Goal: Task Accomplishment & Management: Use online tool/utility

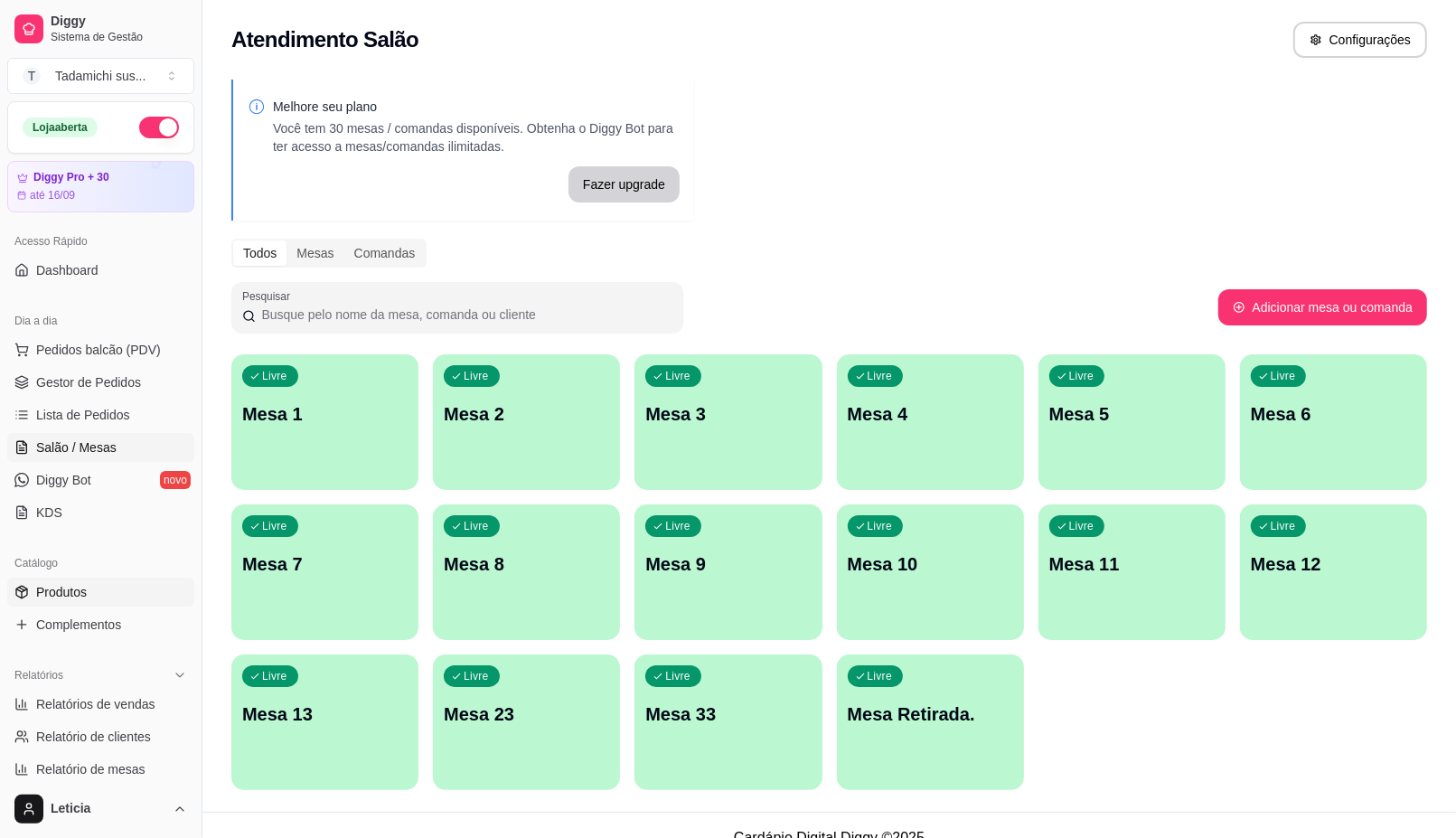
click at [95, 599] on link "Produtos" at bounding box center [101, 591] width 187 height 29
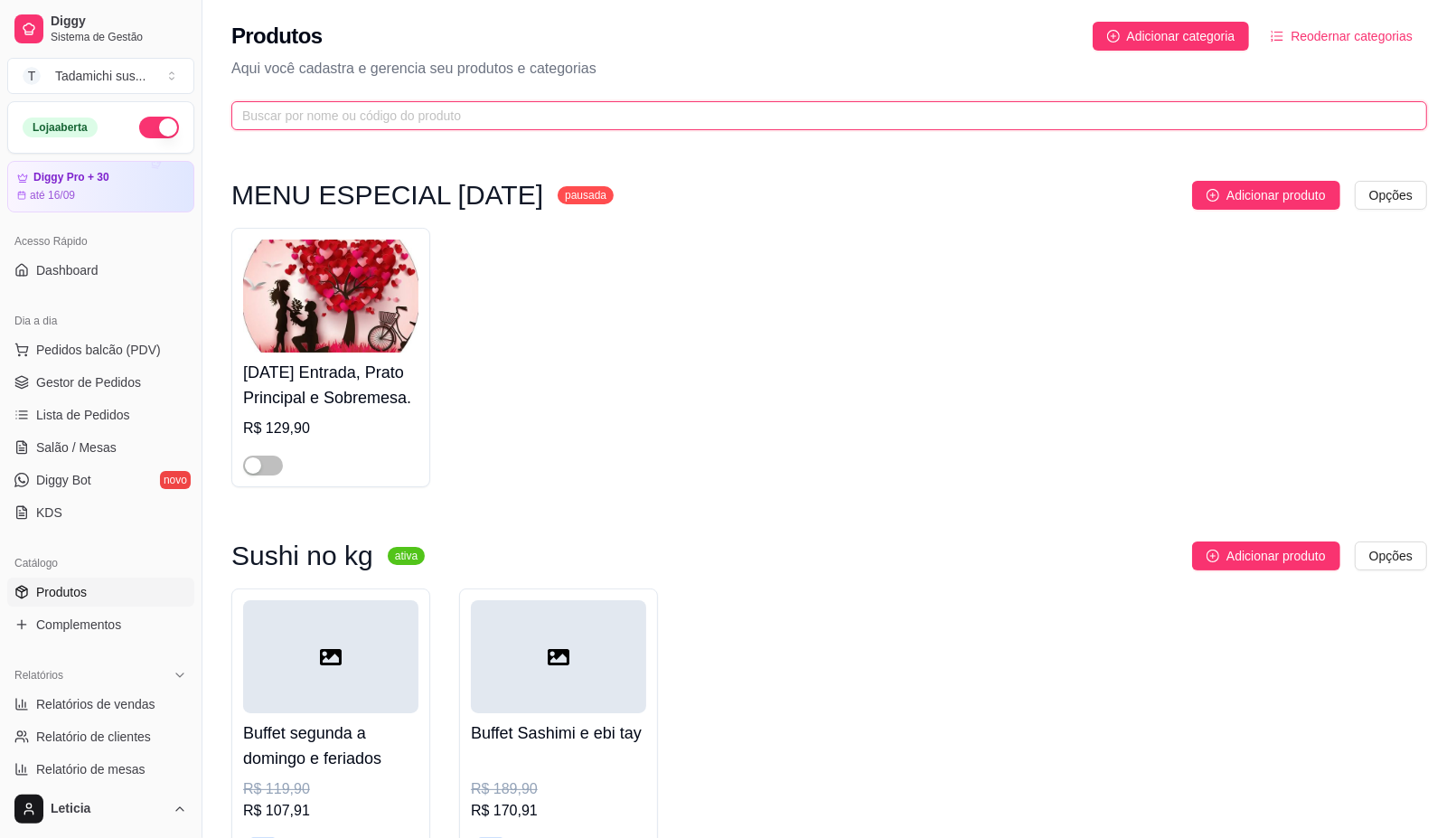
click at [485, 117] on input "text" at bounding box center [821, 115] width 1159 height 20
click at [586, 106] on input "text" at bounding box center [821, 115] width 1159 height 20
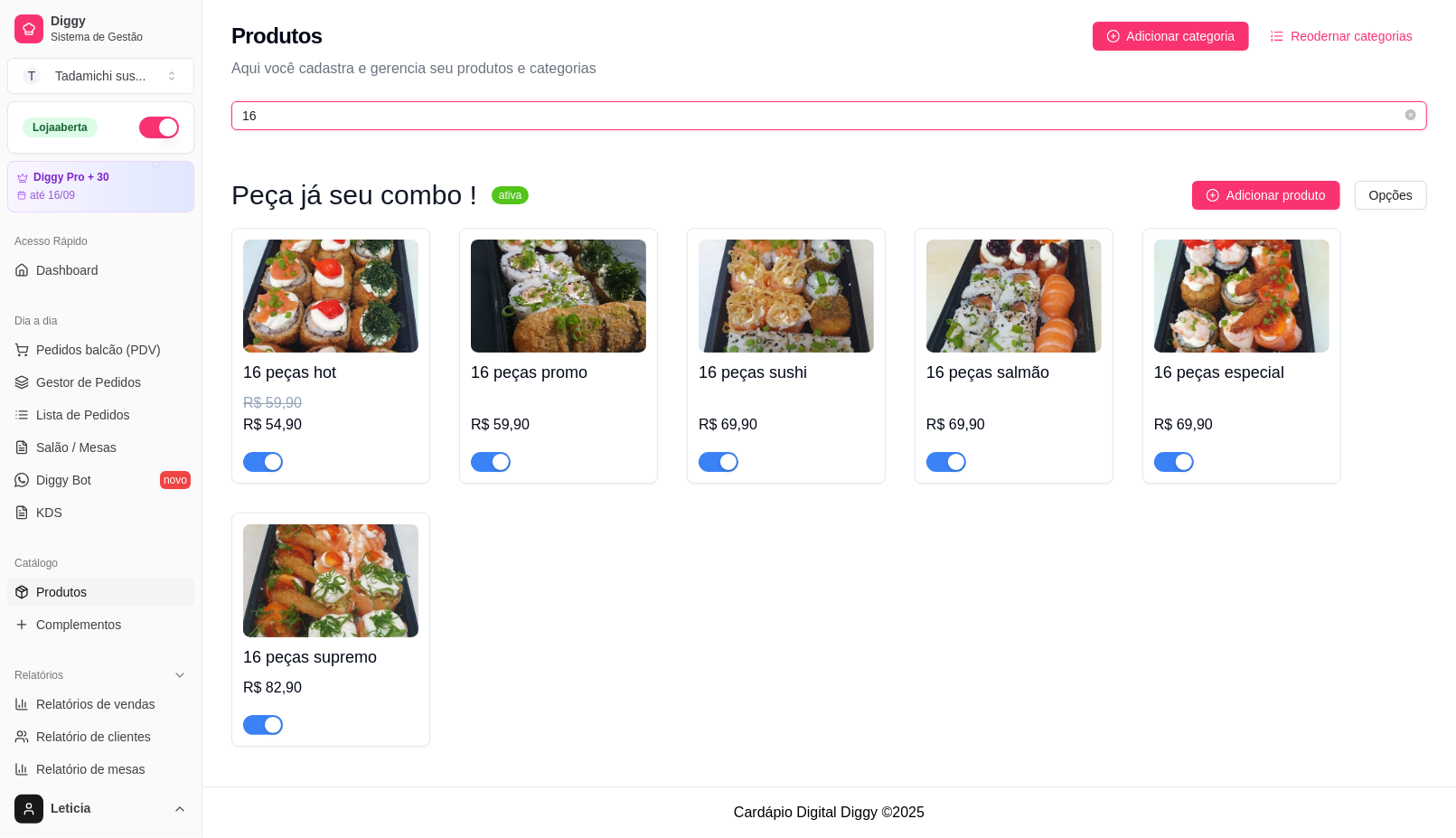
type input "16"
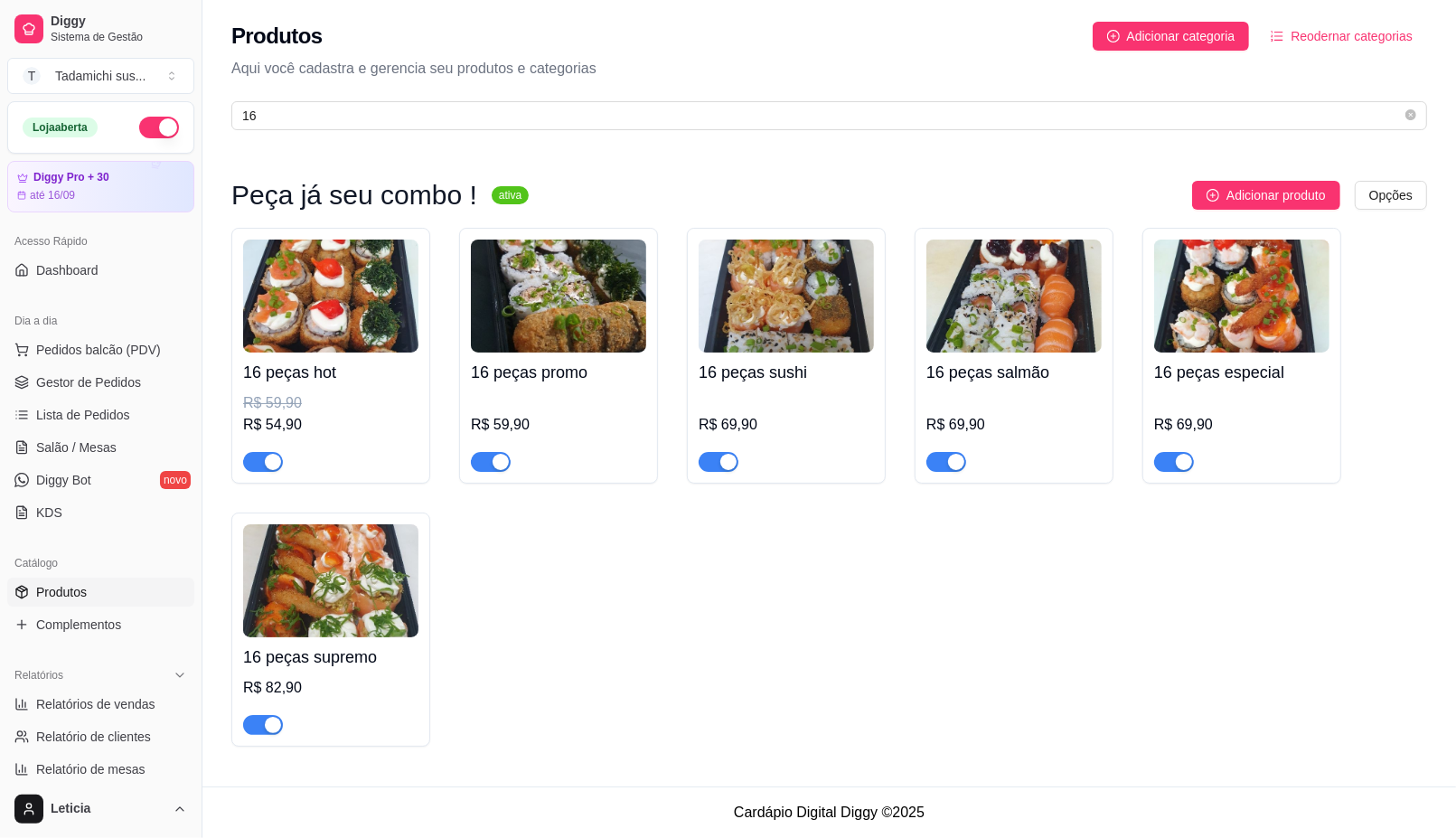
click at [1248, 380] on h4 "16 peças especial" at bounding box center [1241, 372] width 175 height 25
click at [816, 412] on div "R$ 69,90" at bounding box center [786, 432] width 175 height 80
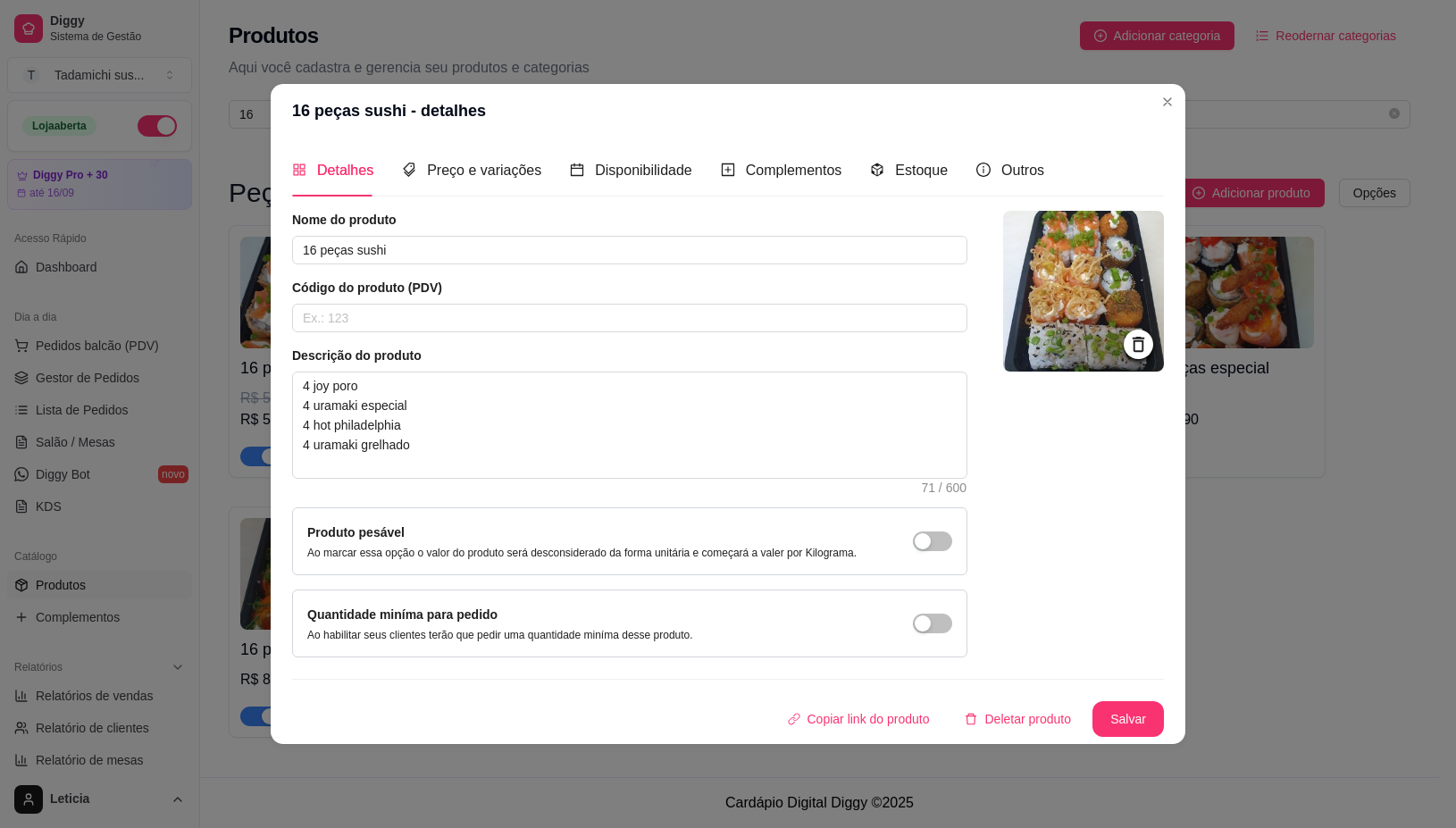
click at [1081, 315] on img at bounding box center [1084, 292] width 161 height 161
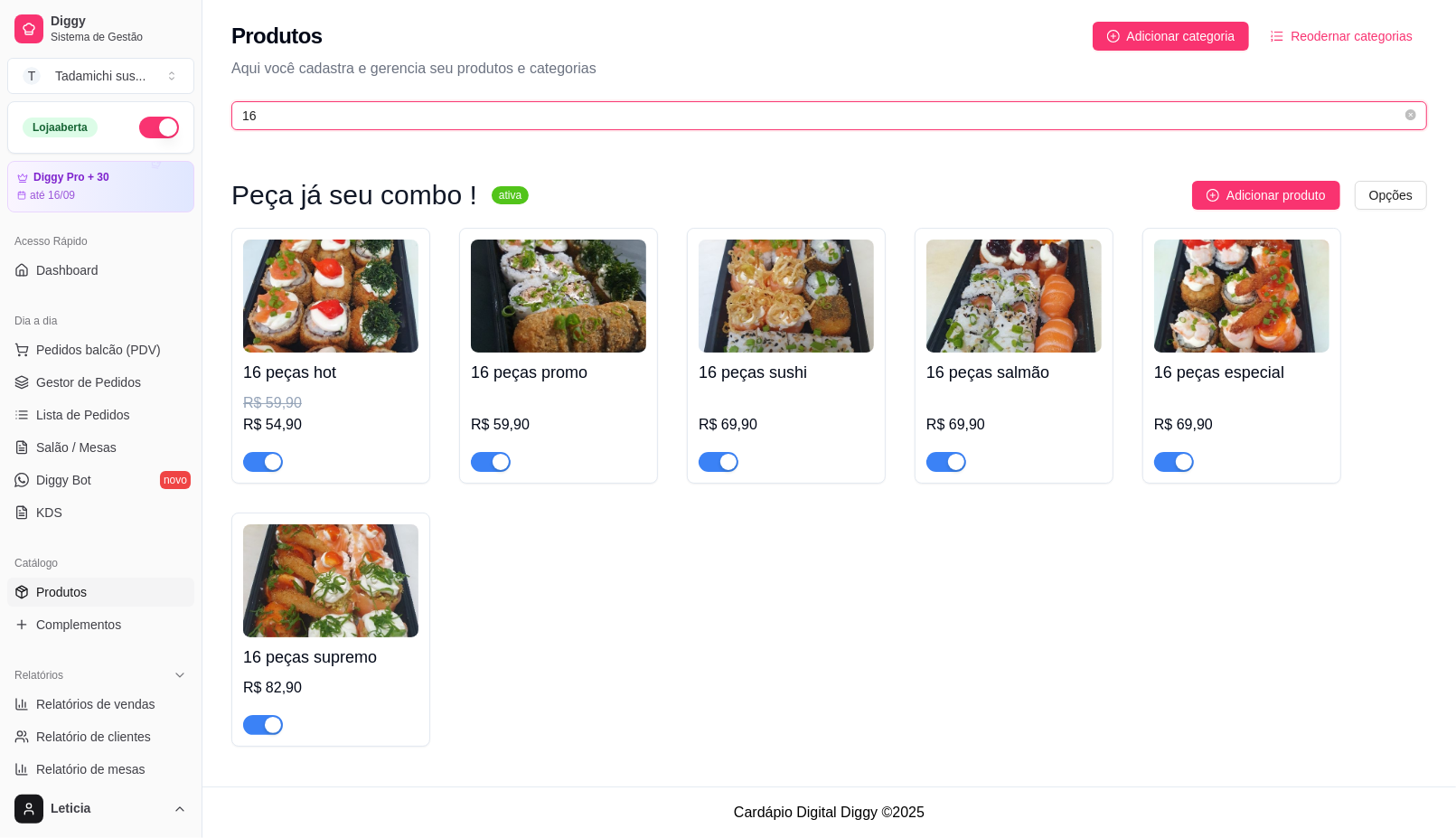
drag, startPoint x: 675, startPoint y: 110, endPoint x: 684, endPoint y: 107, distance: 9.5
click at [679, 110] on input "16" at bounding box center [821, 115] width 1159 height 20
type input "1"
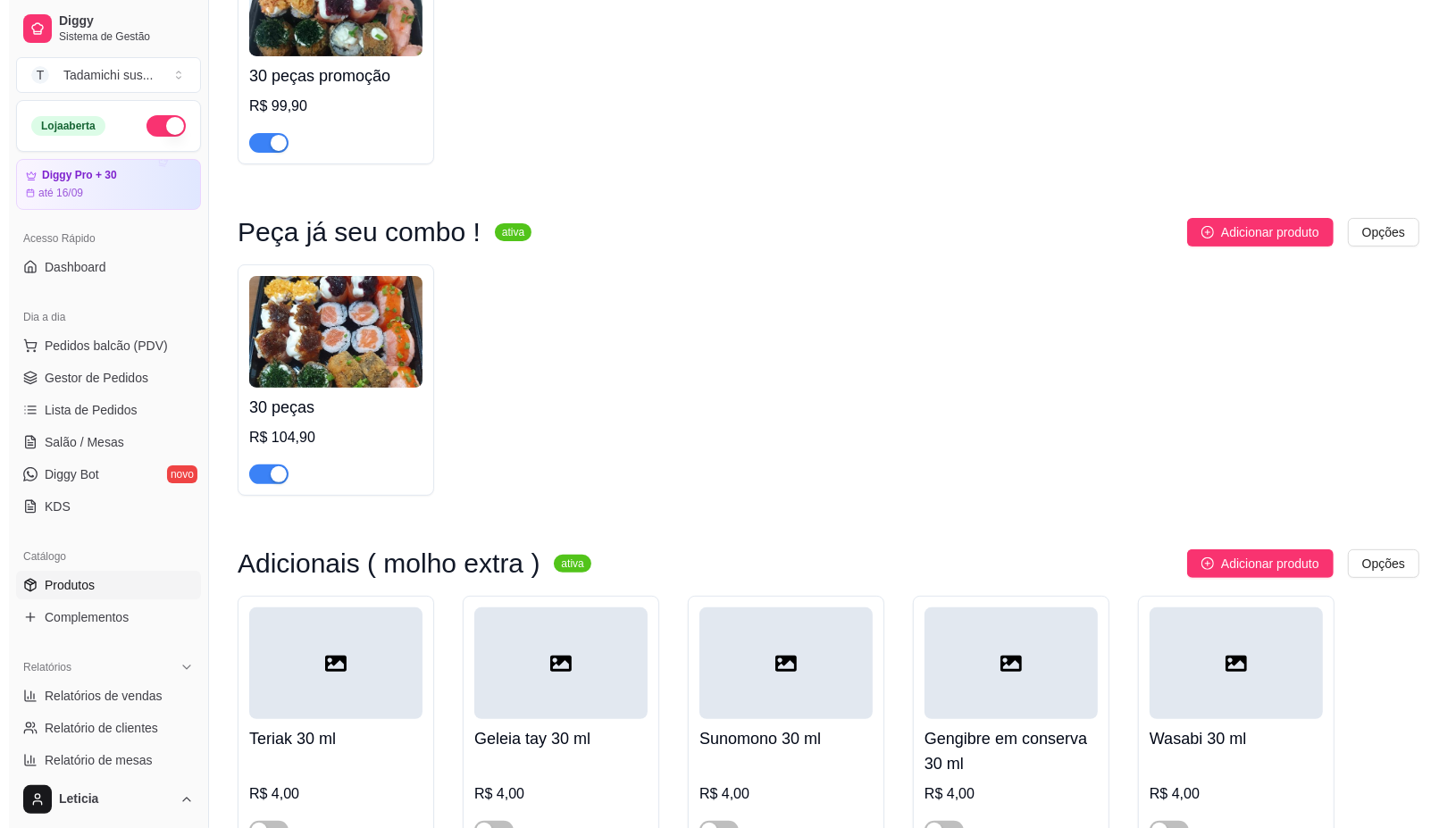
scroll to position [335, 0]
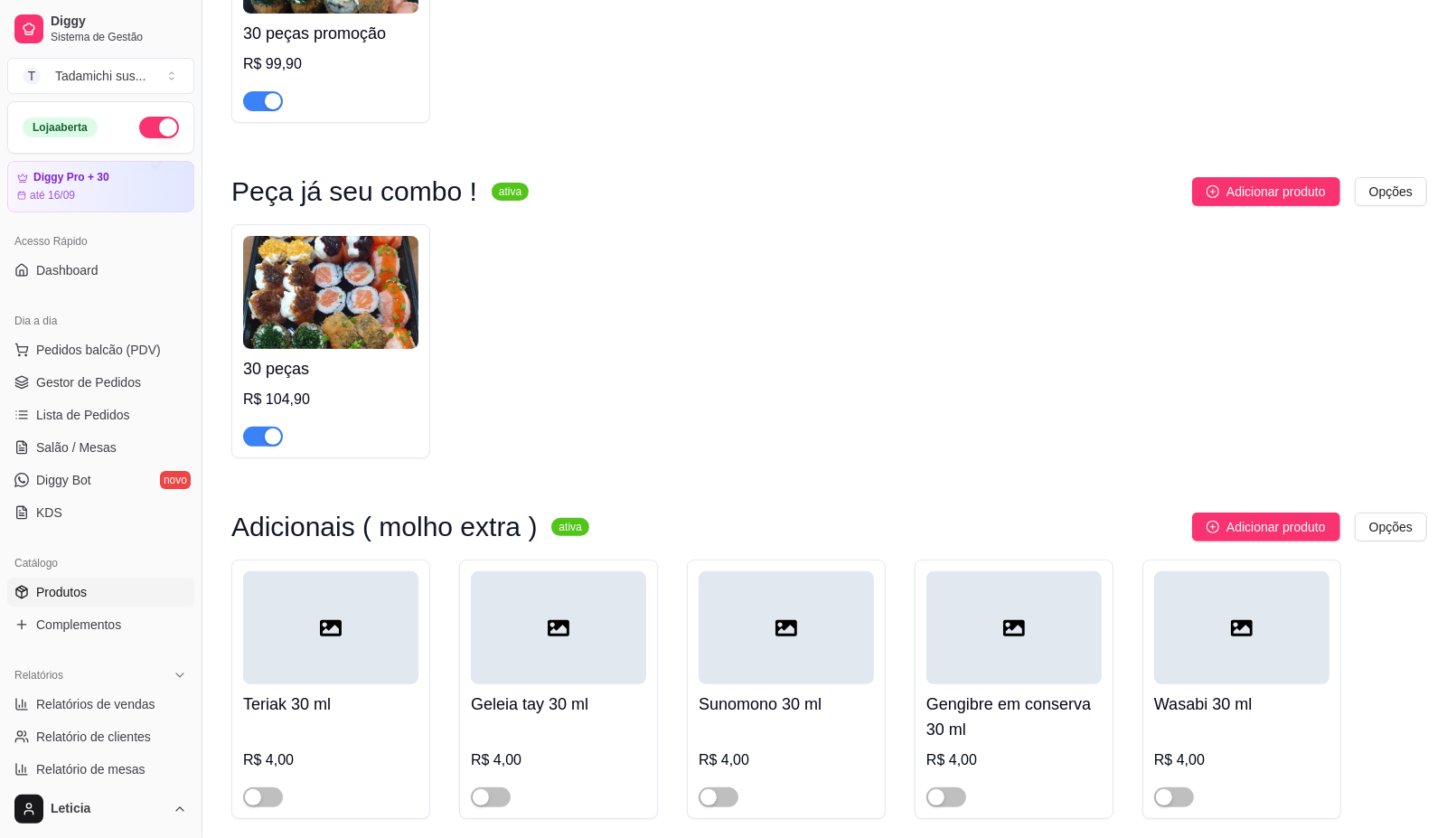
type input "30"
click at [380, 400] on div "R$ 104,90" at bounding box center [330, 399] width 175 height 22
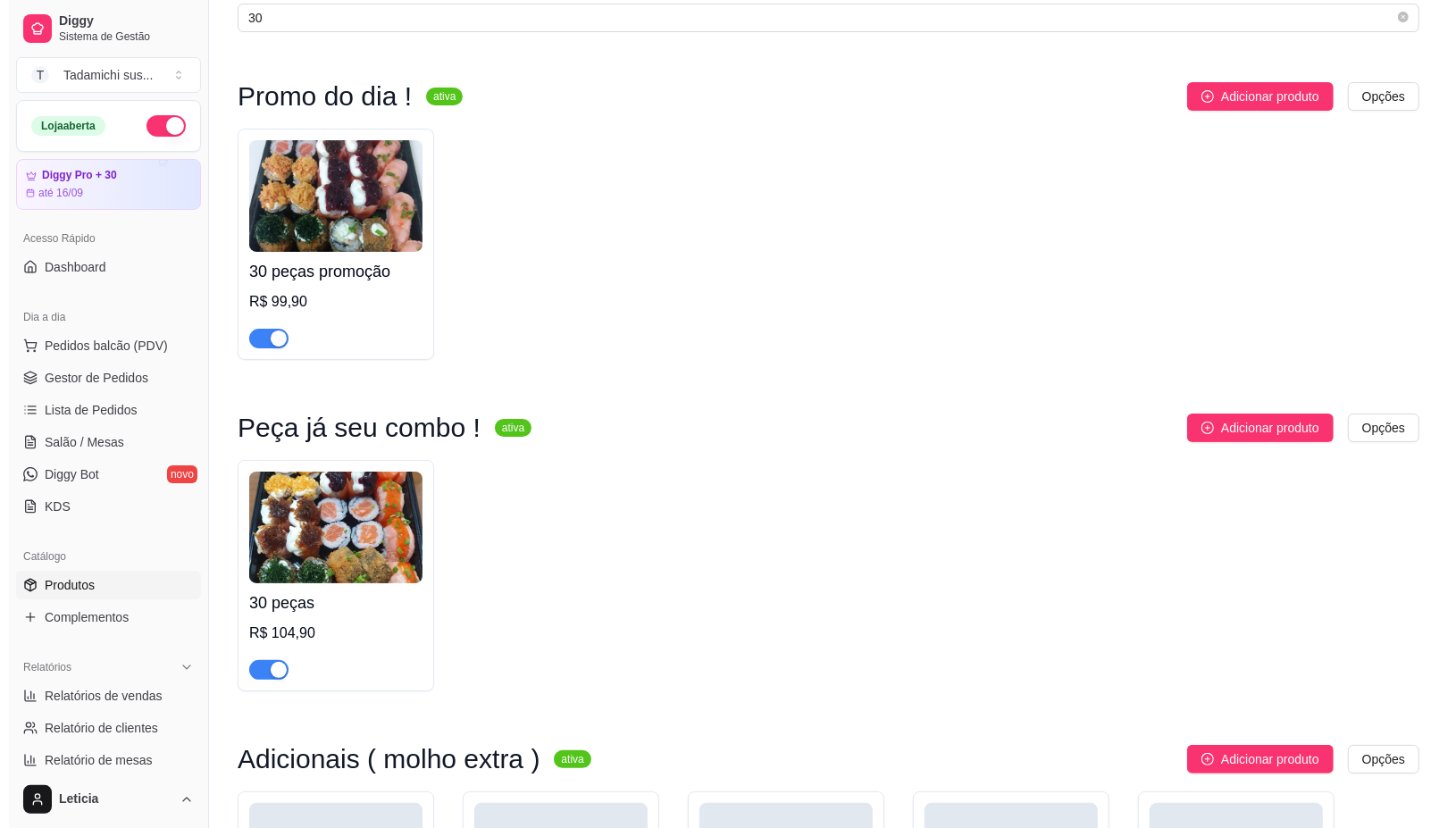
scroll to position [0, 0]
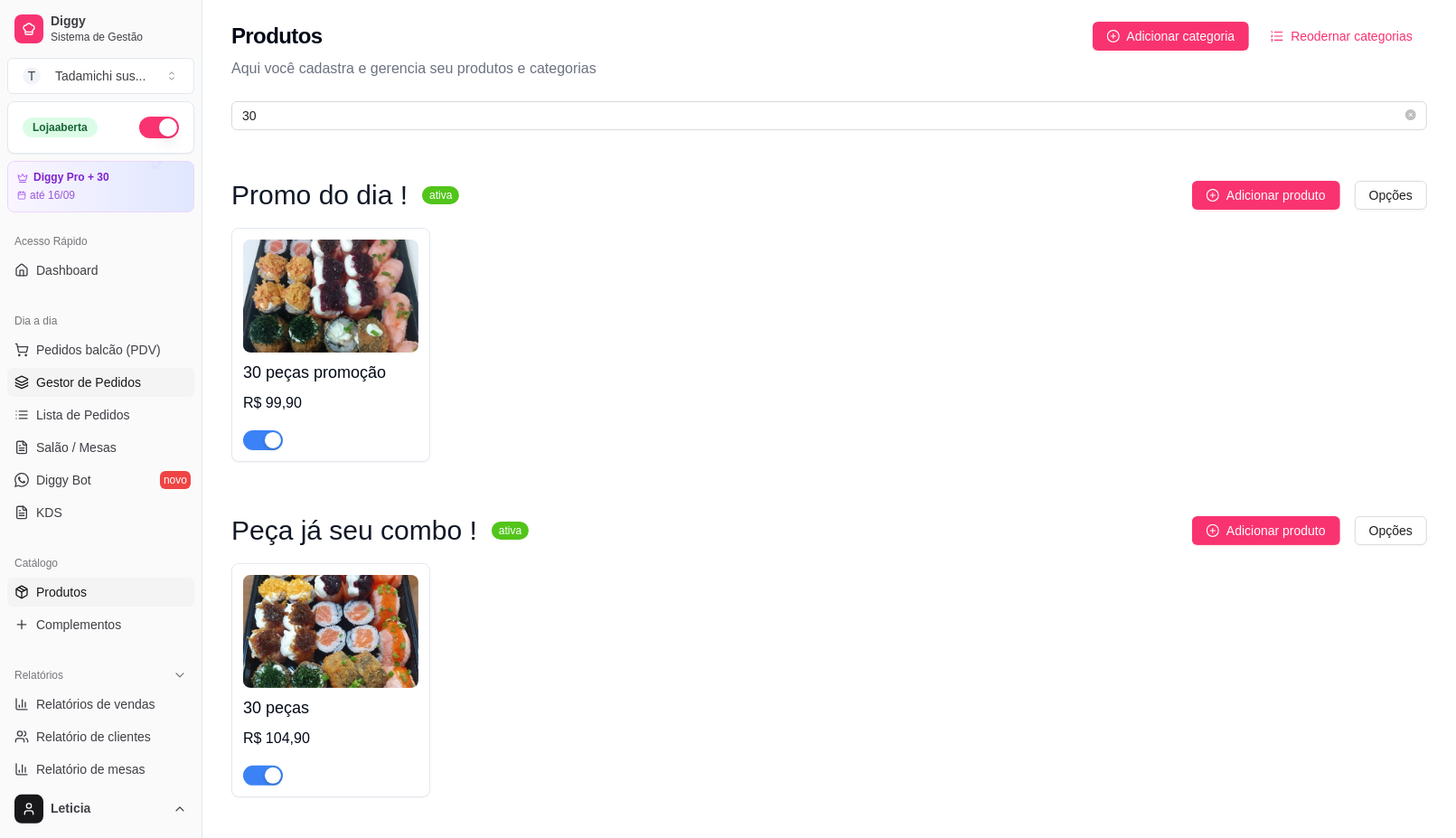
click at [109, 387] on span "Gestor de Pedidos" at bounding box center [89, 382] width 105 height 18
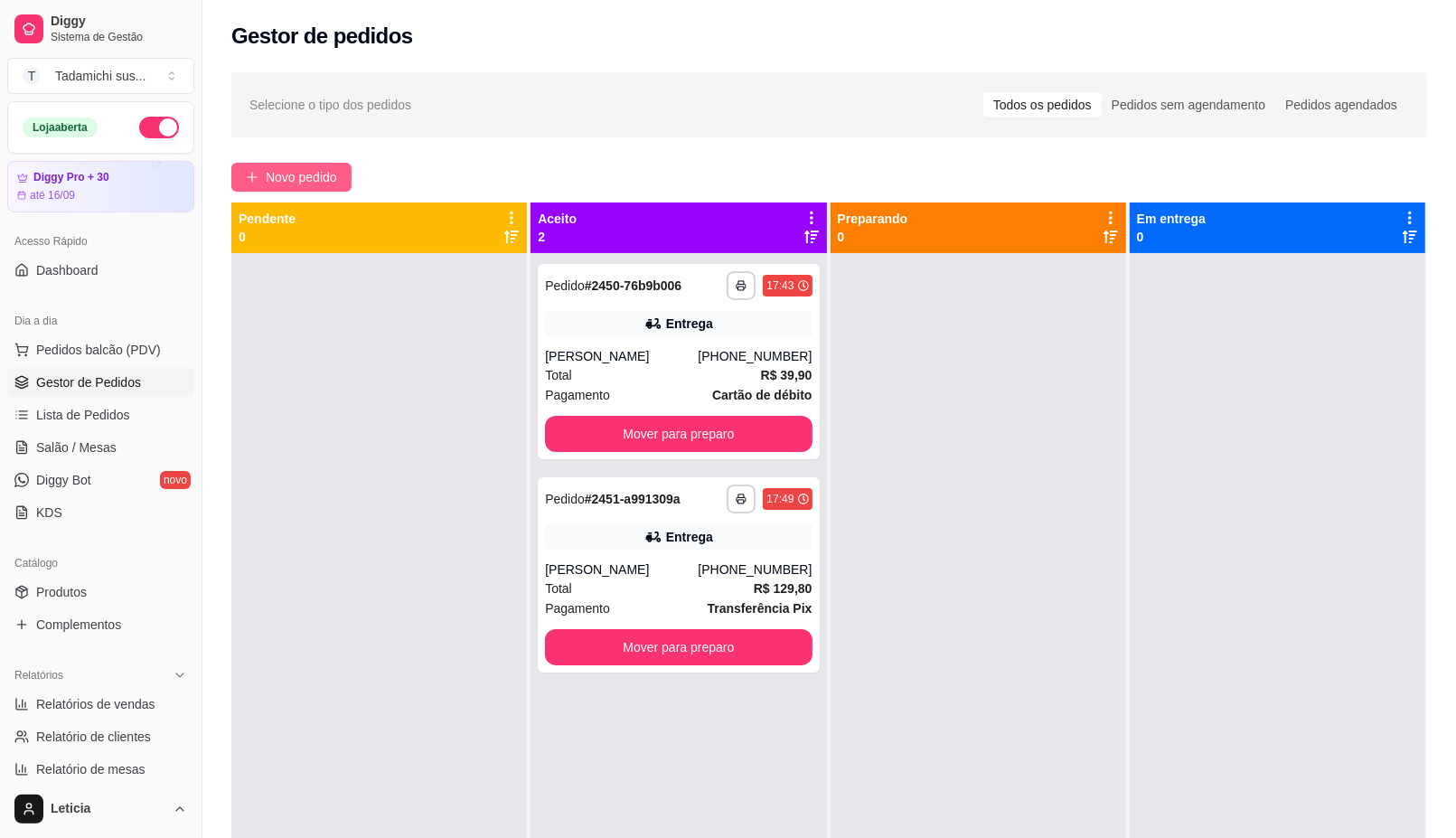
click at [281, 182] on span "Novo pedido" at bounding box center [302, 176] width 71 height 20
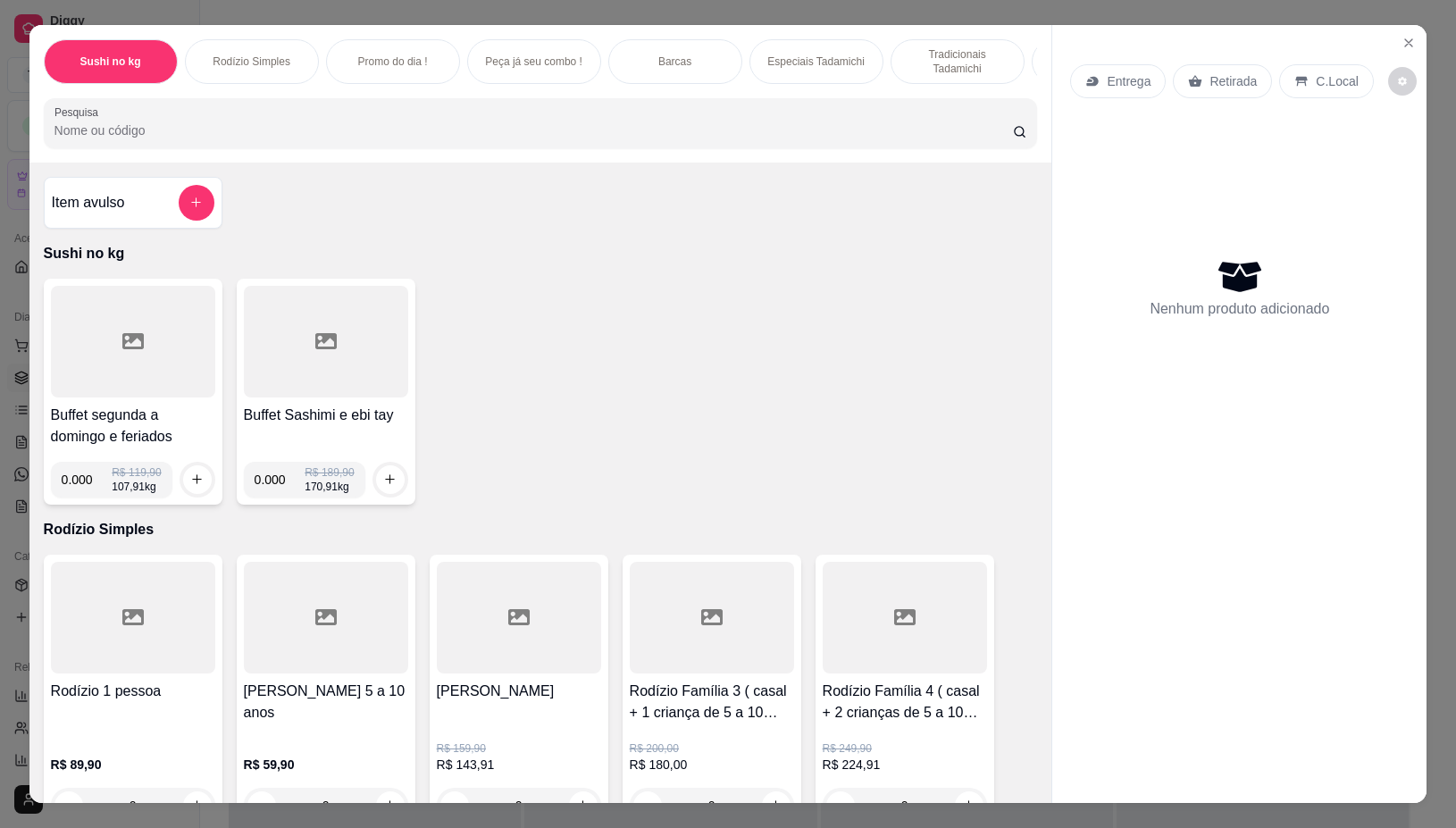
click at [1236, 72] on p "Retirada" at bounding box center [1233, 81] width 47 height 18
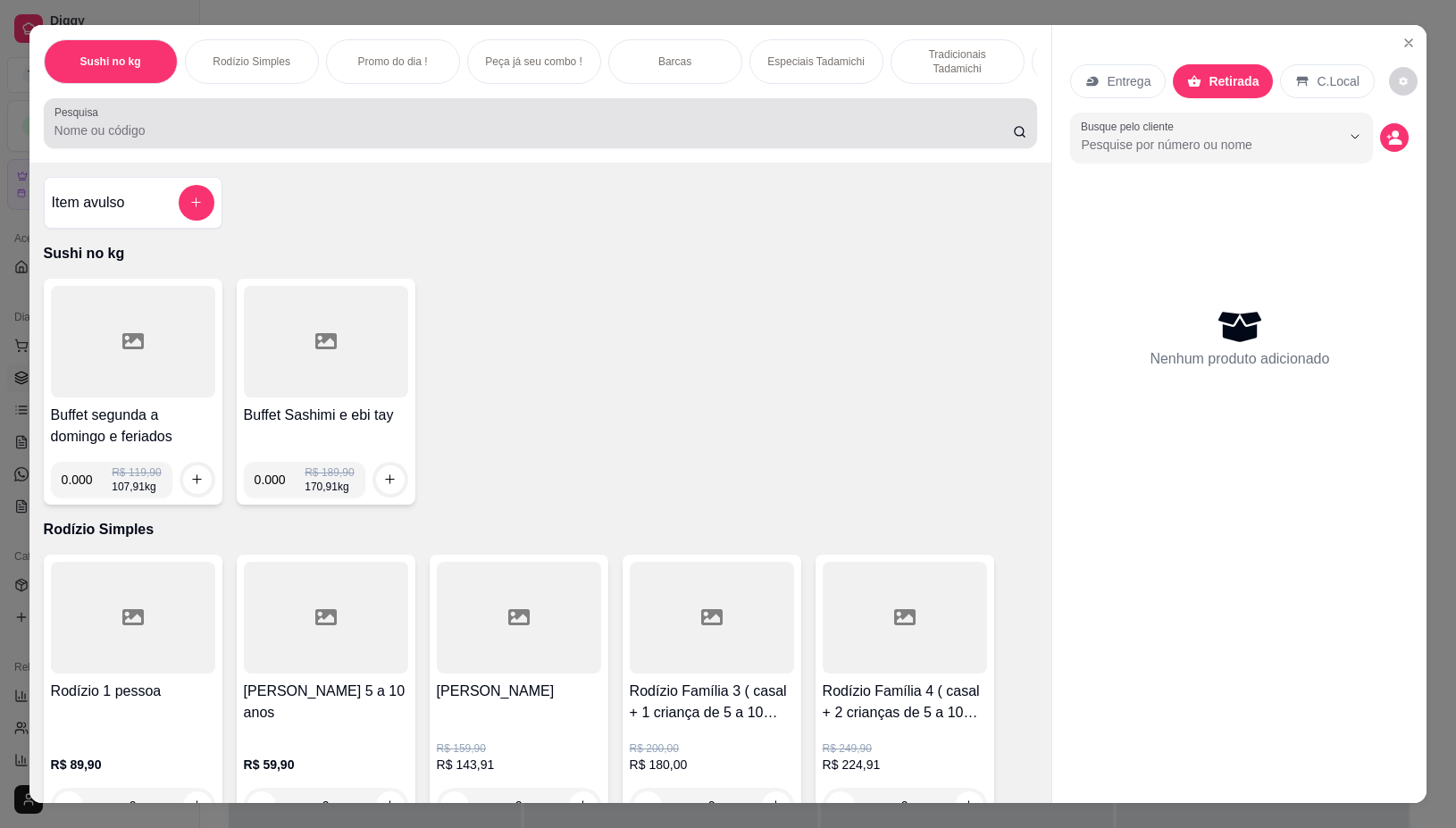
click at [795, 139] on input "Pesquisa" at bounding box center [533, 130] width 959 height 18
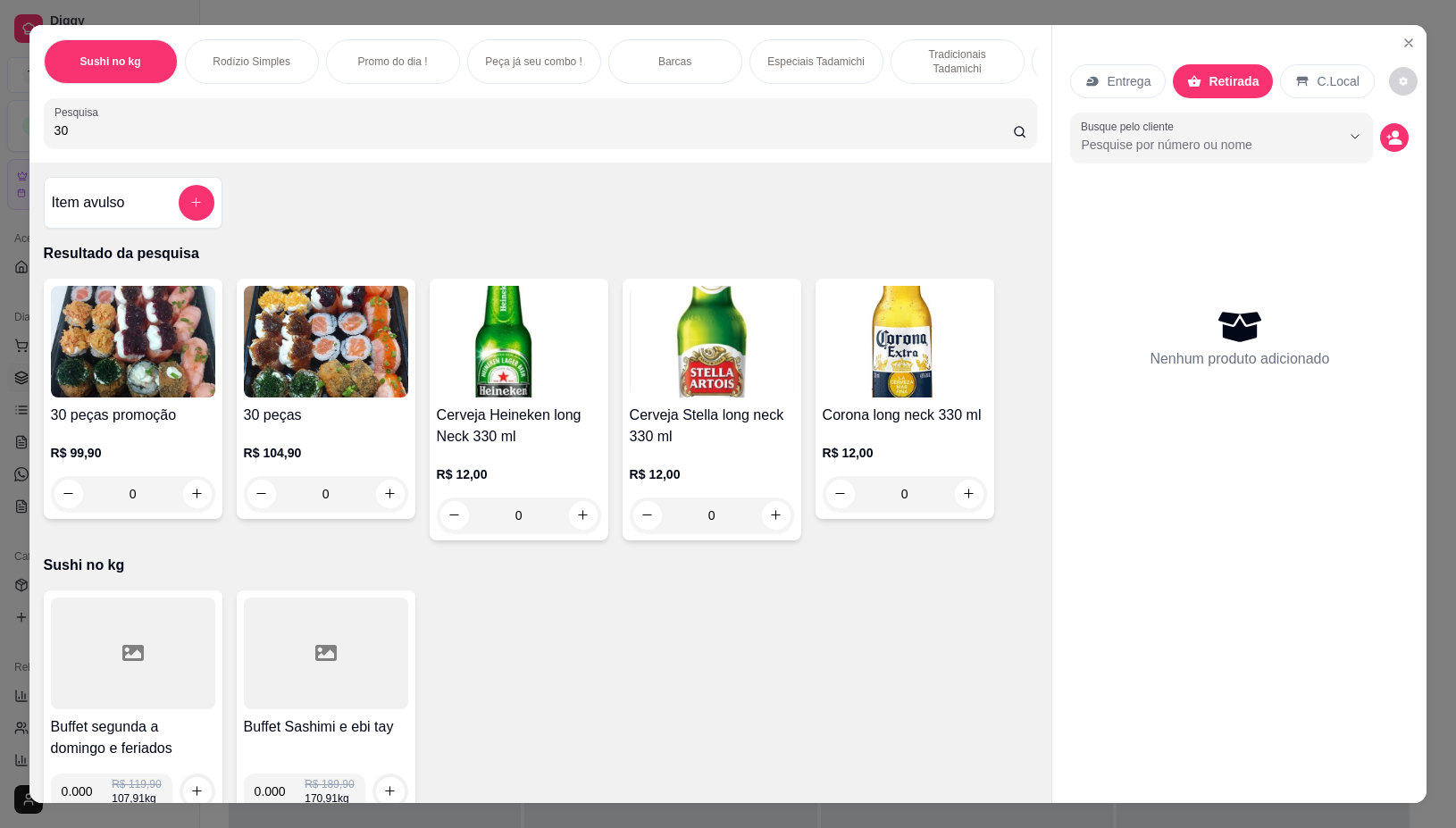
type input "30"
click at [144, 448] on div "R$ 99,90 0" at bounding box center [132, 469] width 164 height 86
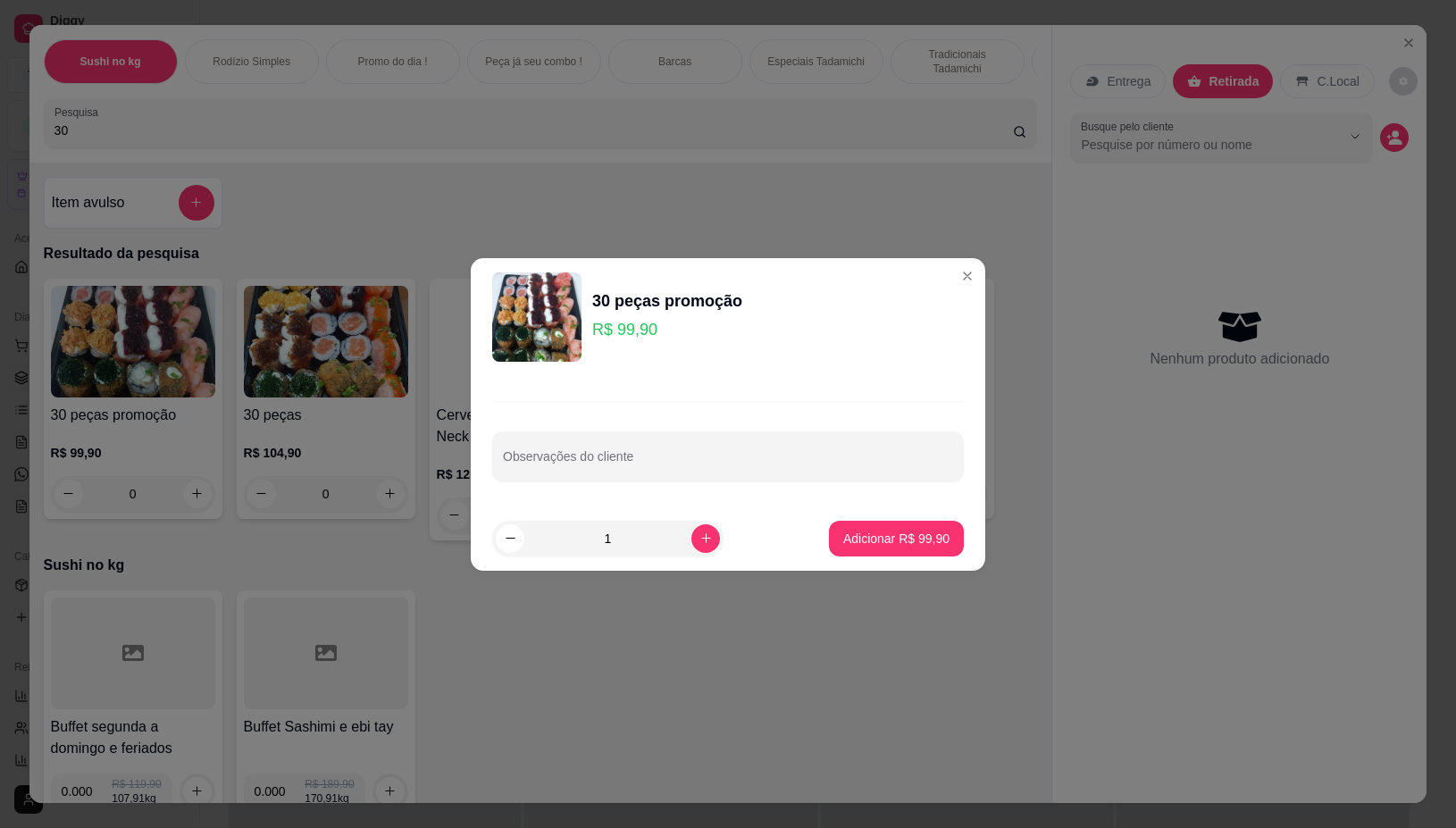
click at [507, 305] on img at bounding box center [536, 317] width 89 height 89
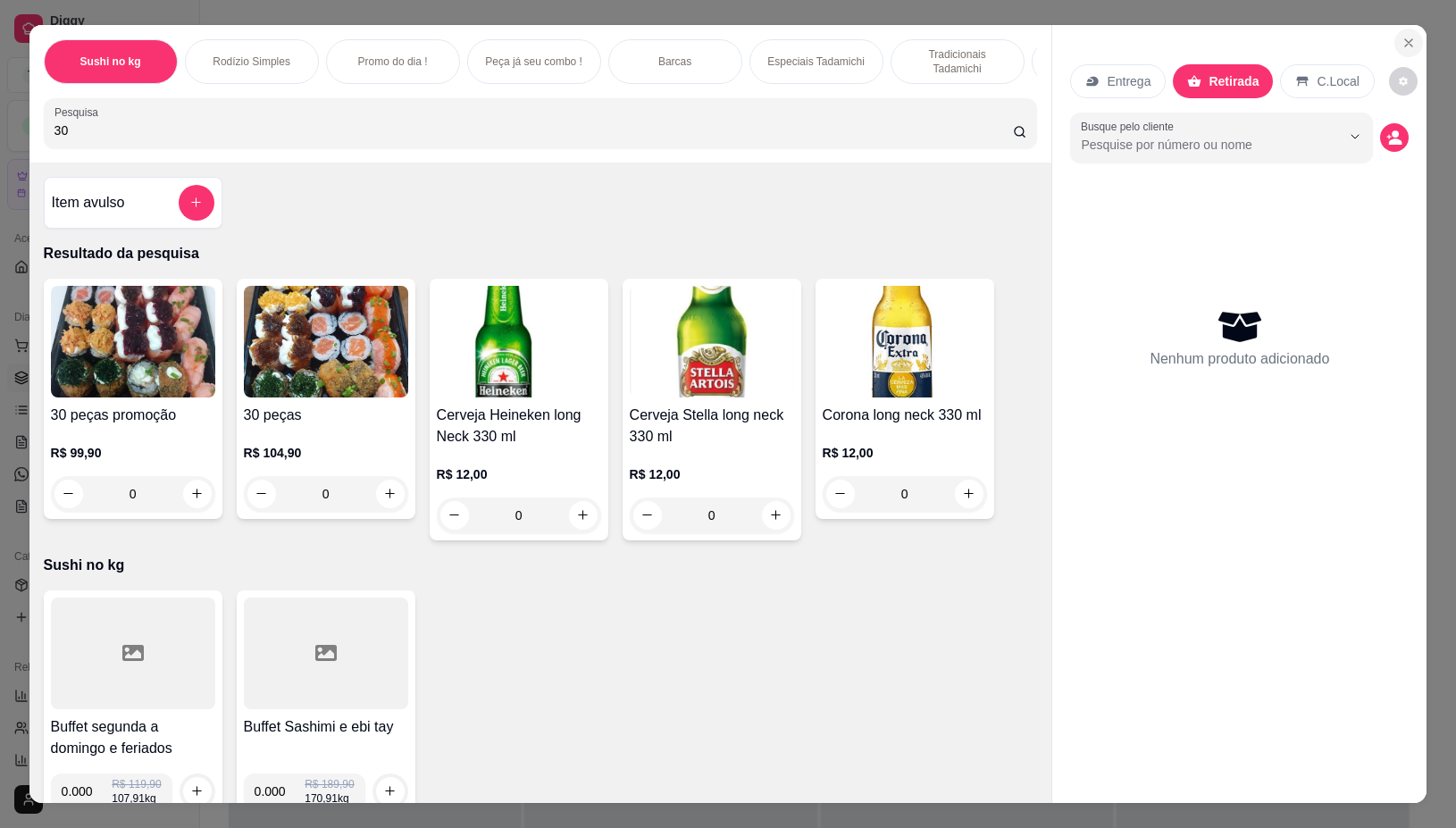
click at [1396, 29] on button "Close" at bounding box center [1409, 43] width 29 height 29
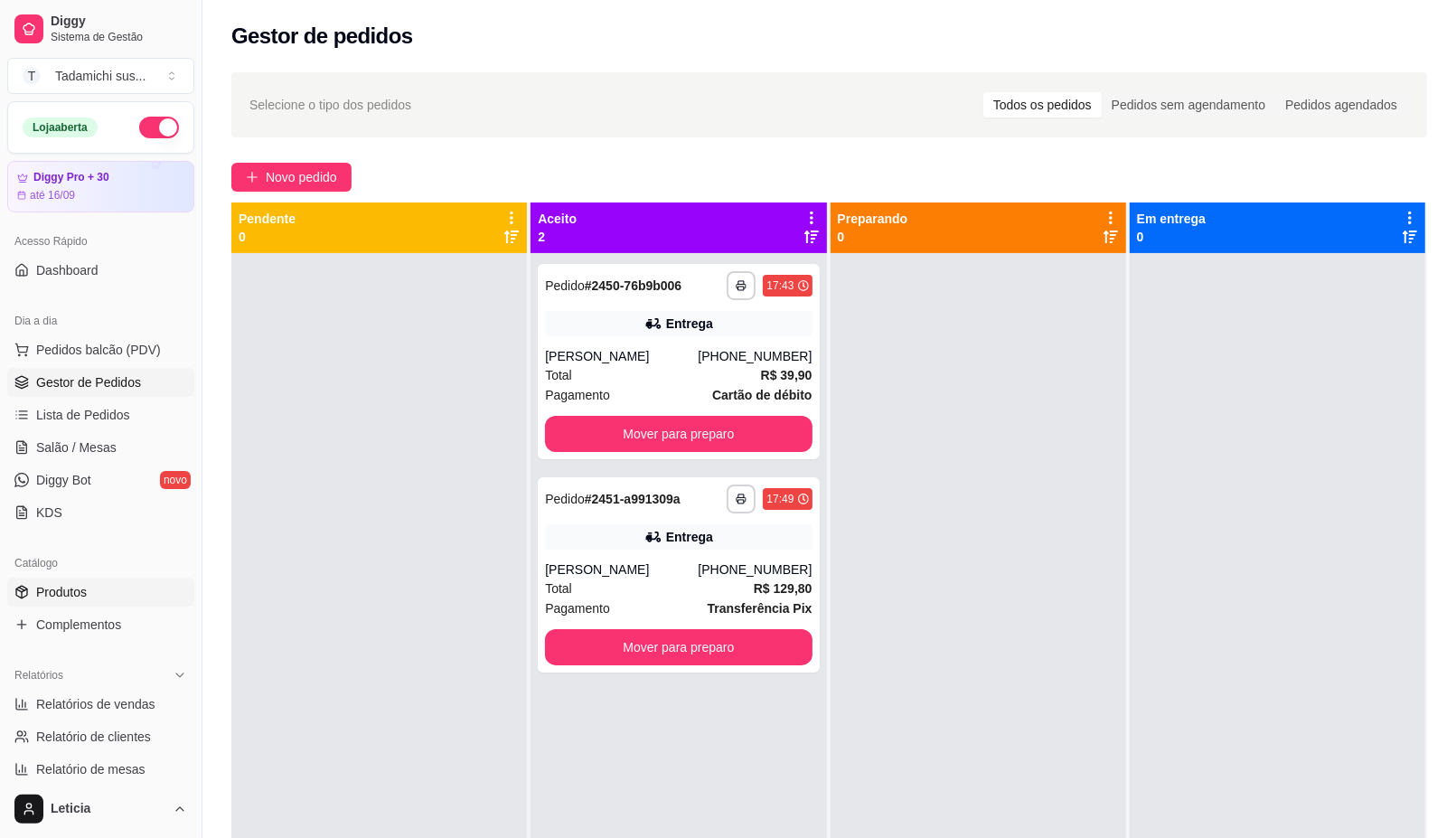
click at [79, 577] on link "Produtos" at bounding box center [101, 591] width 187 height 29
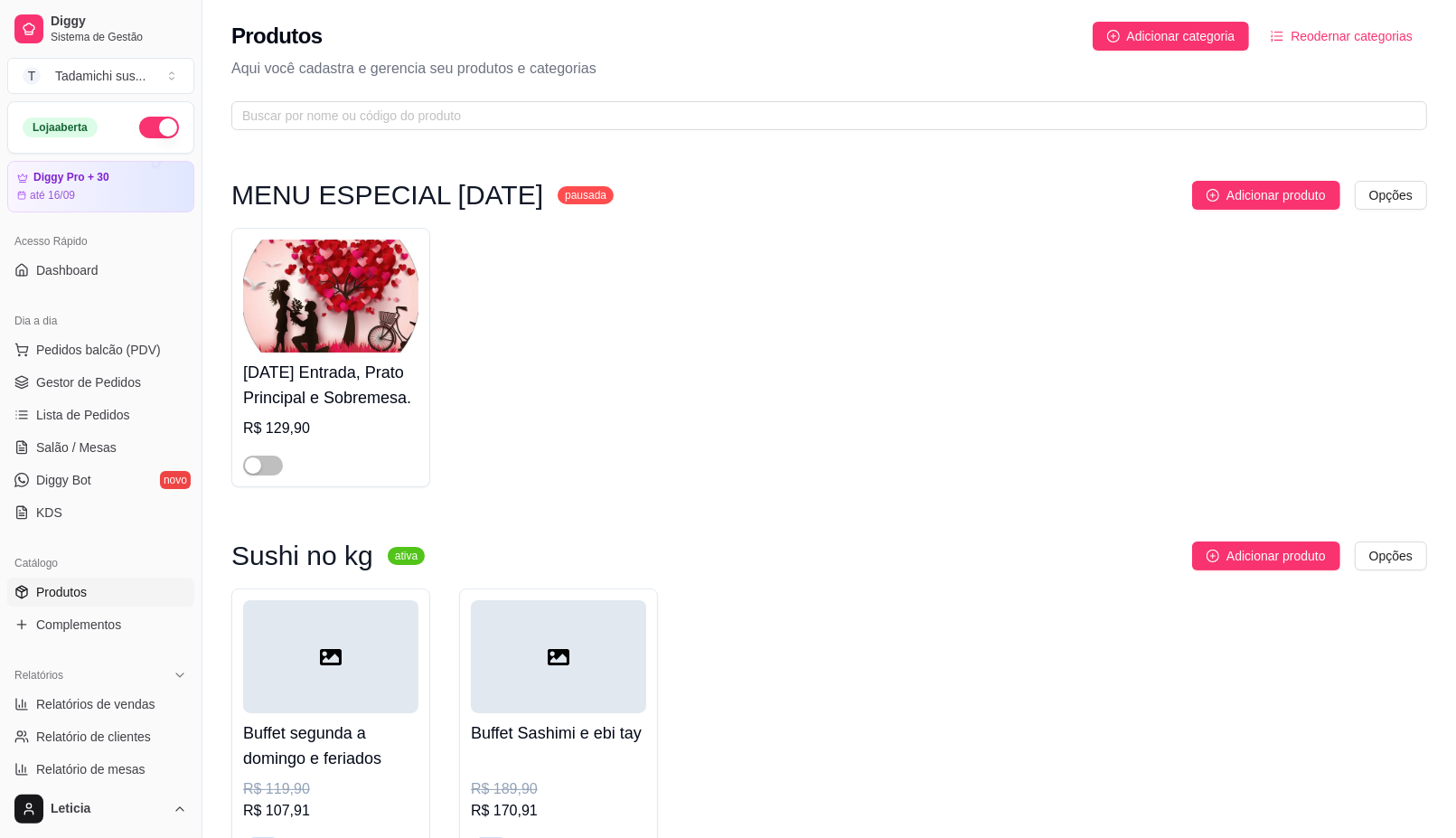
click at [87, 591] on span "Produtos" at bounding box center [62, 591] width 51 height 18
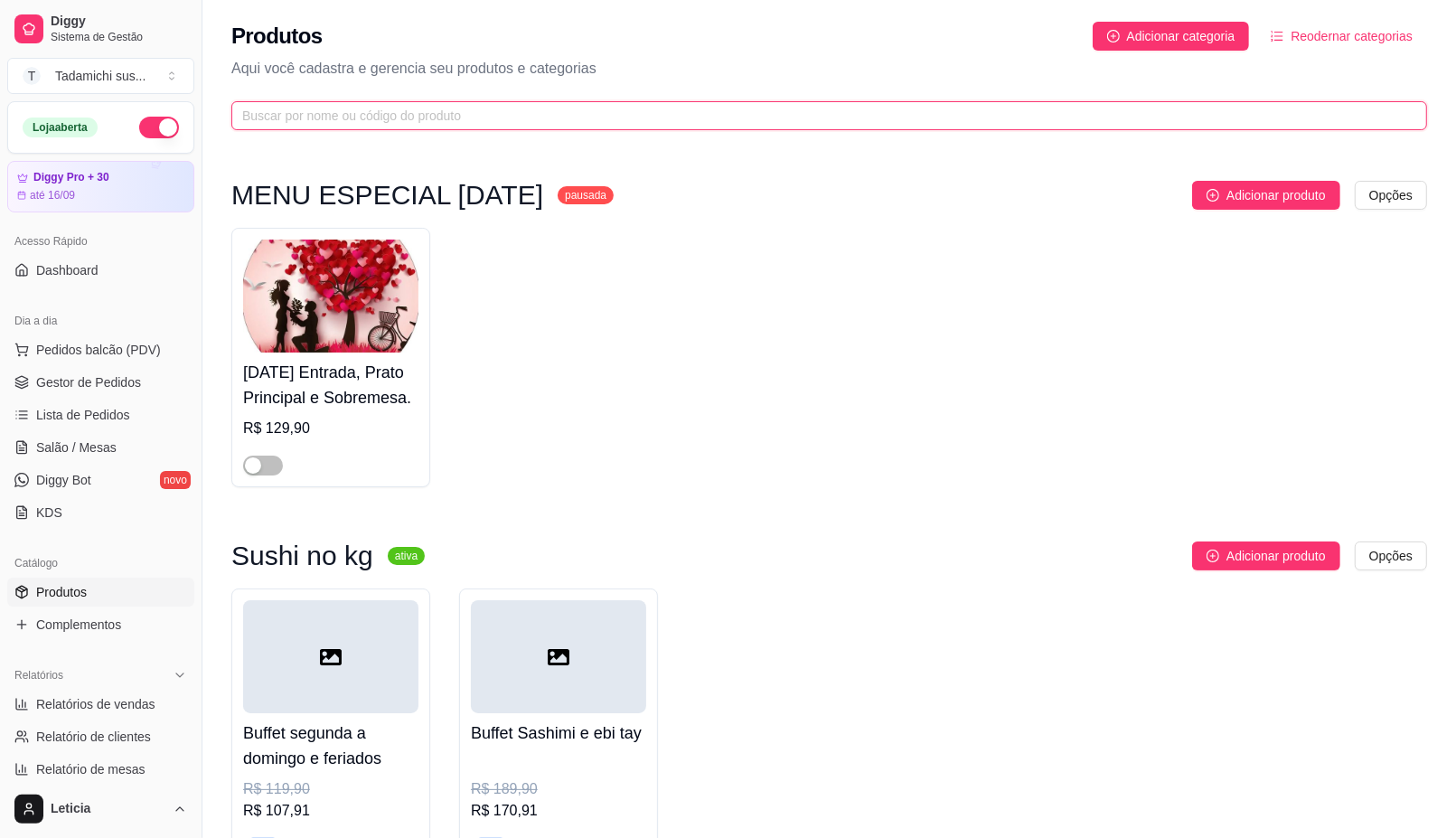
click at [389, 114] on input "text" at bounding box center [821, 115] width 1159 height 20
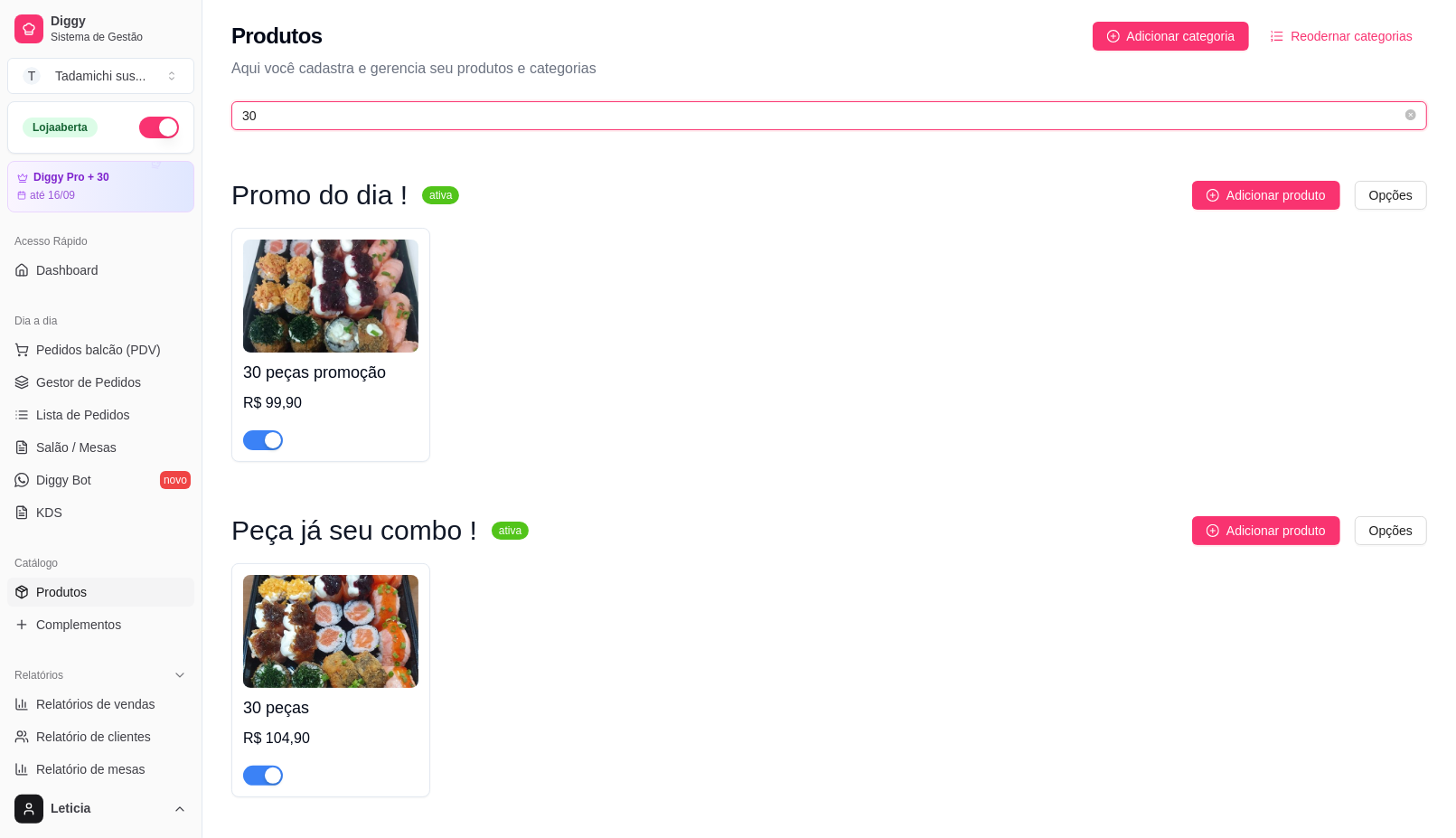
type input "30"
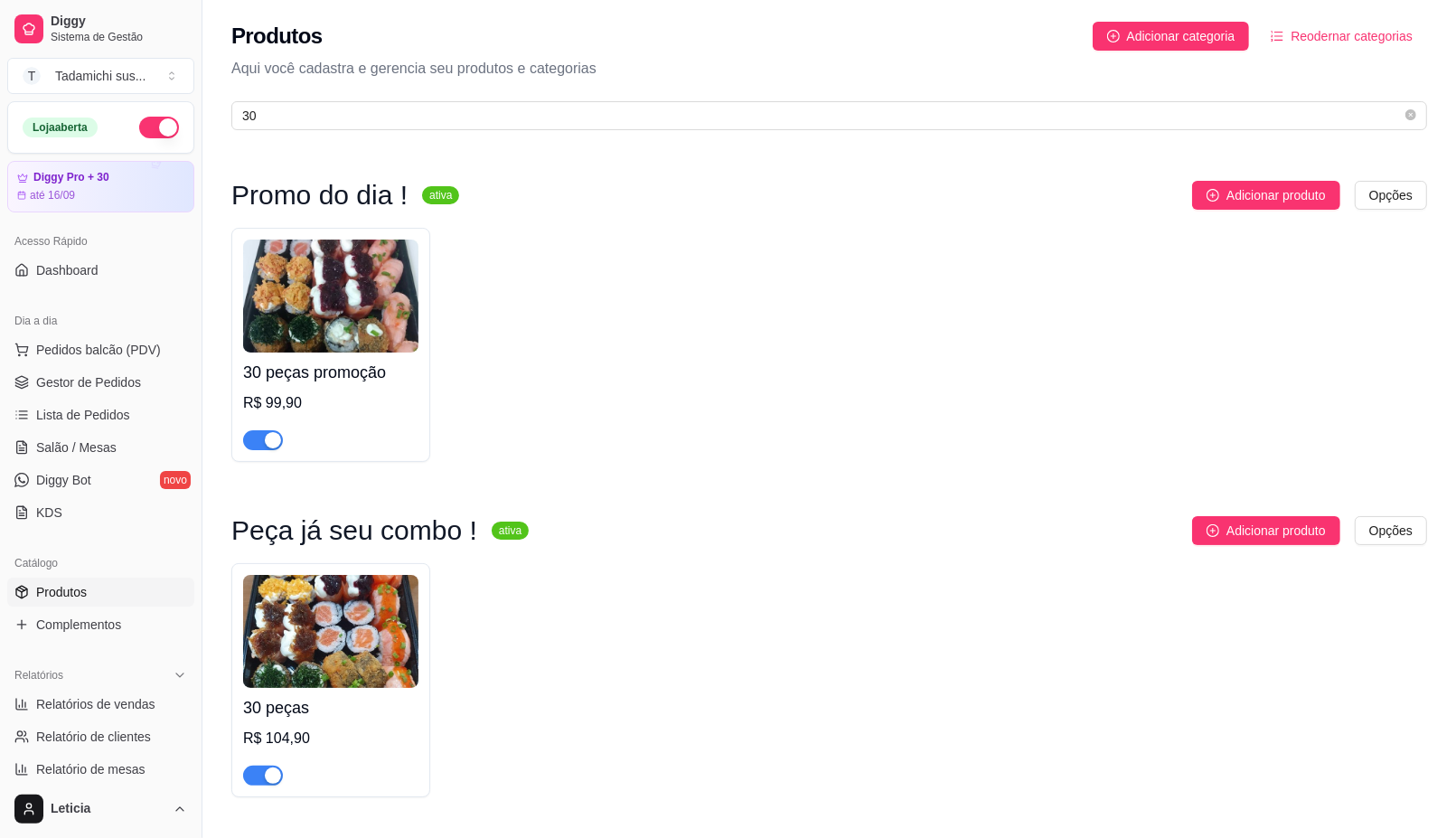
click at [364, 380] on h4 "30 peças promoção" at bounding box center [330, 372] width 175 height 25
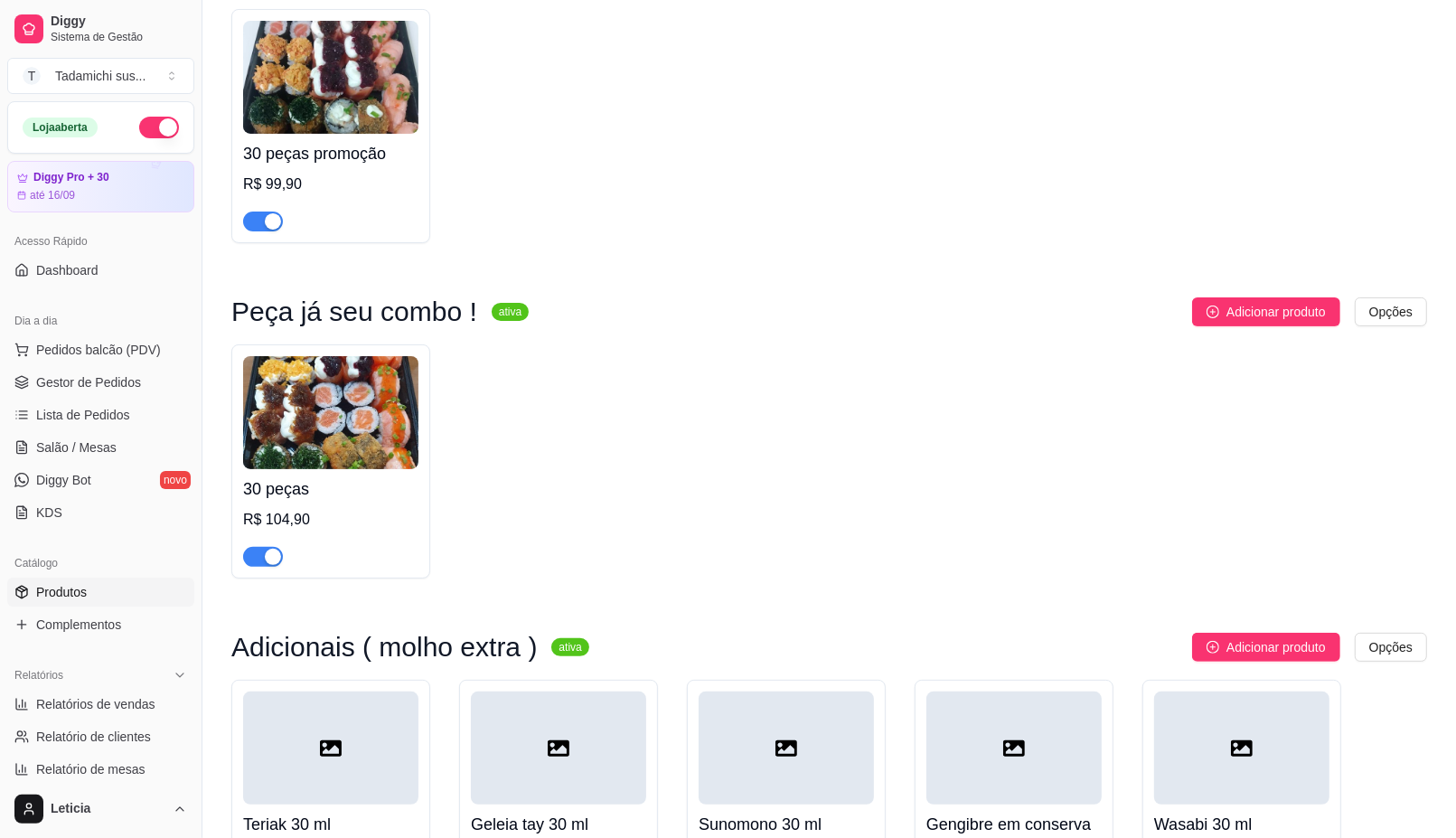
scroll to position [226, 0]
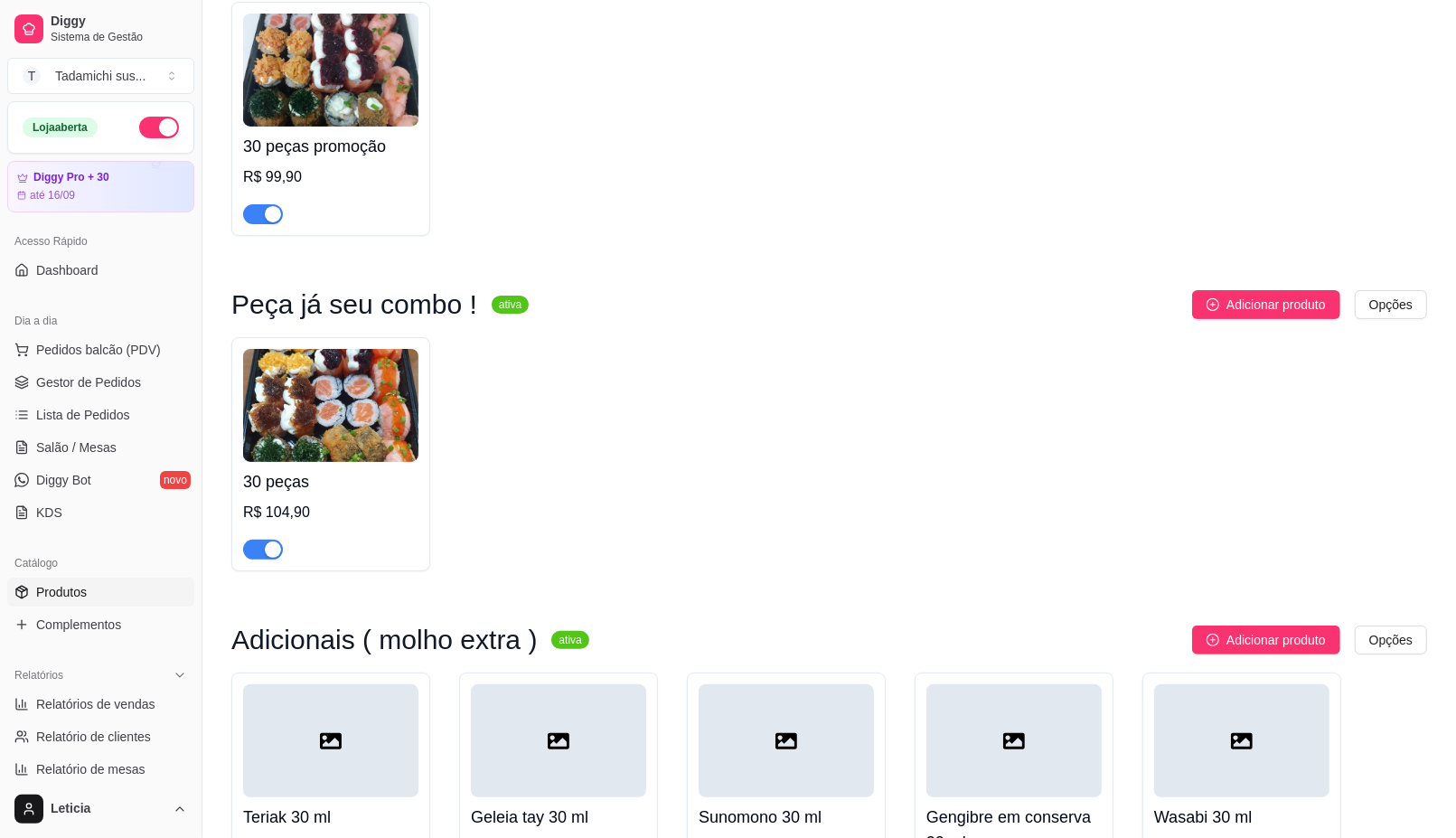
click at [315, 149] on h4 "30 peças promoção" at bounding box center [330, 146] width 175 height 25
click at [367, 449] on img at bounding box center [330, 405] width 175 height 113
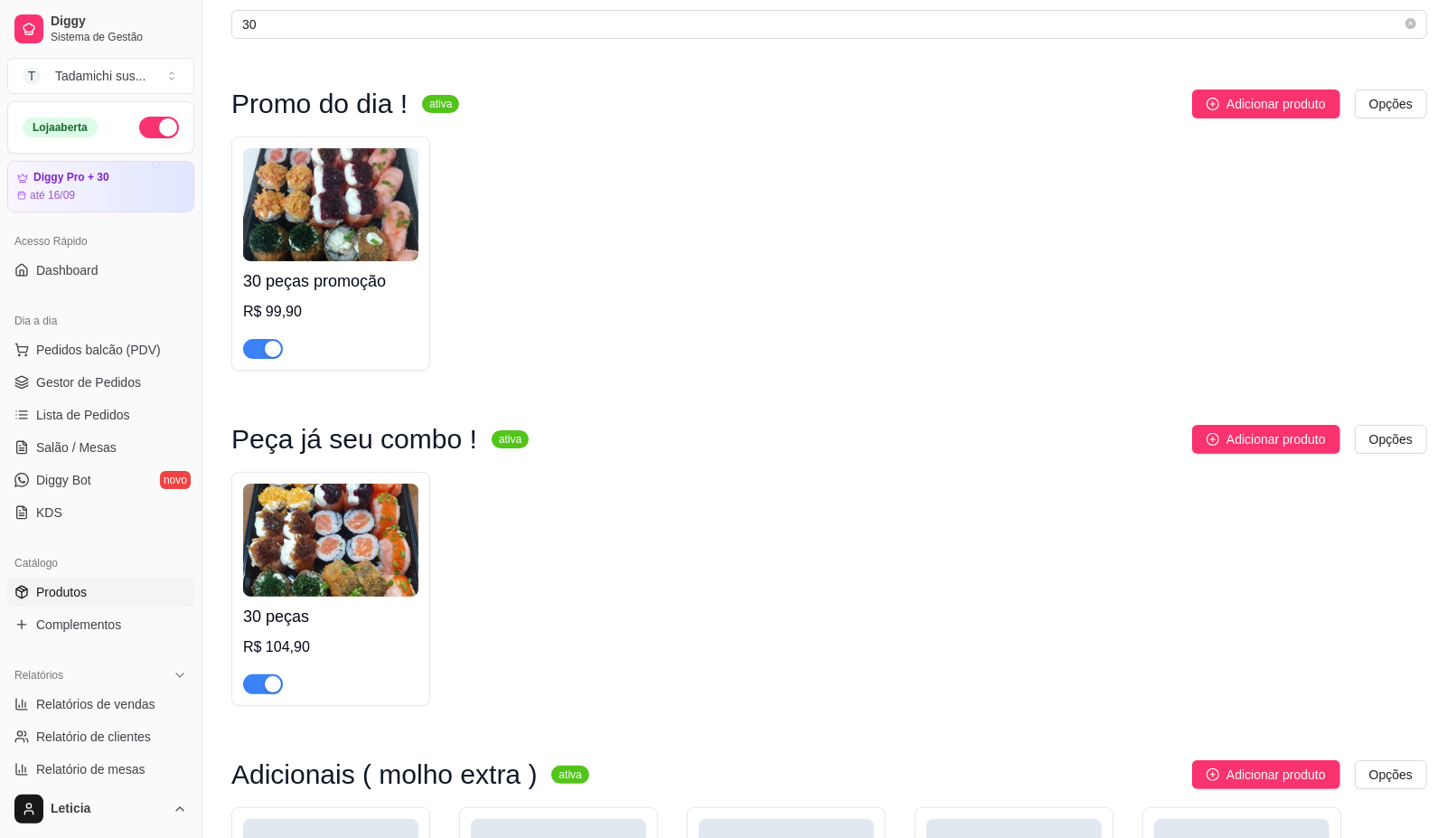
scroll to position [0, 0]
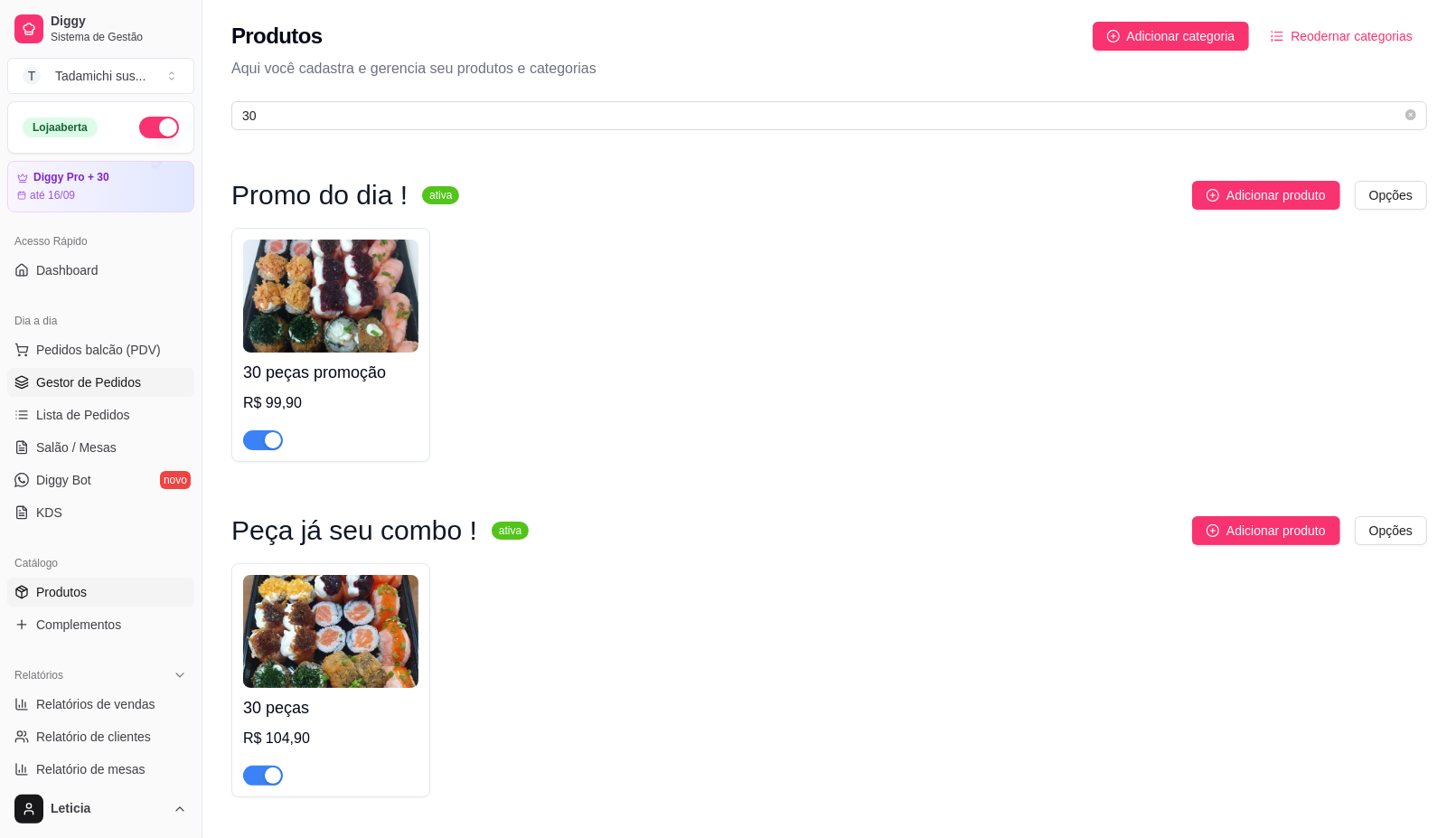
click at [113, 376] on span "Gestor de Pedidos" at bounding box center [89, 382] width 105 height 18
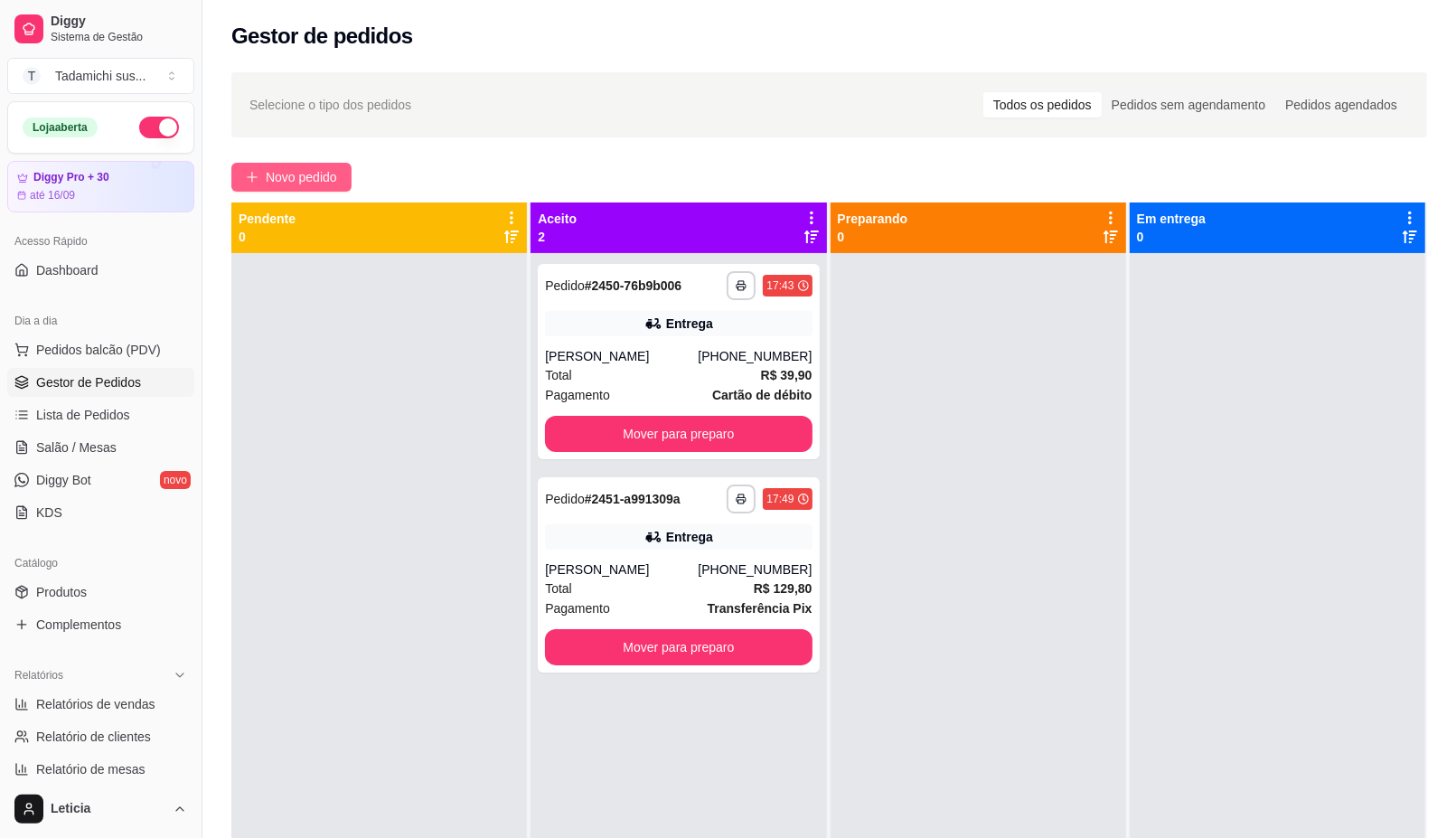
click at [342, 172] on button "Novo pedido" at bounding box center [291, 177] width 120 height 29
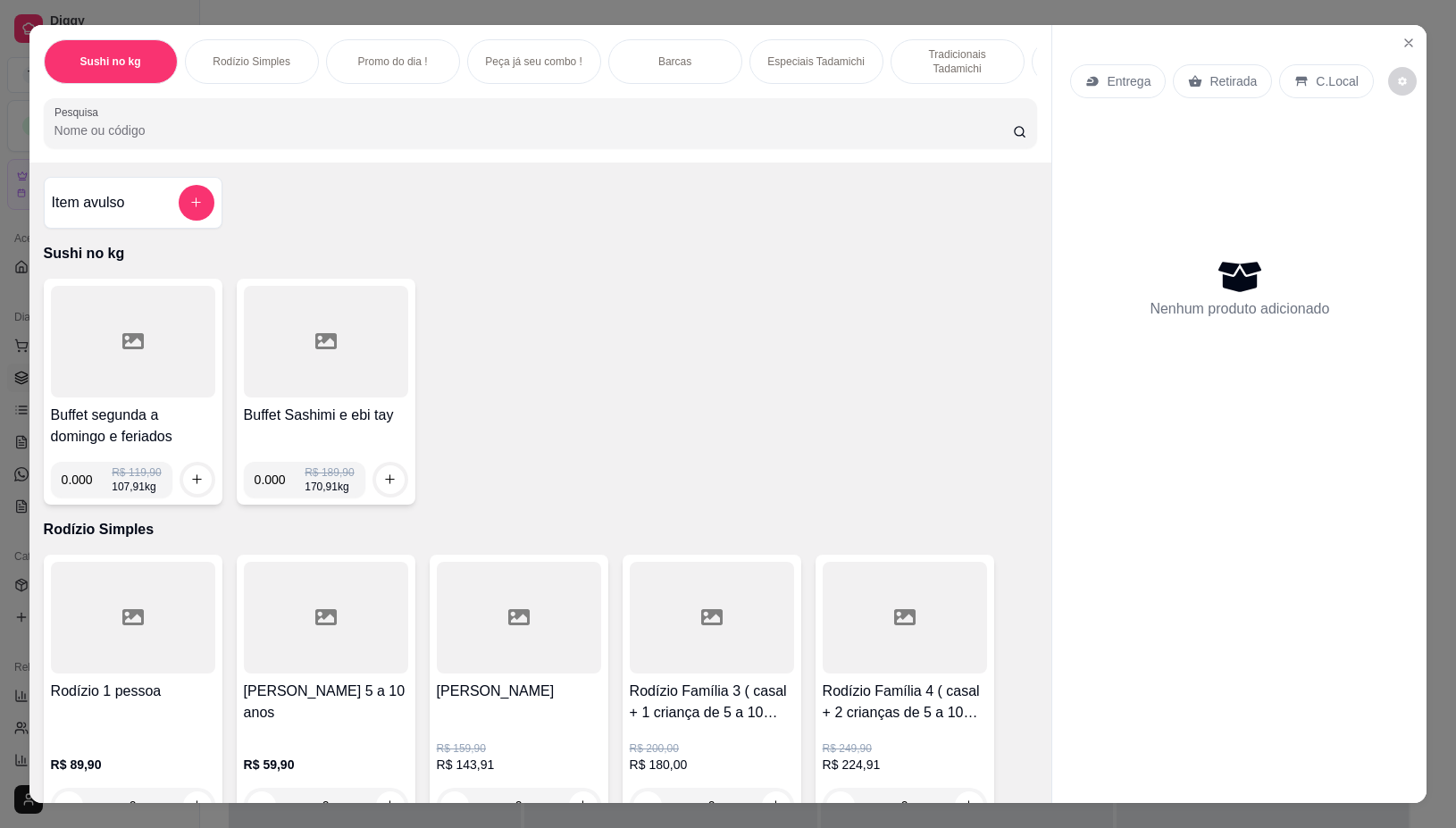
click at [1226, 72] on p "Retirada" at bounding box center [1233, 81] width 47 height 18
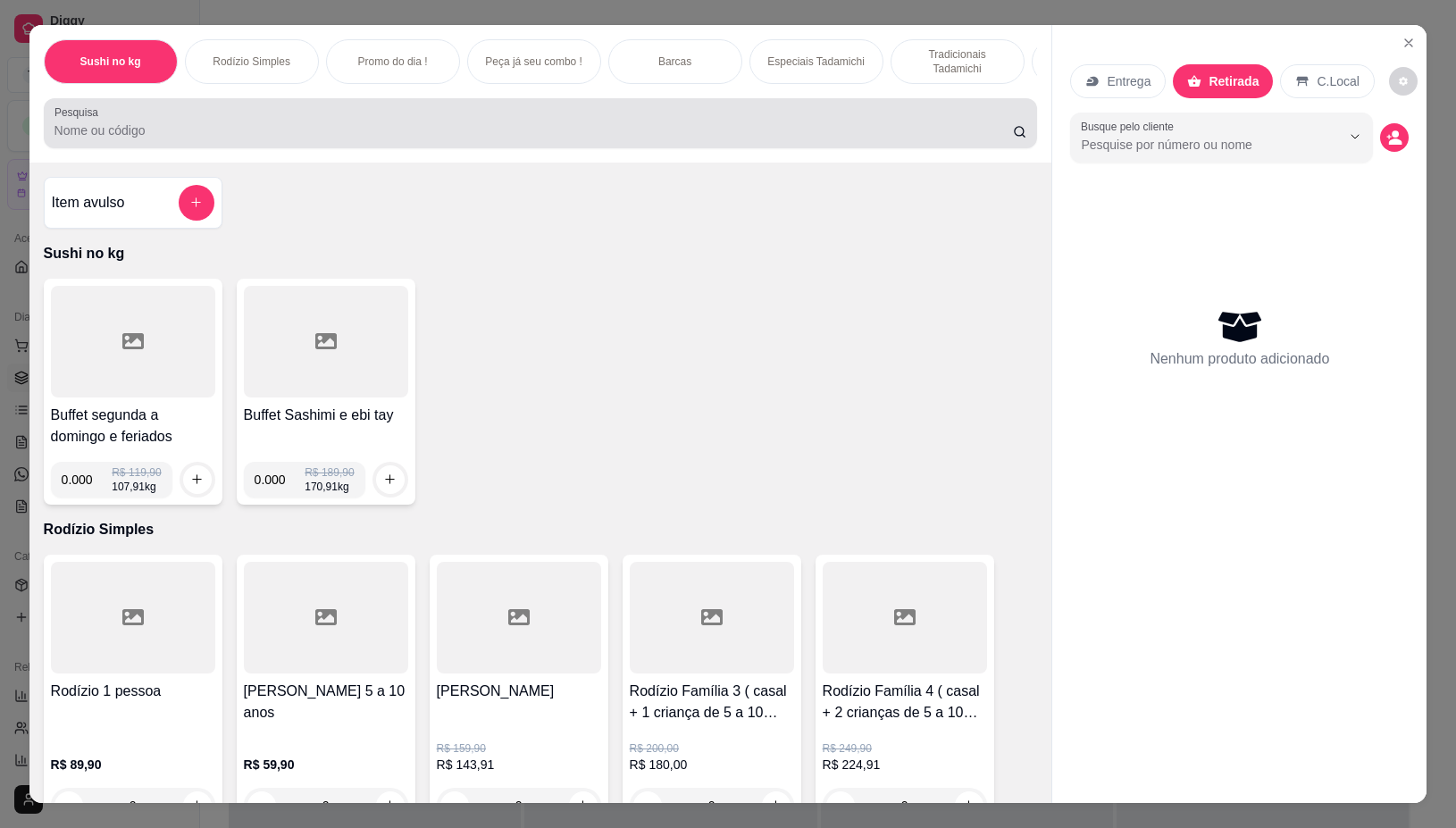
click at [587, 136] on input "Pesquisa" at bounding box center [533, 130] width 959 height 18
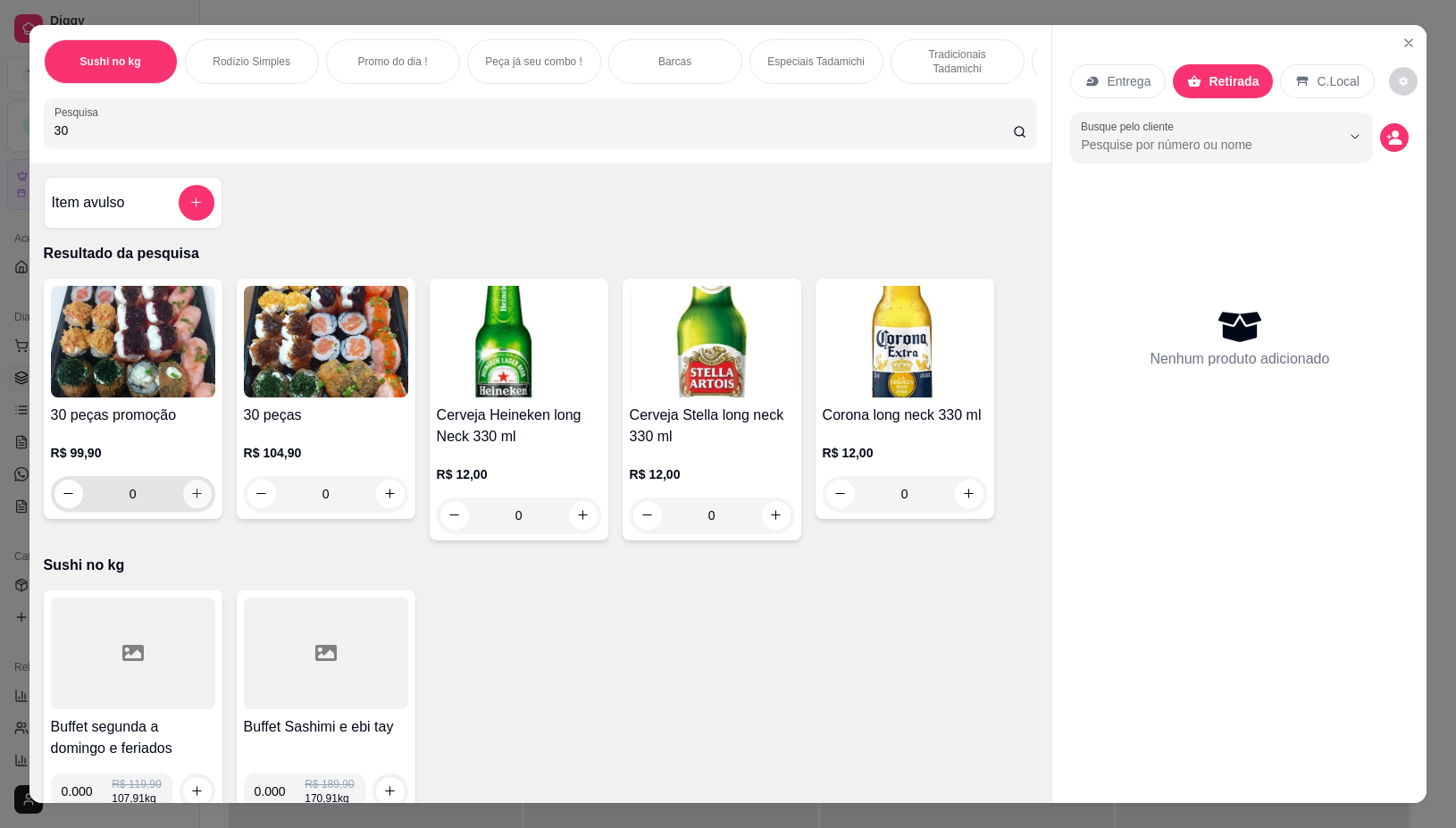
type input "30"
click at [192, 499] on icon "increase-product-quantity" at bounding box center [196, 495] width 10 height 10
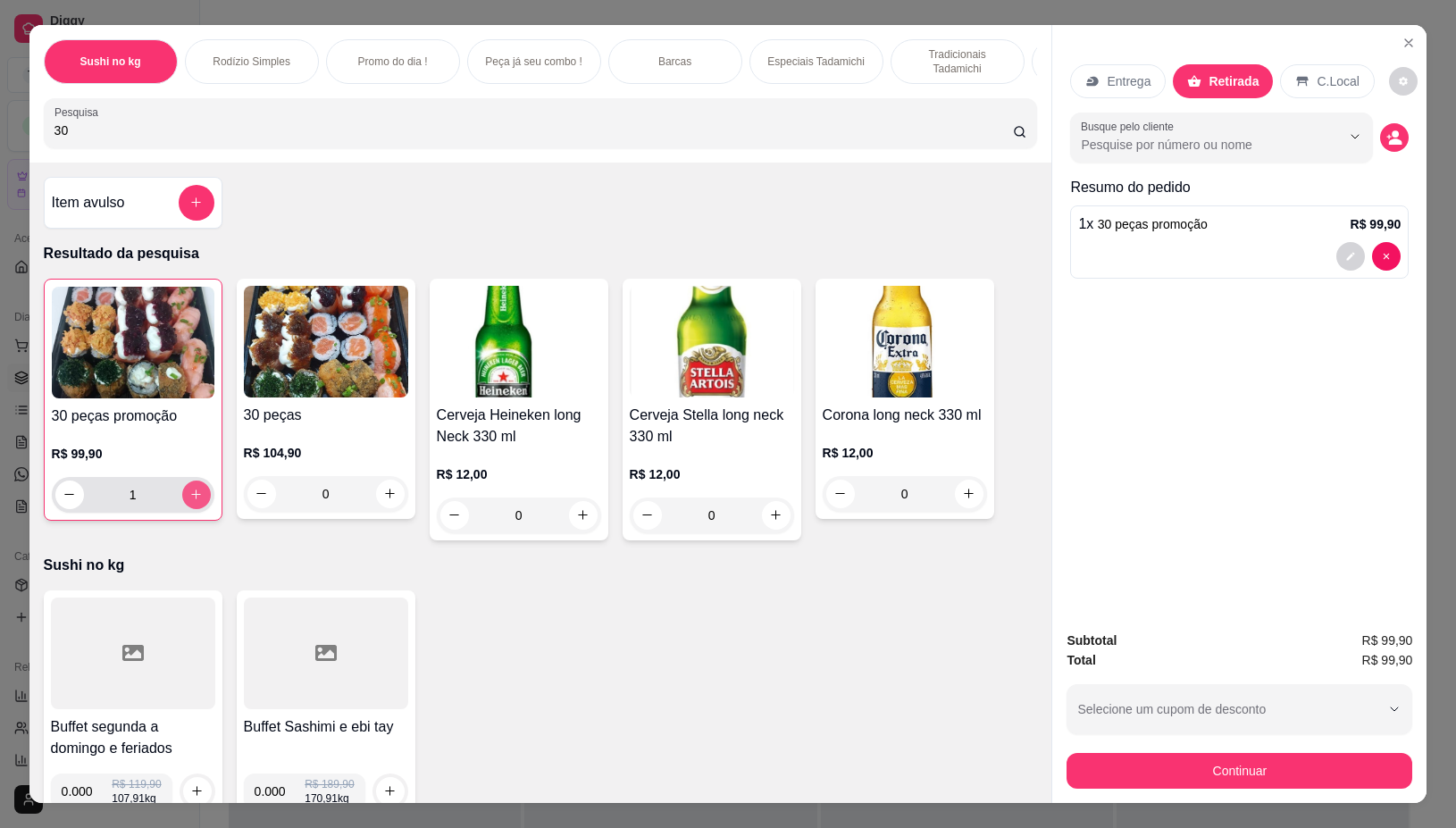
type input "1"
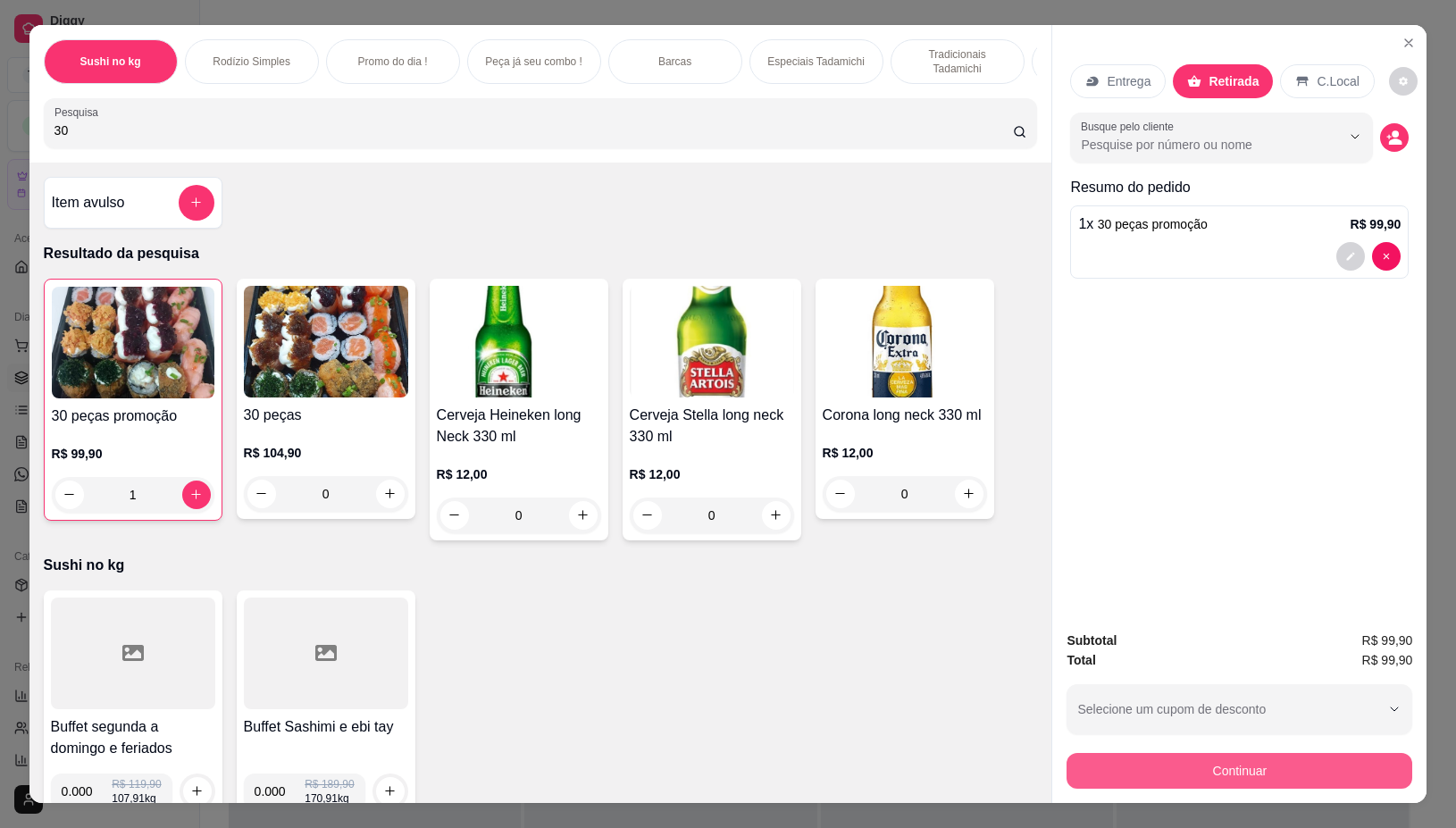
click at [1278, 753] on button "Continuar" at bounding box center [1239, 771] width 345 height 36
click at [1393, 131] on circle "decrease-product-quantity" at bounding box center [1397, 134] width 7 height 7
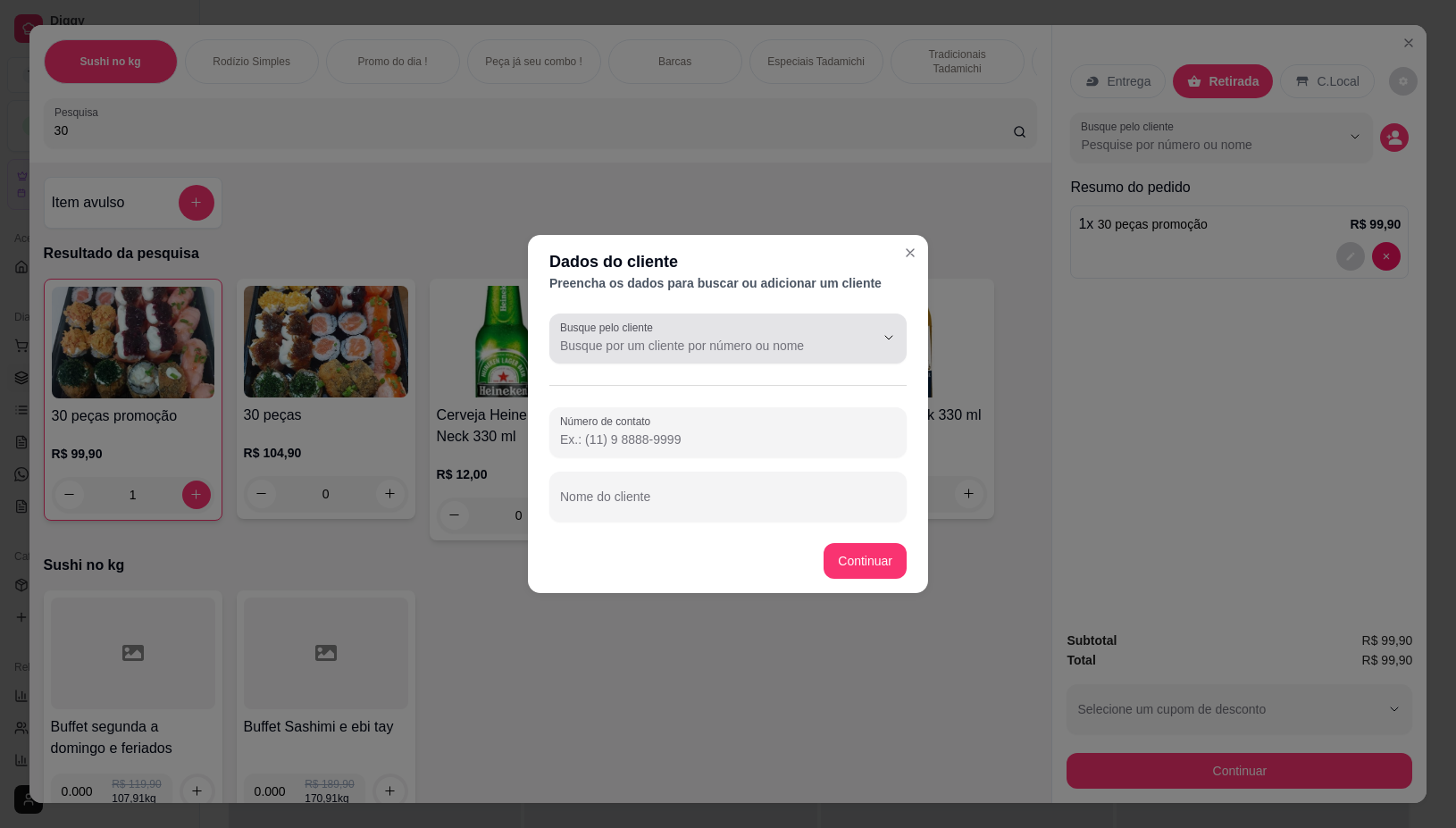
click at [587, 358] on div "Busque pelo cliente" at bounding box center [728, 339] width 358 height 50
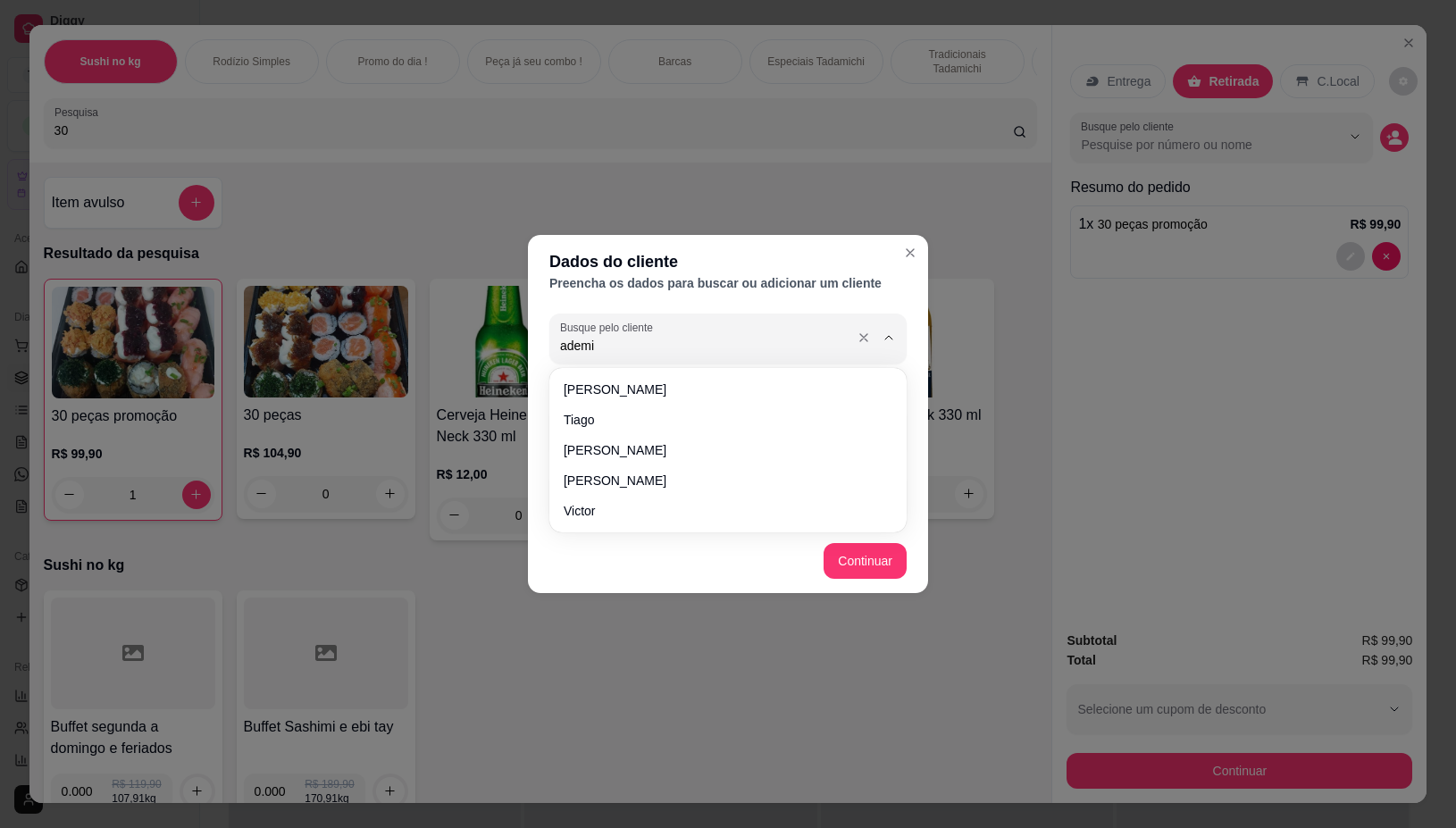
type input "ademir"
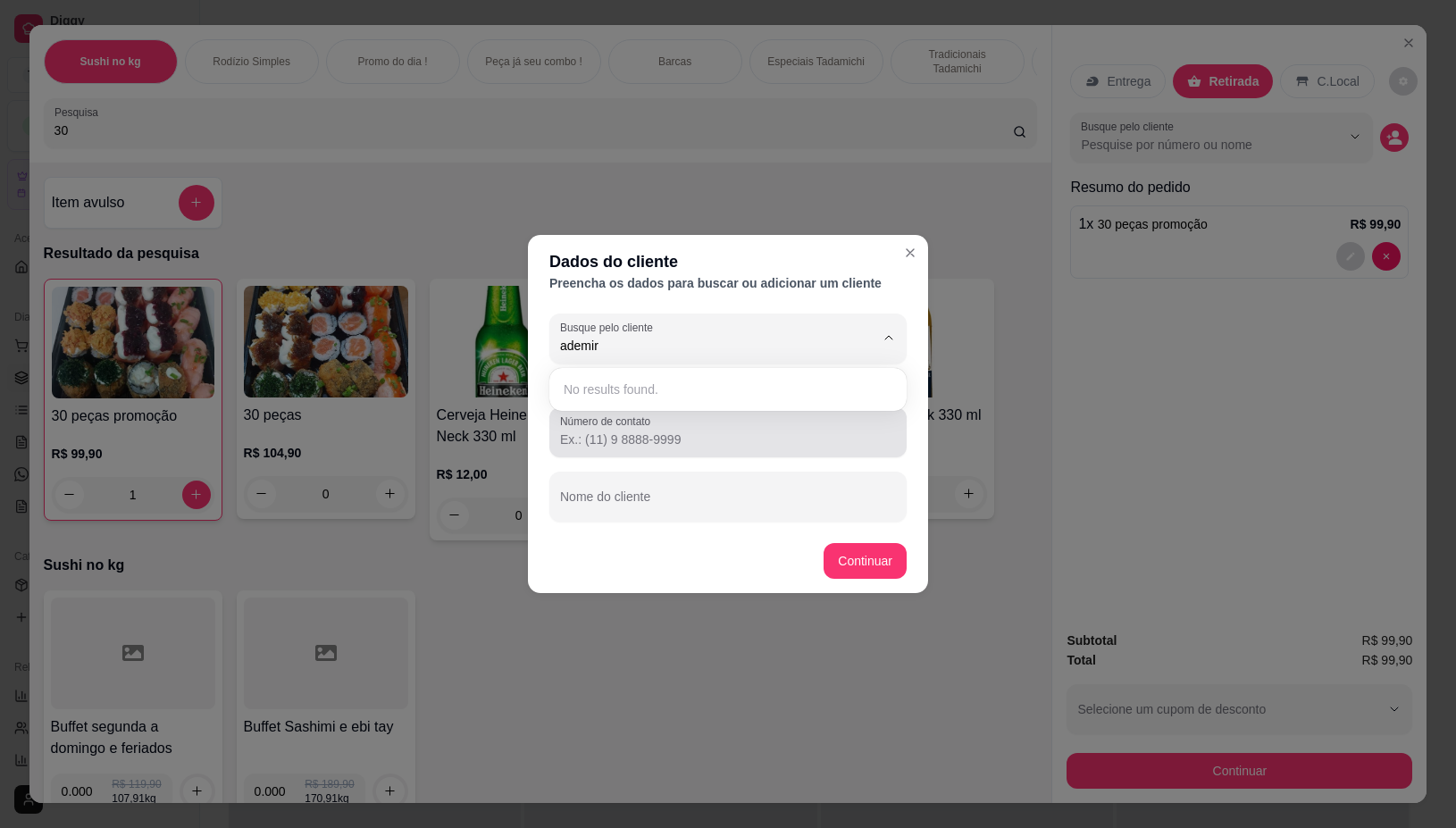
click at [756, 433] on input "Número de contato" at bounding box center [728, 439] width 336 height 18
click at [752, 427] on div at bounding box center [728, 433] width 336 height 36
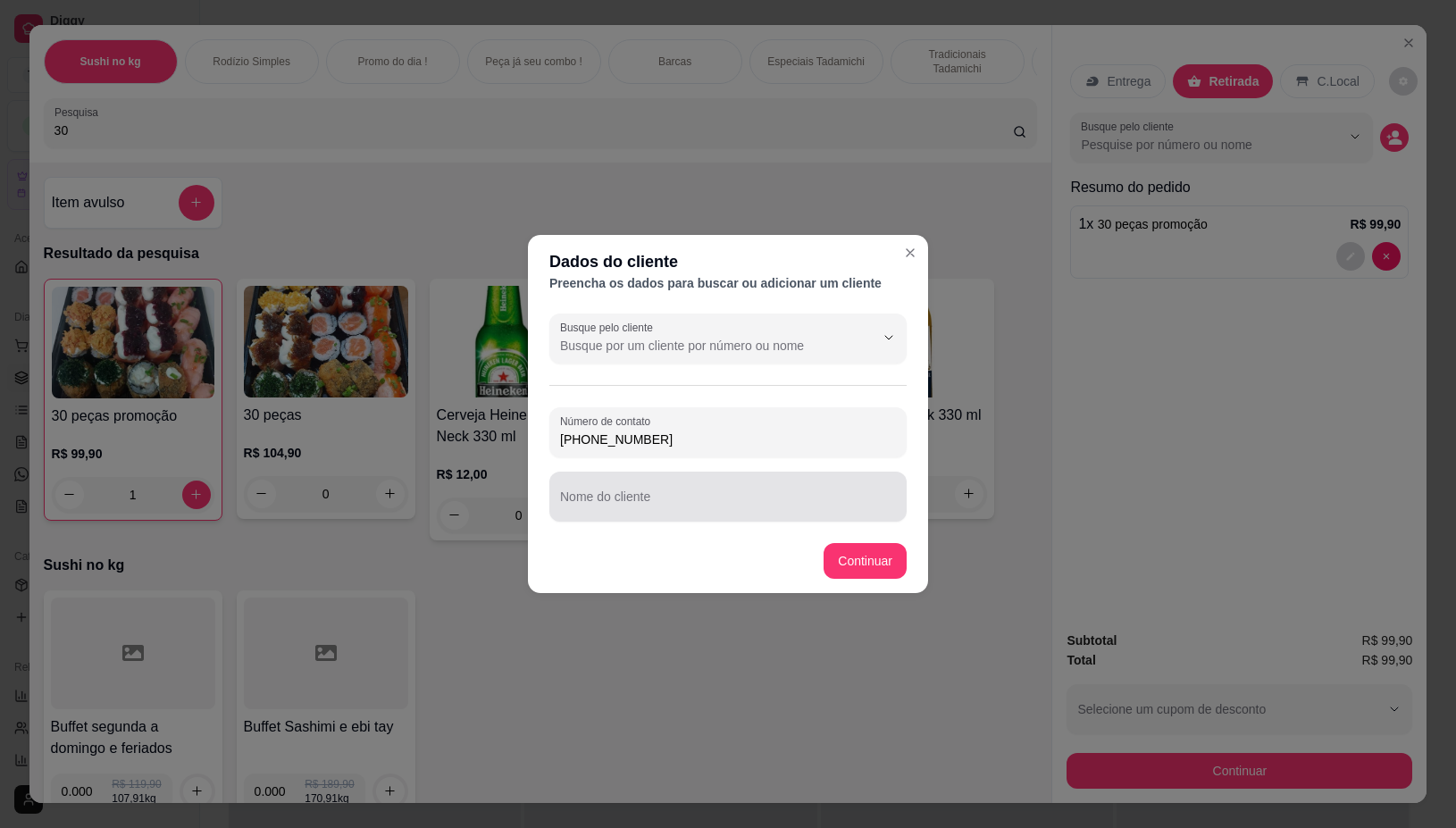
type input "[PHONE_NUMBER]"
click at [743, 498] on input "Nome do cliente" at bounding box center [728, 503] width 336 height 18
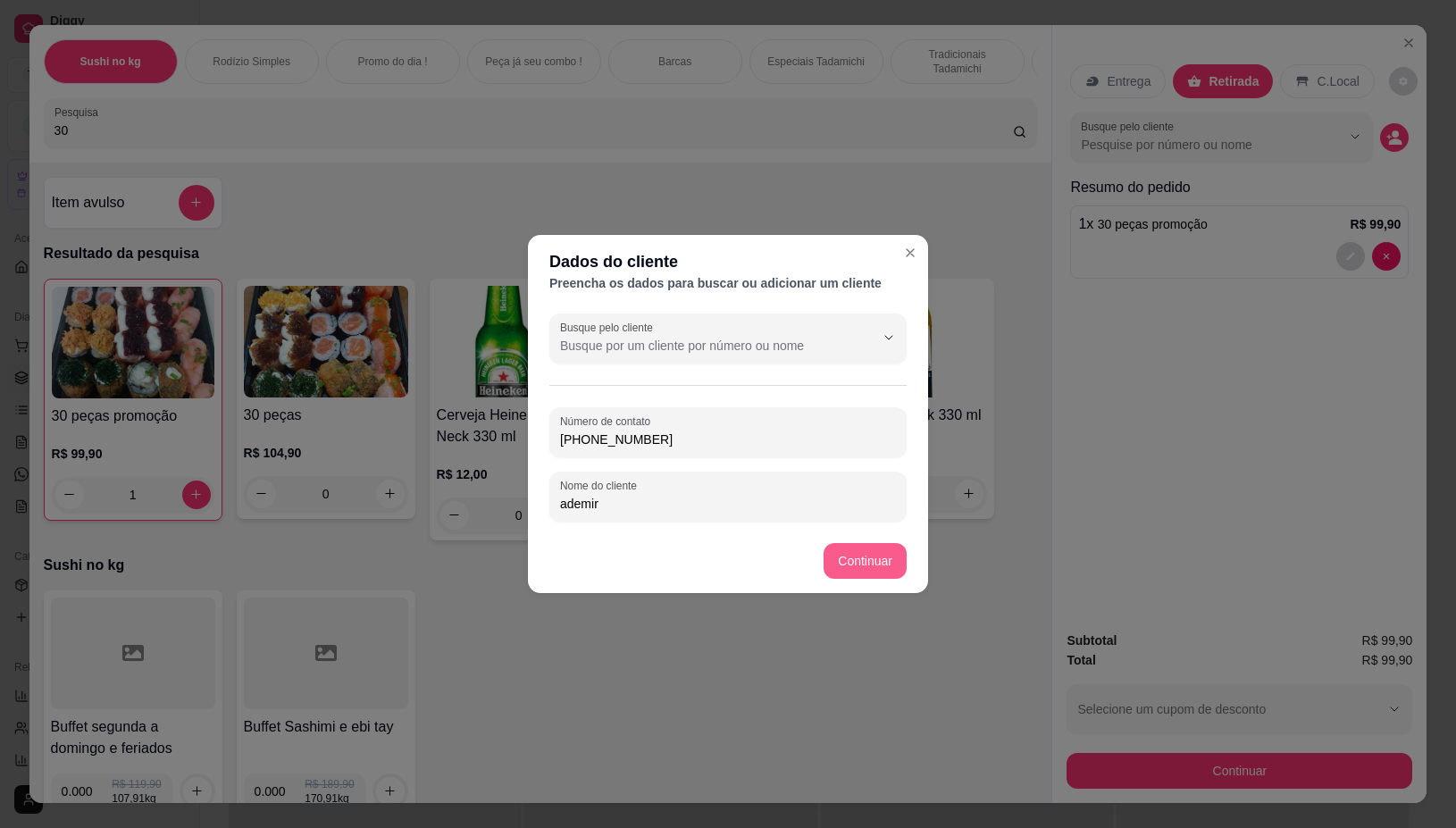
type input "ademir"
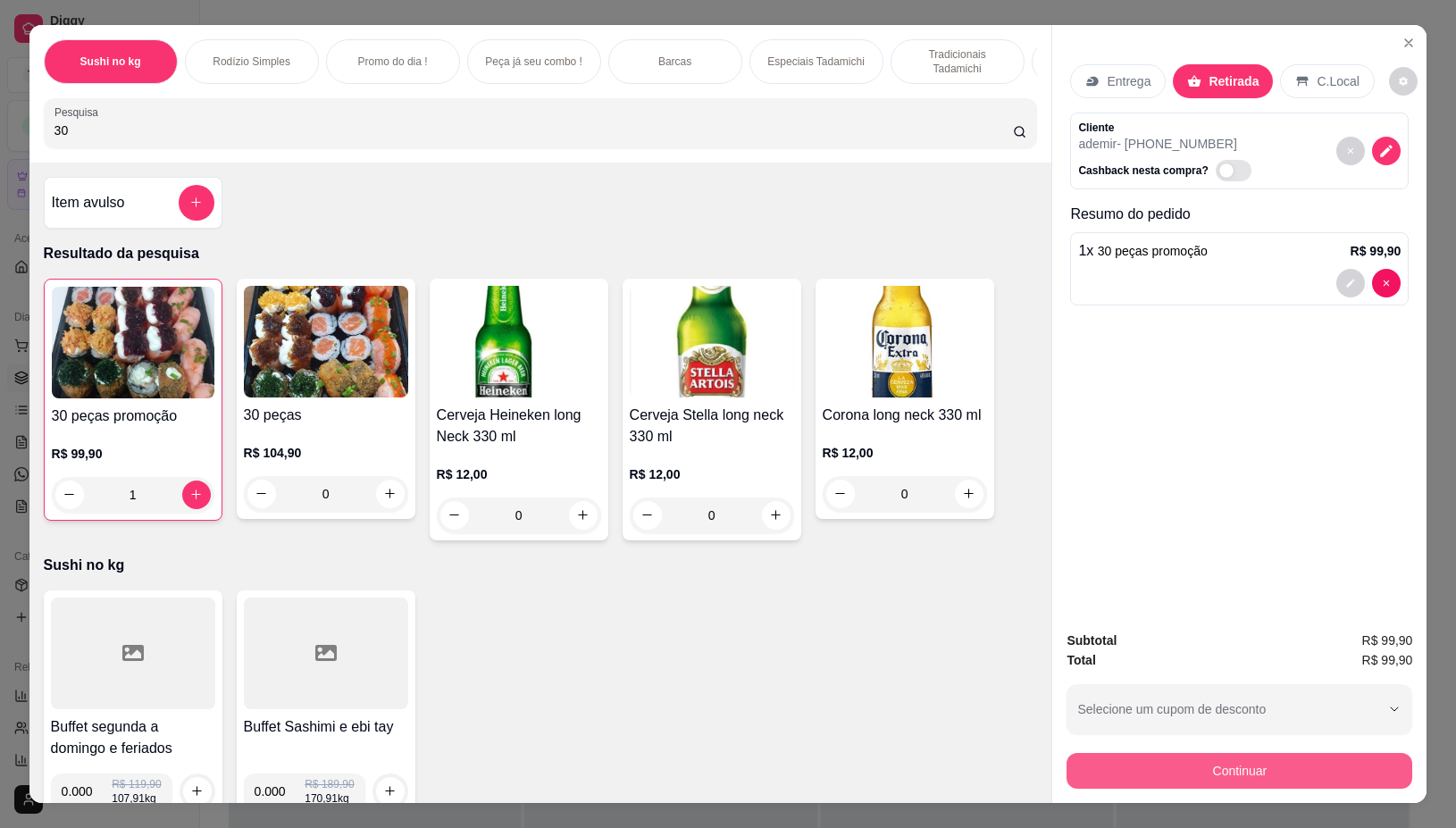
click at [1234, 759] on button "Continuar" at bounding box center [1239, 771] width 345 height 36
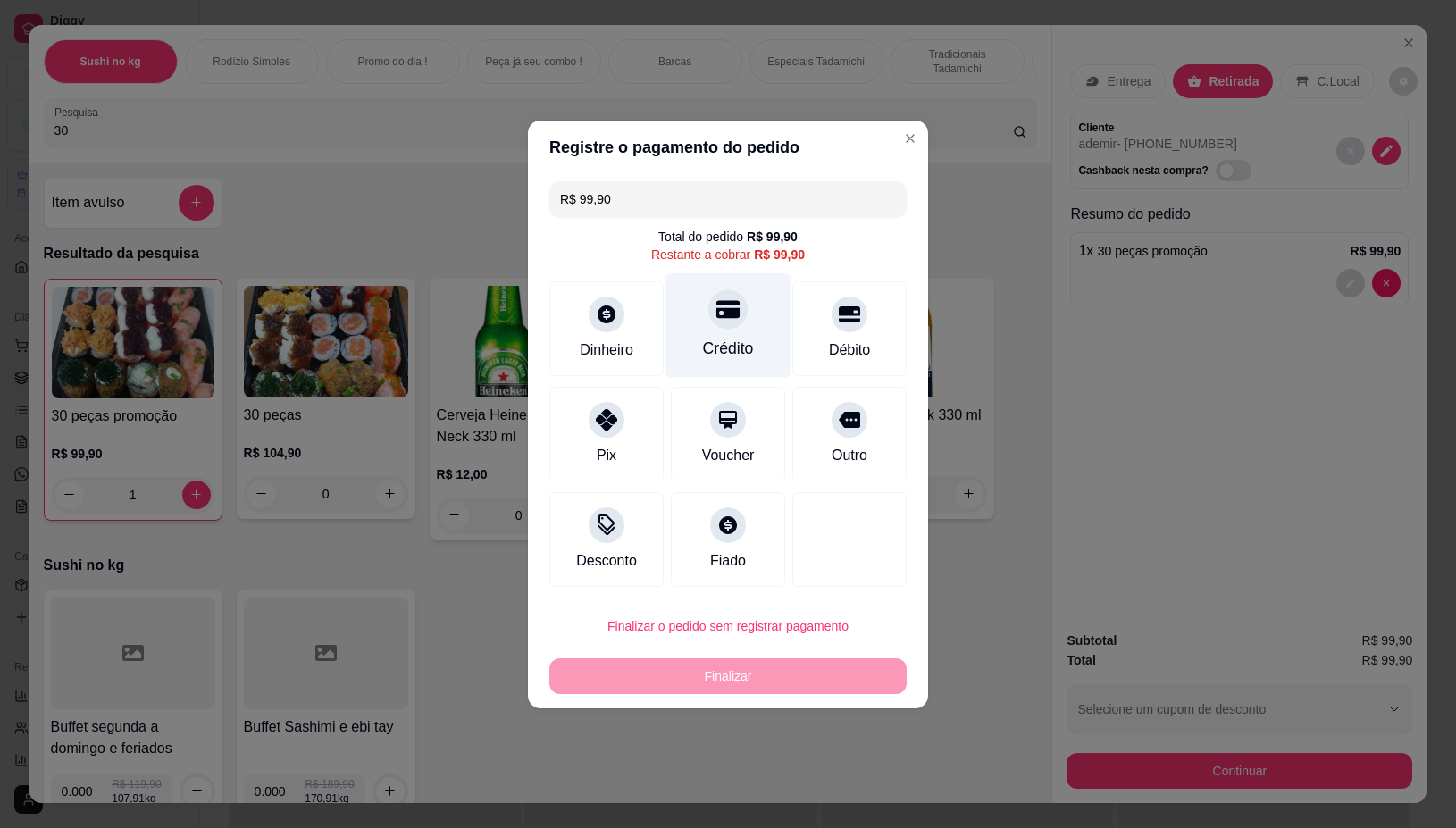
click at [719, 340] on div "Crédito" at bounding box center [728, 348] width 51 height 23
type input "R$ 0,00"
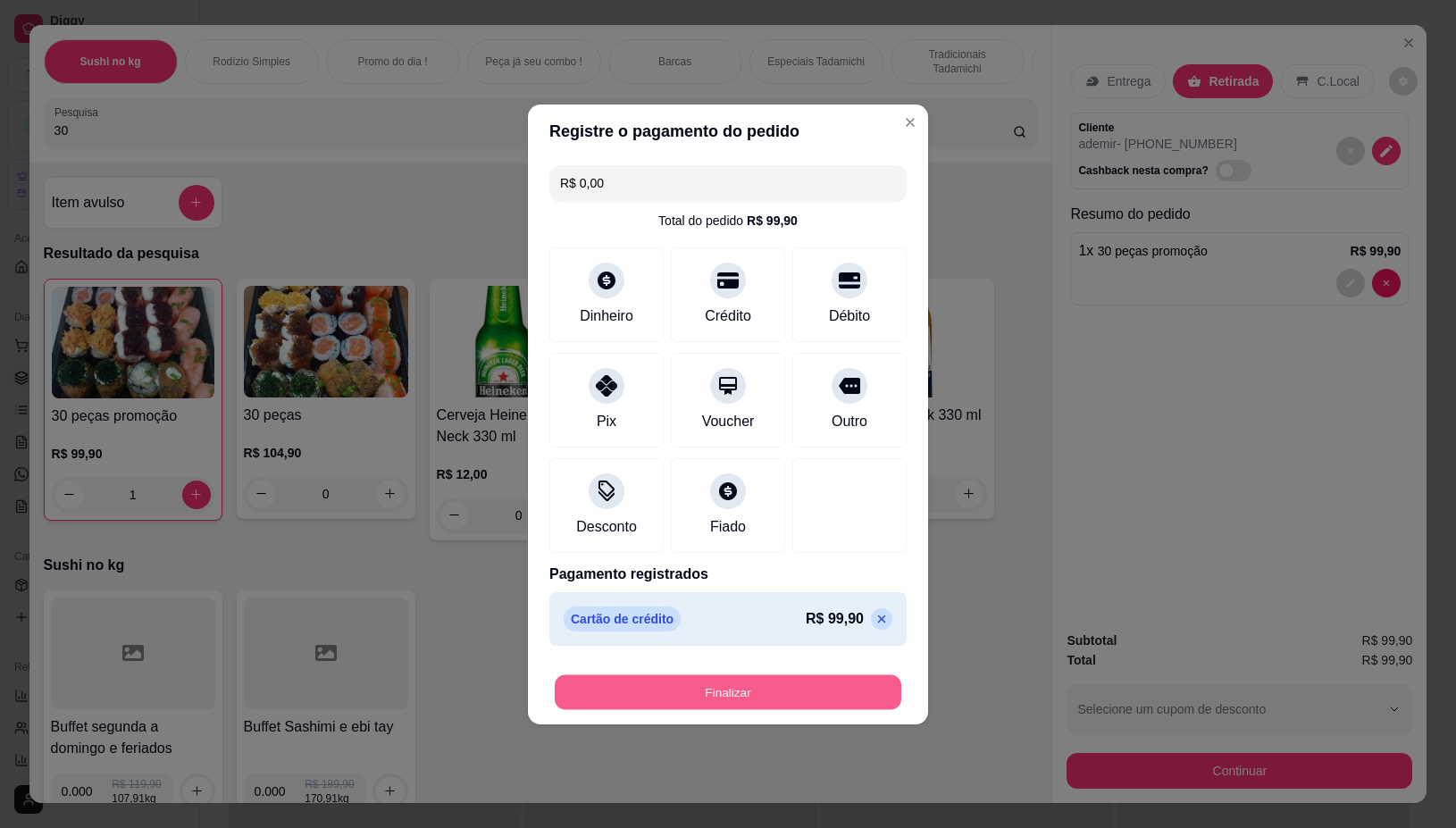
click at [740, 695] on button "Finalizar" at bounding box center [728, 692] width 346 height 35
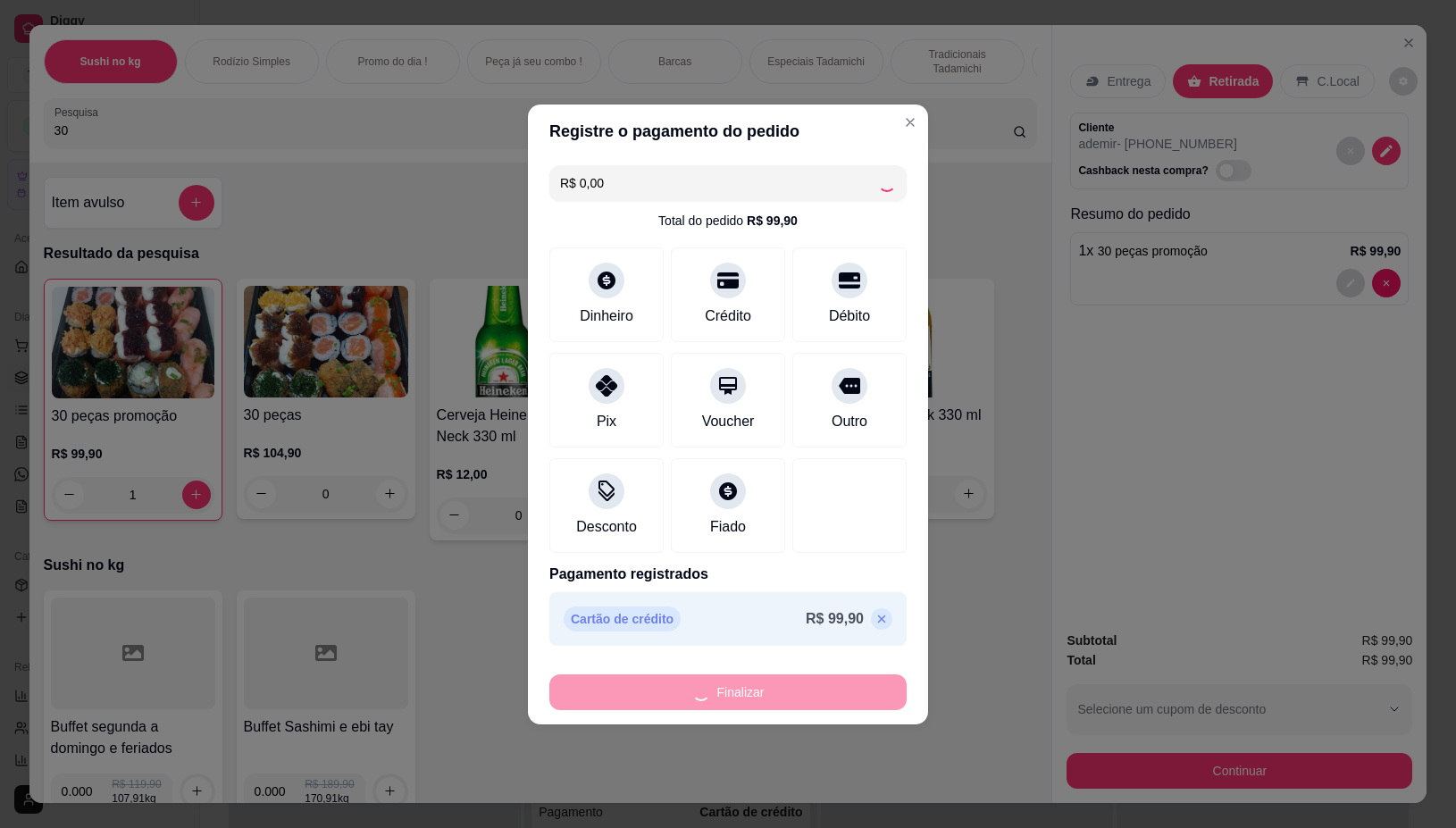
type input "0"
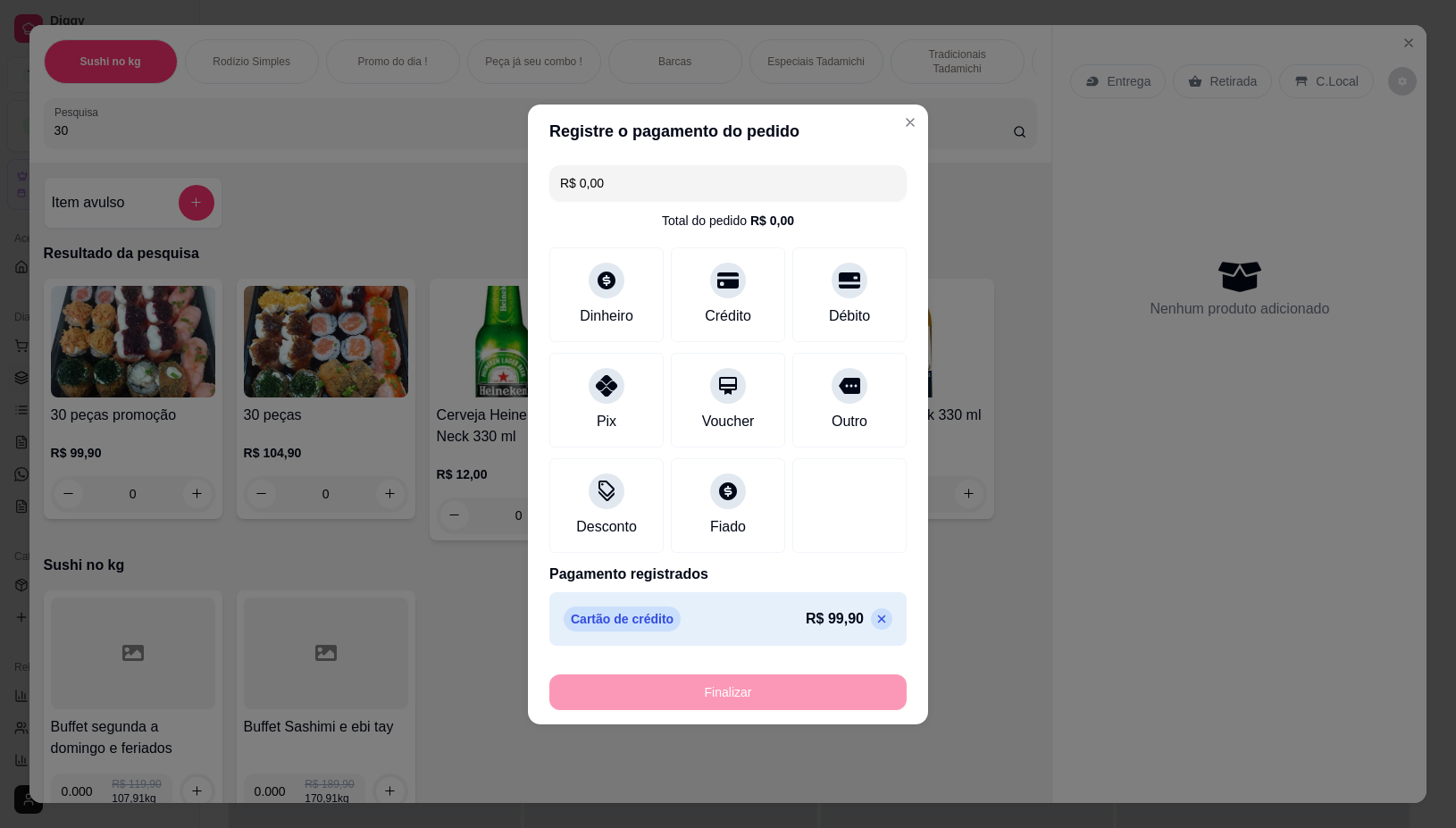
type input "-R$ 99,90"
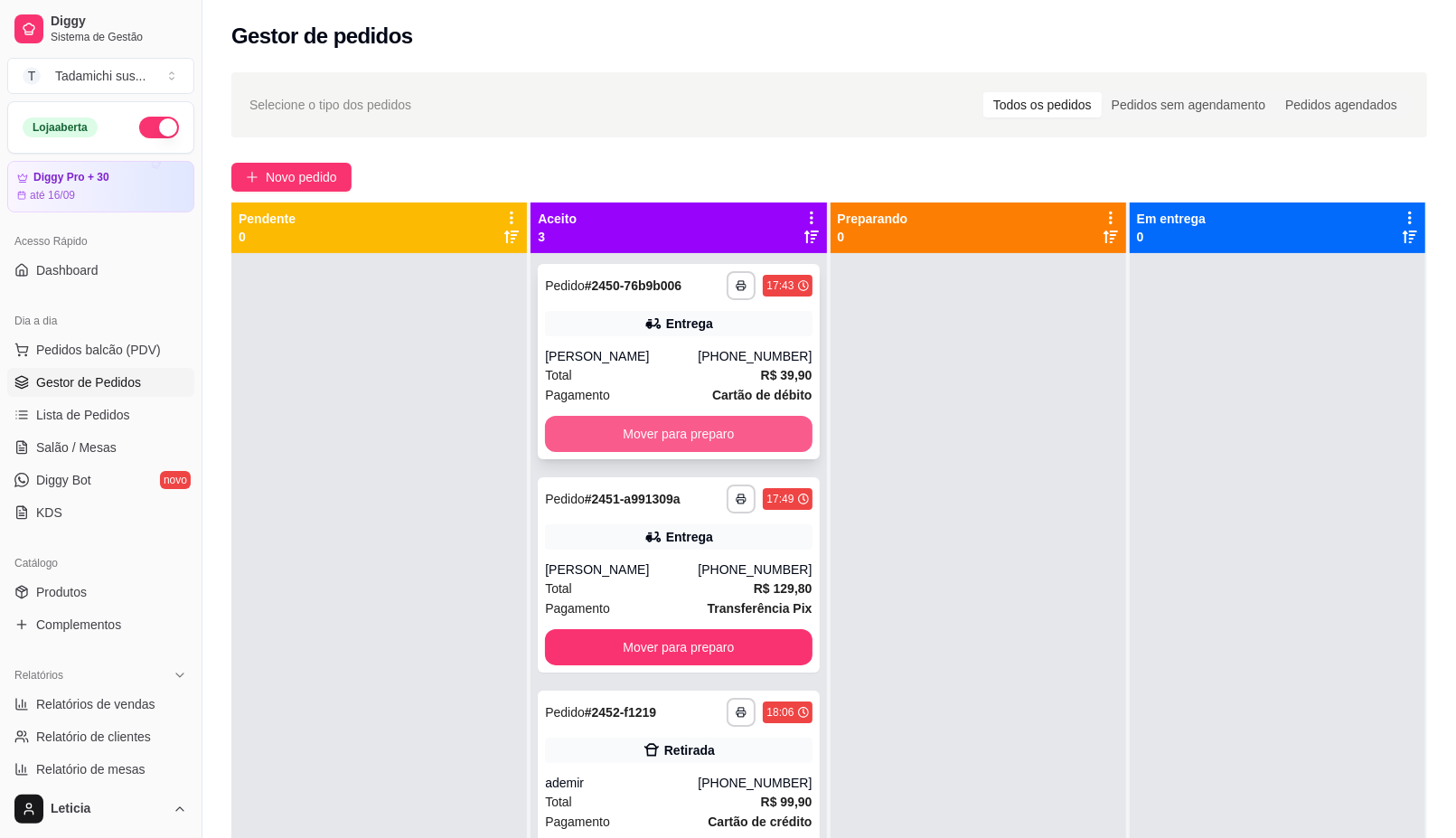
click at [661, 420] on button "Mover para preparo" at bounding box center [678, 434] width 267 height 37
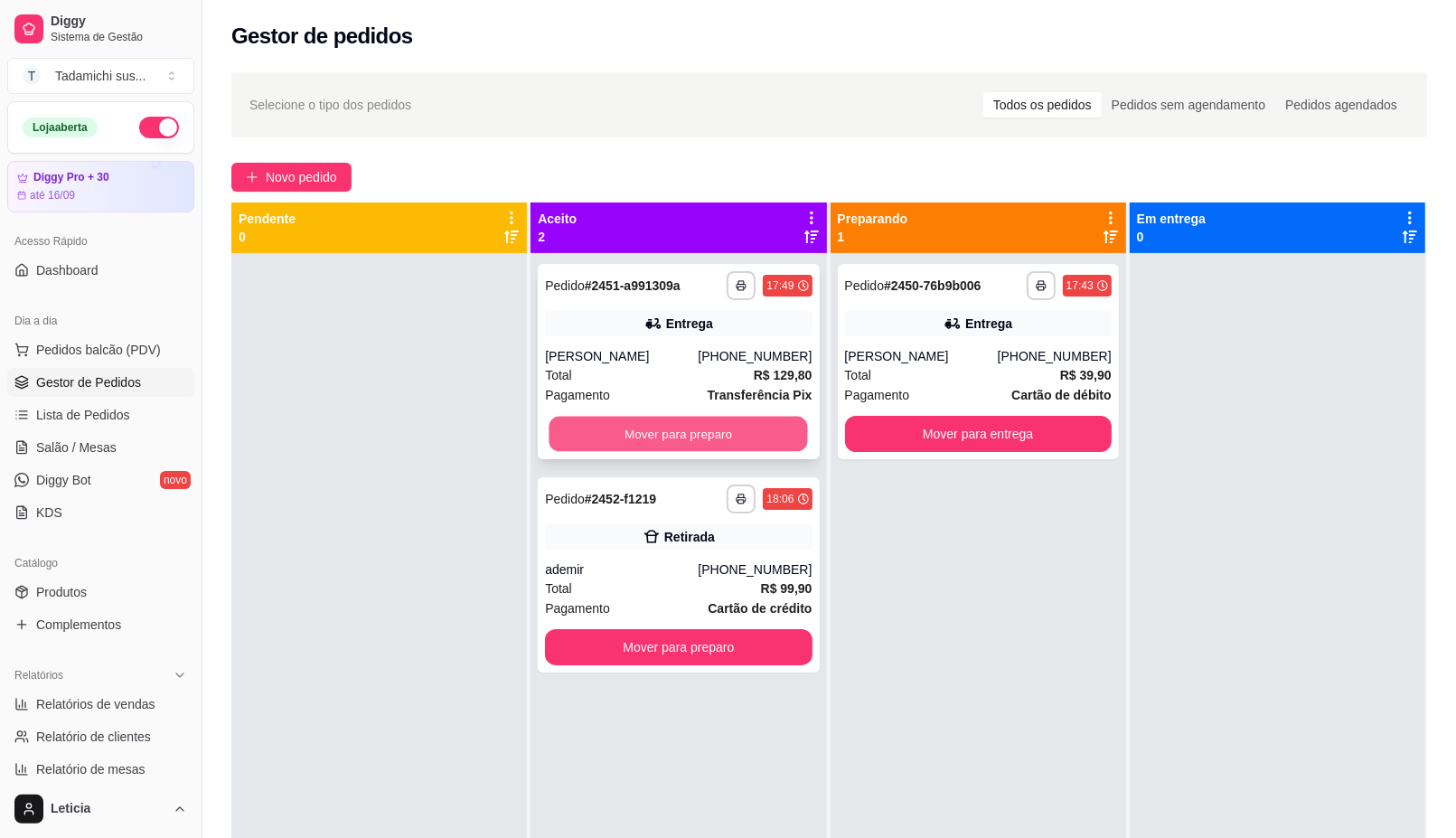
click at [661, 421] on button "Mover para preparo" at bounding box center [678, 435] width 259 height 36
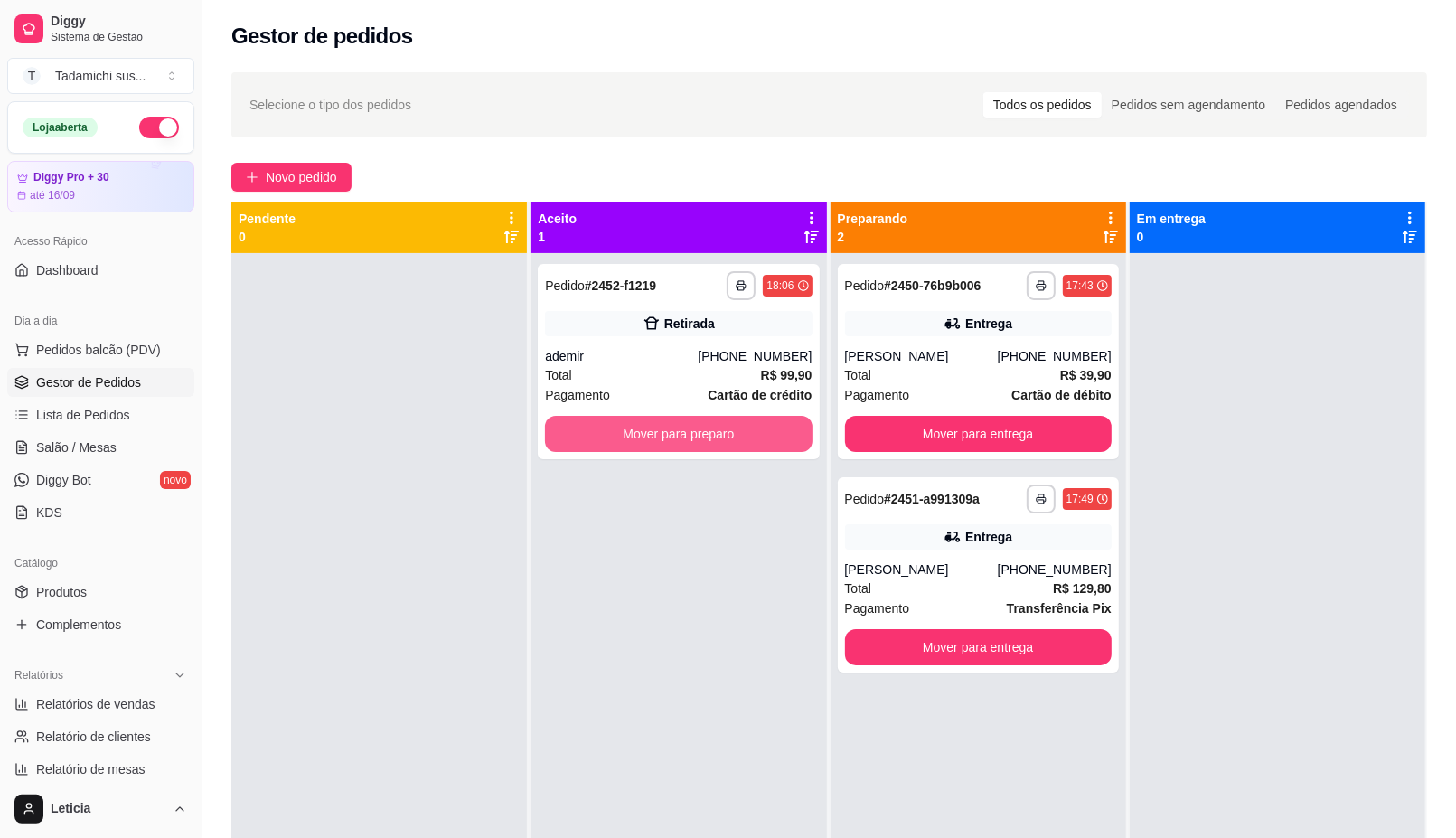
click at [661, 421] on button "Mover para preparo" at bounding box center [678, 434] width 267 height 37
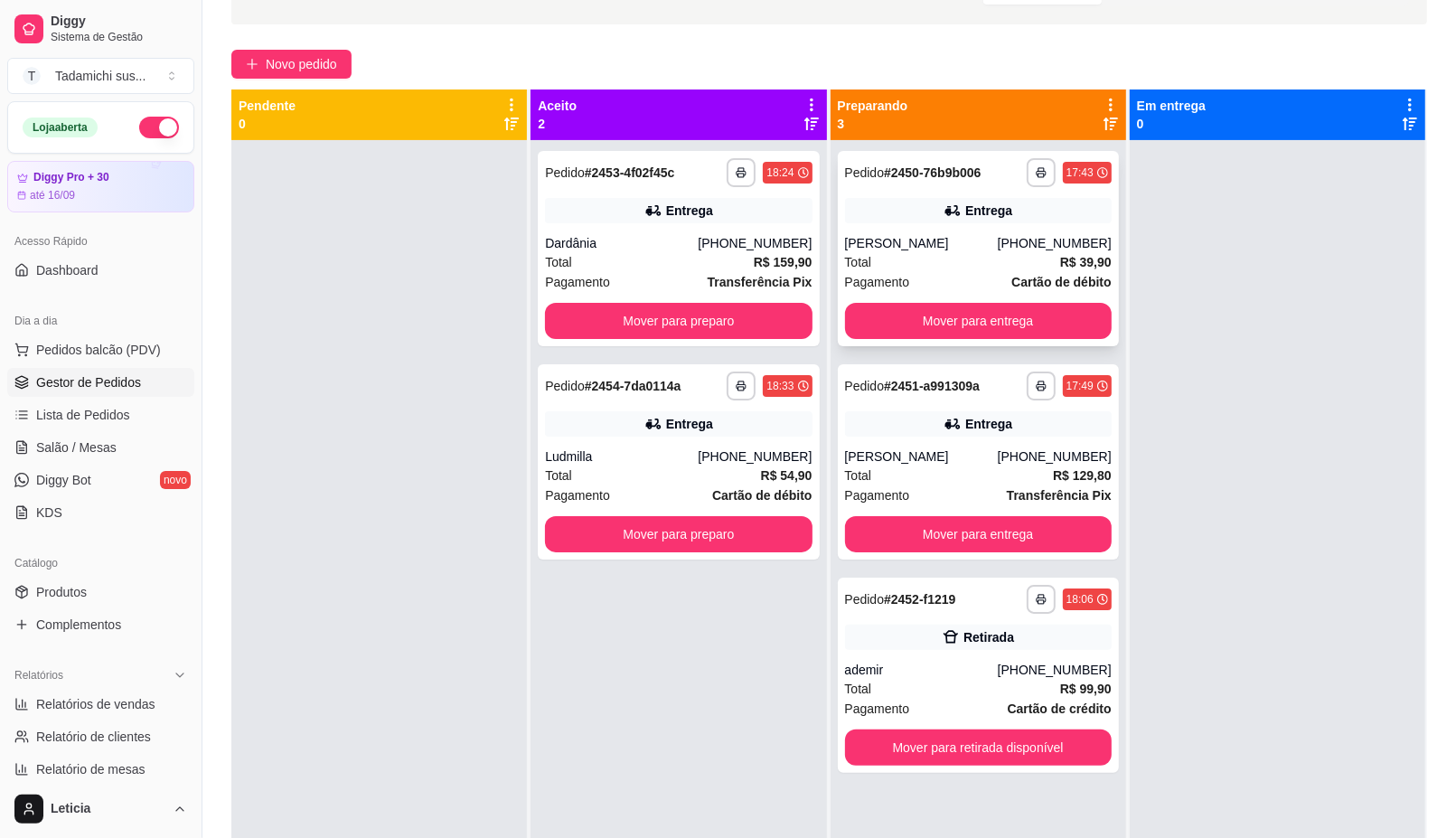
scroll to position [51, 0]
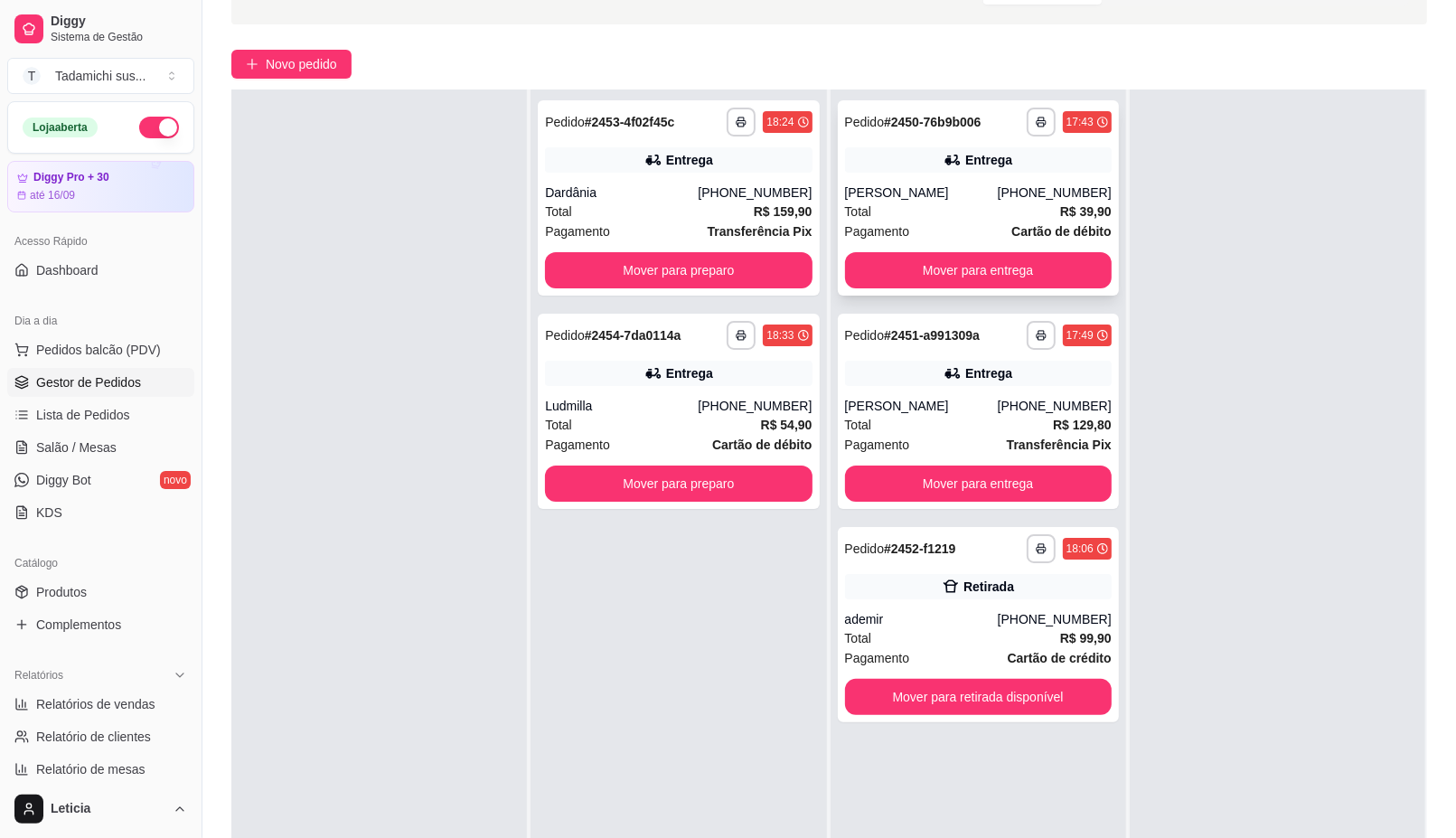
click at [988, 291] on div "**********" at bounding box center [978, 198] width 281 height 195
click at [1018, 255] on button "Mover para entrega" at bounding box center [978, 270] width 267 height 37
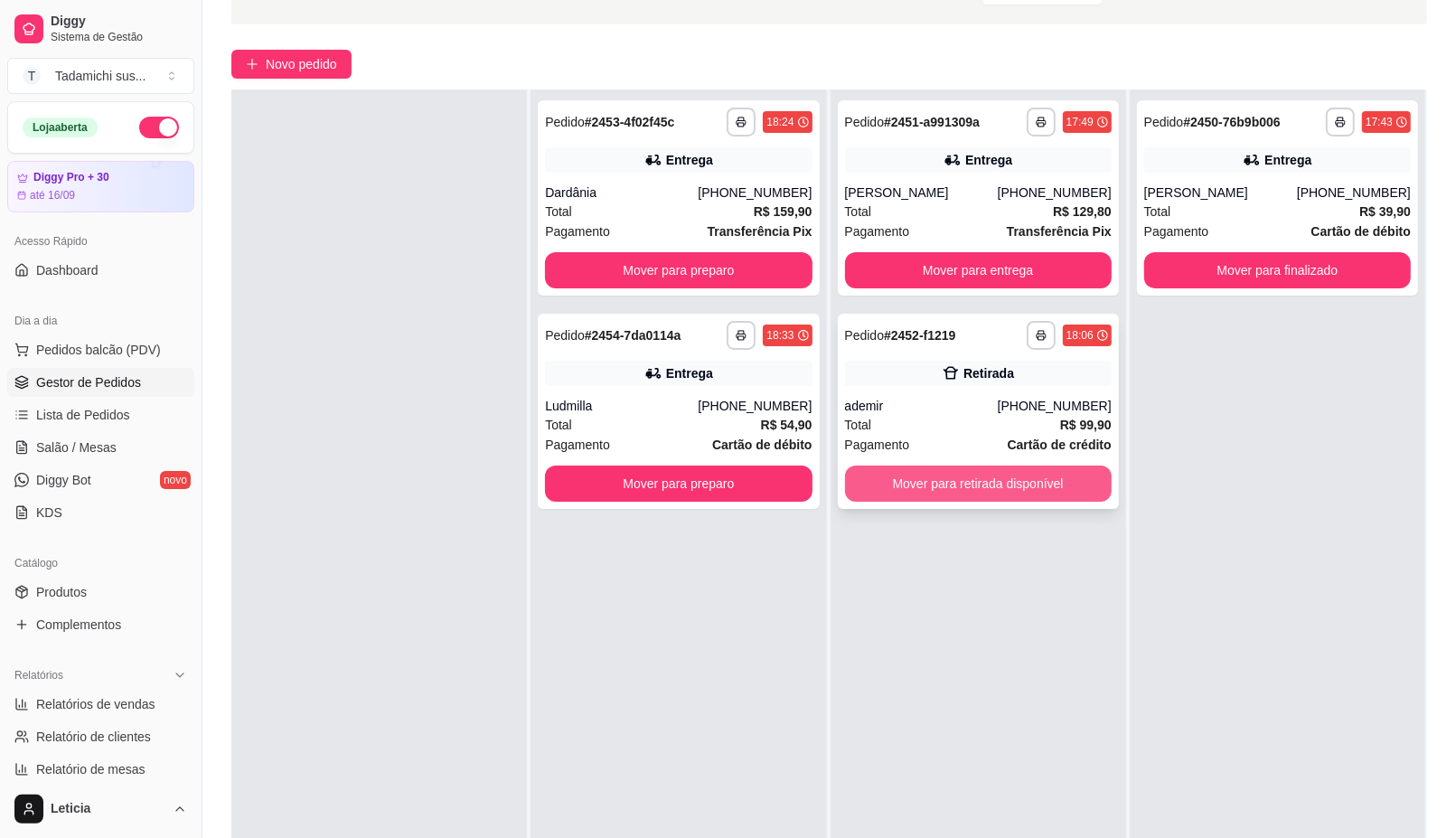
click at [1005, 491] on button "Mover para retirada disponível" at bounding box center [978, 484] width 267 height 37
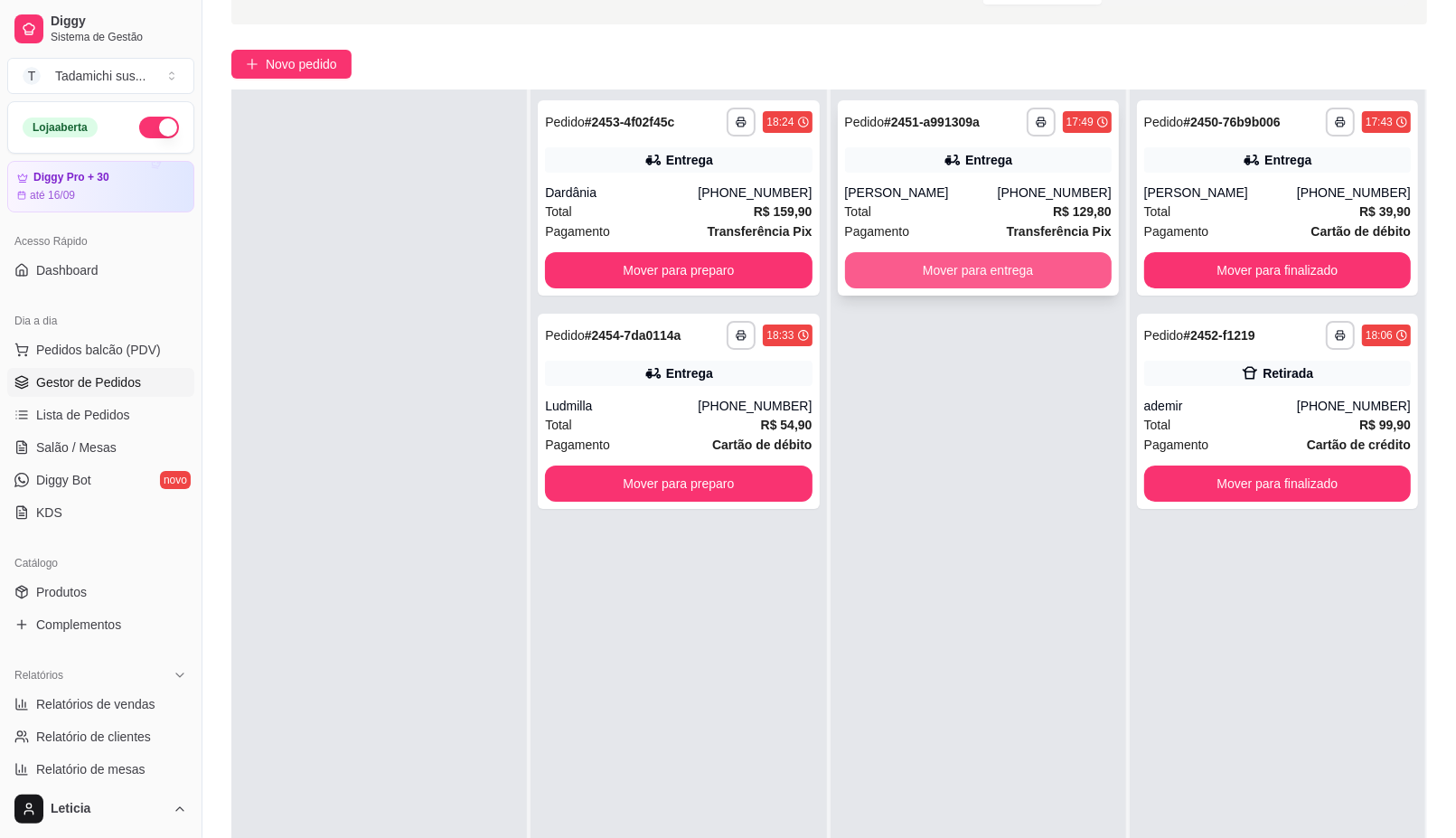
click at [1046, 269] on button "Mover para entrega" at bounding box center [978, 270] width 267 height 37
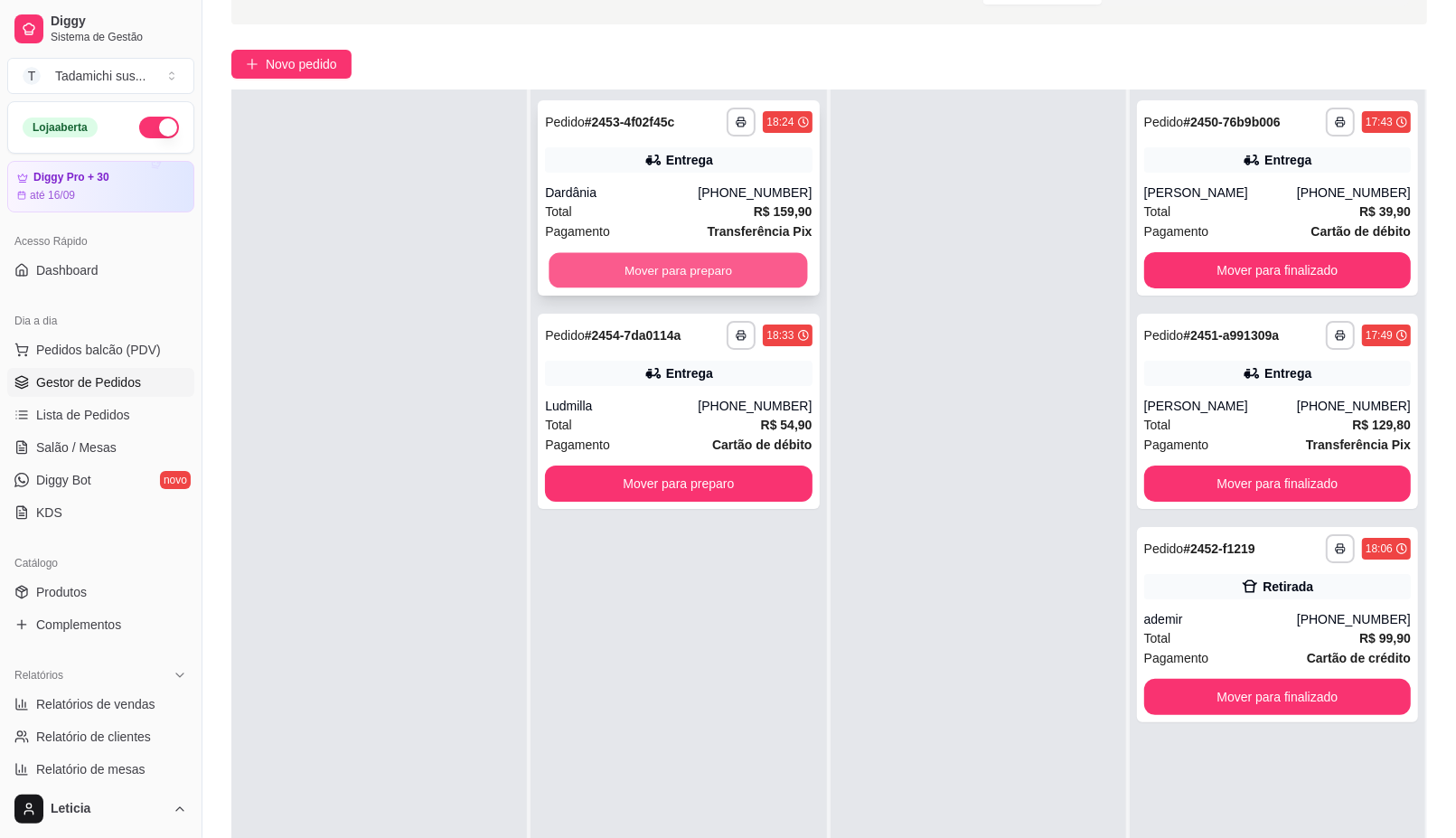
click at [606, 258] on button "Mover para preparo" at bounding box center [678, 271] width 259 height 36
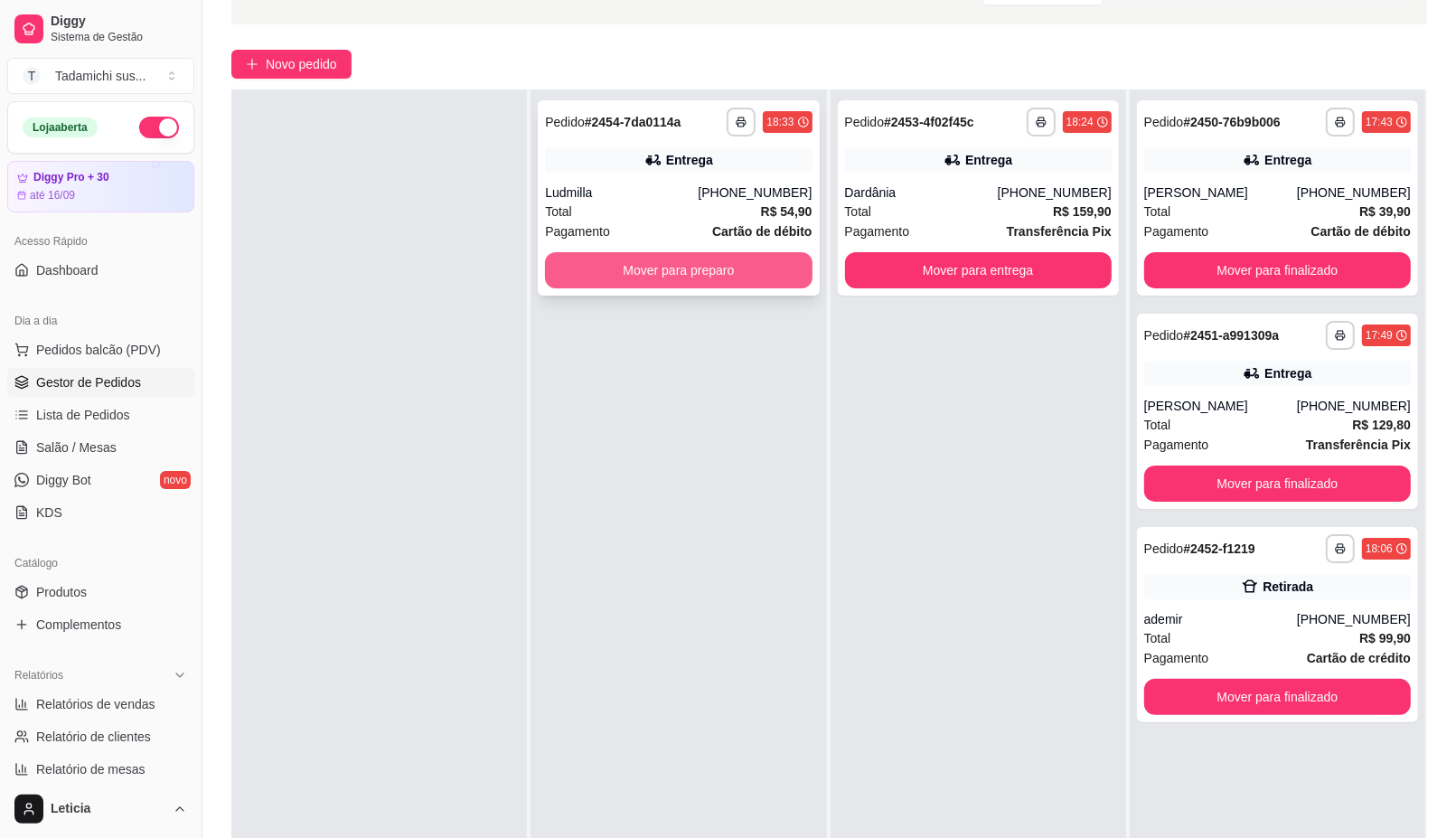
click at [715, 265] on button "Mover para preparo" at bounding box center [678, 270] width 267 height 37
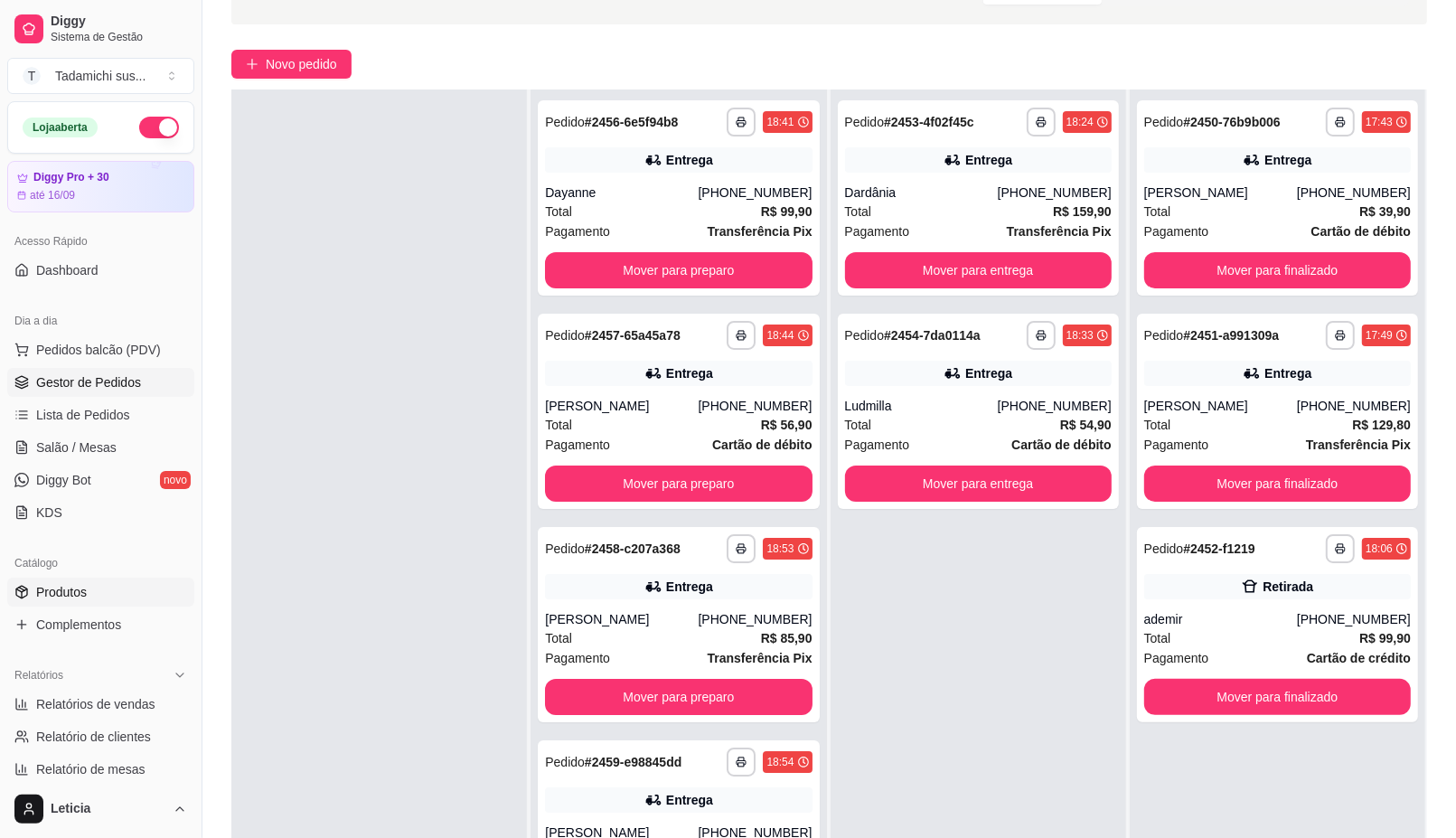
click at [52, 594] on span "Produtos" at bounding box center [62, 591] width 51 height 18
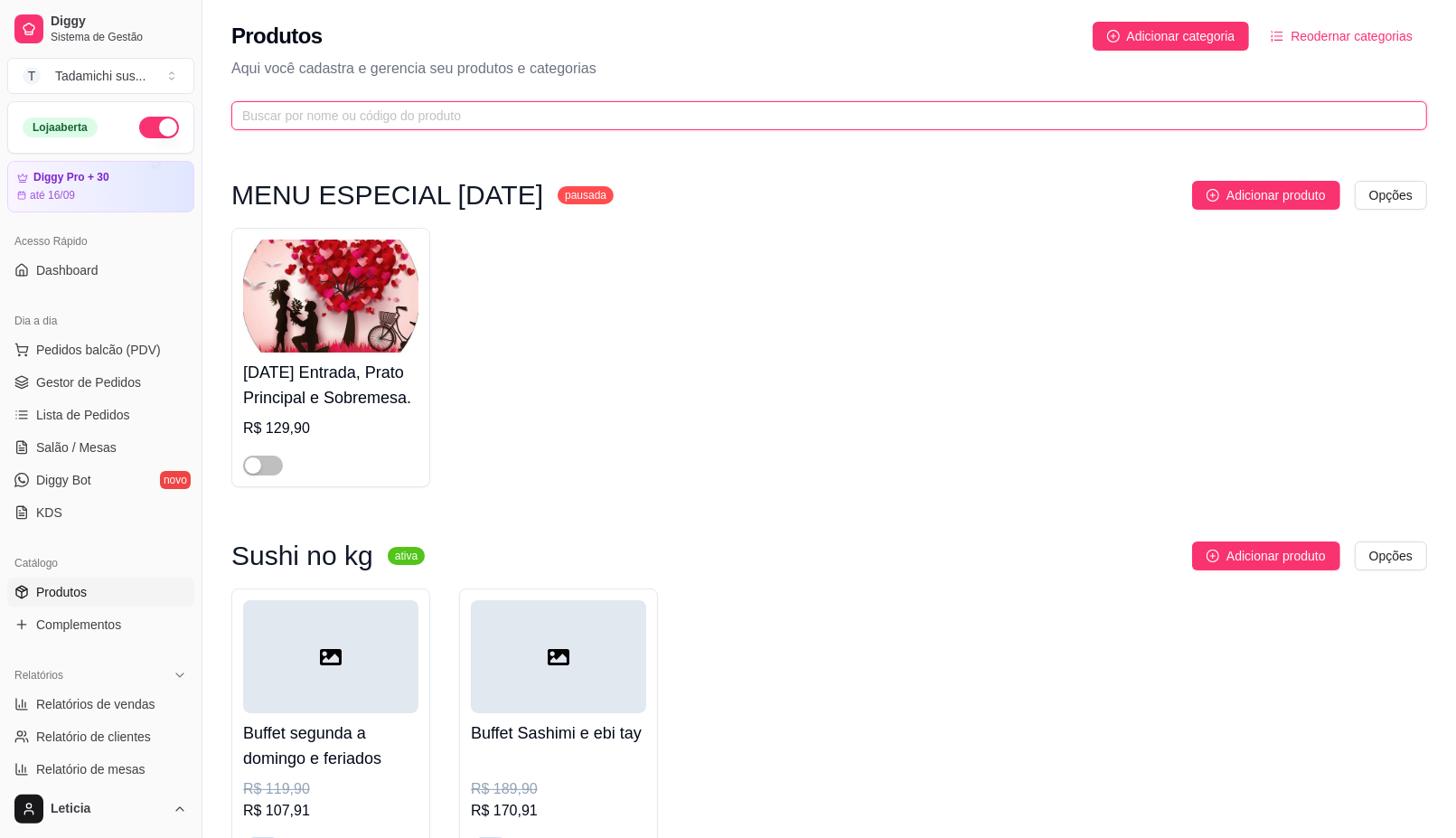
click at [724, 109] on input "text" at bounding box center [821, 115] width 1159 height 20
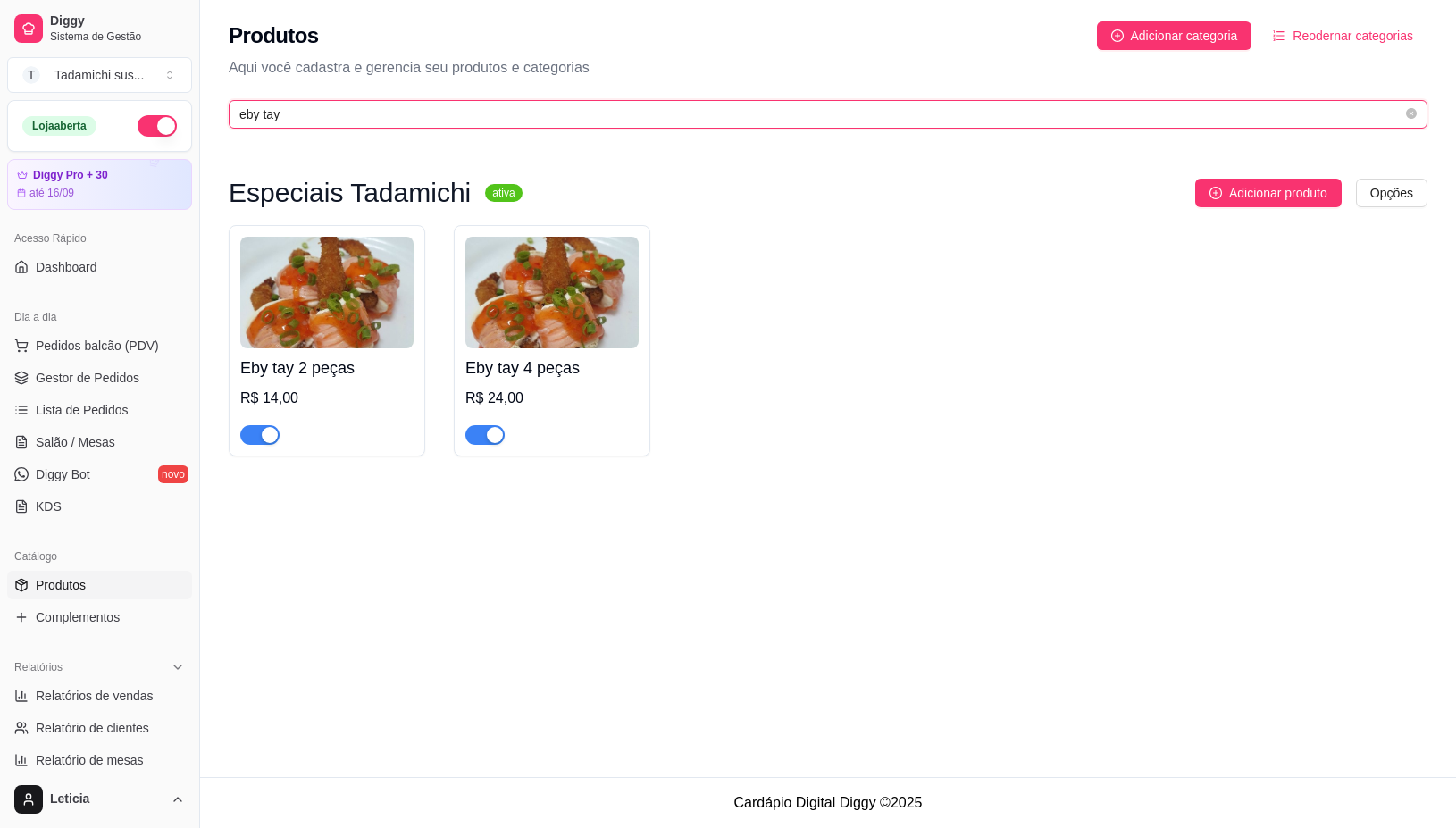
type input "eby tay"
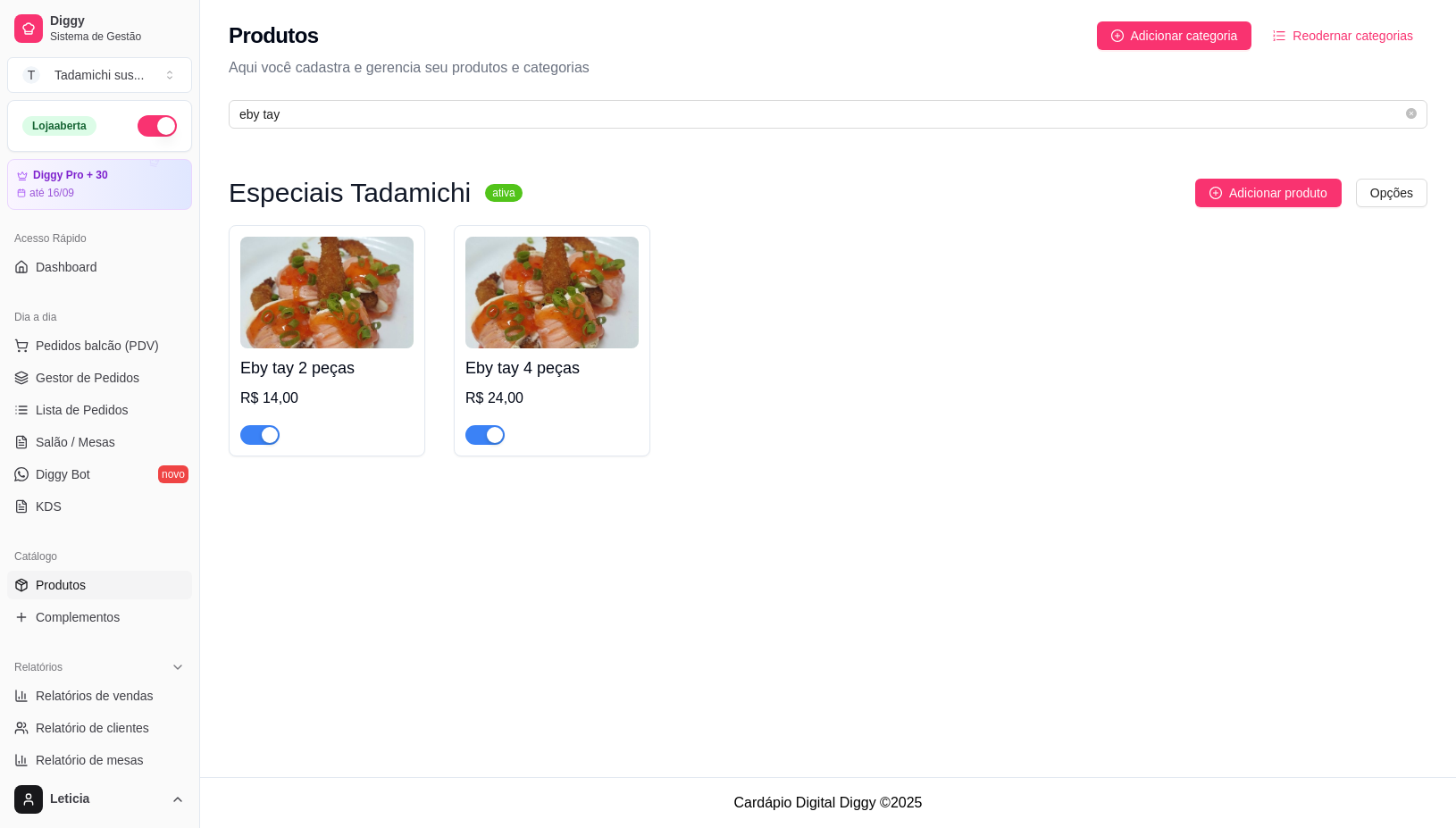
click at [308, 305] on img at bounding box center [326, 293] width 173 height 112
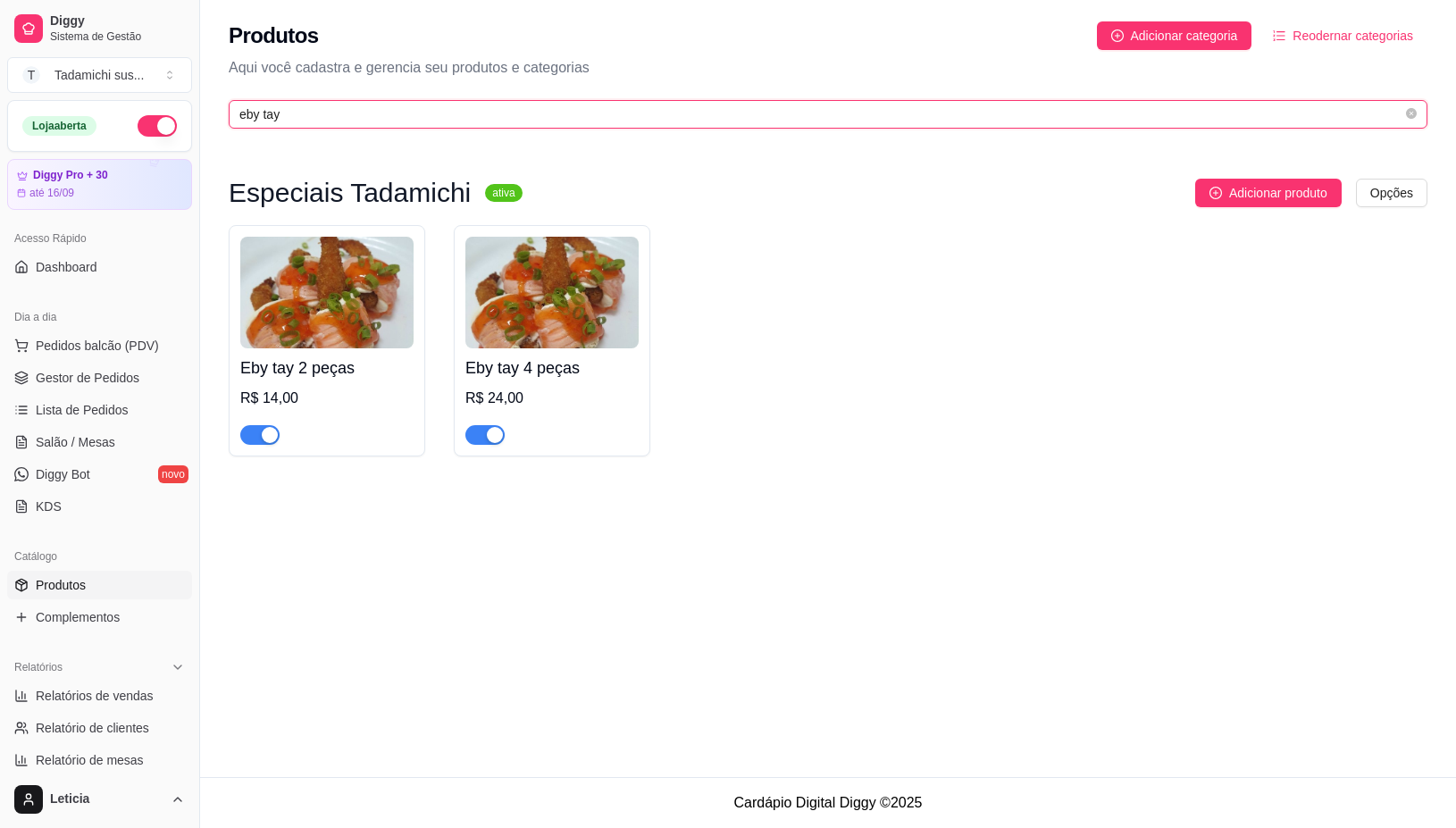
click at [431, 105] on input "eby tay" at bounding box center [821, 114] width 1163 height 19
type input "e"
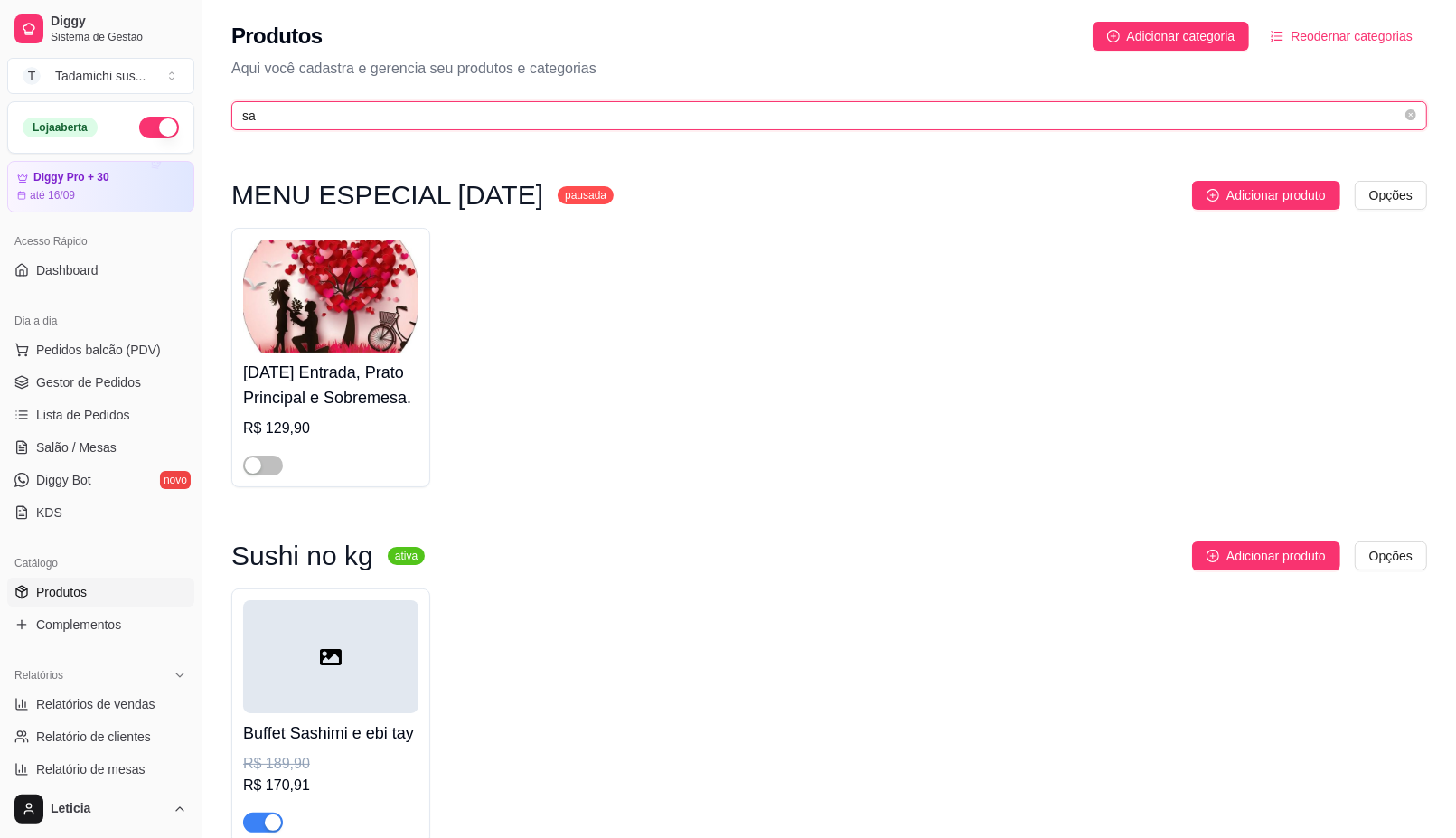
type input "s"
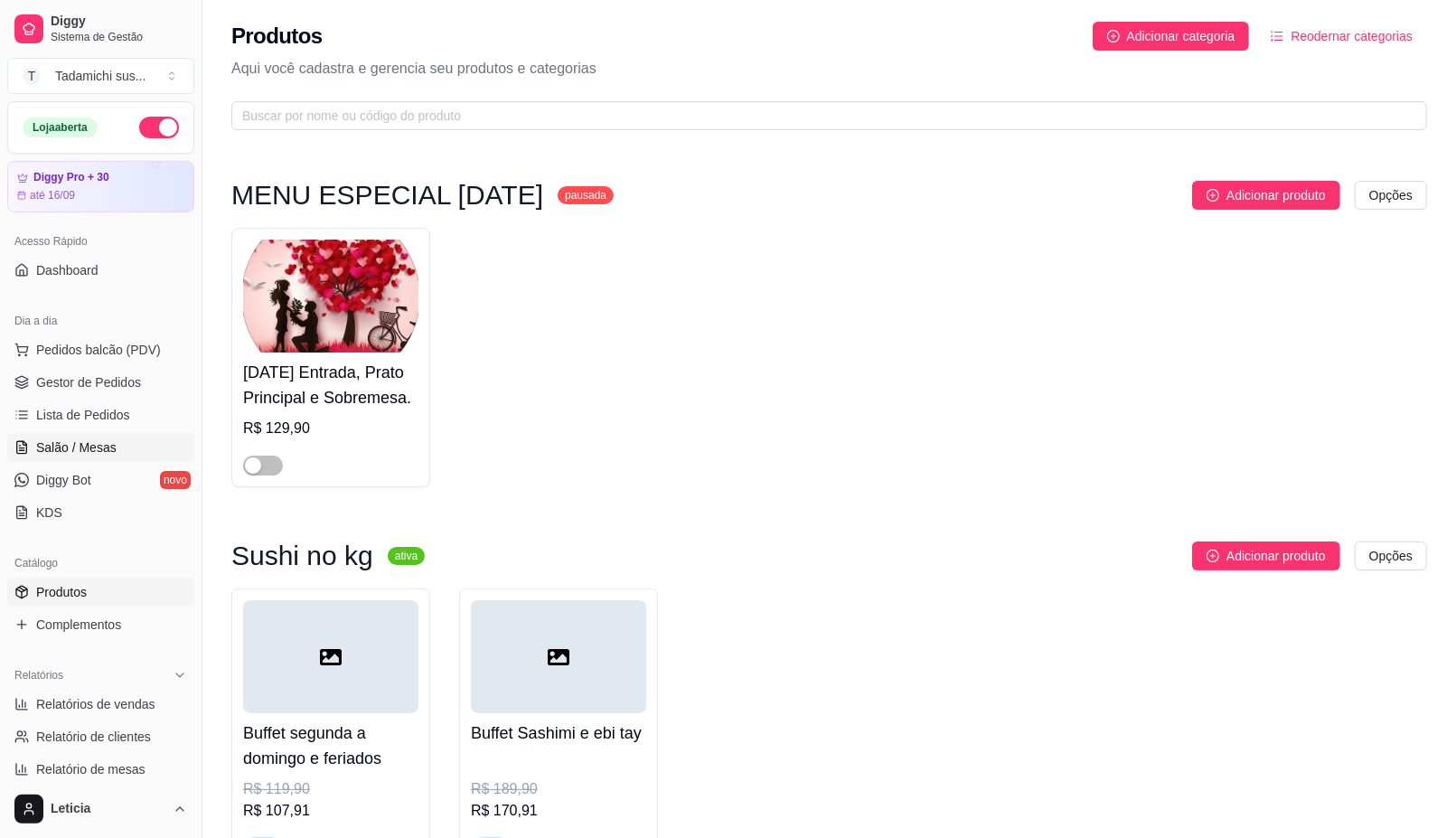
click at [97, 459] on link "Salão / Mesas" at bounding box center [101, 447] width 187 height 29
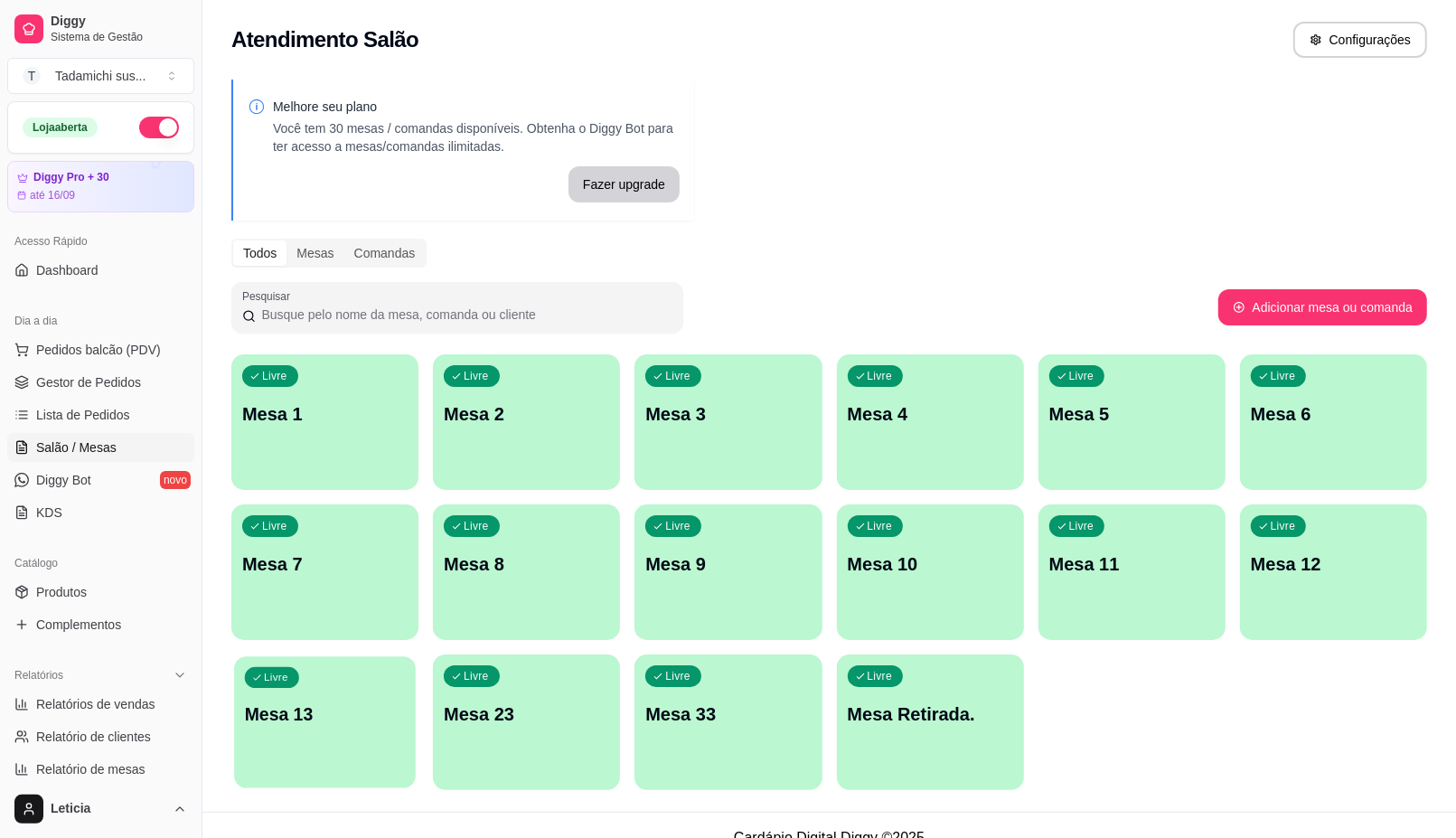
click at [363, 681] on div "Livre Mesa 13" at bounding box center [325, 711] width 182 height 111
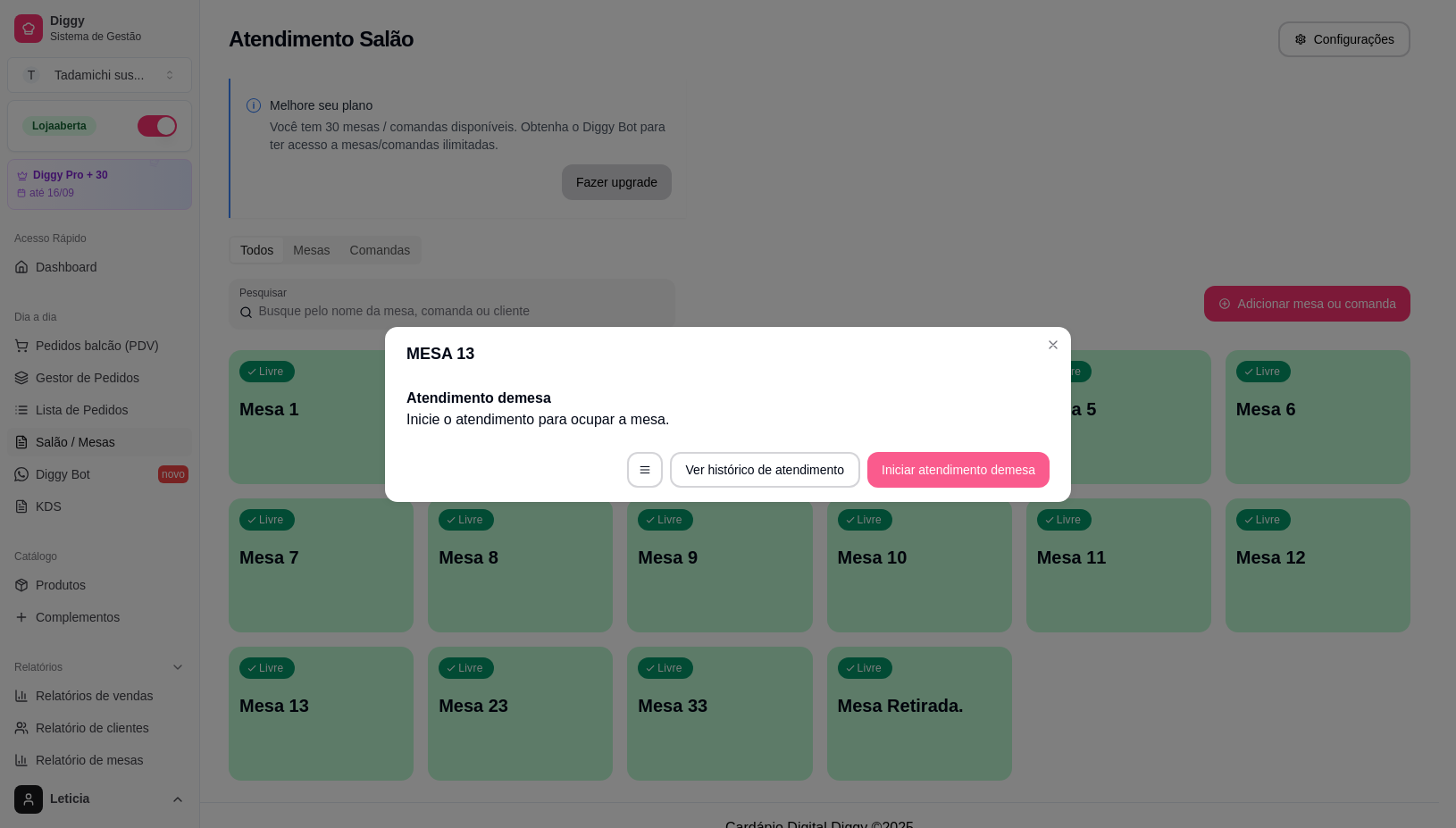
click at [936, 479] on button "Iniciar atendimento de mesa" at bounding box center [959, 470] width 182 height 36
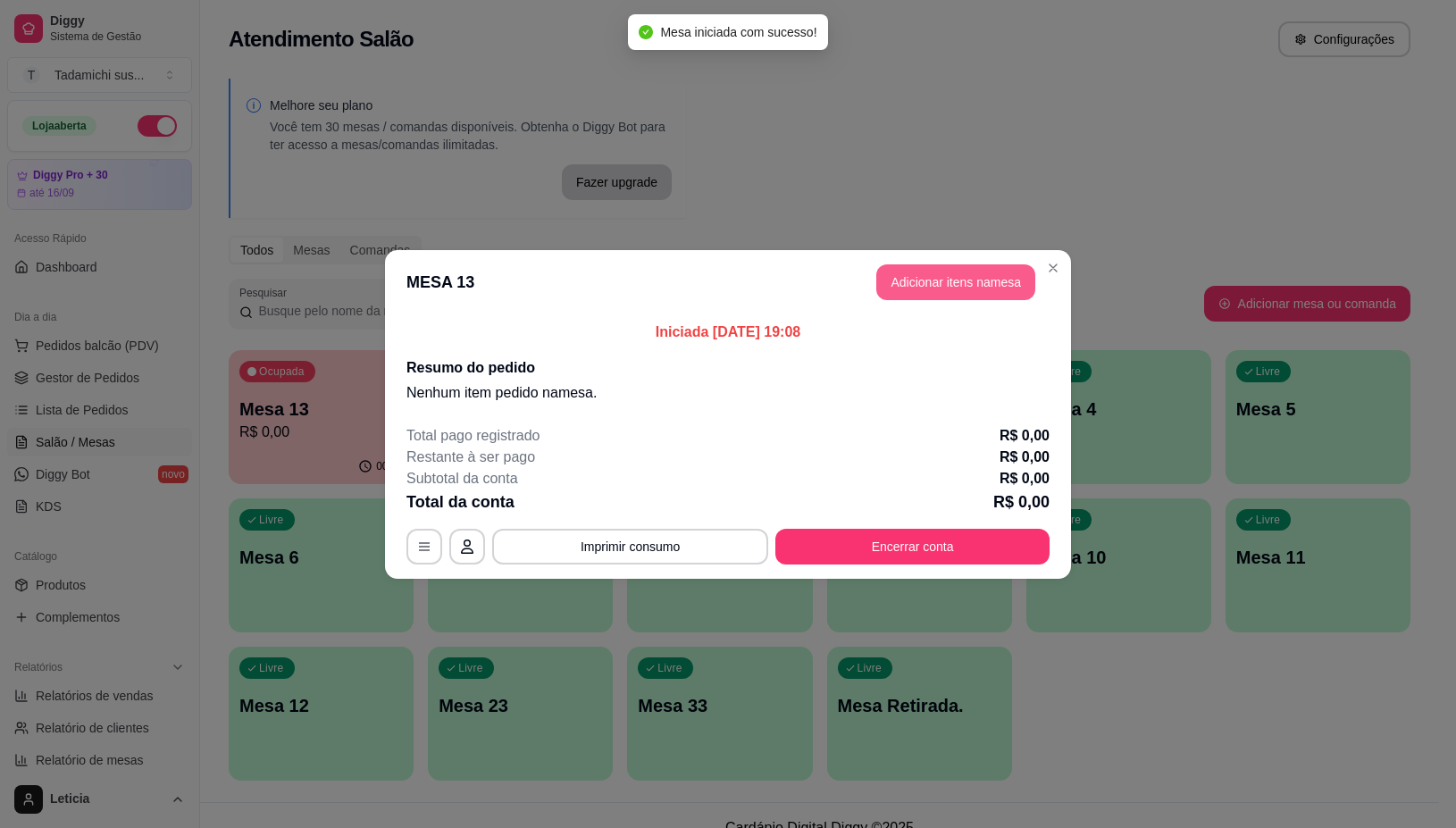
click at [923, 284] on button "Adicionar itens na mesa" at bounding box center [956, 282] width 159 height 36
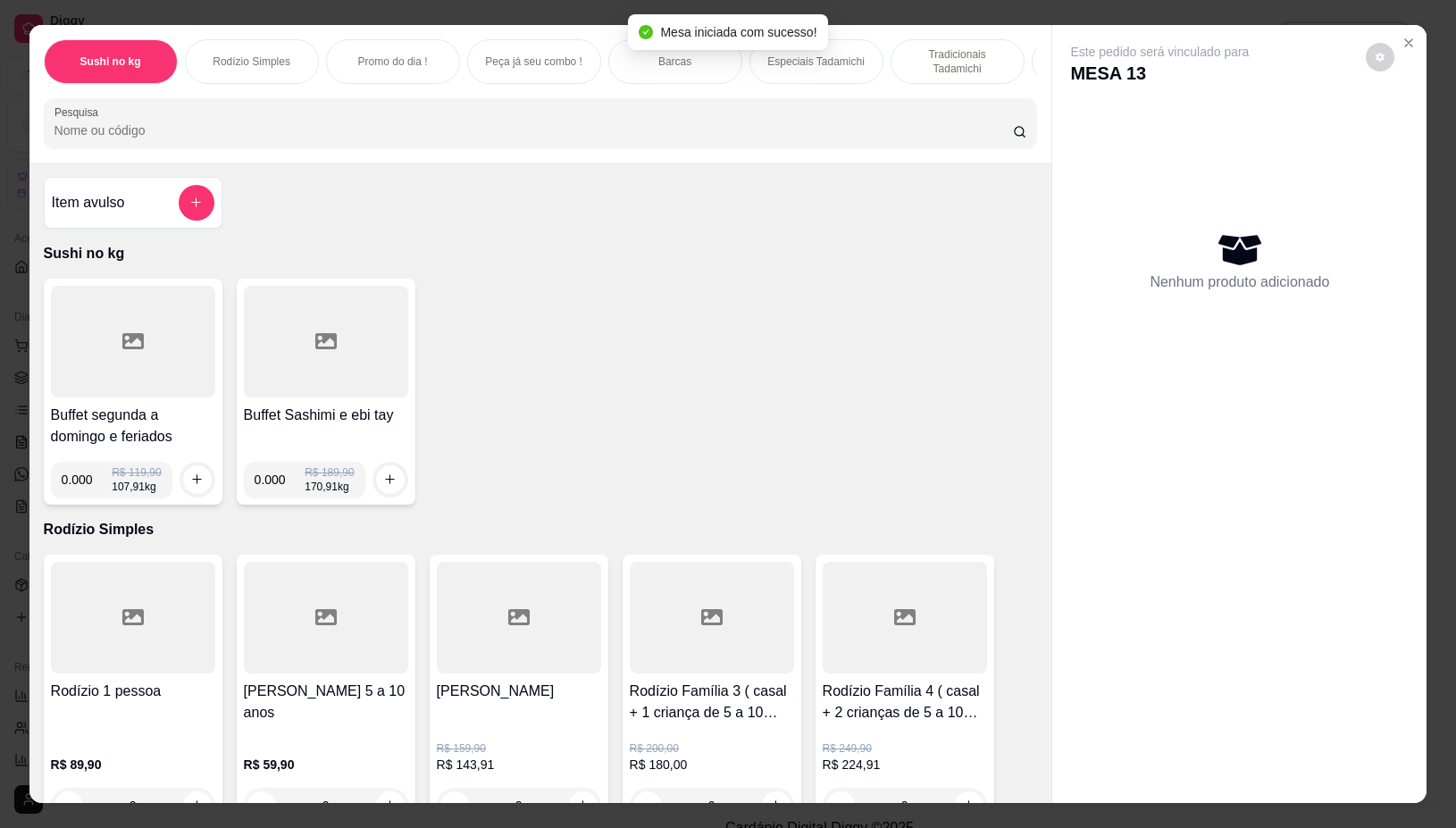
click at [802, 139] on input "Pesquisa" at bounding box center [533, 130] width 959 height 18
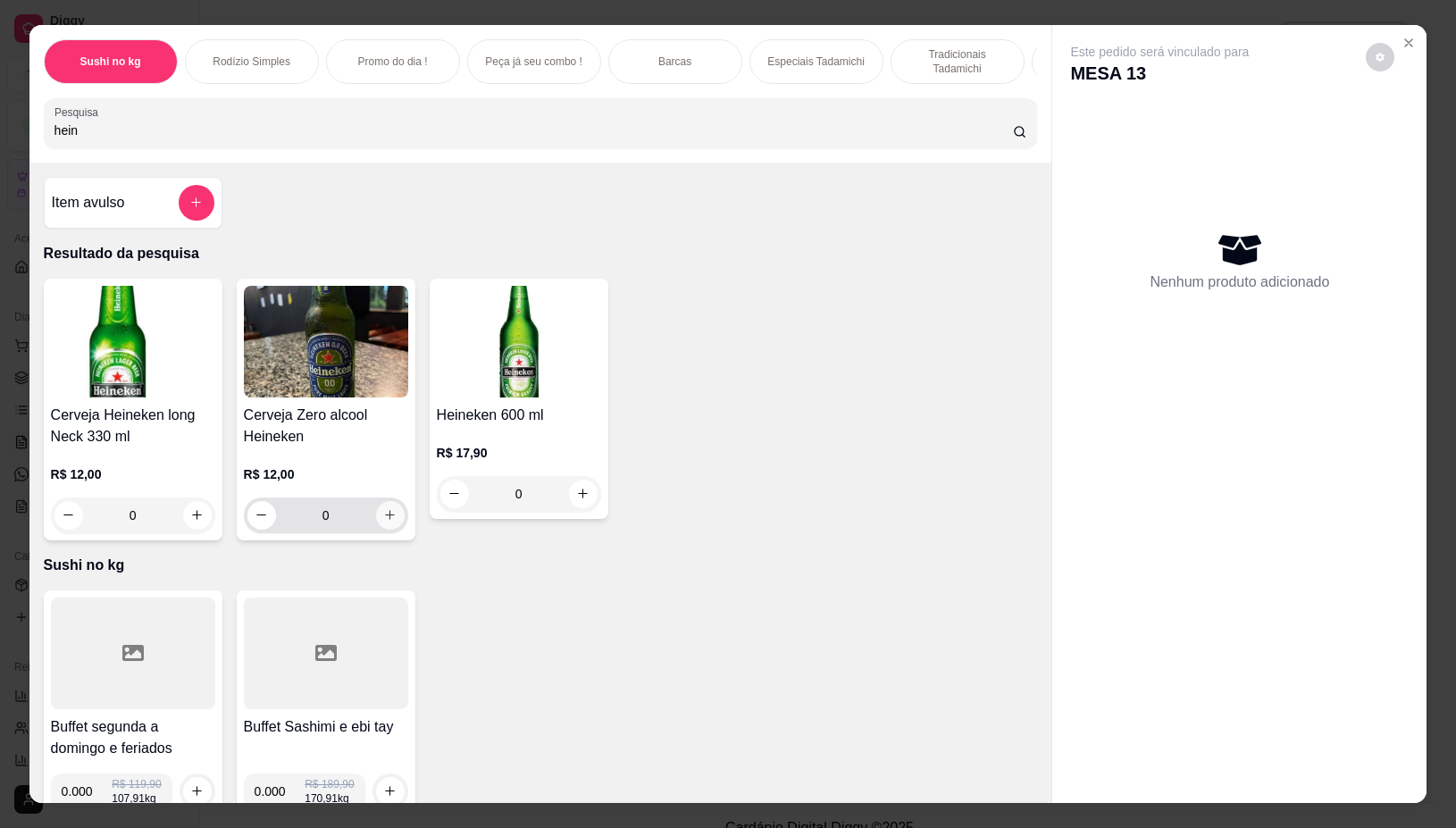
type input "hein"
click at [384, 521] on icon "increase-product-quantity" at bounding box center [390, 515] width 13 height 13
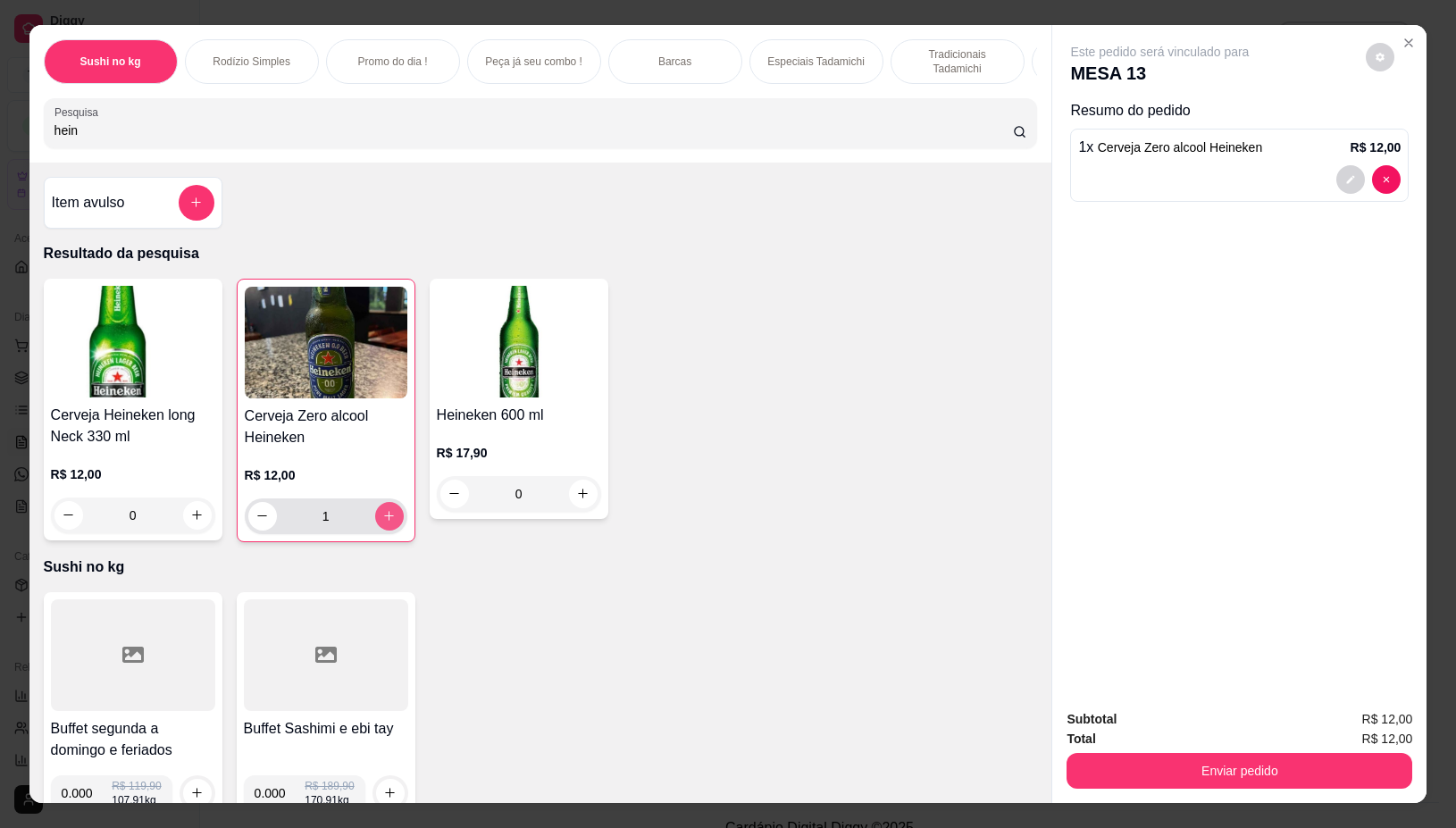
type input "1"
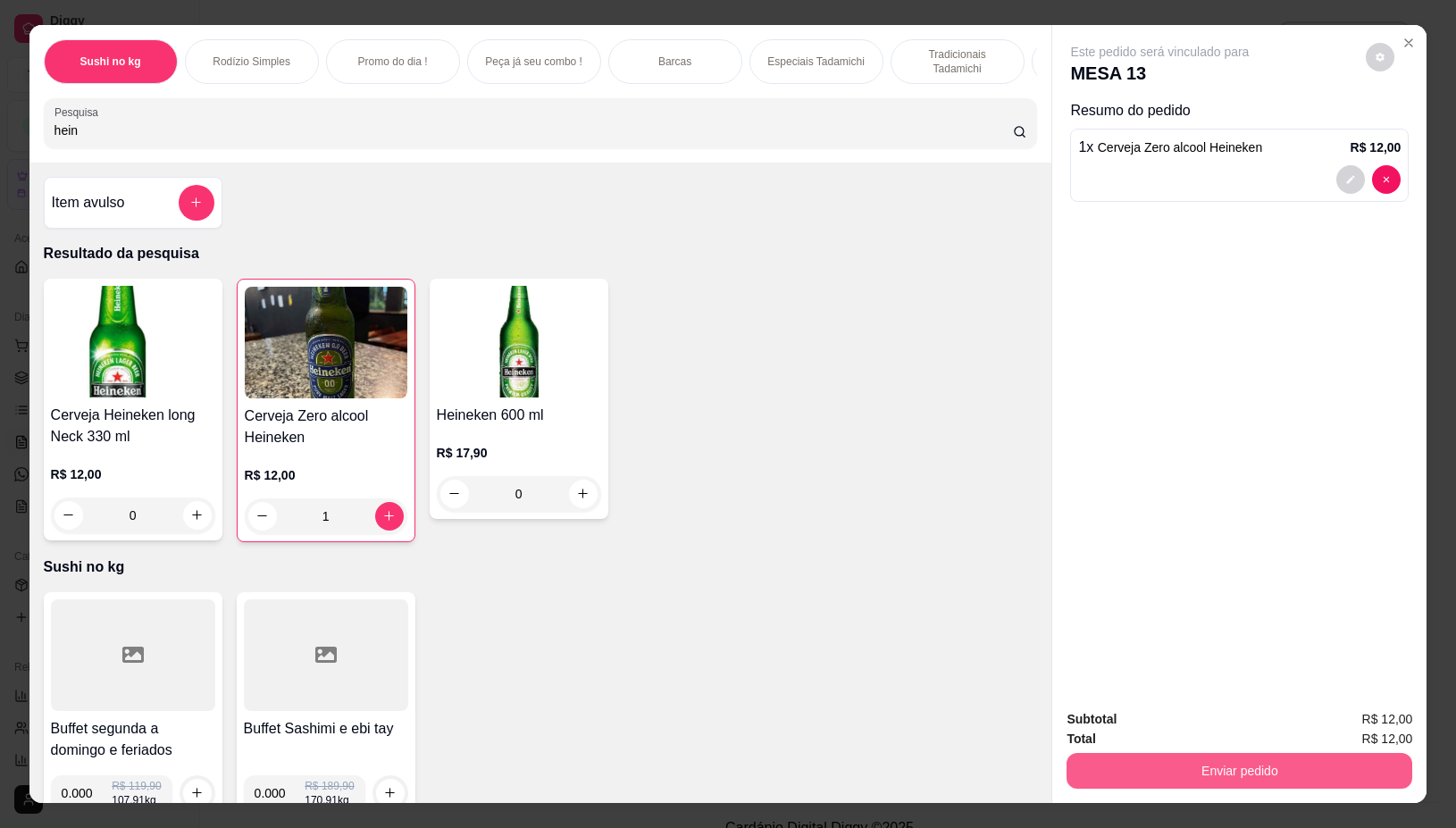
click at [1287, 753] on button "Enviar pedido" at bounding box center [1239, 771] width 345 height 36
click at [1237, 723] on button "Não registrar e enviar pedido" at bounding box center [1179, 719] width 186 height 34
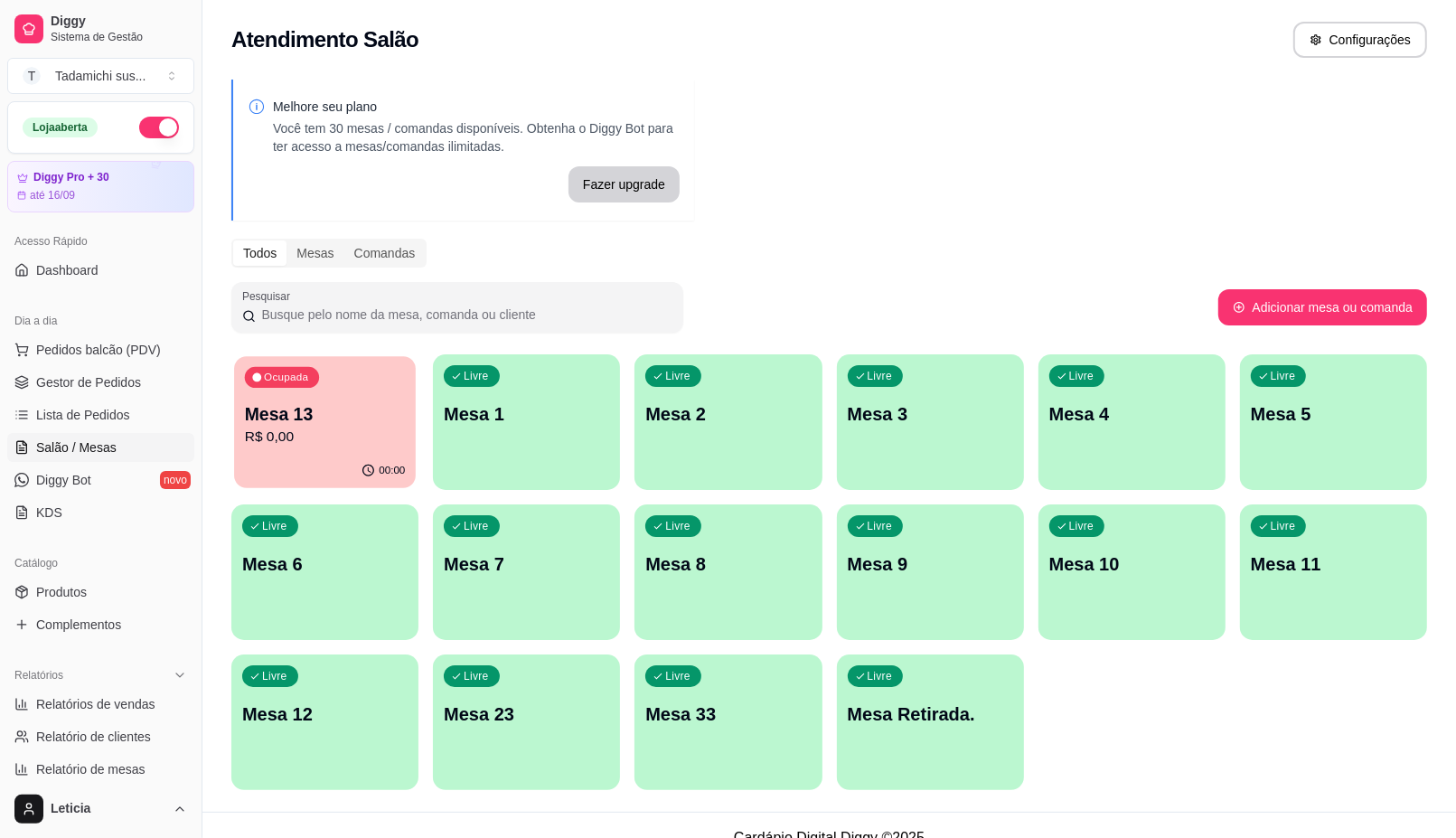
click at [341, 444] on p "R$ 0,00" at bounding box center [325, 437] width 161 height 21
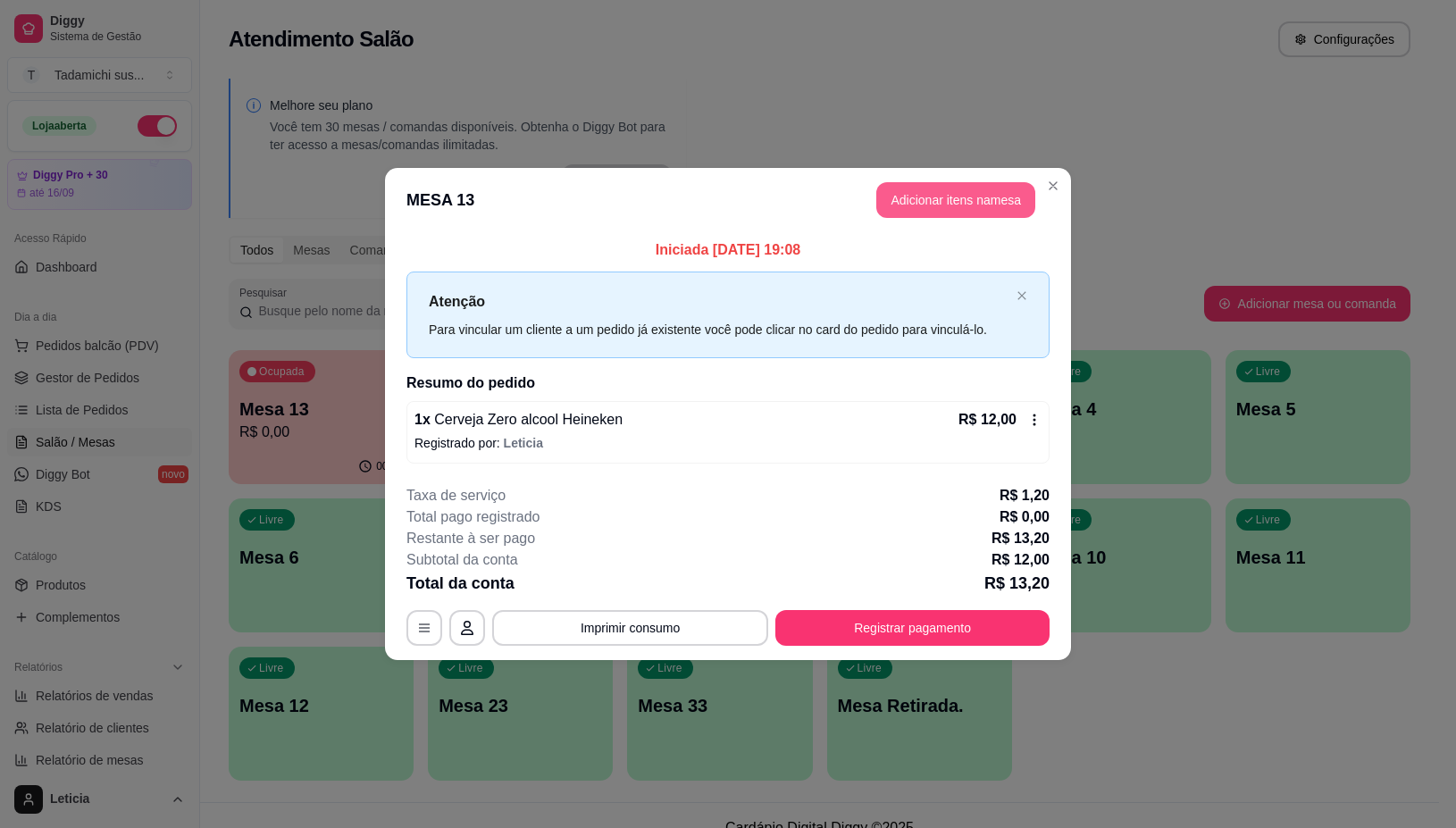
click at [907, 196] on button "Adicionar itens na mesa" at bounding box center [956, 200] width 159 height 36
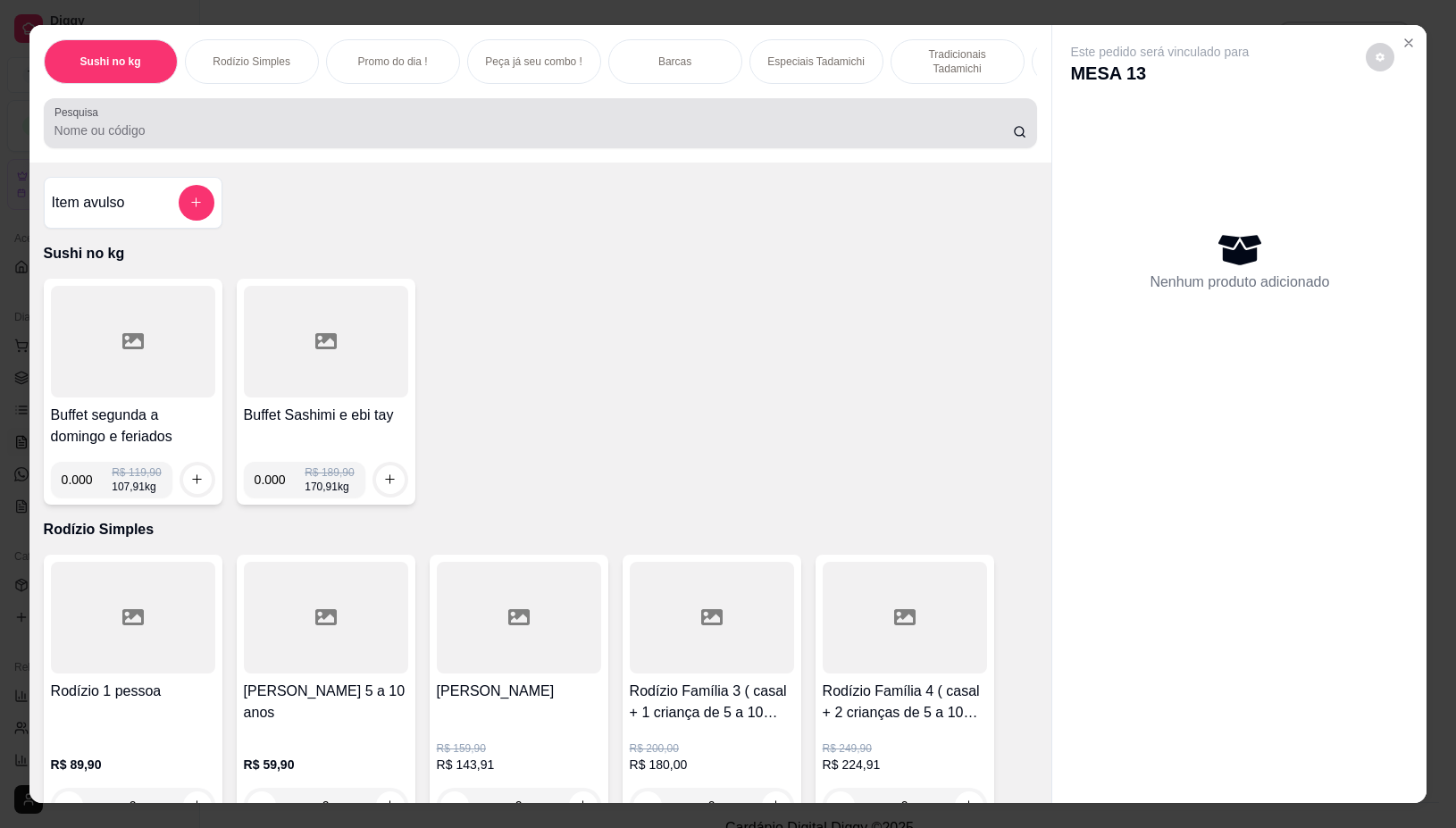
click at [546, 136] on input "Pesquisa" at bounding box center [533, 130] width 959 height 18
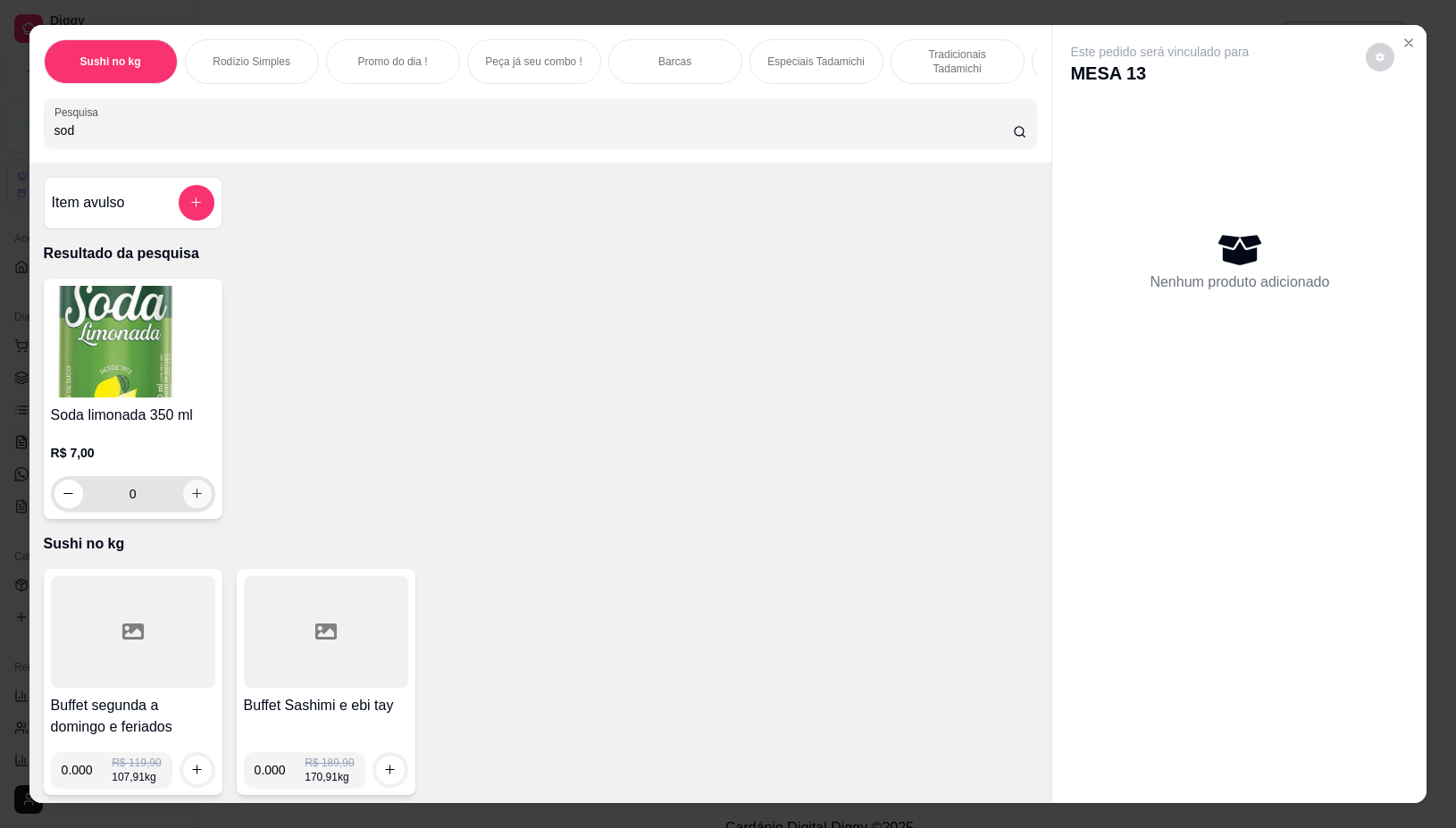
type input "sod"
click at [183, 507] on button "increase-product-quantity" at bounding box center [197, 494] width 29 height 29
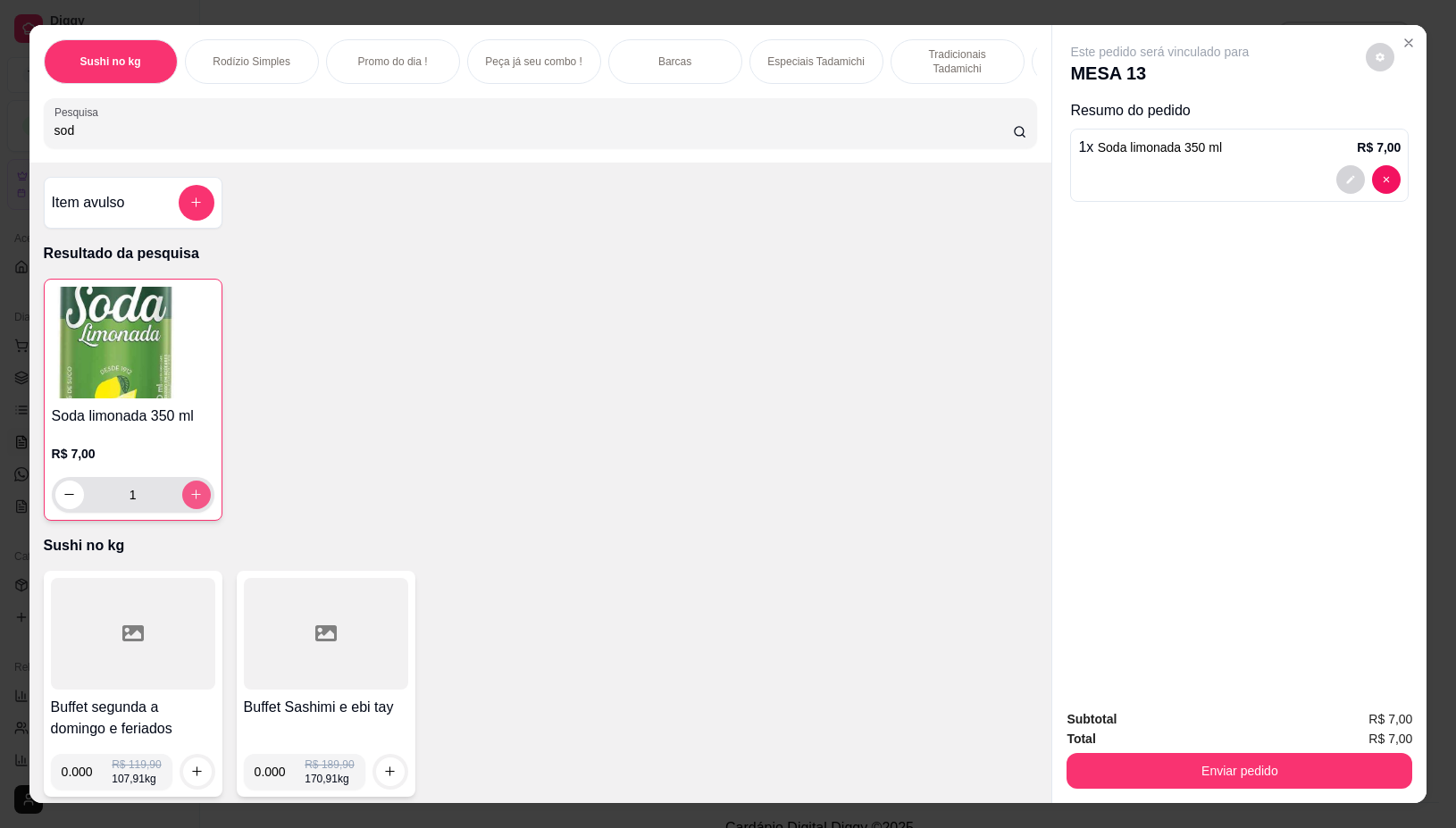
type input "1"
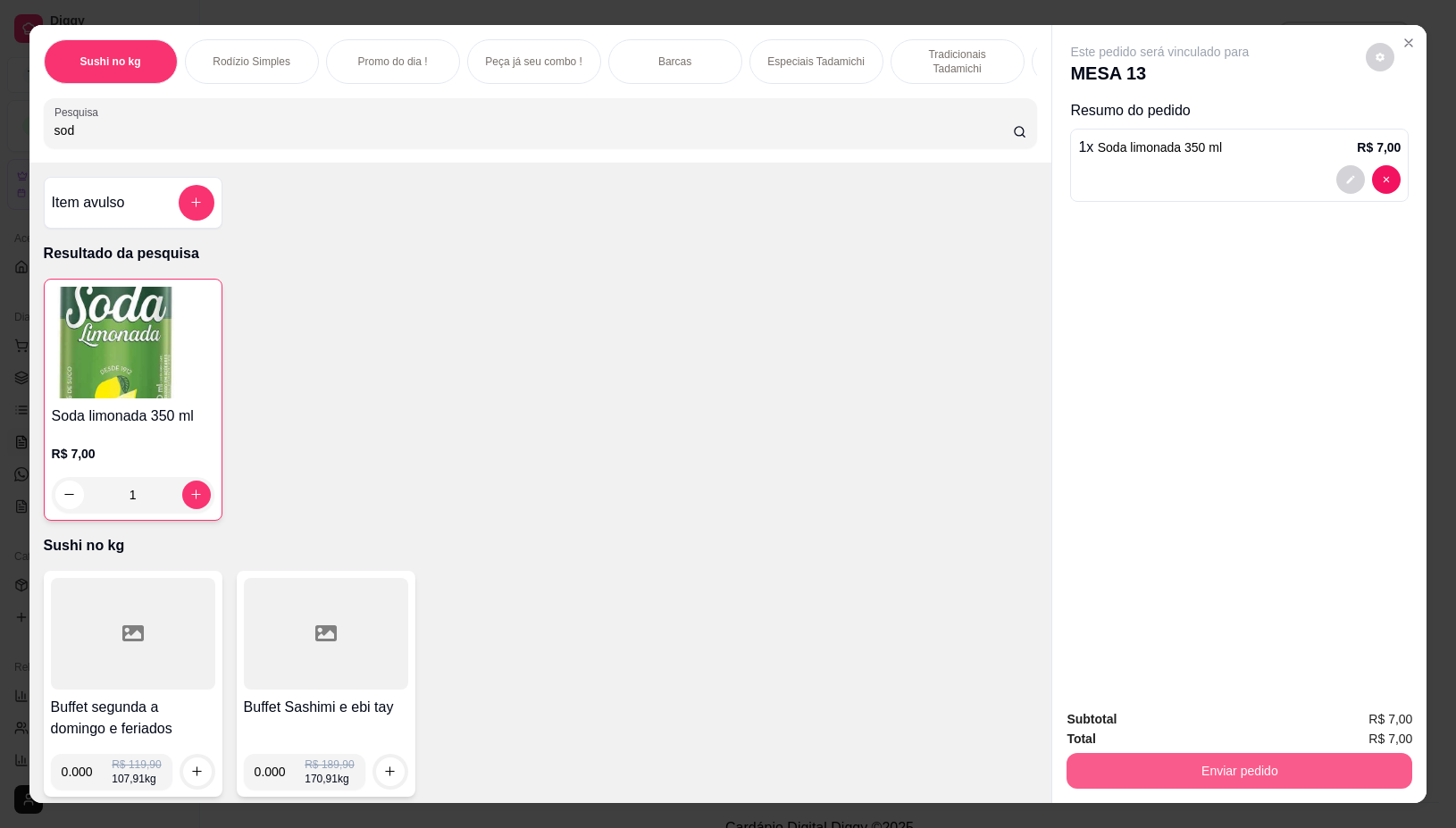
click at [1127, 755] on button "Enviar pedido" at bounding box center [1239, 771] width 345 height 36
click at [1103, 719] on button "Não registrar e enviar pedido" at bounding box center [1179, 719] width 186 height 34
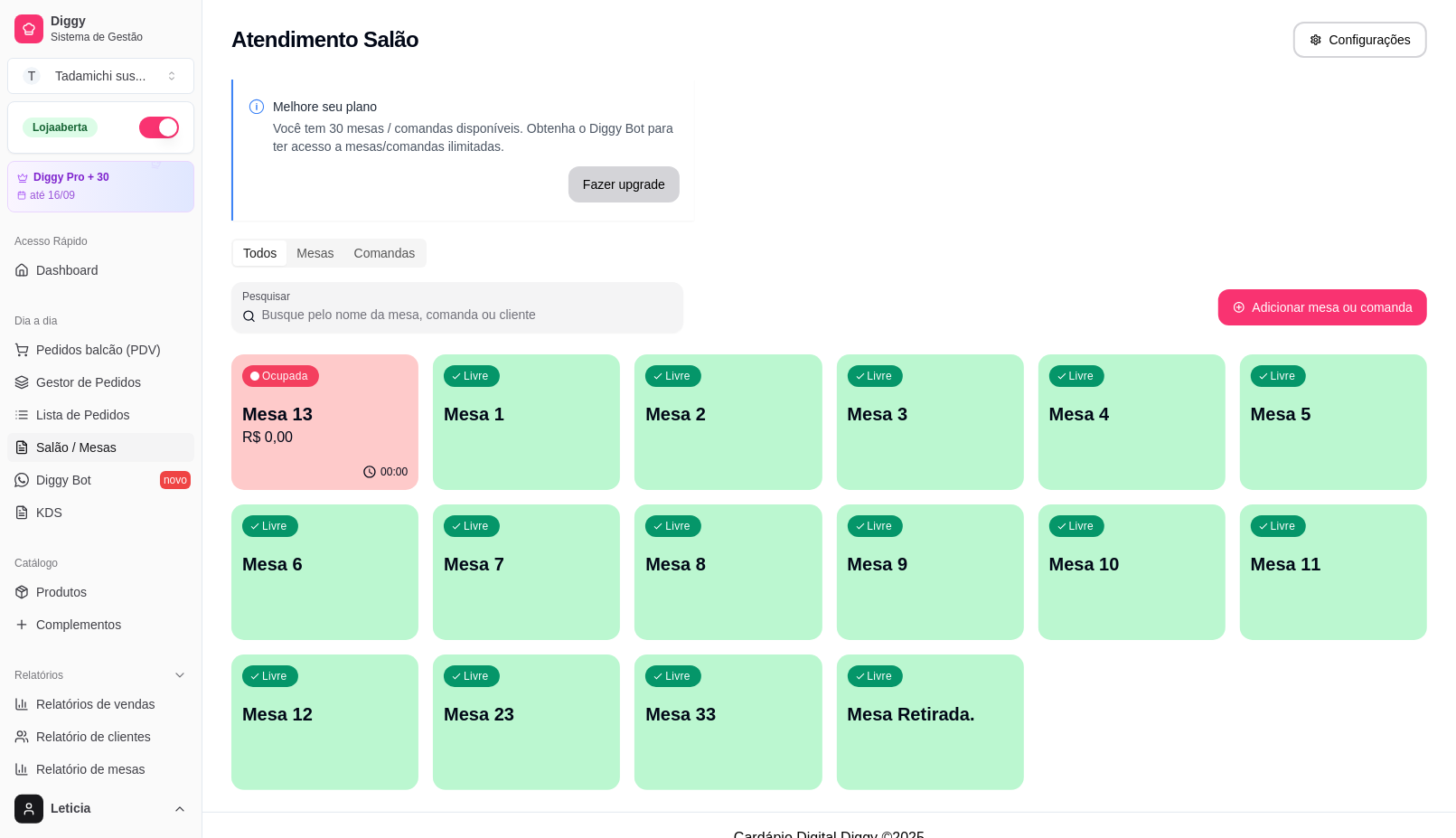
click at [756, 429] on div "Livre Mesa 2" at bounding box center [728, 412] width 187 height 114
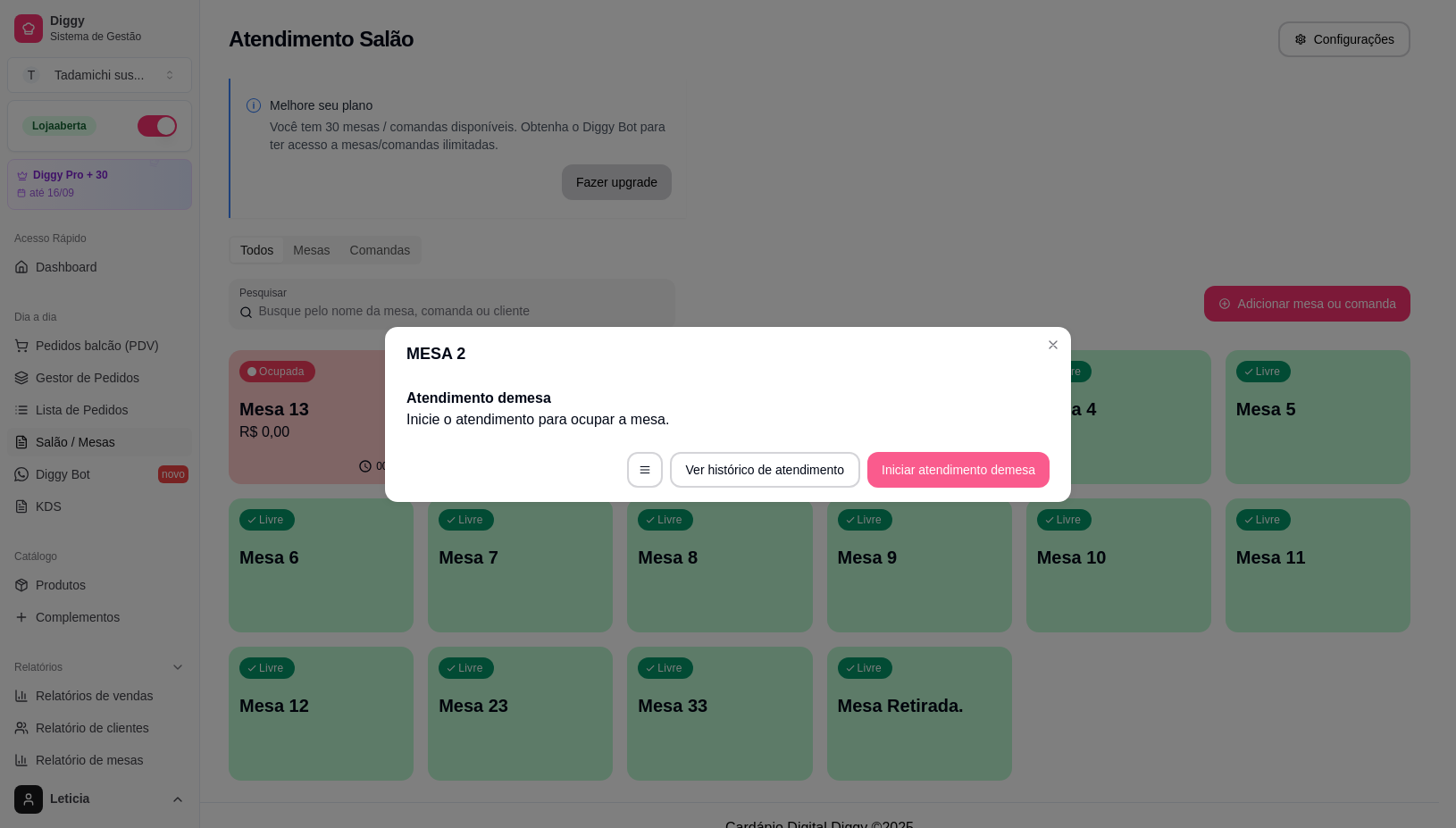
click at [923, 473] on button "Iniciar atendimento de mesa" at bounding box center [959, 470] width 182 height 36
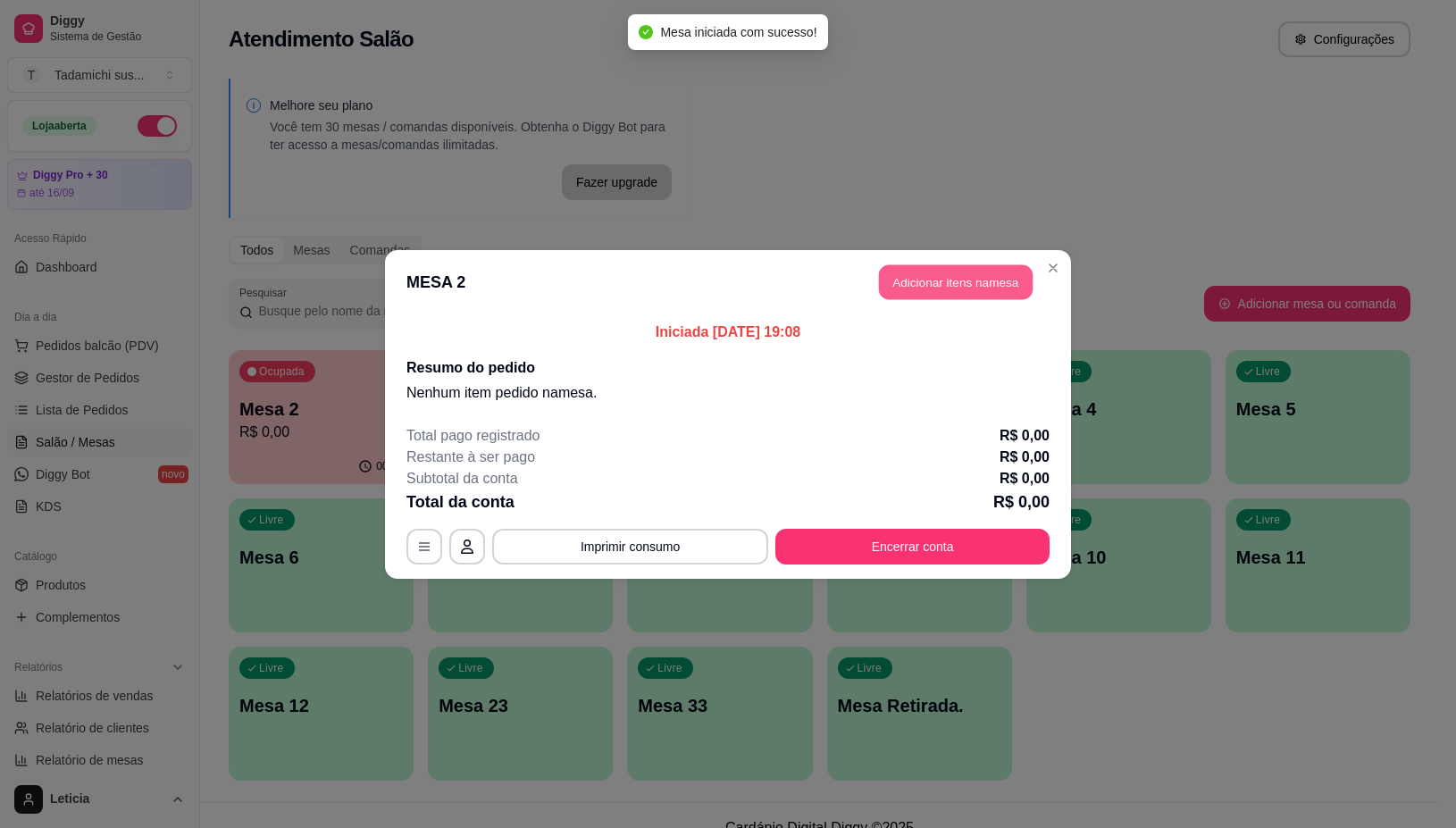
click at [939, 295] on button "Adicionar itens na mesa" at bounding box center [956, 282] width 154 height 35
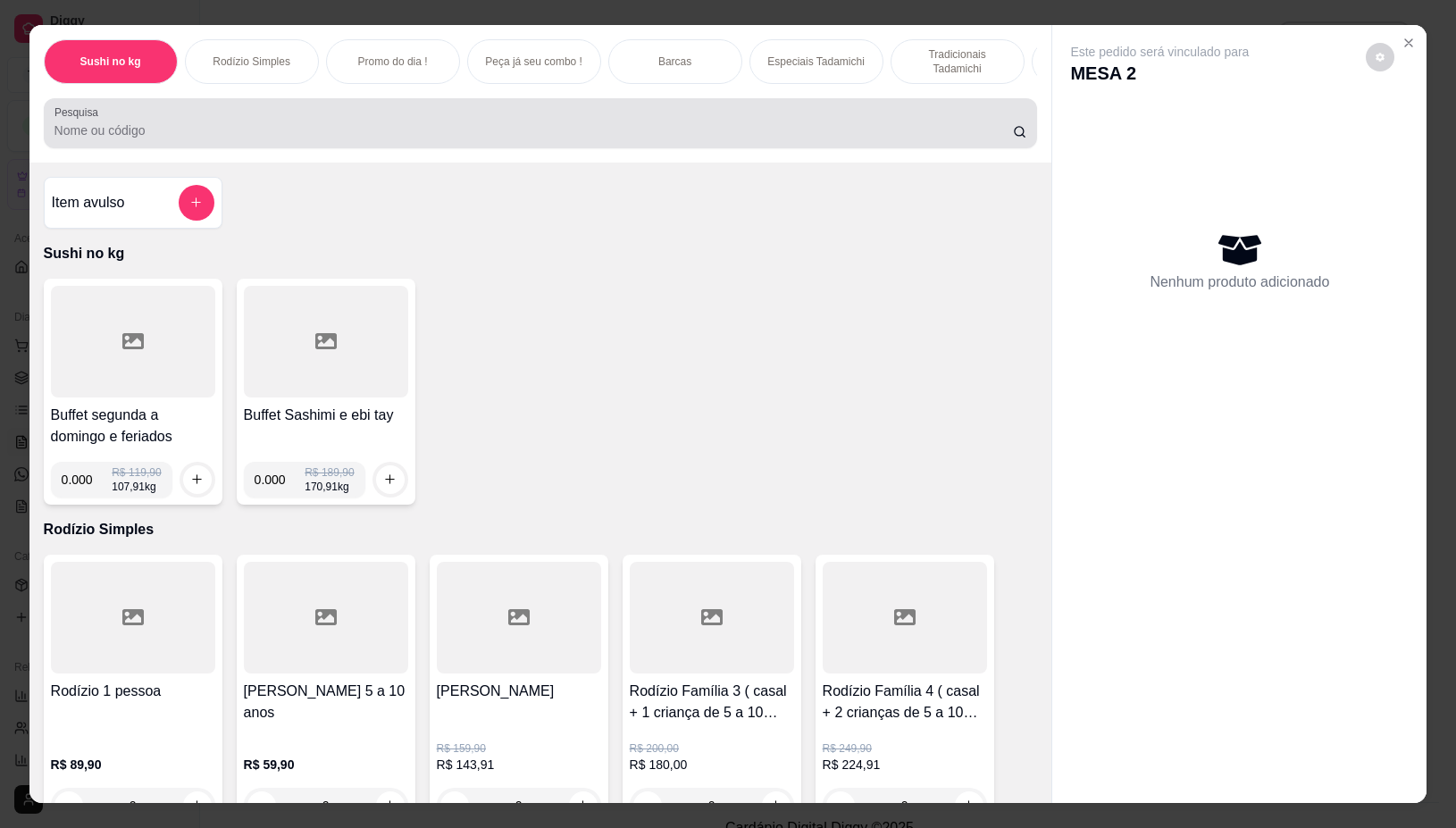
click at [783, 136] on input "Pesquisa" at bounding box center [533, 130] width 959 height 18
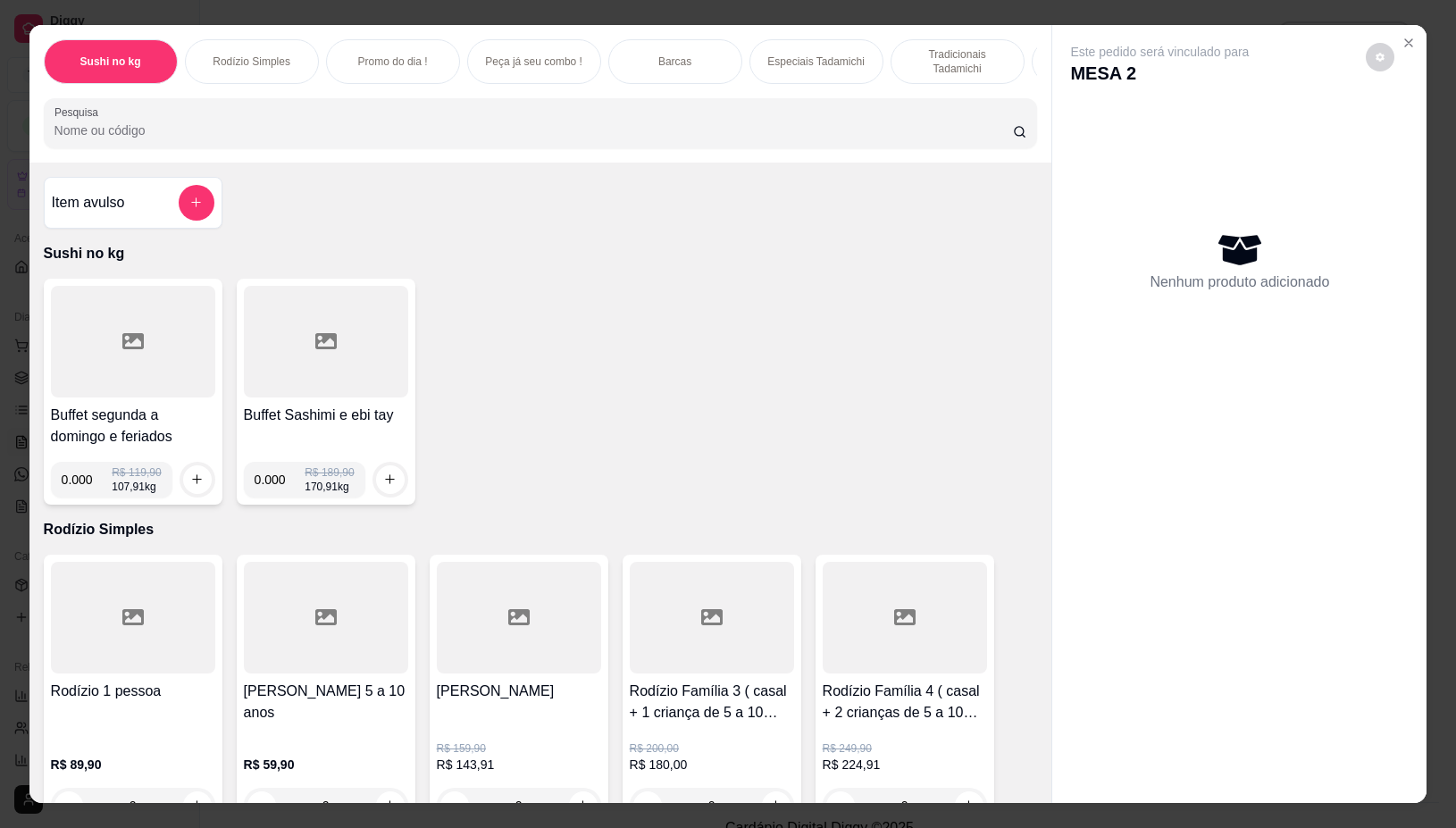
click at [739, 132] on input "Pesquisa" at bounding box center [533, 130] width 959 height 18
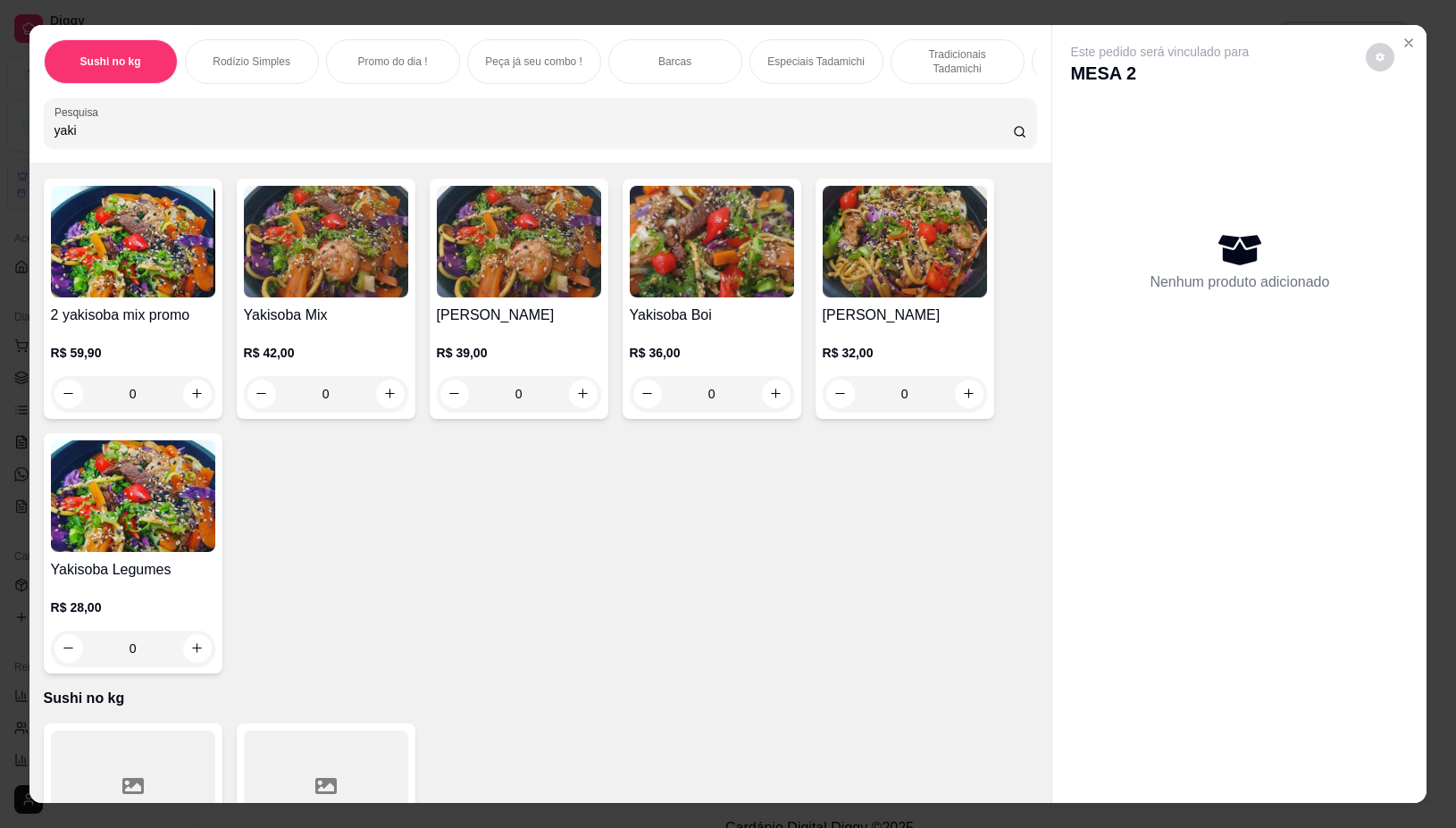
scroll to position [112, 0]
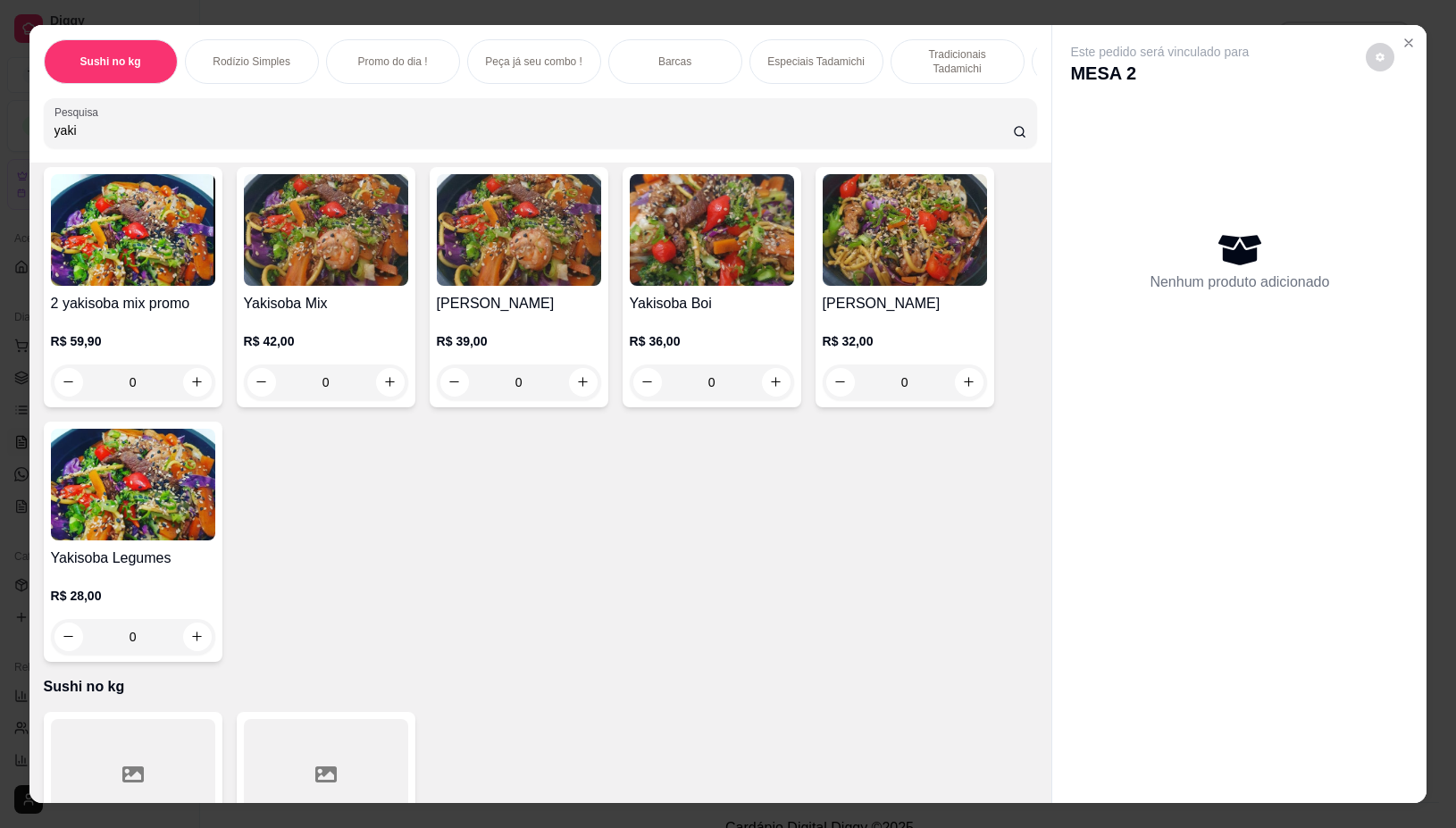
type input "yaki"
click at [778, 386] on button "increase-product-quantity" at bounding box center [776, 382] width 28 height 28
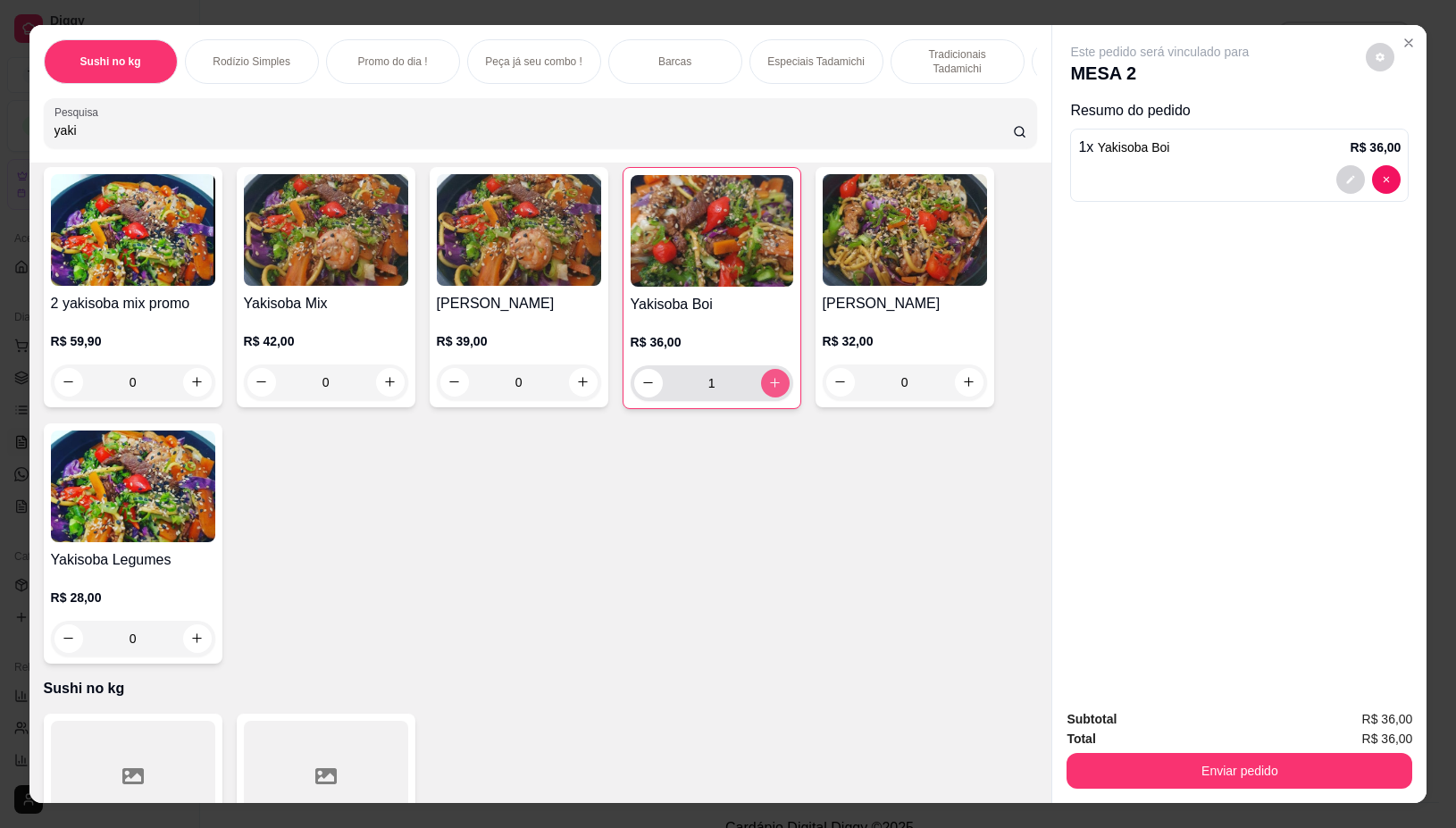
type input "1"
click at [772, 385] on icon "increase-product-quantity" at bounding box center [774, 383] width 13 height 13
type input "2"
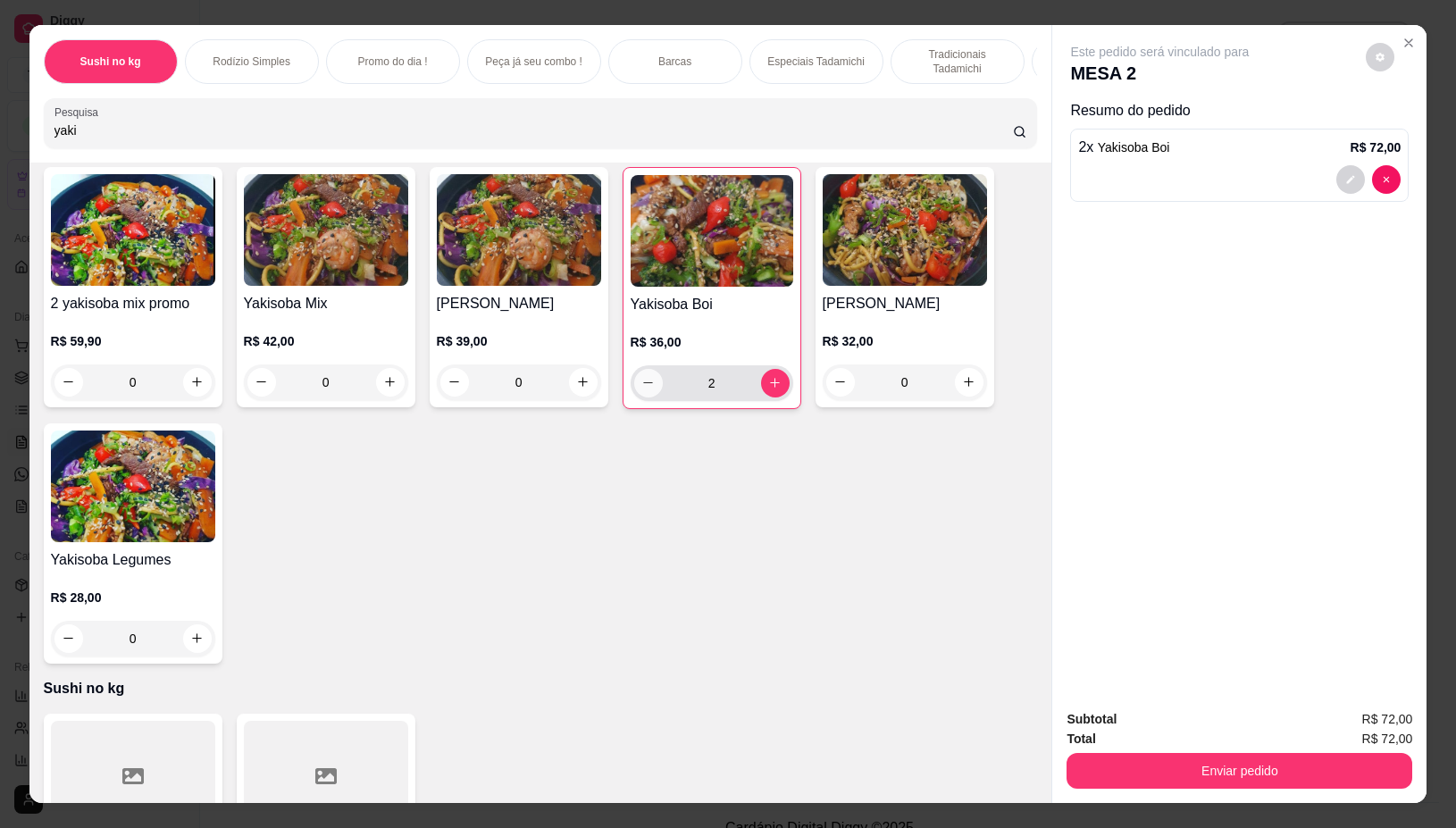
click at [642, 390] on icon "decrease-product-quantity" at bounding box center [648, 383] width 13 height 13
type input "1"
click at [1103, 762] on button "Enviar pedido" at bounding box center [1239, 771] width 345 height 36
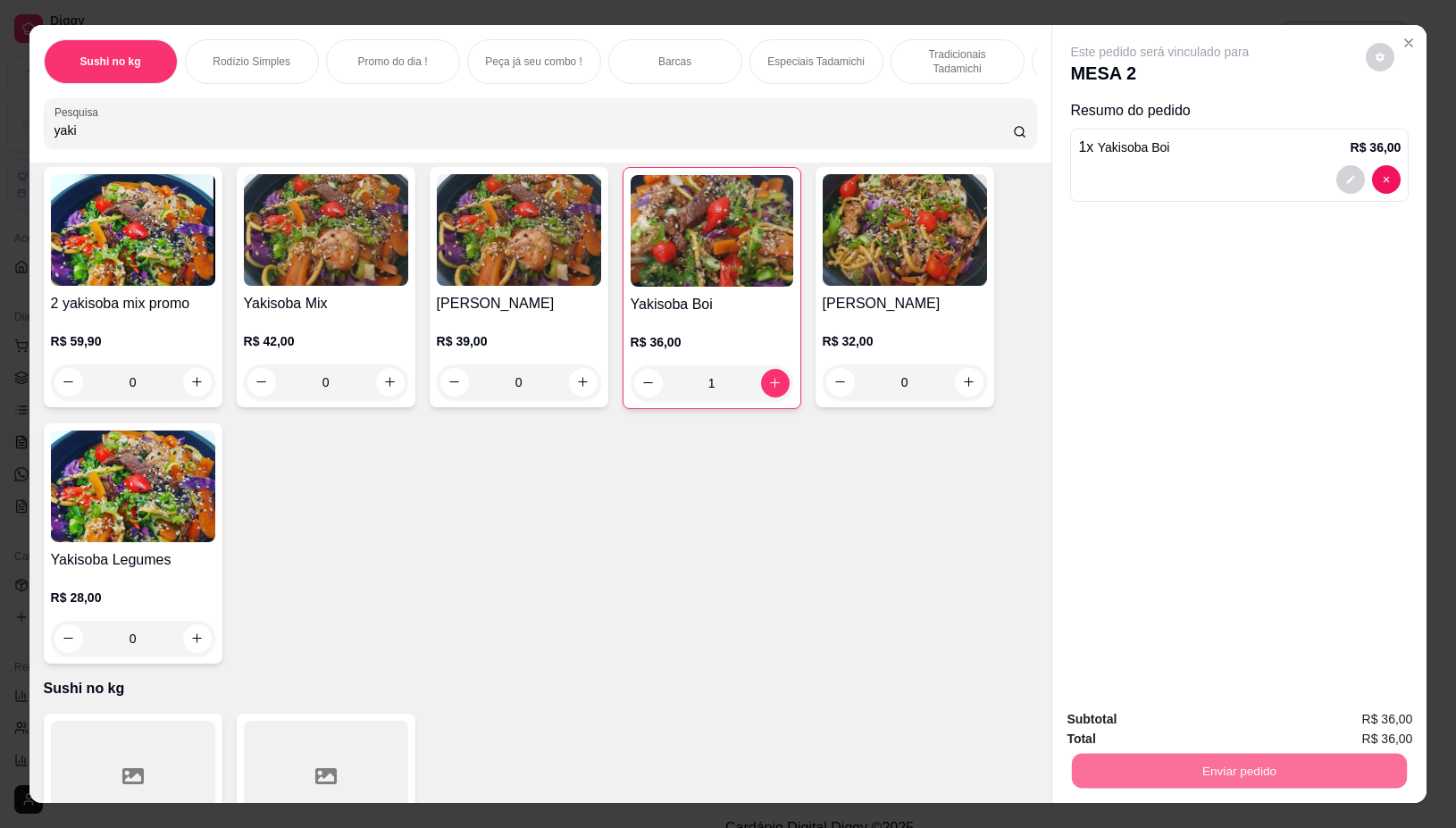
click at [1114, 724] on button "Não registrar e enviar pedido" at bounding box center [1179, 719] width 181 height 33
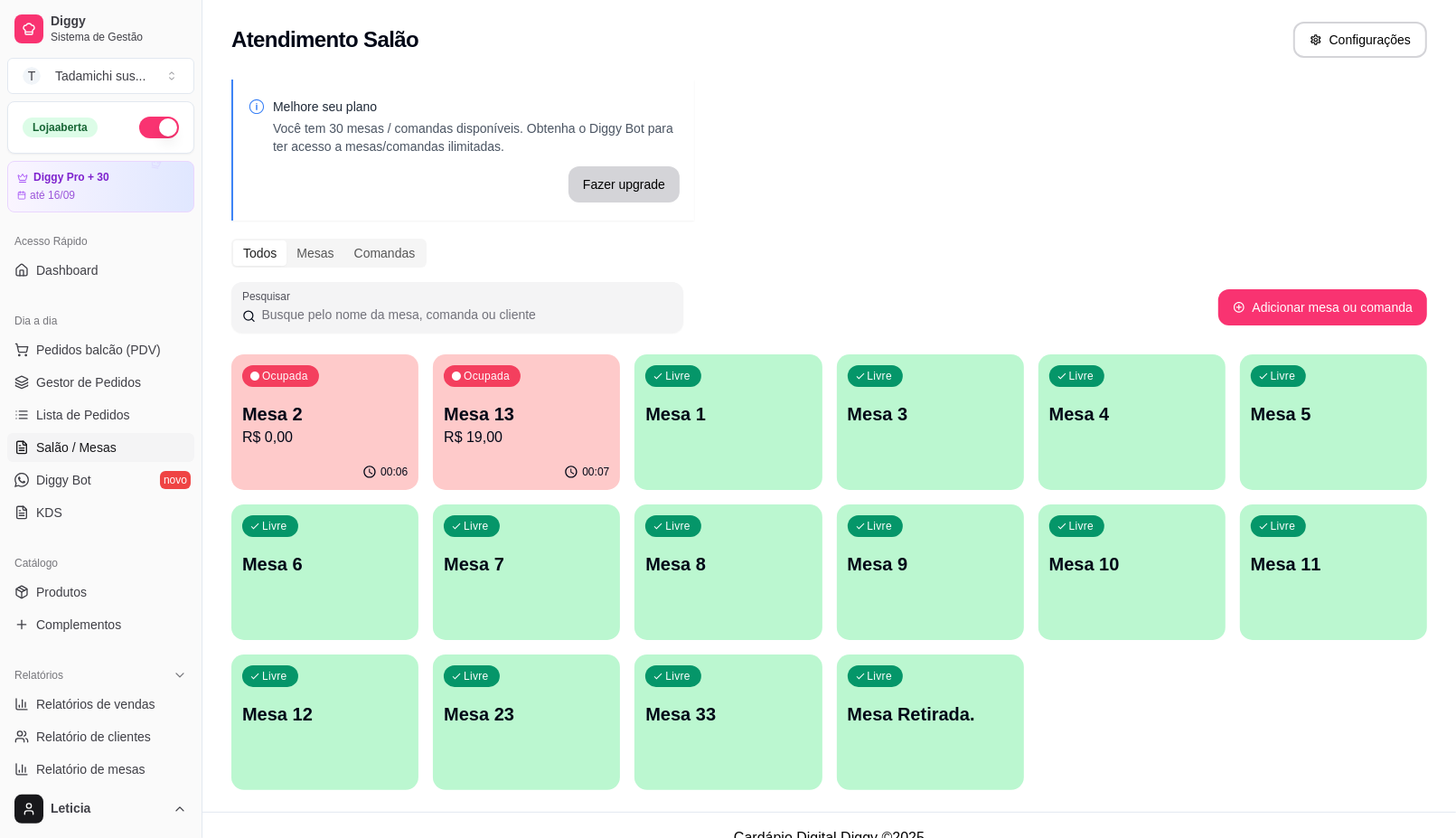
click at [303, 452] on div "Ocupada Mesa 2 R$ 0,00" at bounding box center [325, 404] width 187 height 100
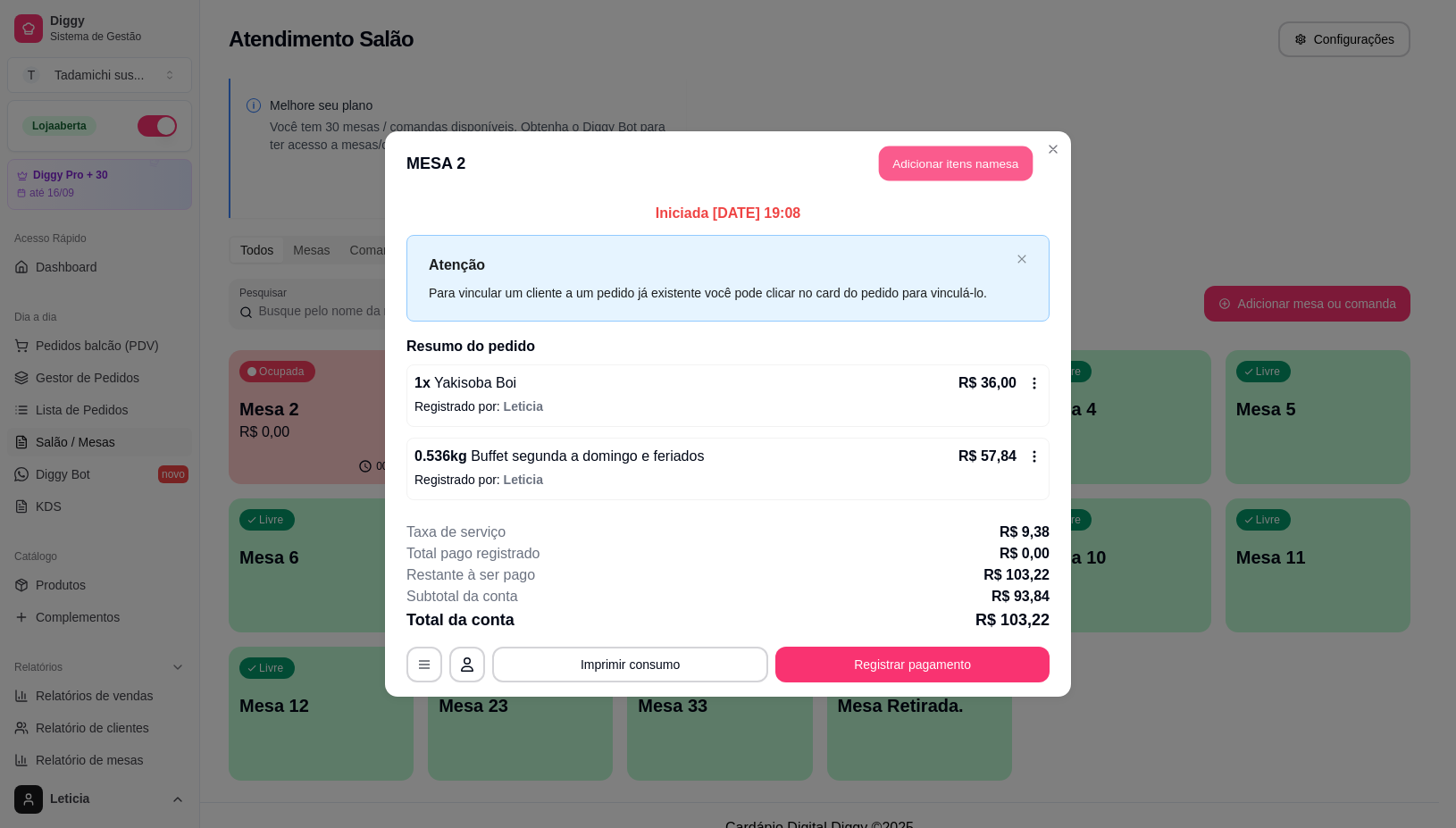
click at [908, 161] on button "Adicionar itens na mesa" at bounding box center [956, 164] width 154 height 35
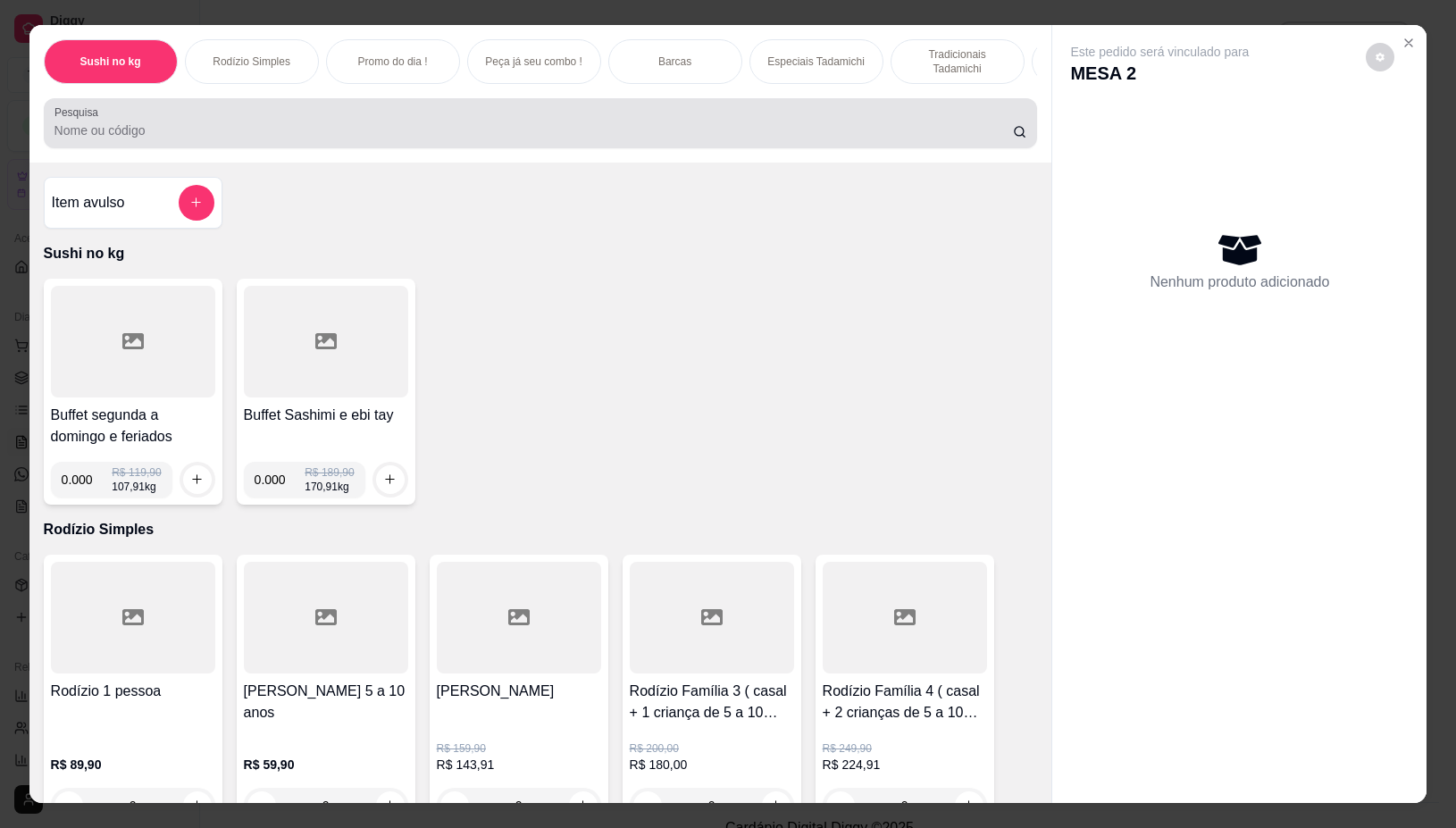
click at [762, 139] on input "Pesquisa" at bounding box center [533, 130] width 959 height 18
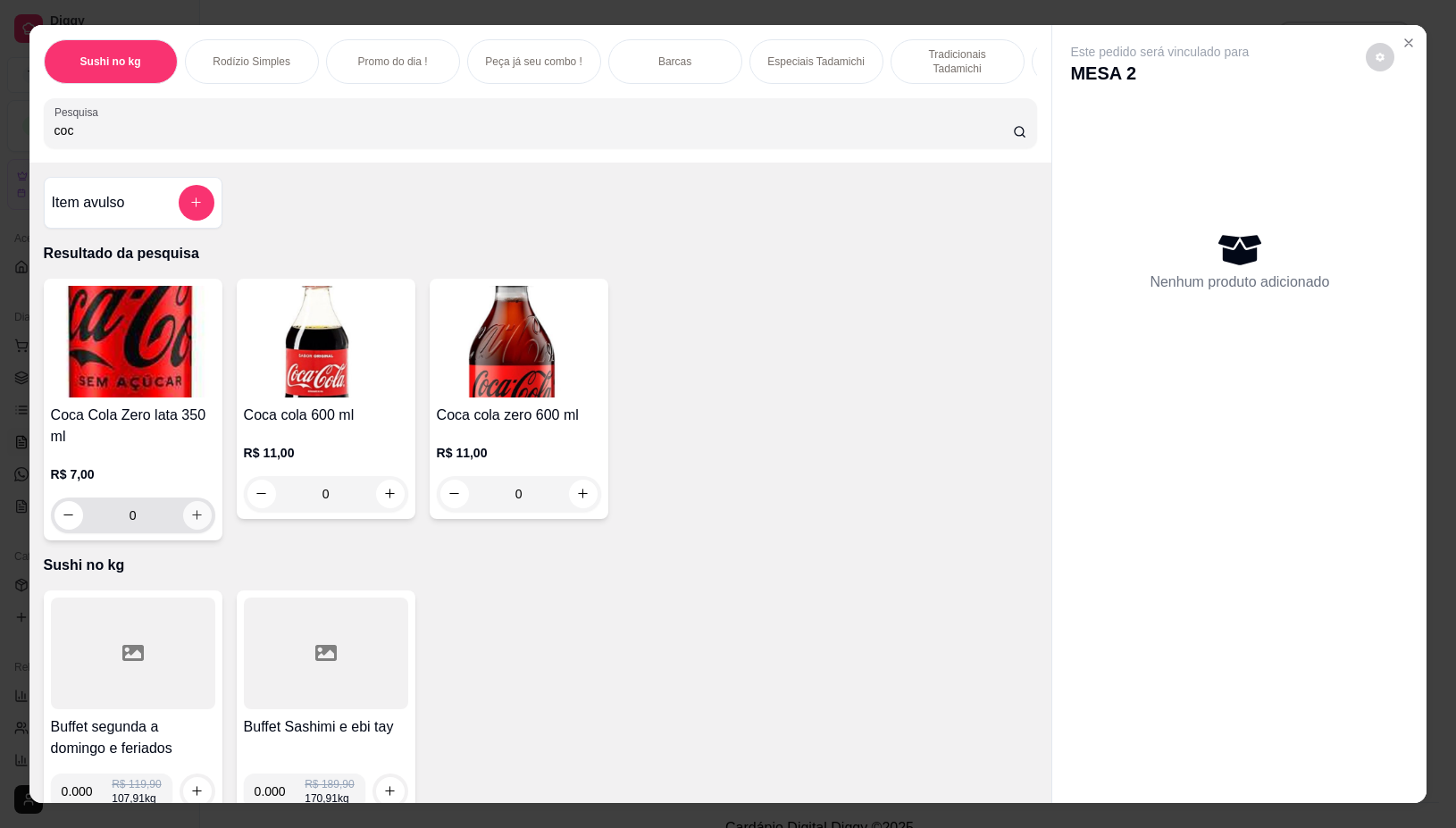
type input "coc"
click at [190, 521] on icon "increase-product-quantity" at bounding box center [196, 515] width 13 height 13
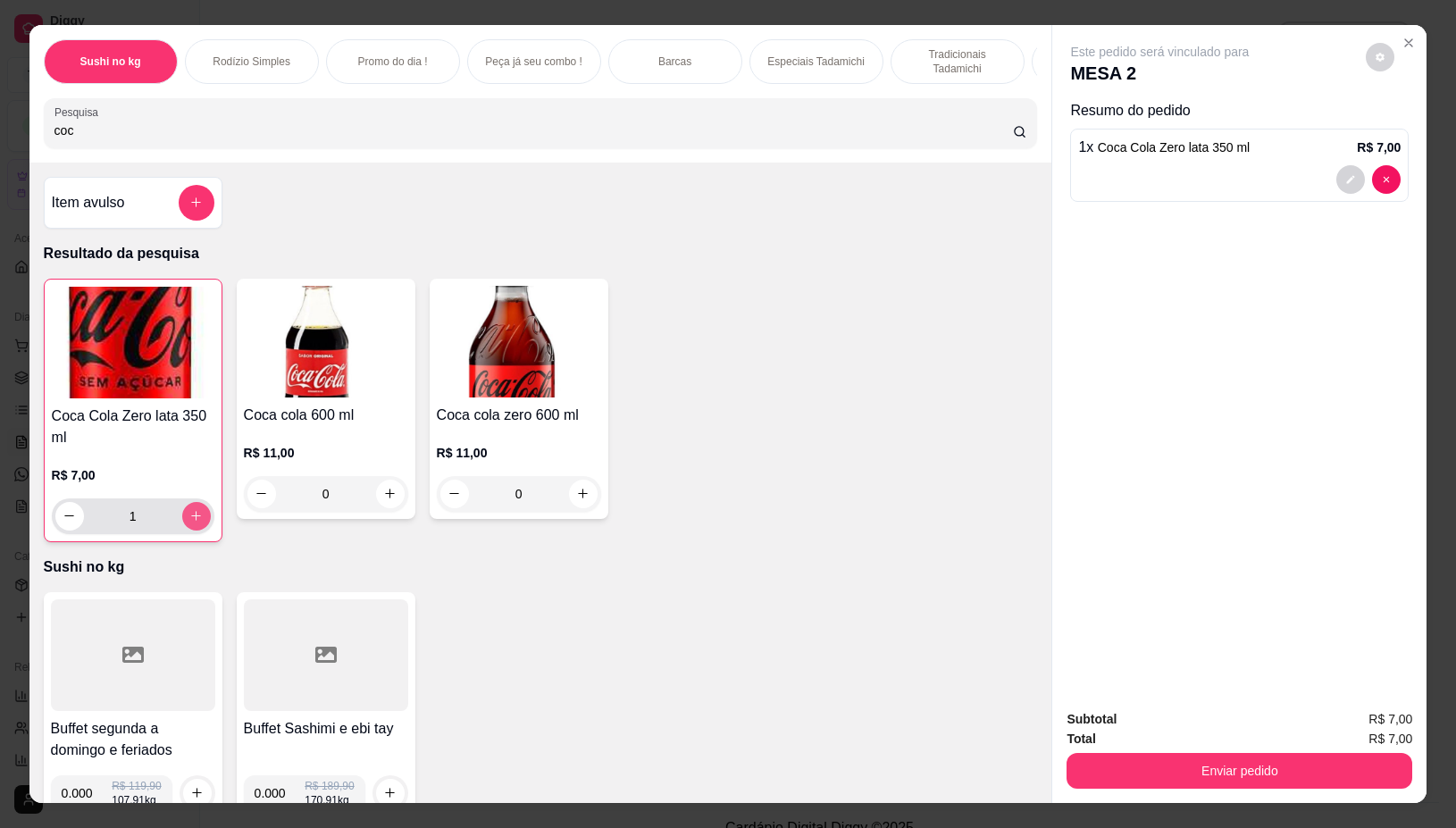
type input "1"
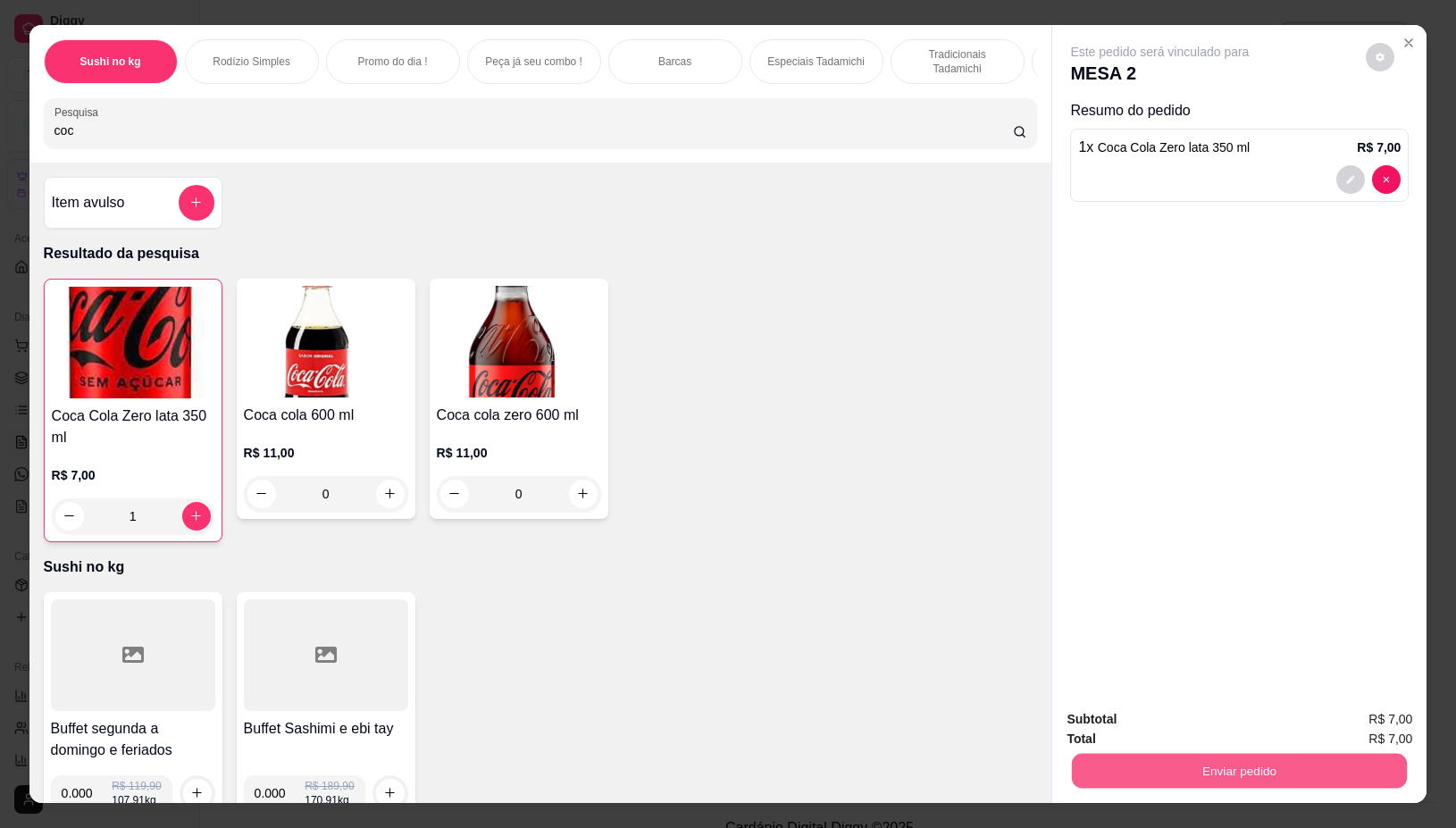
click at [1220, 760] on button "Enviar pedido" at bounding box center [1239, 772] width 335 height 35
click at [1189, 713] on button "Não registrar e enviar pedido" at bounding box center [1179, 719] width 186 height 34
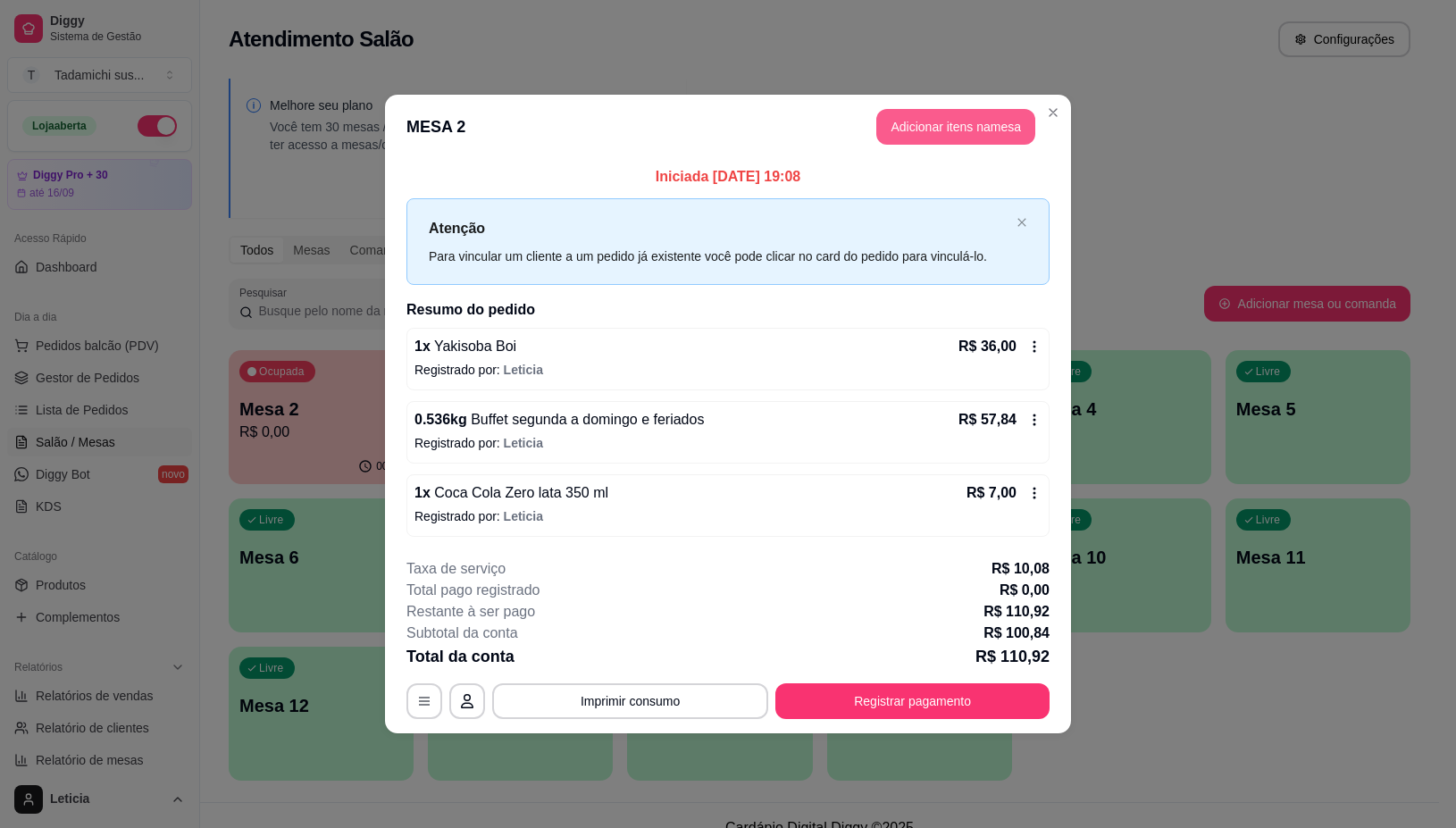
click at [930, 134] on button "Adicionar itens na mesa" at bounding box center [956, 127] width 159 height 36
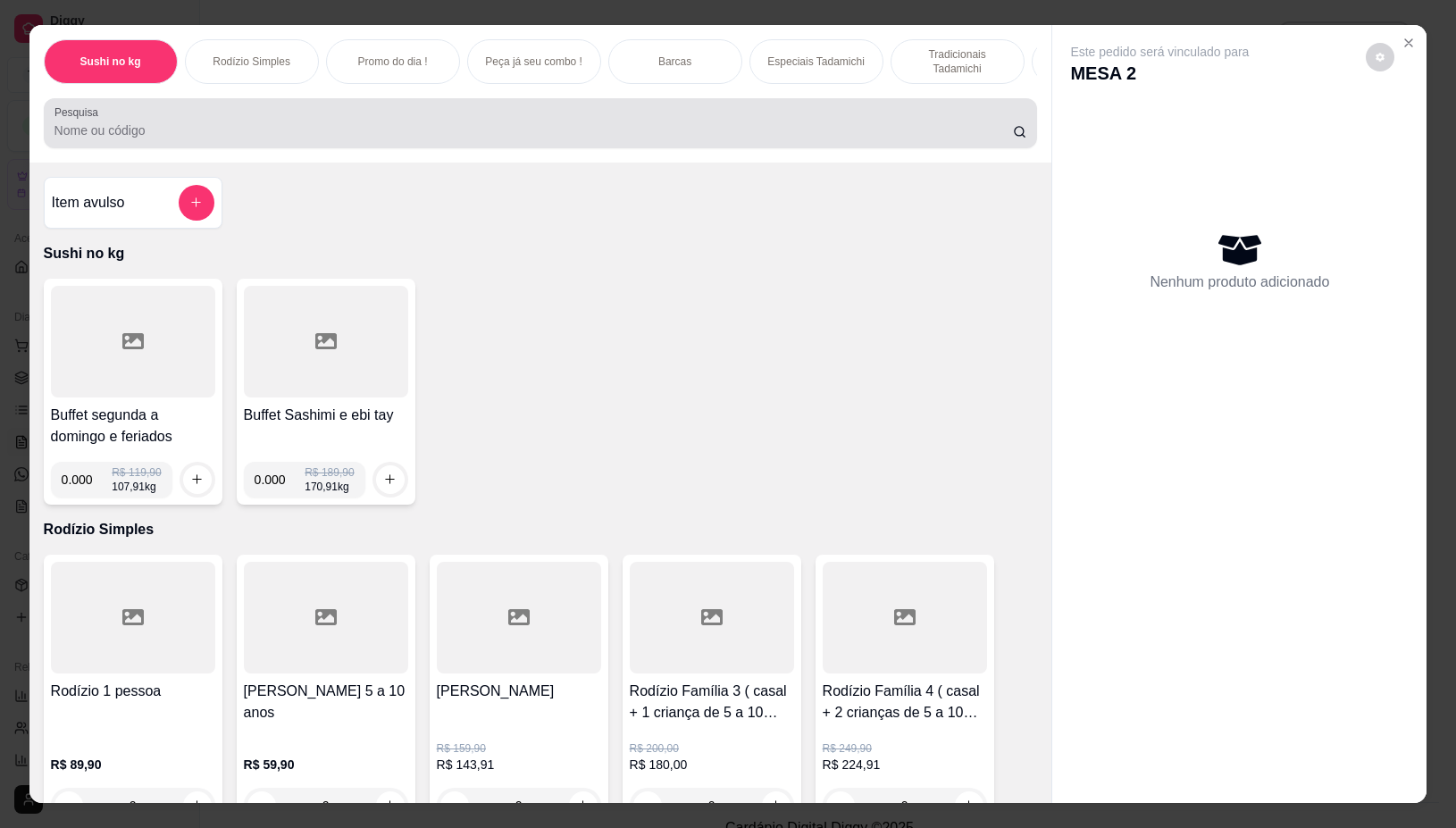
drag, startPoint x: 667, startPoint y: 155, endPoint x: 667, endPoint y: 144, distance: 11.0
click at [667, 148] on div "Pesquisa" at bounding box center [540, 123] width 994 height 50
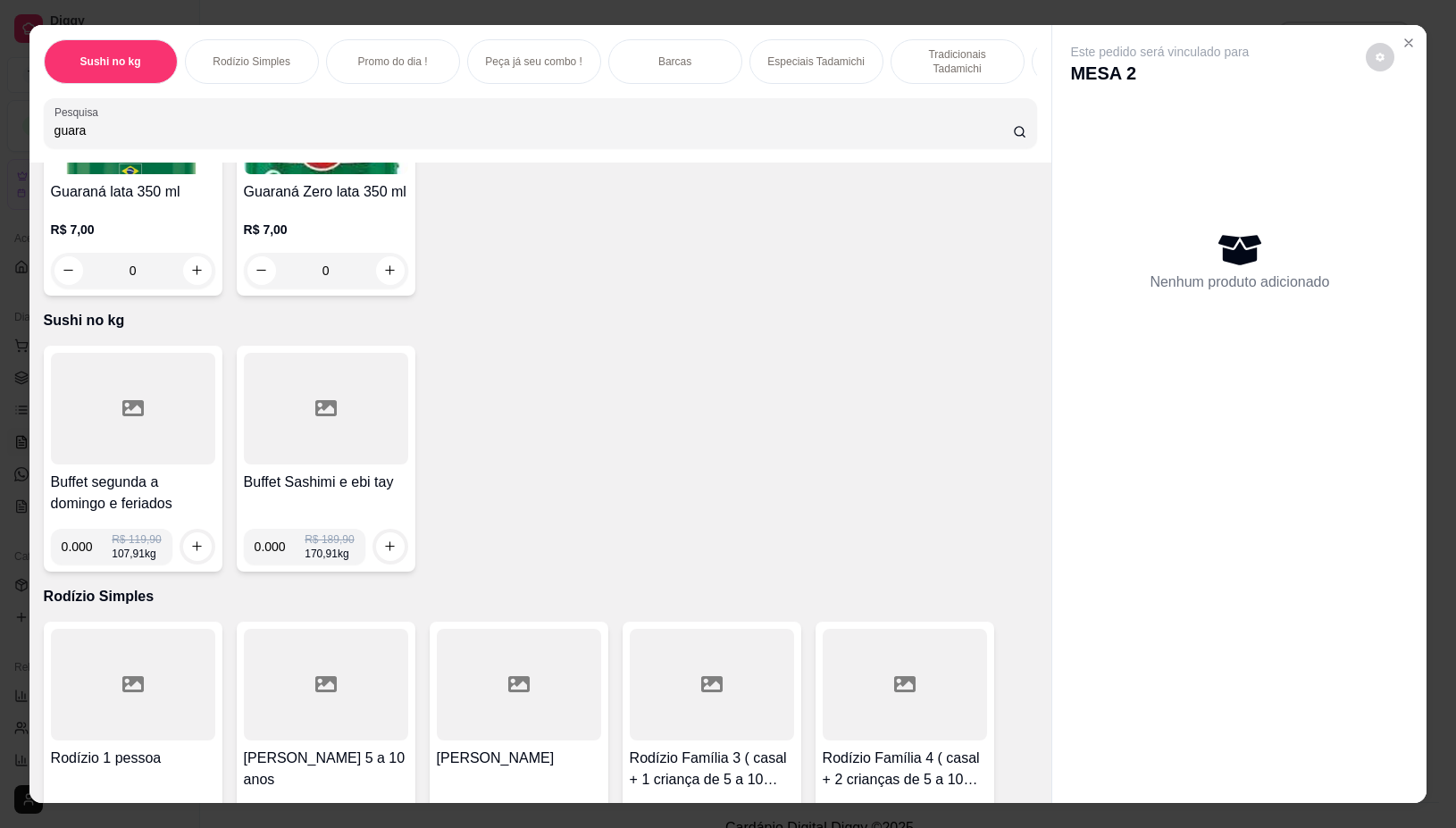
scroll to position [0, 0]
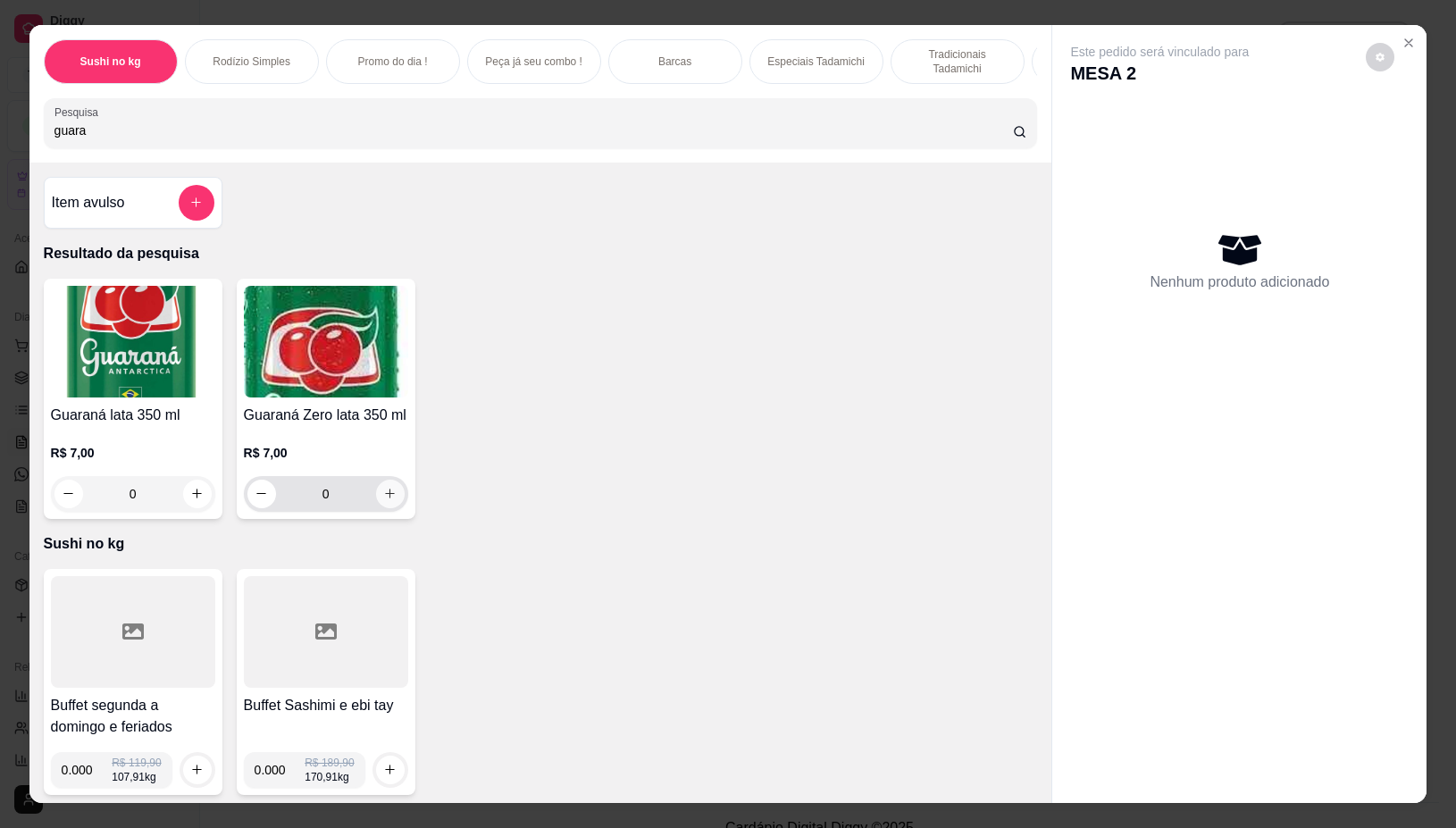
type input "guara"
click at [385, 500] on icon "increase-product-quantity" at bounding box center [390, 494] width 13 height 13
type input "1"
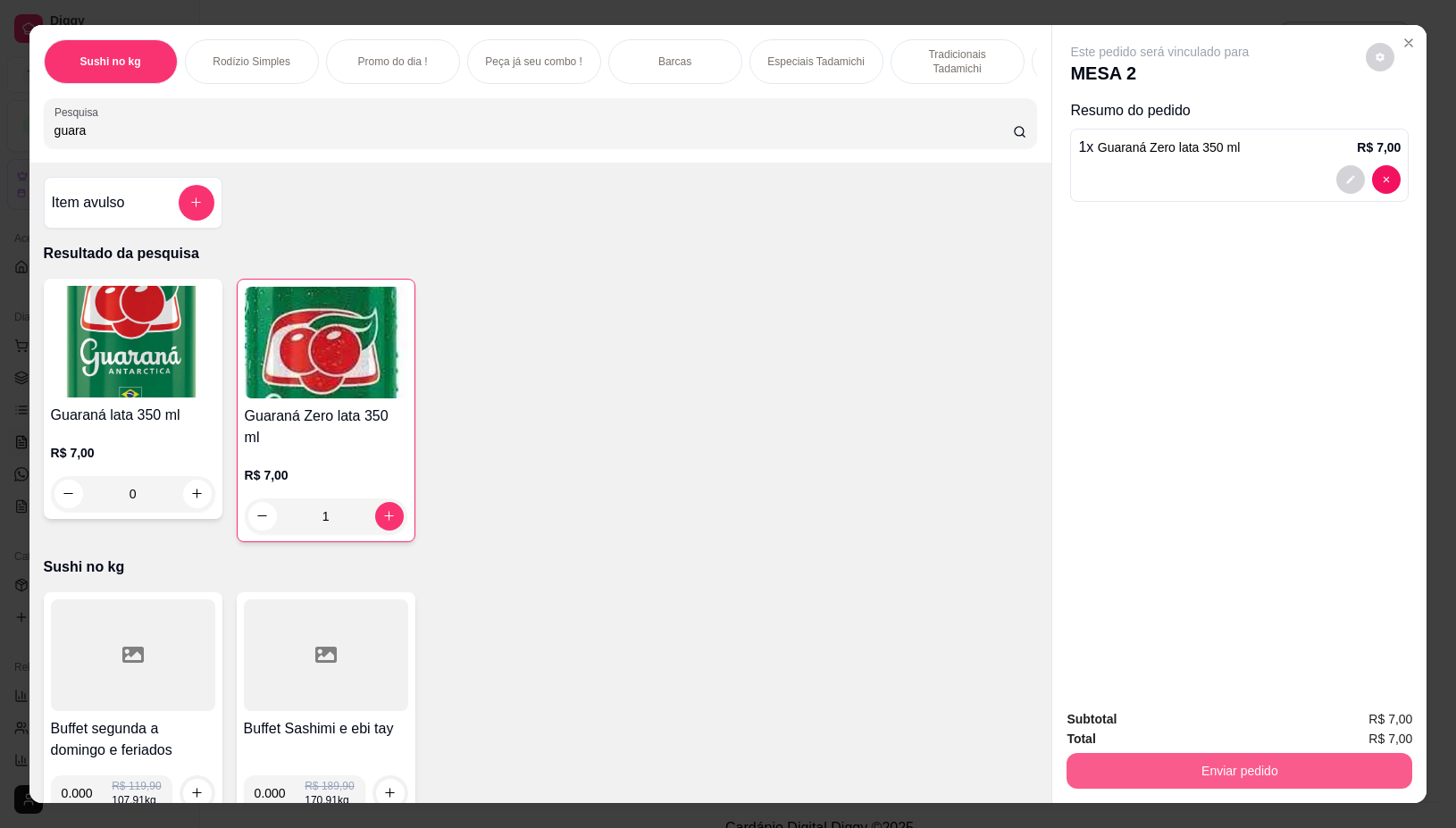
click at [1362, 765] on button "Enviar pedido" at bounding box center [1239, 771] width 345 height 36
click at [1242, 717] on button "Não registrar e enviar pedido" at bounding box center [1179, 719] width 186 height 34
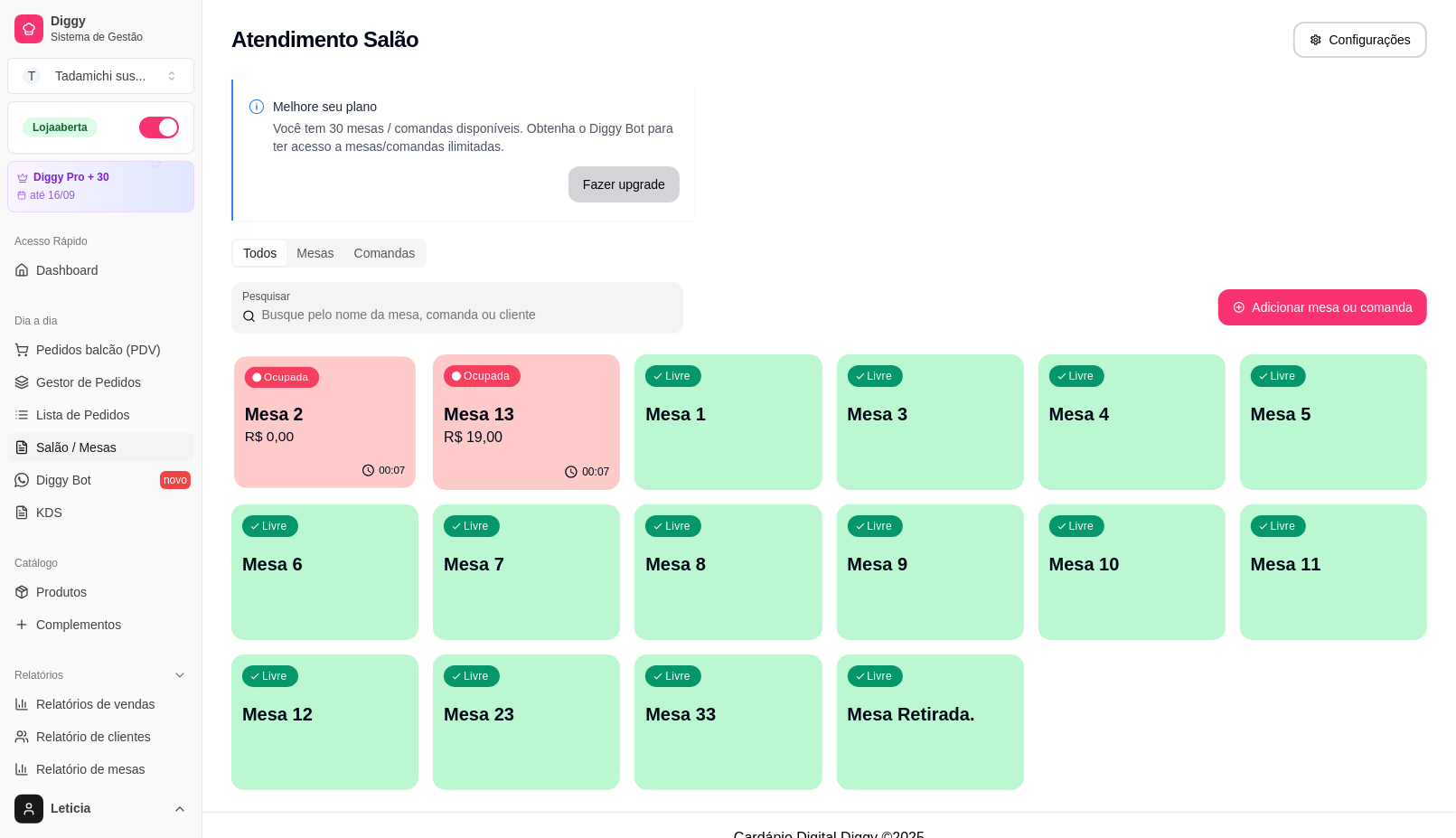
click at [309, 441] on p "R$ 0,00" at bounding box center [325, 437] width 161 height 21
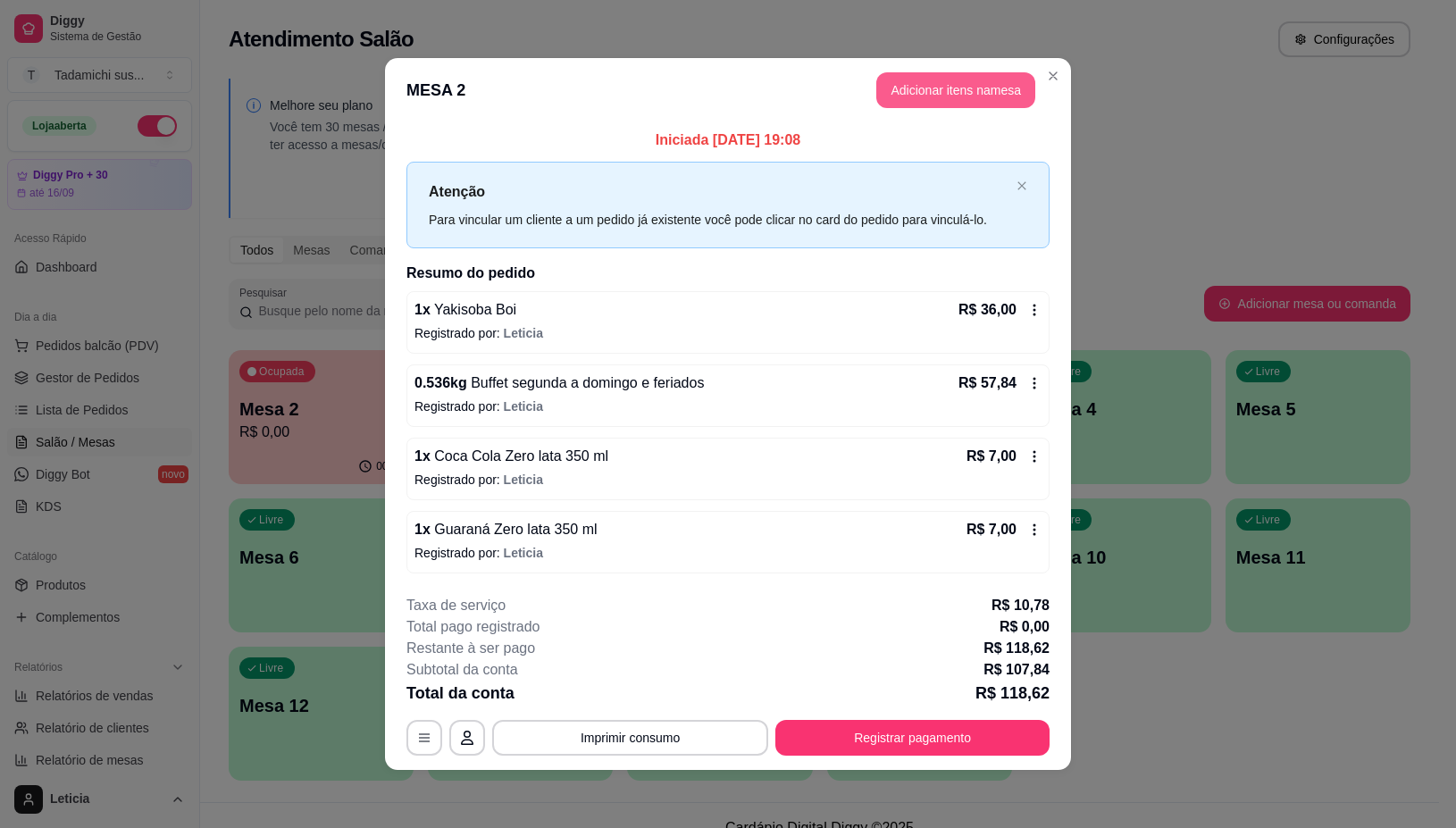
click at [945, 81] on button "Adicionar itens na mesa" at bounding box center [956, 90] width 159 height 36
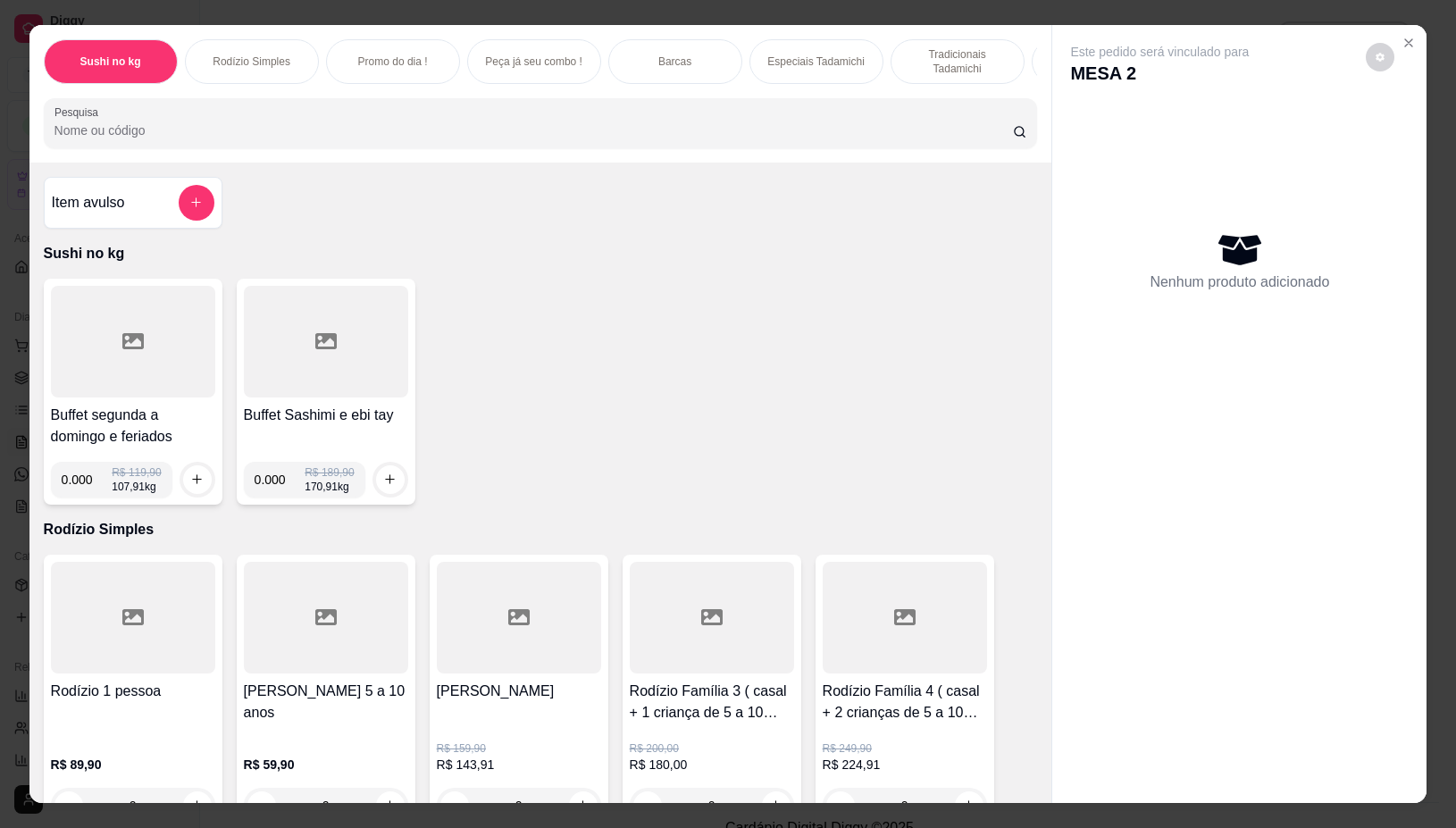
click at [623, 134] on input "Pesquisa" at bounding box center [533, 130] width 959 height 18
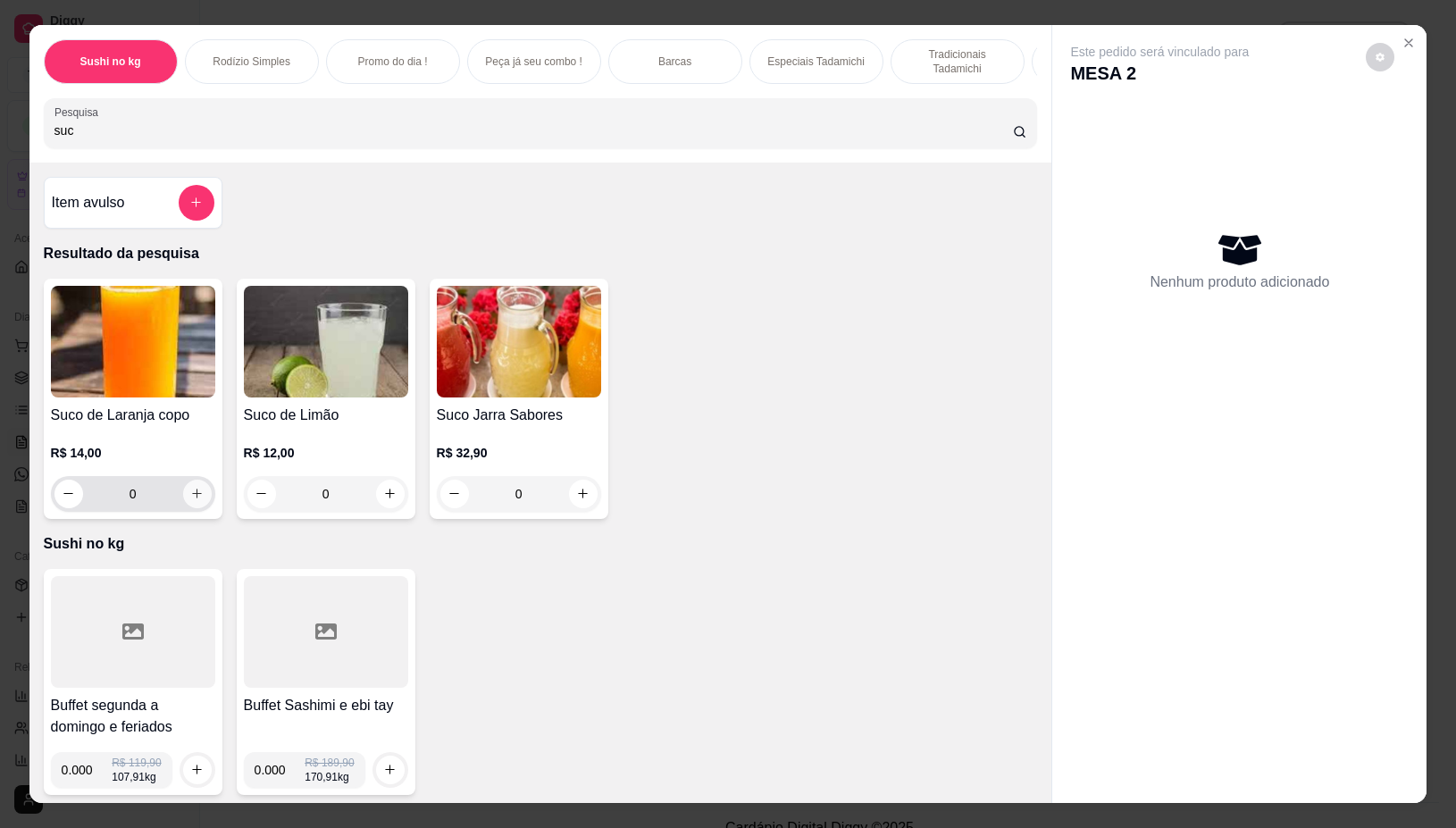
type input "suc"
click at [190, 500] on icon "increase-product-quantity" at bounding box center [196, 494] width 13 height 13
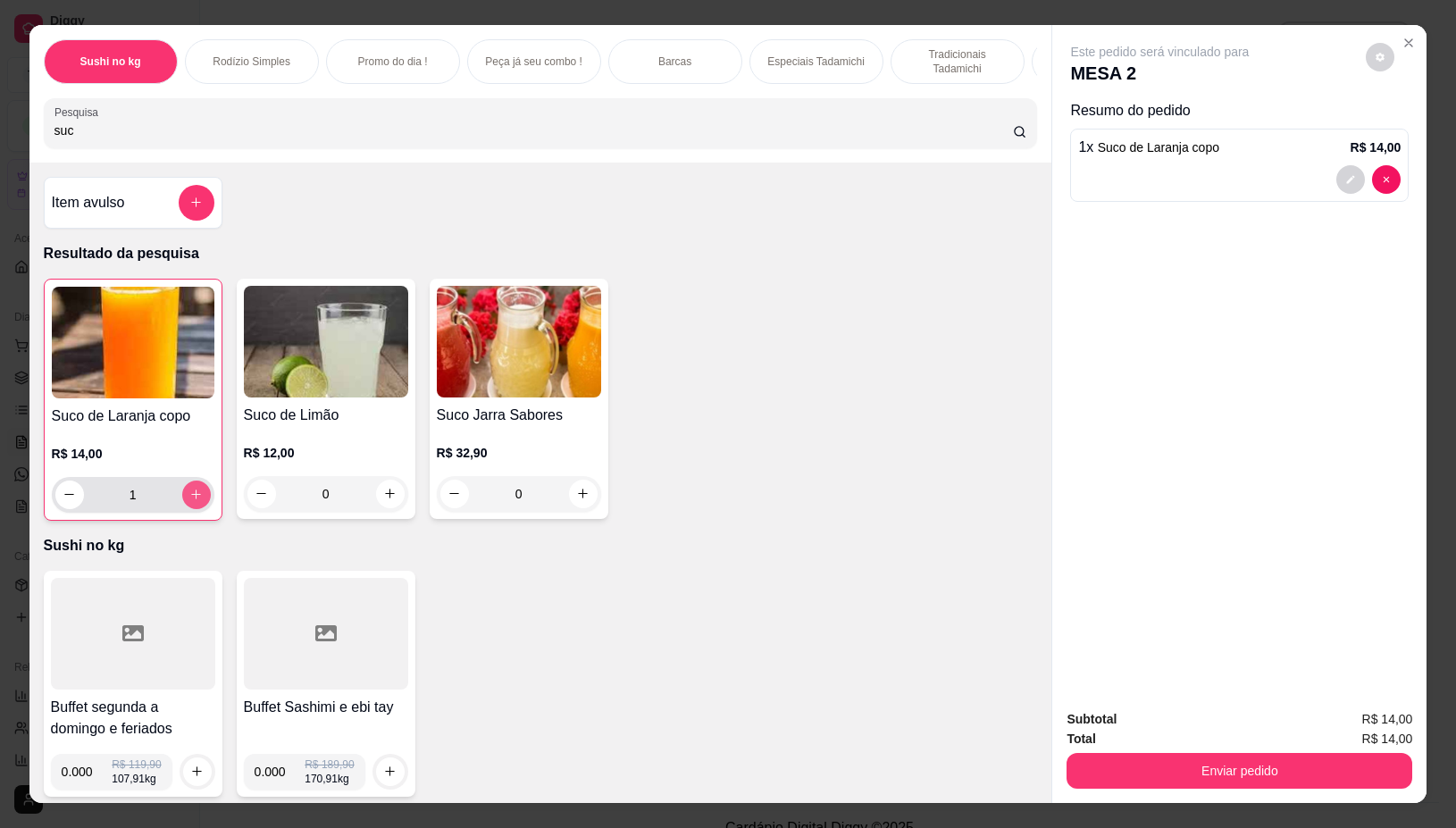
type input "1"
click at [1287, 753] on button "Enviar pedido" at bounding box center [1239, 771] width 345 height 36
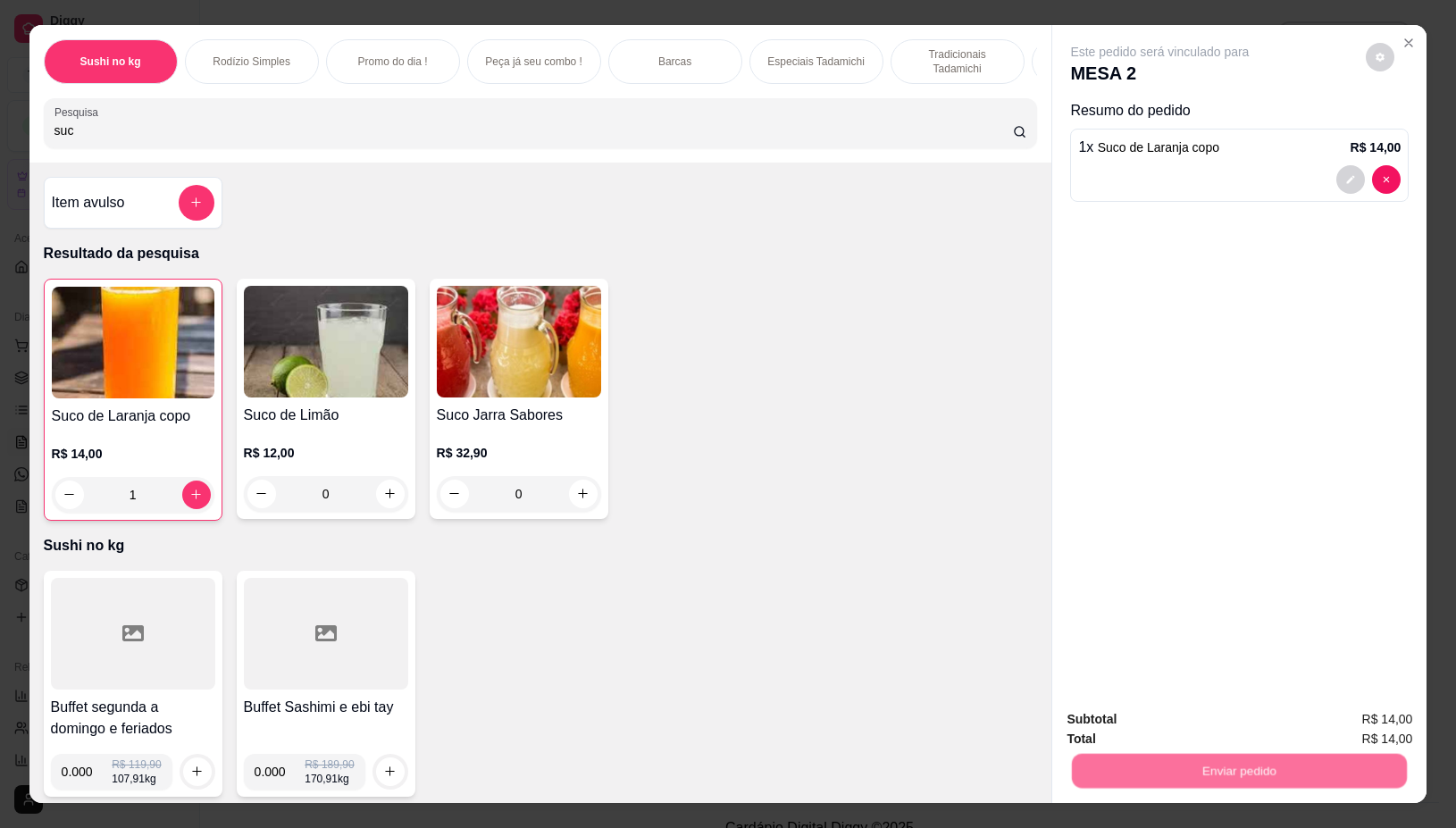
click at [1231, 708] on button "Não registrar e enviar pedido" at bounding box center [1179, 719] width 186 height 34
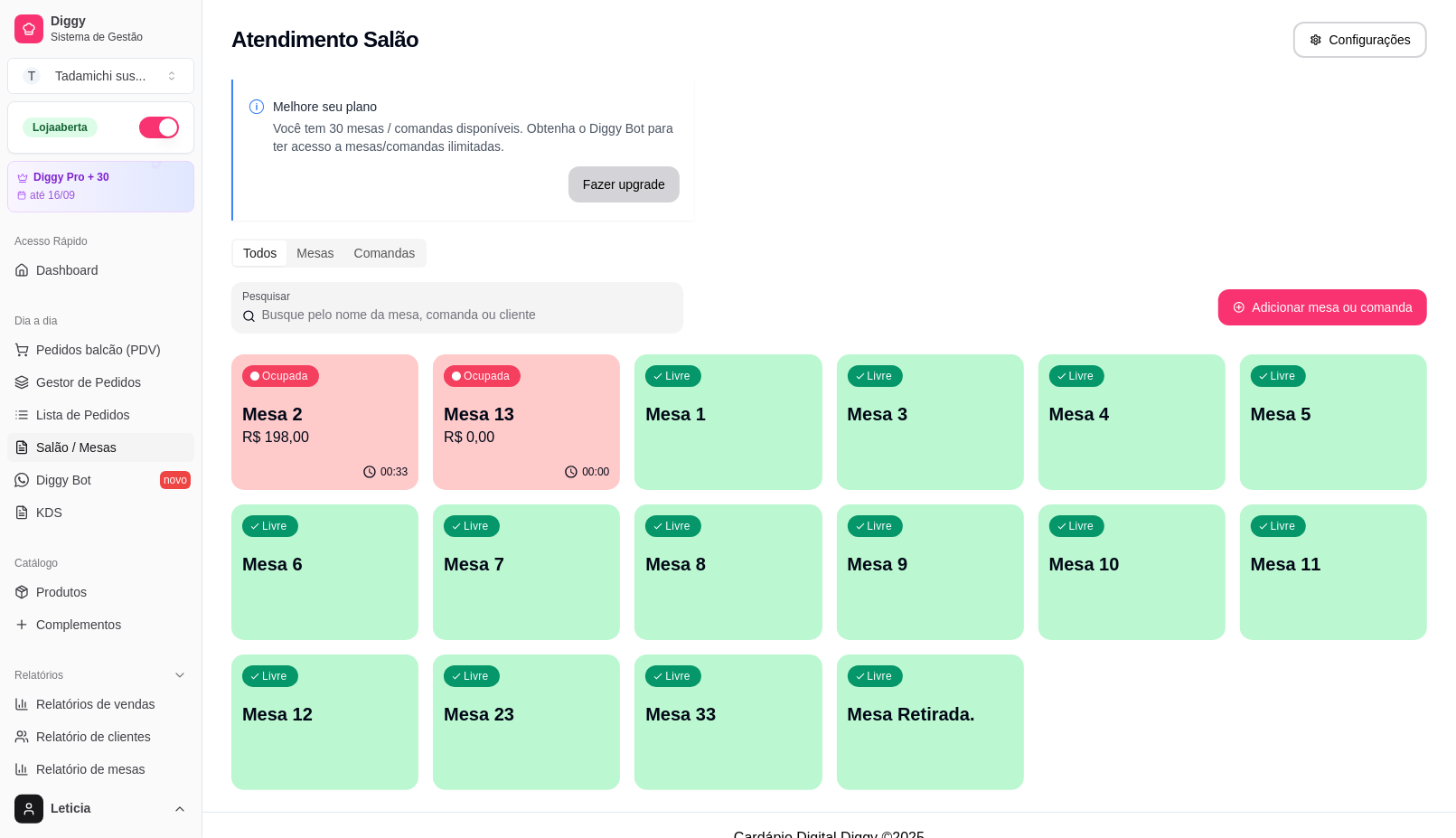
click at [517, 435] on p "R$ 0,00" at bounding box center [527, 437] width 166 height 22
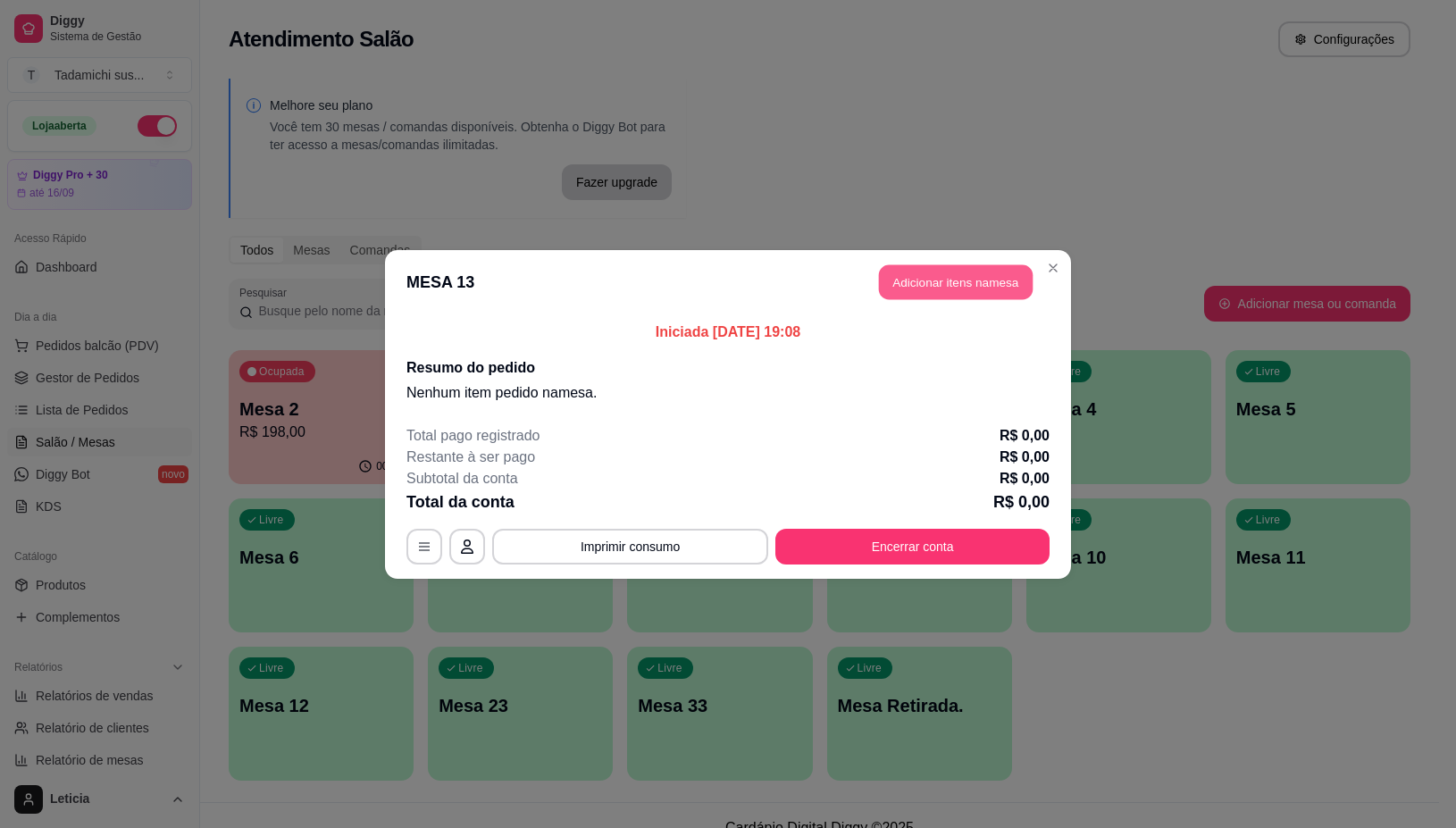
click at [939, 264] on button "Adicionar itens na mesa" at bounding box center [956, 282] width 154 height 35
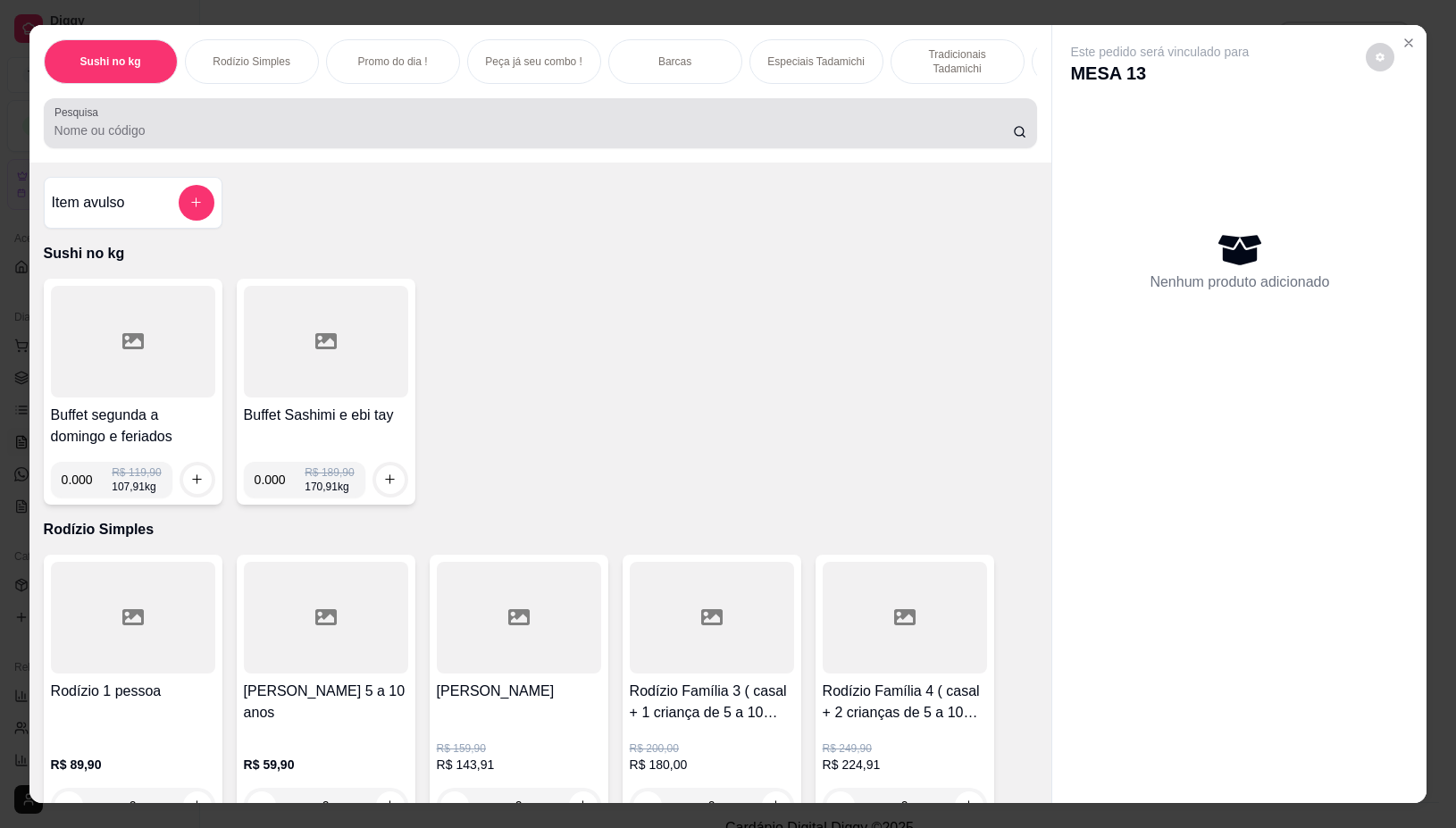
click at [432, 139] on input "Pesquisa" at bounding box center [533, 130] width 959 height 18
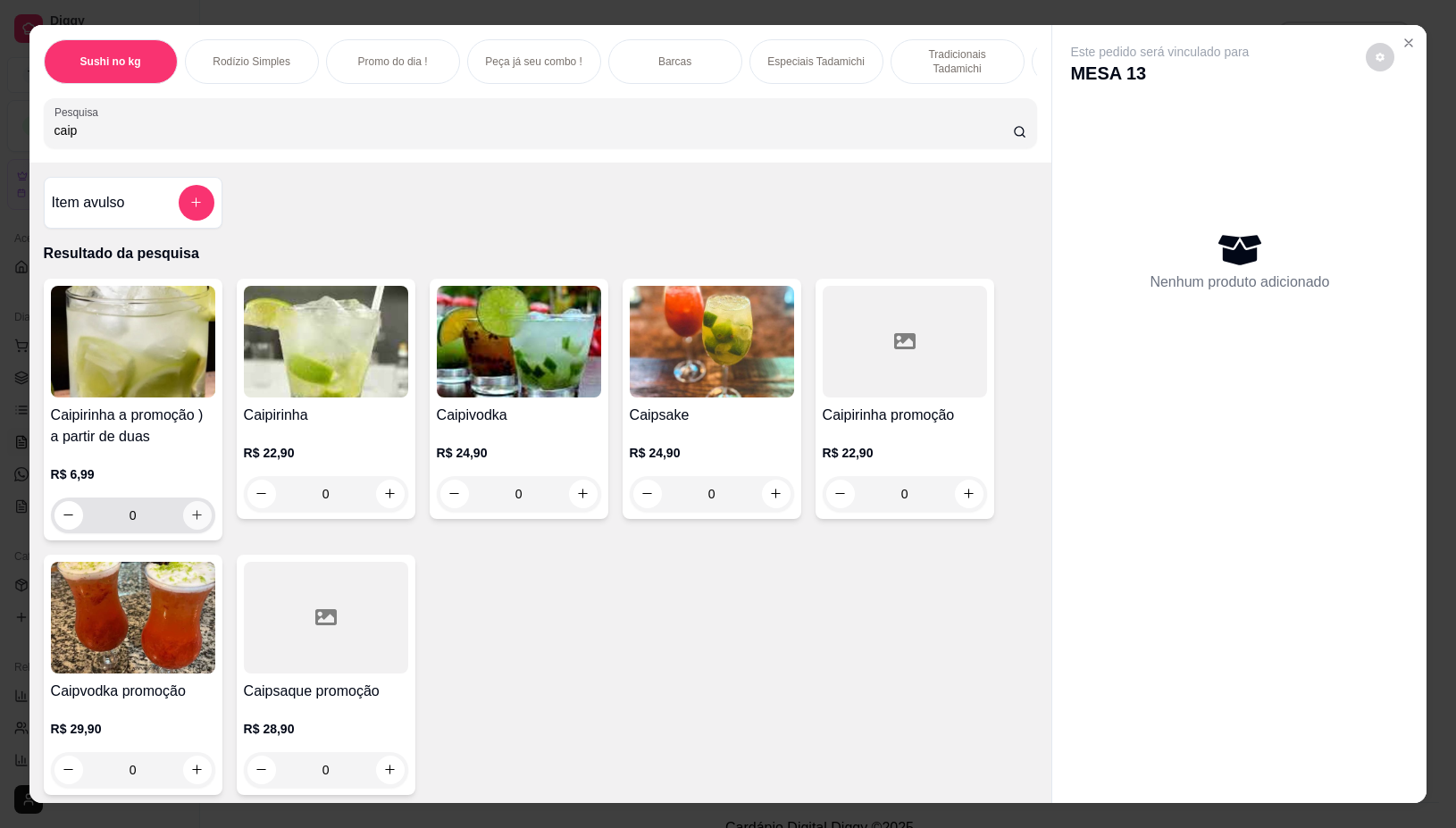
type input "caip"
click at [183, 530] on button "increase-product-quantity" at bounding box center [197, 515] width 29 height 29
click at [183, 527] on button "increase-product-quantity" at bounding box center [197, 515] width 29 height 29
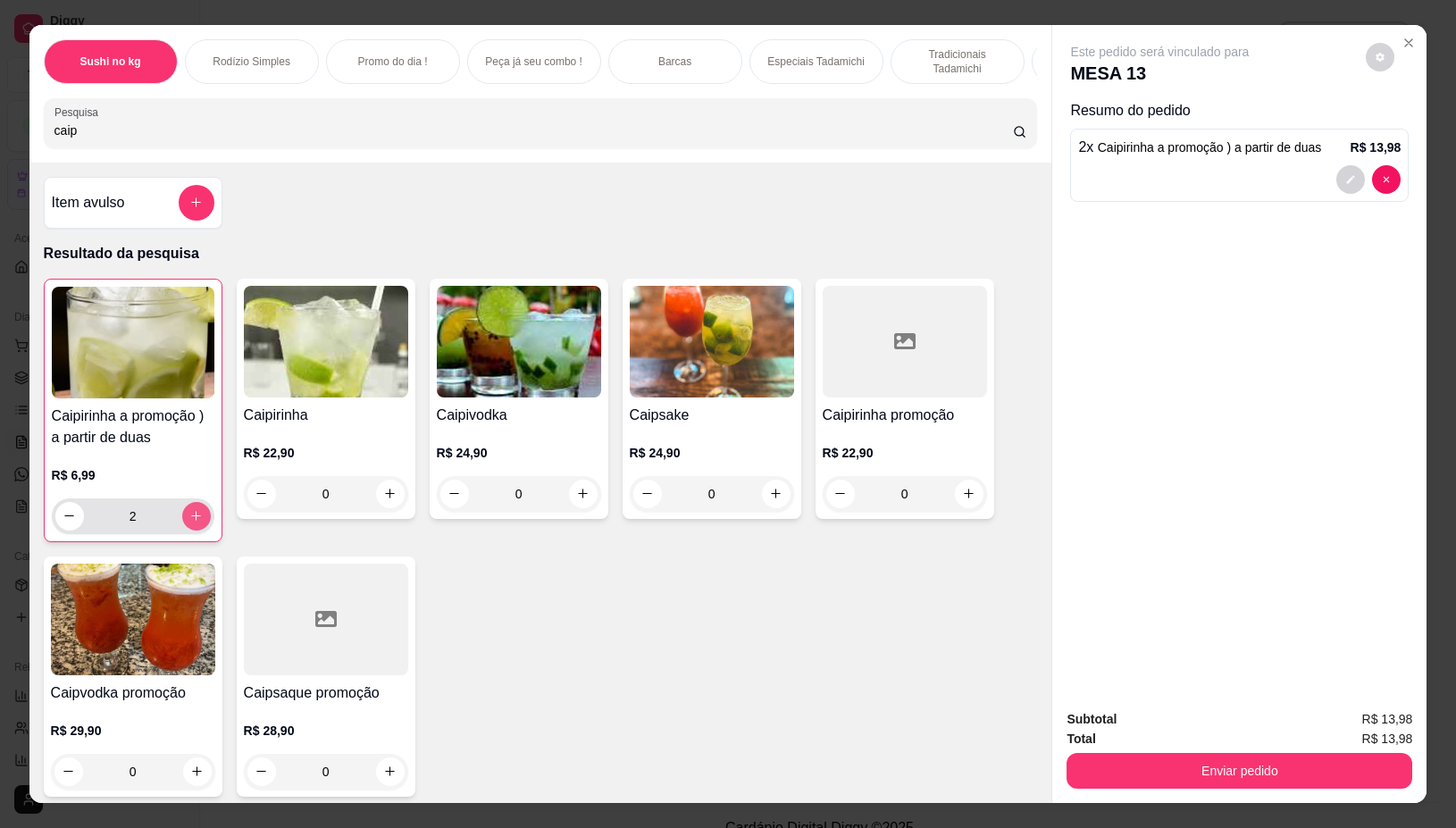
type input "2"
click at [191, 521] on icon "increase-product-quantity" at bounding box center [195, 517] width 10 height 10
type input "3"
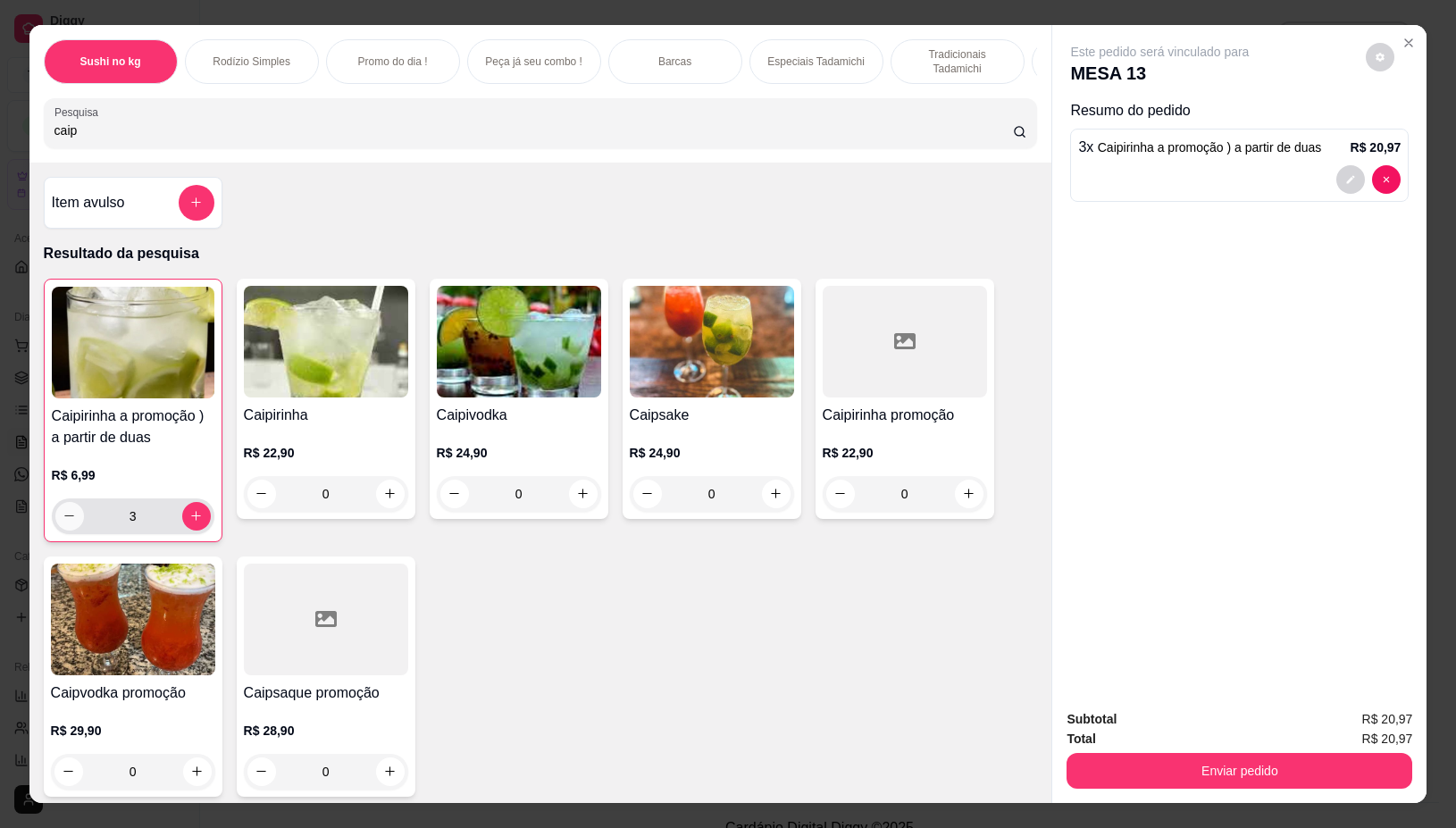
click at [63, 522] on icon "decrease-product-quantity" at bounding box center [69, 516] width 13 height 13
type input "2"
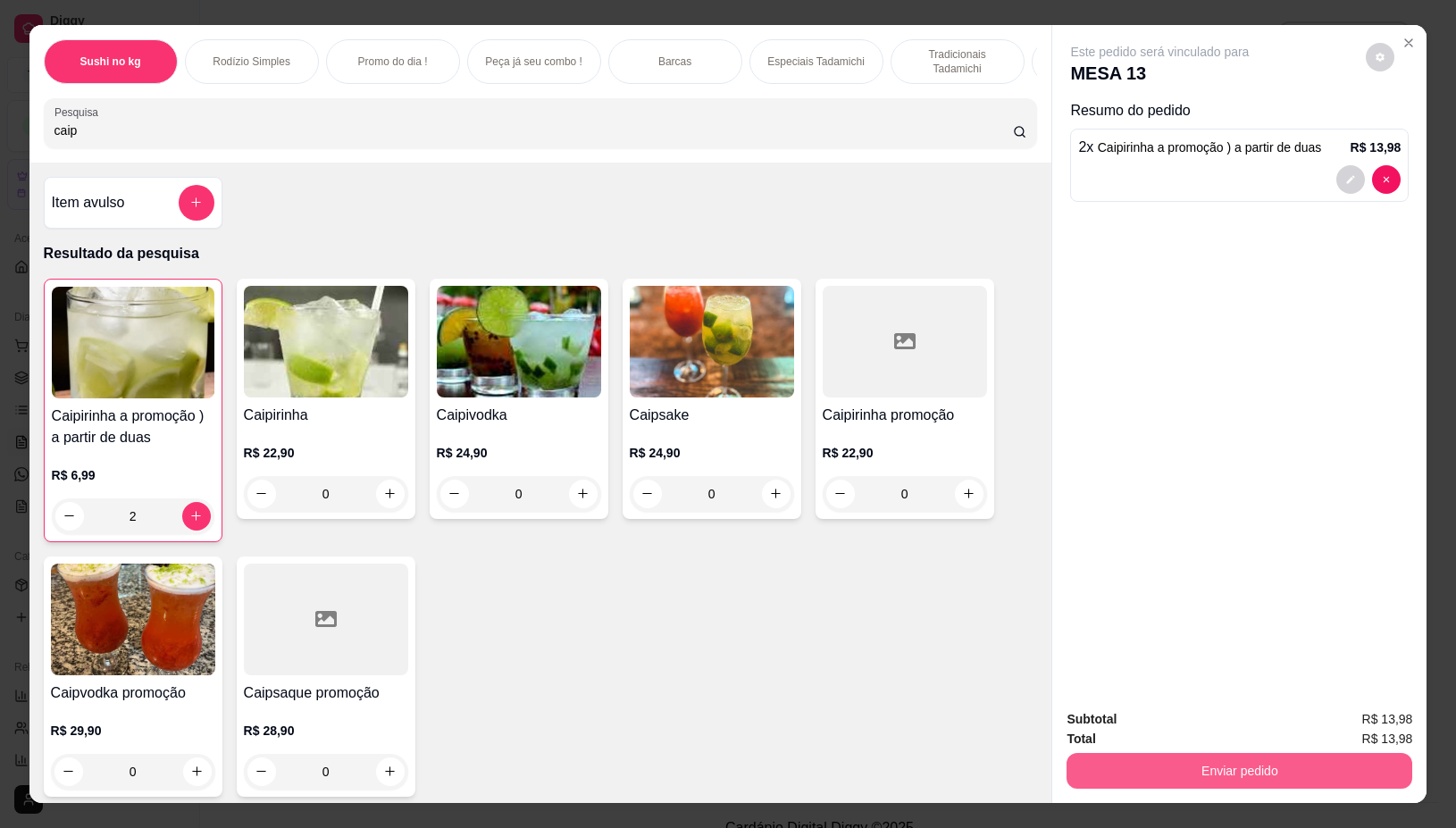
click at [1155, 771] on button "Enviar pedido" at bounding box center [1239, 771] width 345 height 36
click at [1158, 721] on button "Não registrar e enviar pedido" at bounding box center [1179, 719] width 181 height 33
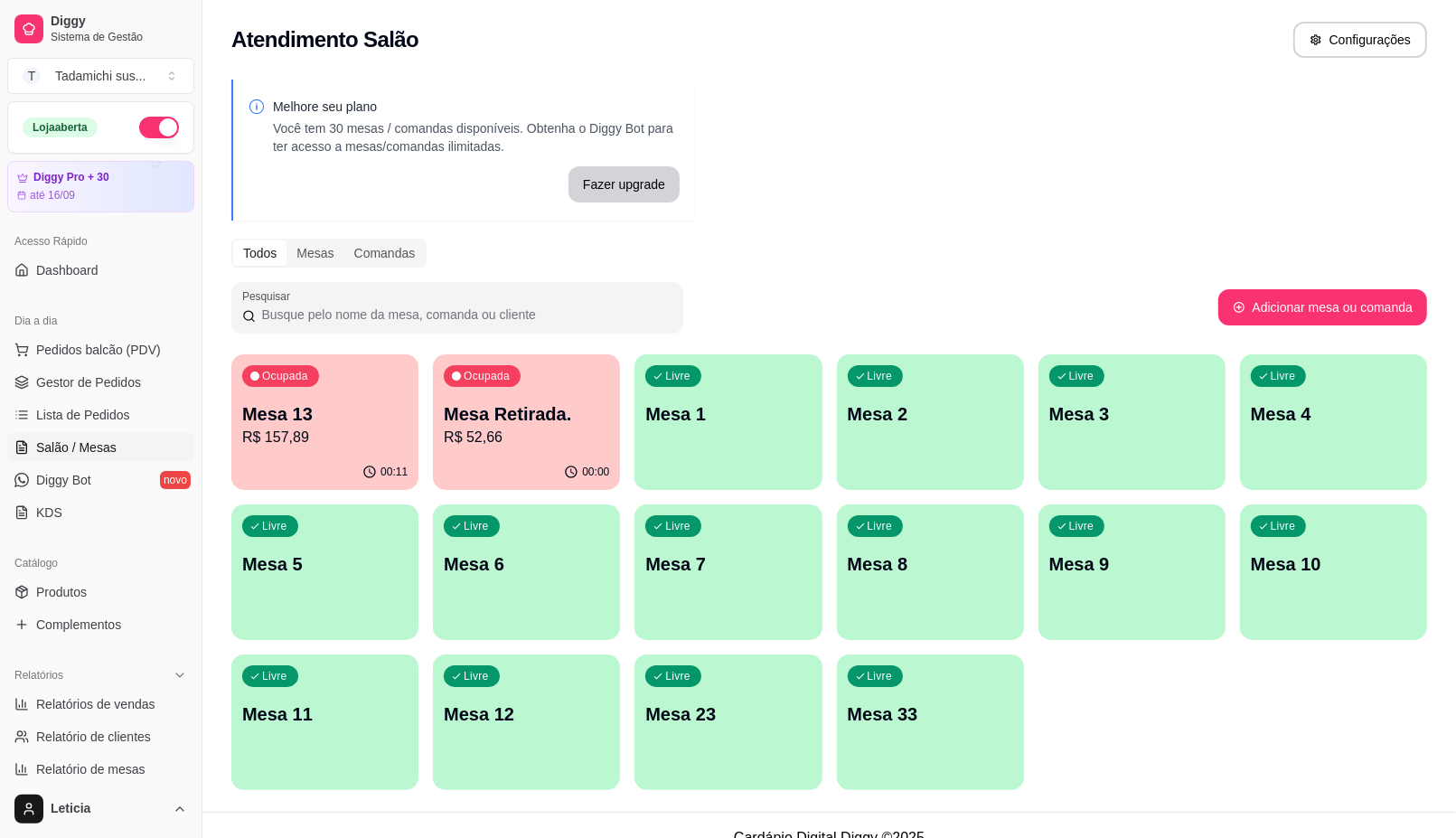
click at [693, 410] on p "Mesa 1" at bounding box center [728, 413] width 166 height 25
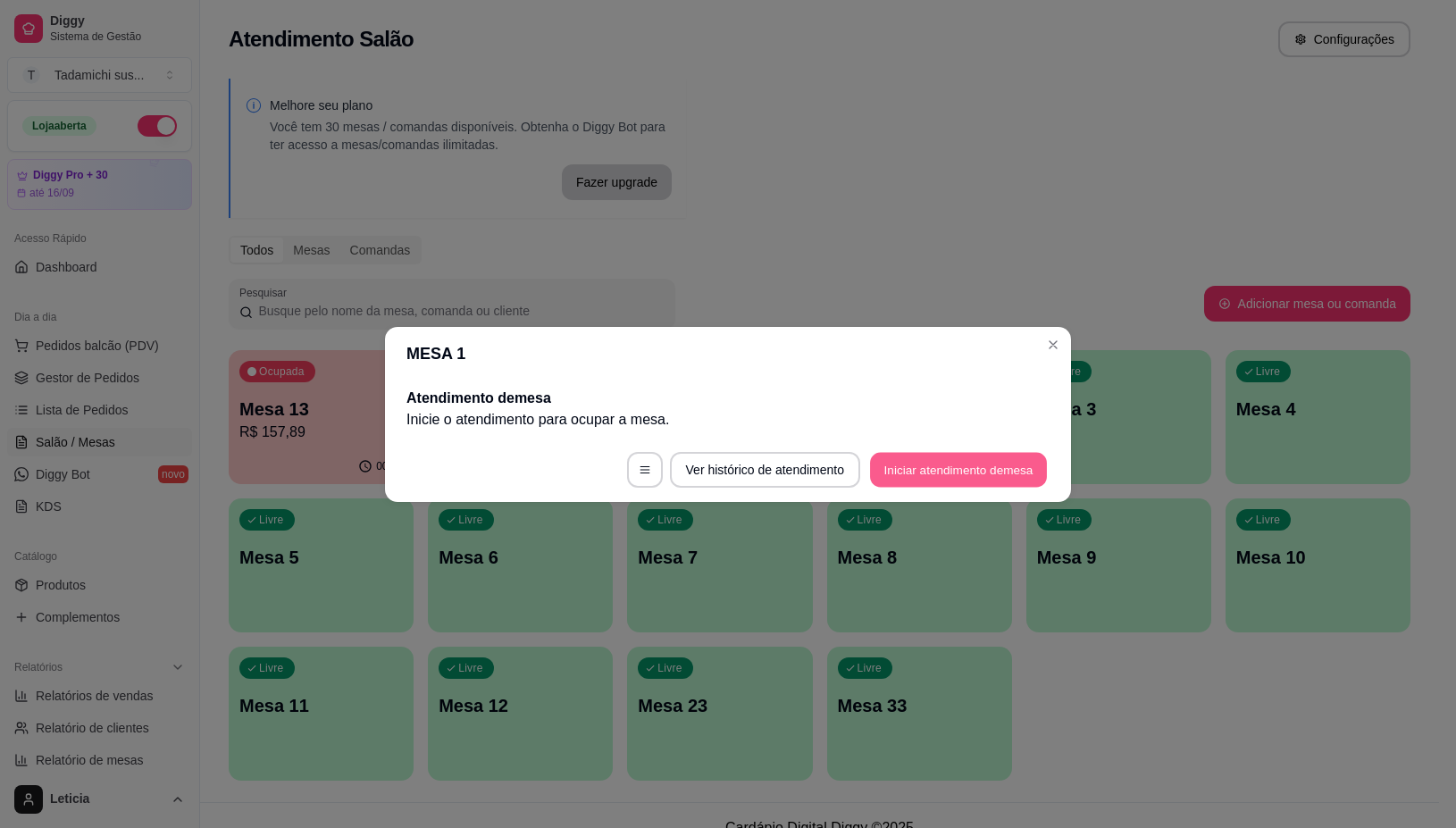
click at [914, 480] on button "Iniciar atendimento de mesa" at bounding box center [958, 470] width 177 height 35
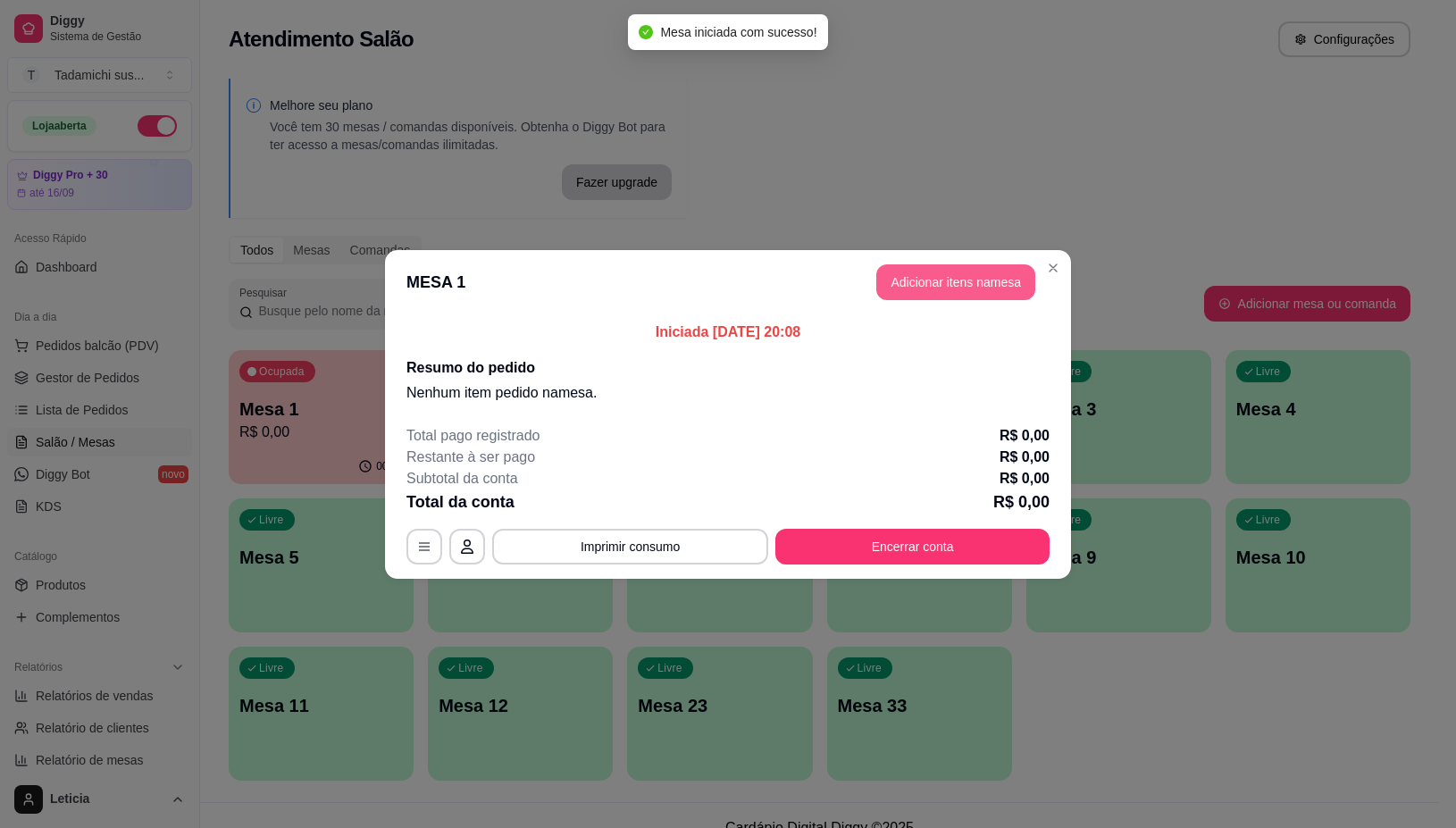
click at [921, 284] on button "Adicionar itens na mesa" at bounding box center [956, 282] width 159 height 36
click at [922, 284] on div "Item avulso Sushi no kg Buffet segunda a domingo e feriados 0.000 R$ 119,90 107…" at bounding box center [541, 483] width 1023 height 641
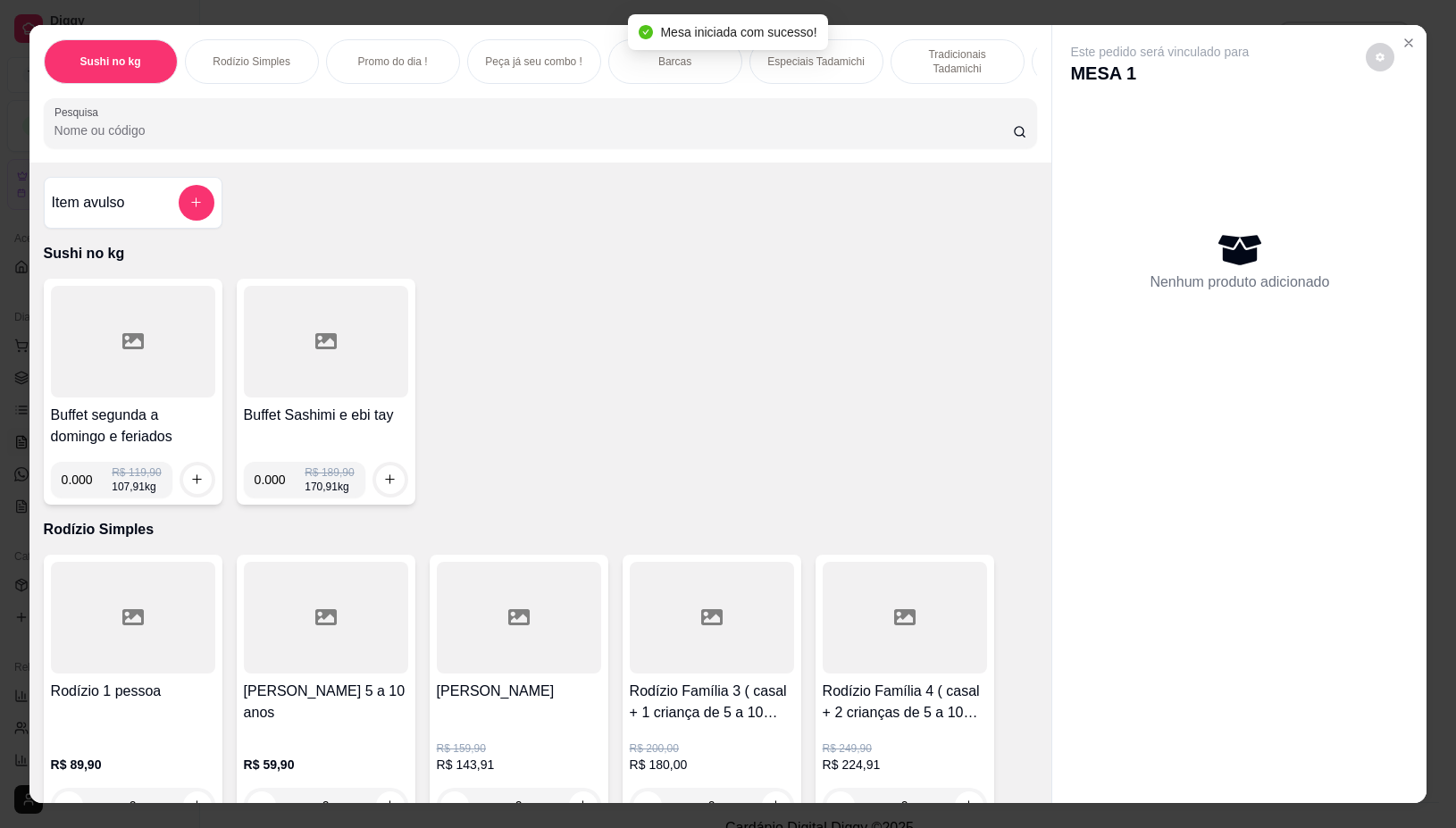
click at [649, 139] on input "Pesquisa" at bounding box center [533, 130] width 959 height 18
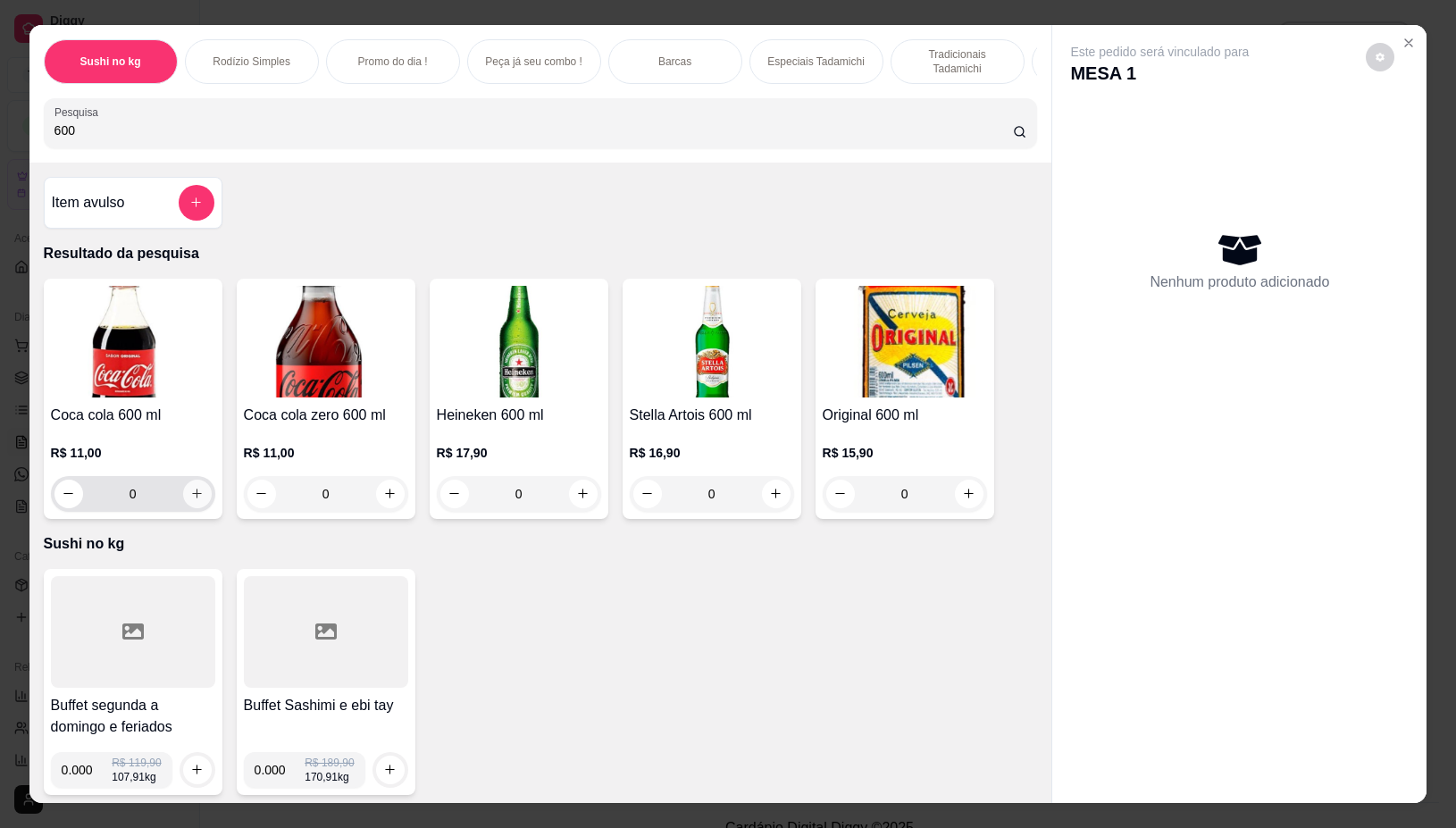
type input "600"
click at [192, 500] on icon "increase-product-quantity" at bounding box center [196, 494] width 13 height 13
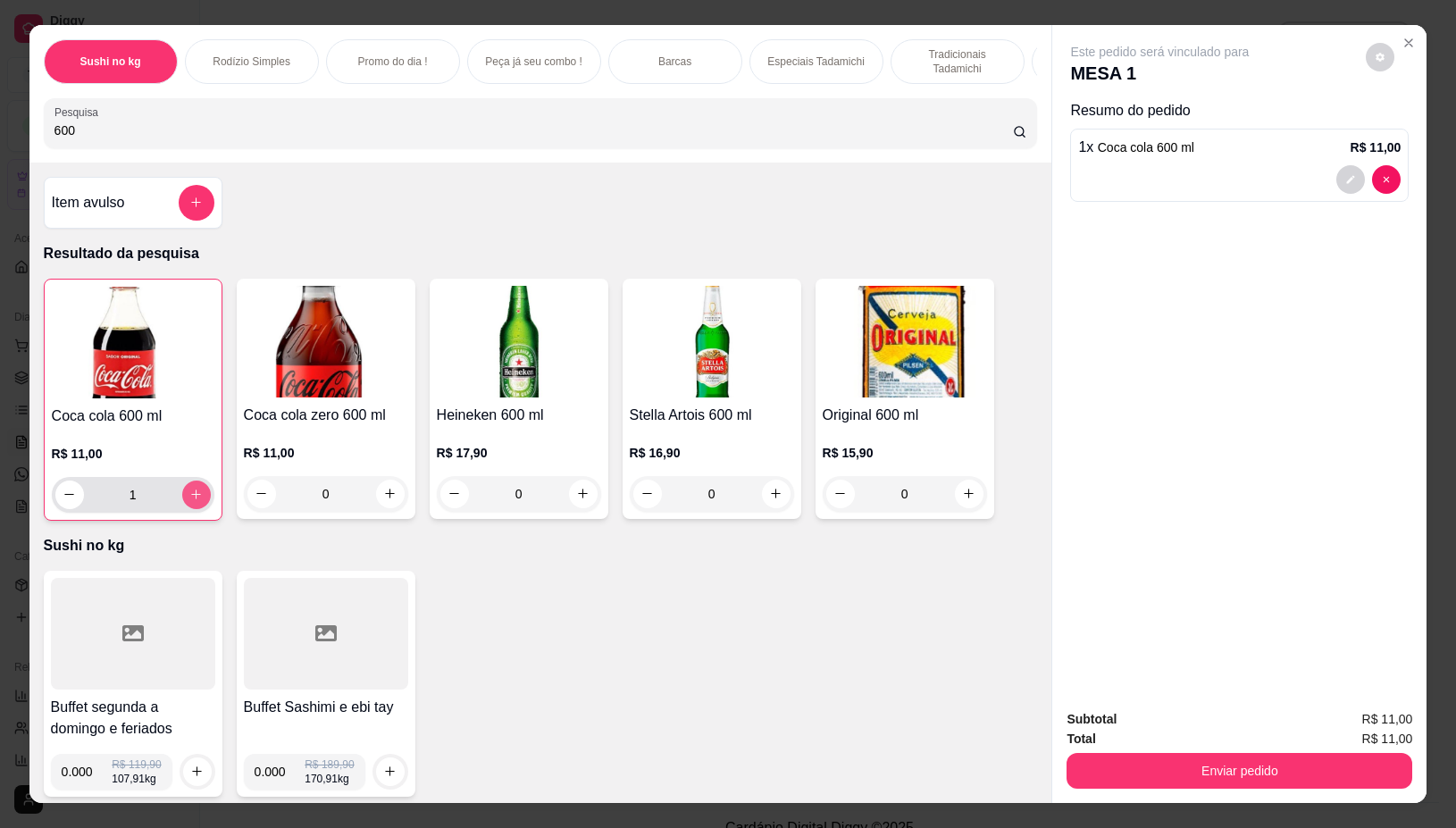
type input "1"
click at [746, 139] on input "600" at bounding box center [533, 130] width 959 height 18
type input "6"
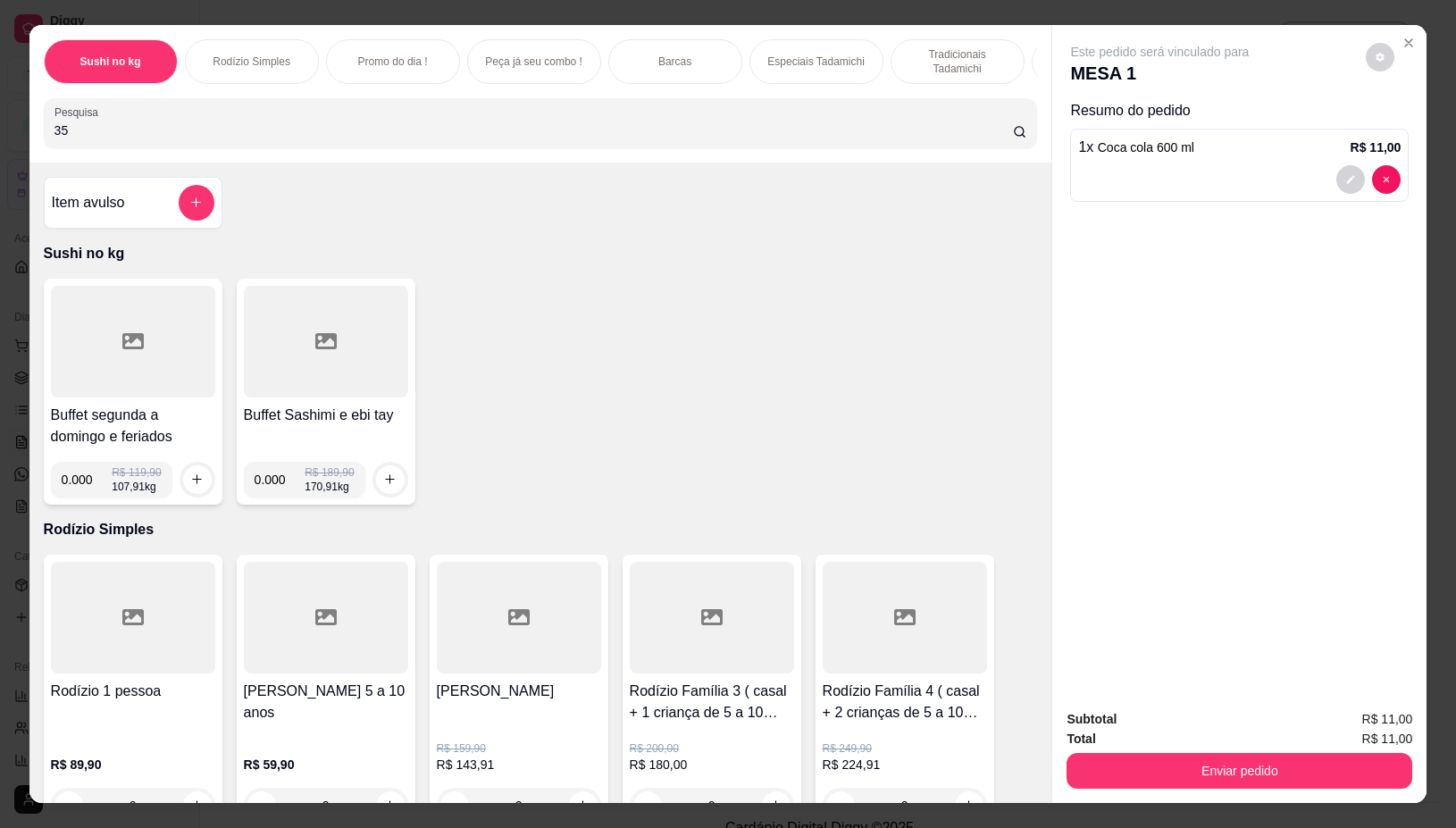
type input "350"
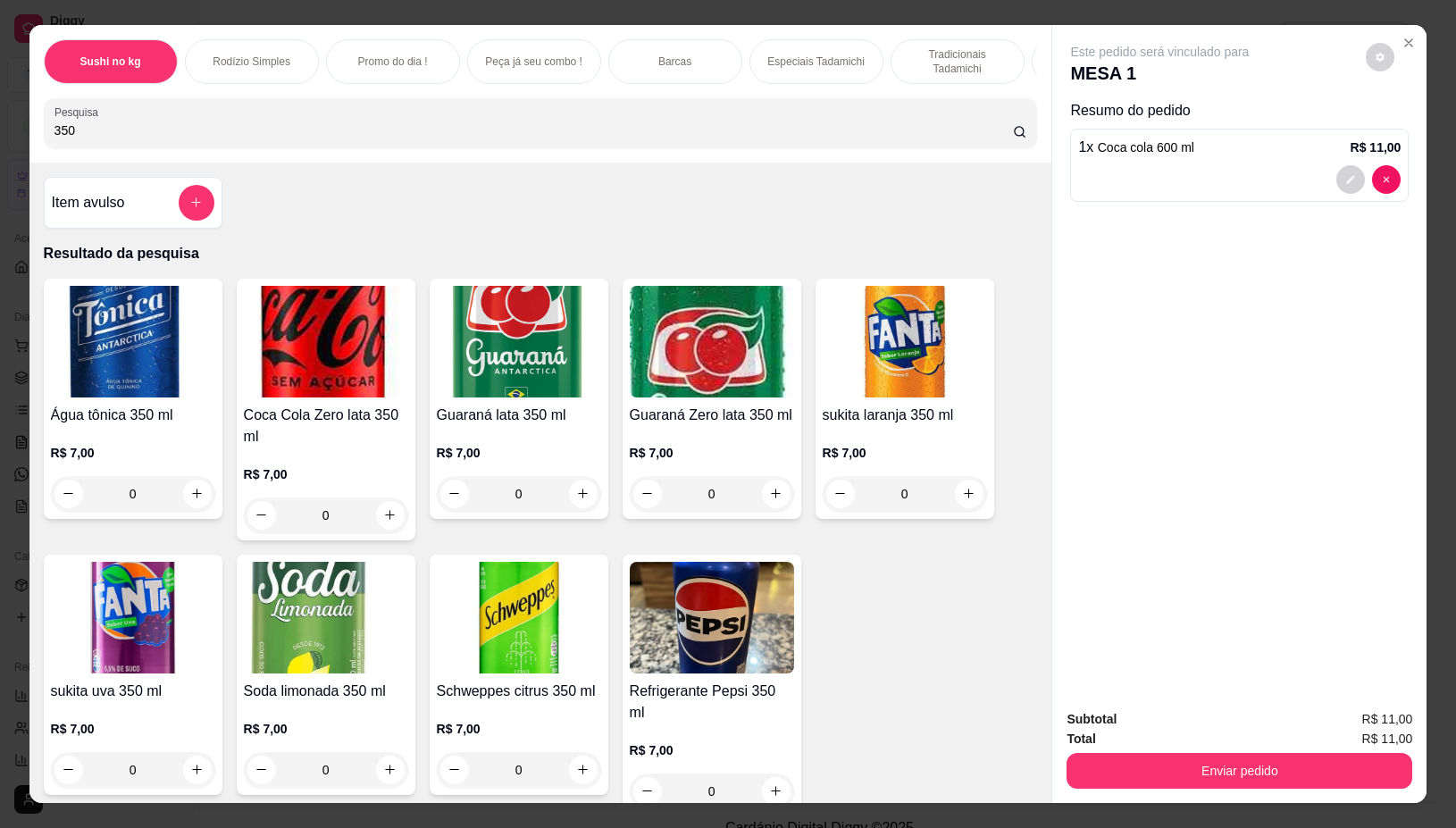
click at [746, 139] on input "350" at bounding box center [533, 130] width 959 height 18
type input "350"
click at [190, 777] on icon "increase-product-quantity" at bounding box center [196, 771] width 13 height 13
type input "1"
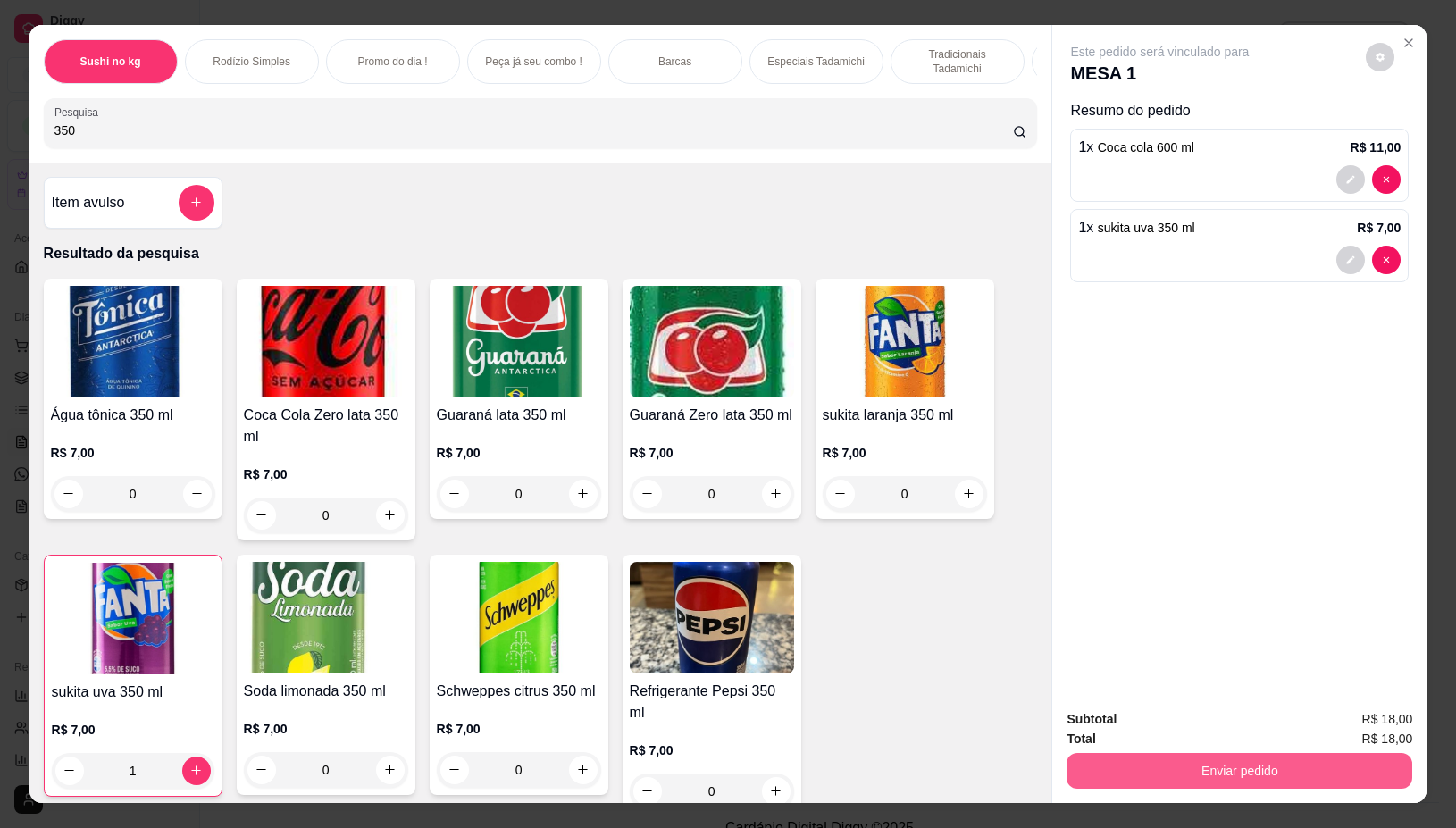
click at [1099, 762] on button "Enviar pedido" at bounding box center [1239, 771] width 345 height 36
click at [1106, 716] on button "Não registrar e enviar pedido" at bounding box center [1179, 719] width 186 height 34
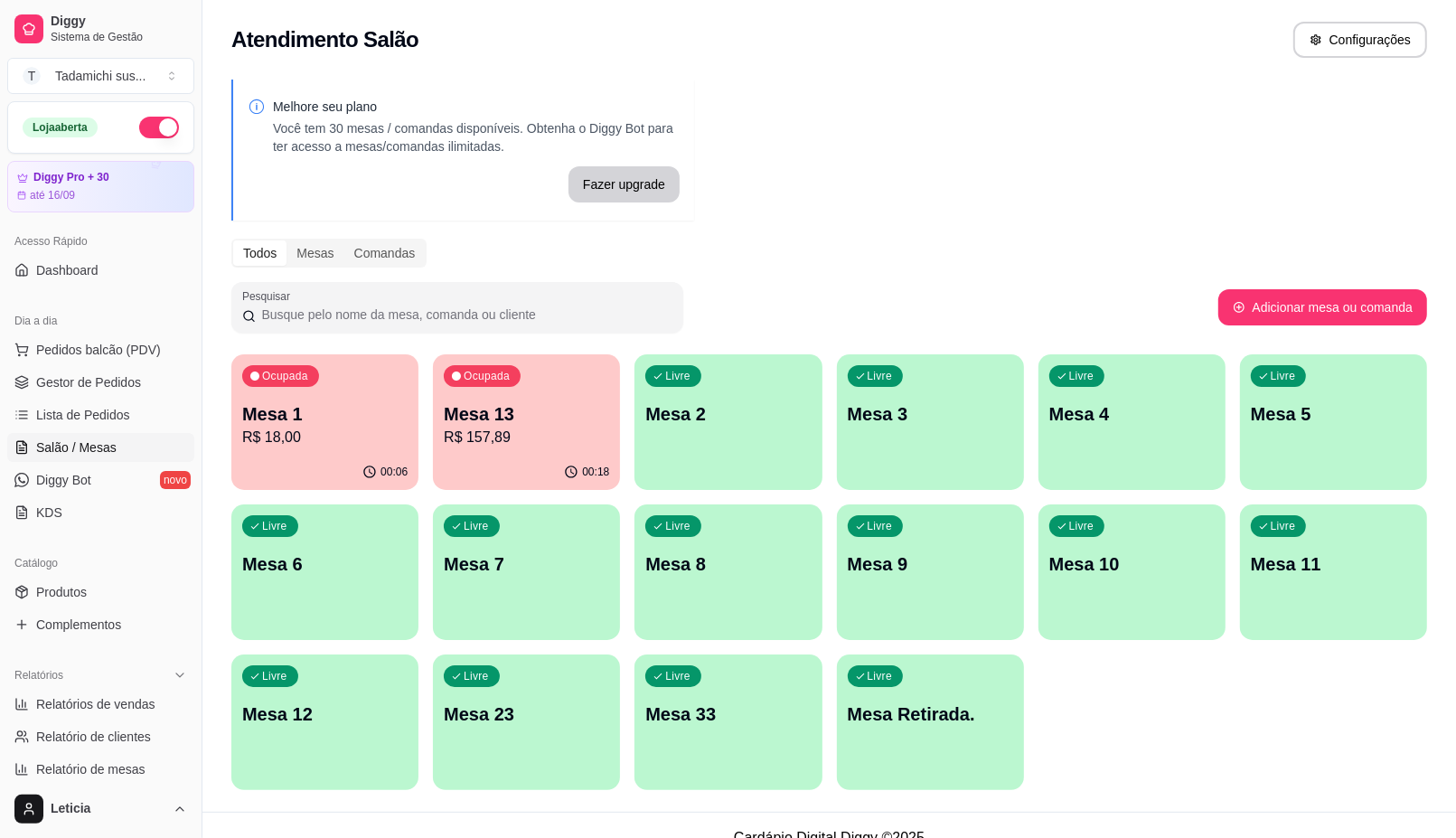
click at [352, 698] on div "Livre Mesa 12" at bounding box center [325, 711] width 187 height 114
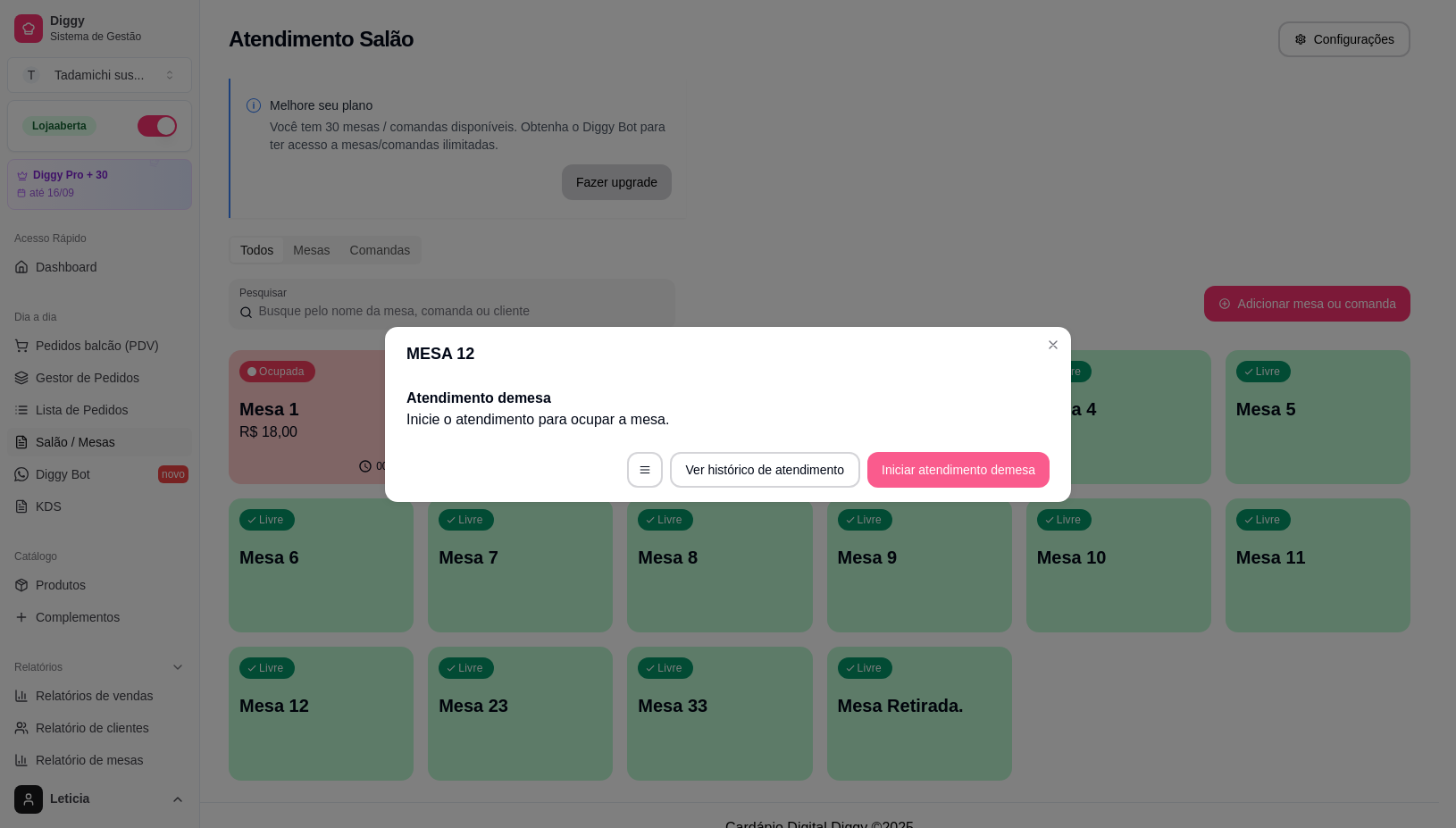
drag, startPoint x: 939, startPoint y: 445, endPoint x: 944, endPoint y: 462, distance: 17.7
click at [944, 462] on footer "Ver histórico de atendimento Iniciar atendimento de mesa" at bounding box center [728, 470] width 686 height 64
click at [961, 476] on button "Iniciar atendimento de mesa" at bounding box center [958, 470] width 177 height 35
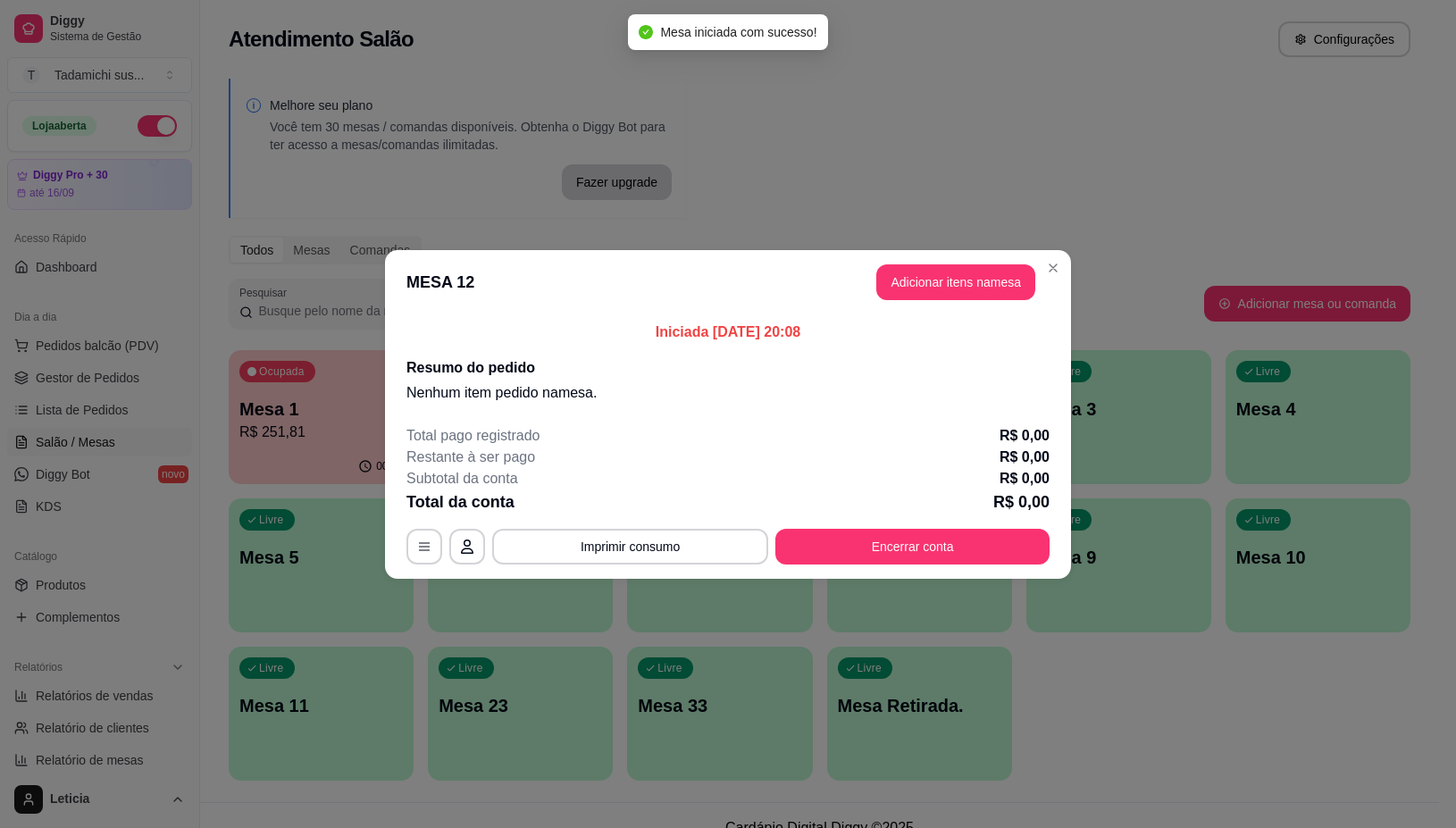
drag, startPoint x: 975, startPoint y: 306, endPoint x: 967, endPoint y: 295, distance: 13.6
click at [972, 306] on header "MESA 12 Adicionar itens na mesa" at bounding box center [728, 282] width 686 height 64
click at [967, 290] on button "Adicionar itens na mesa" at bounding box center [956, 282] width 154 height 35
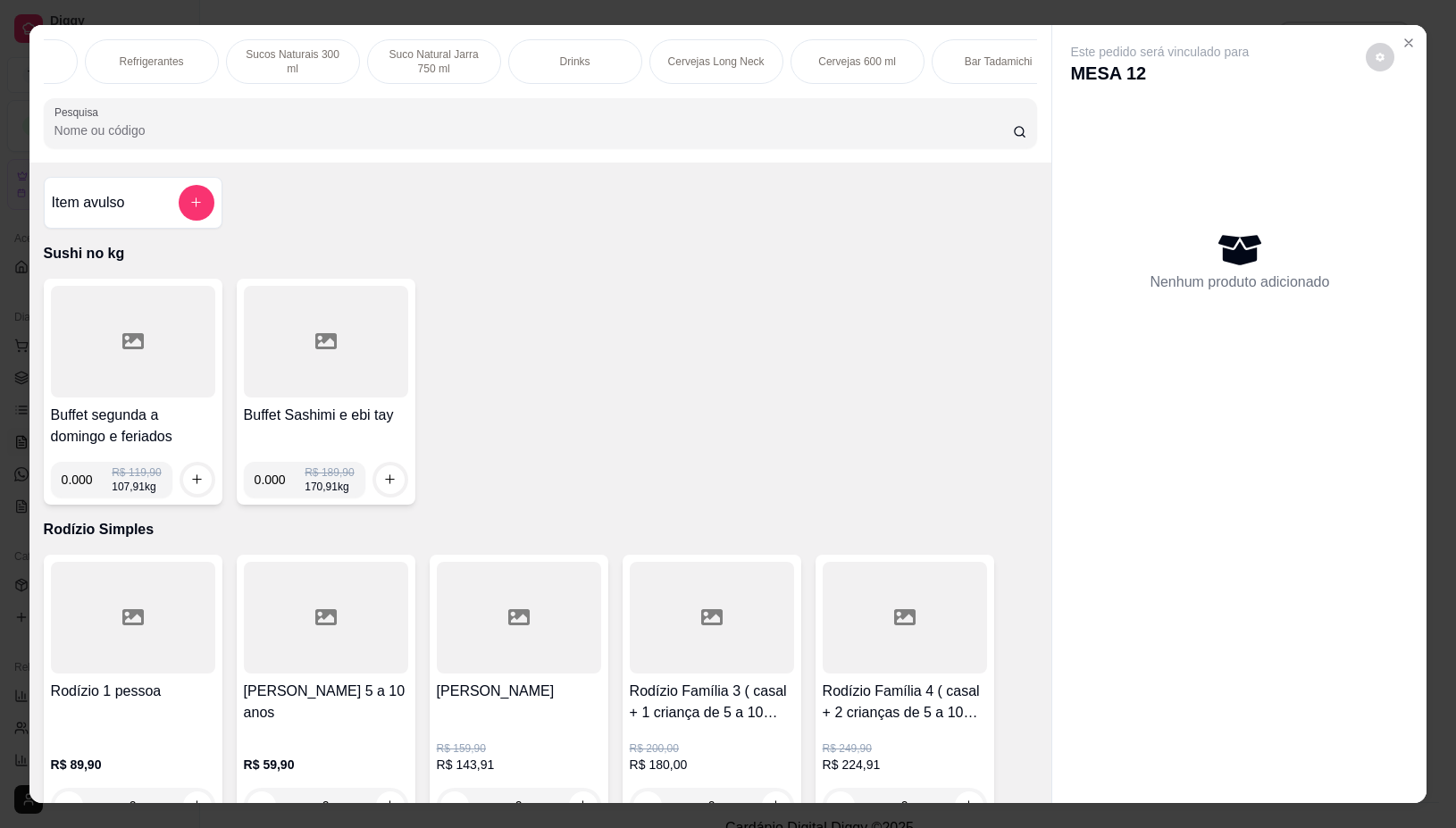
scroll to position [0, 2680]
click at [860, 55] on div "Cervejas 600 ml" at bounding box center [818, 61] width 134 height 44
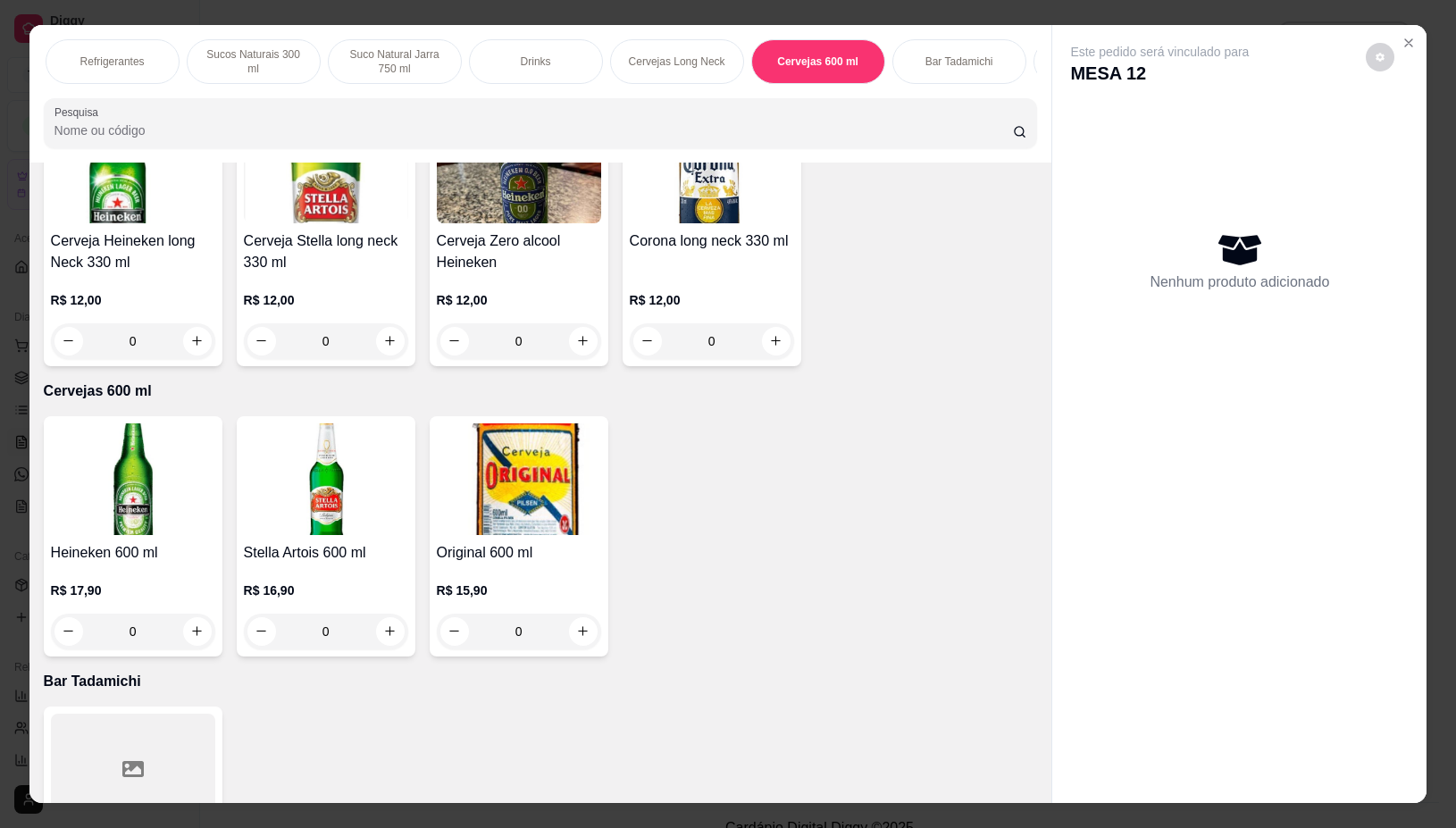
scroll to position [40, 0]
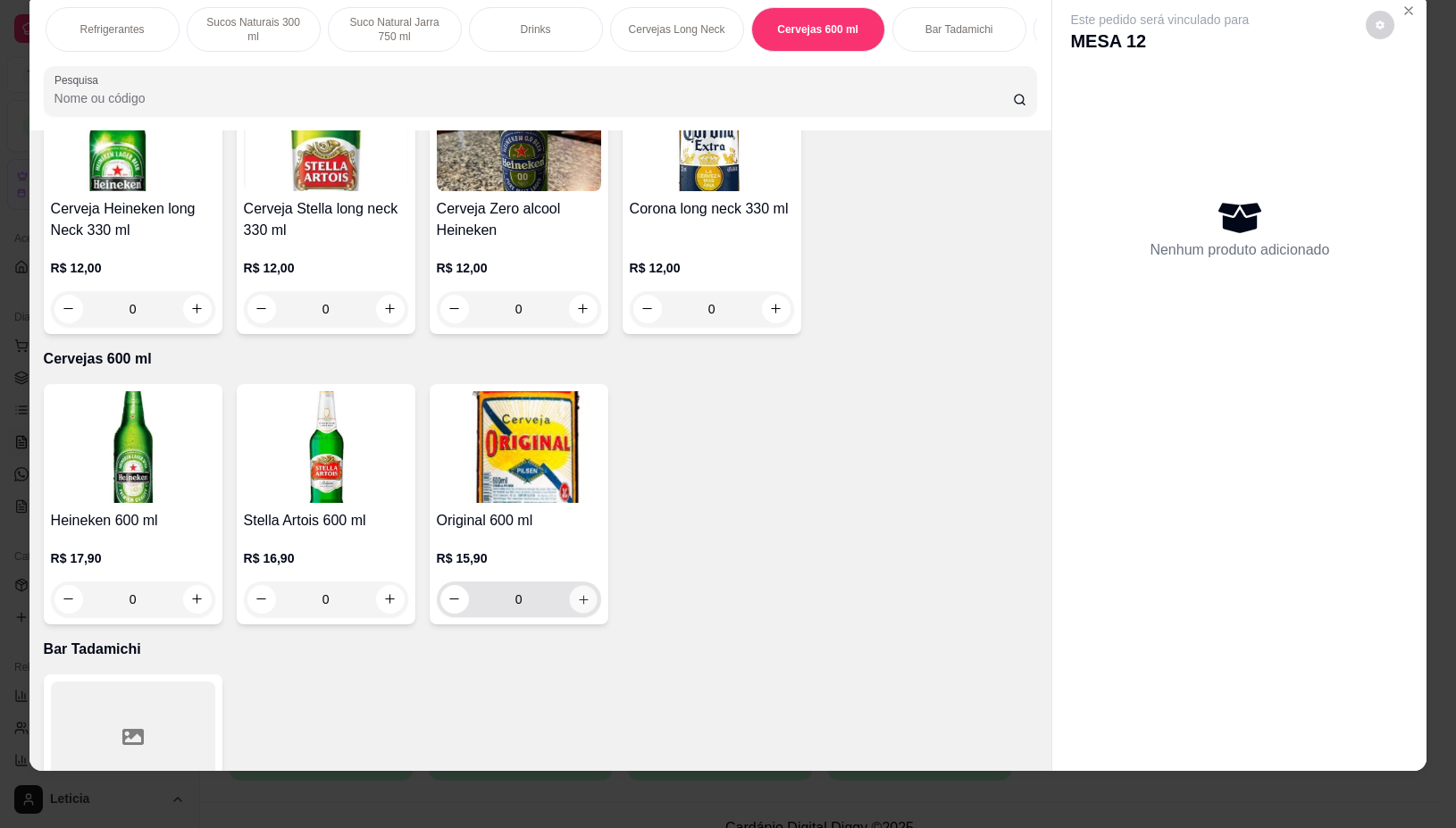
click at [576, 593] on icon "increase-product-quantity" at bounding box center [583, 599] width 13 height 13
type input "1"
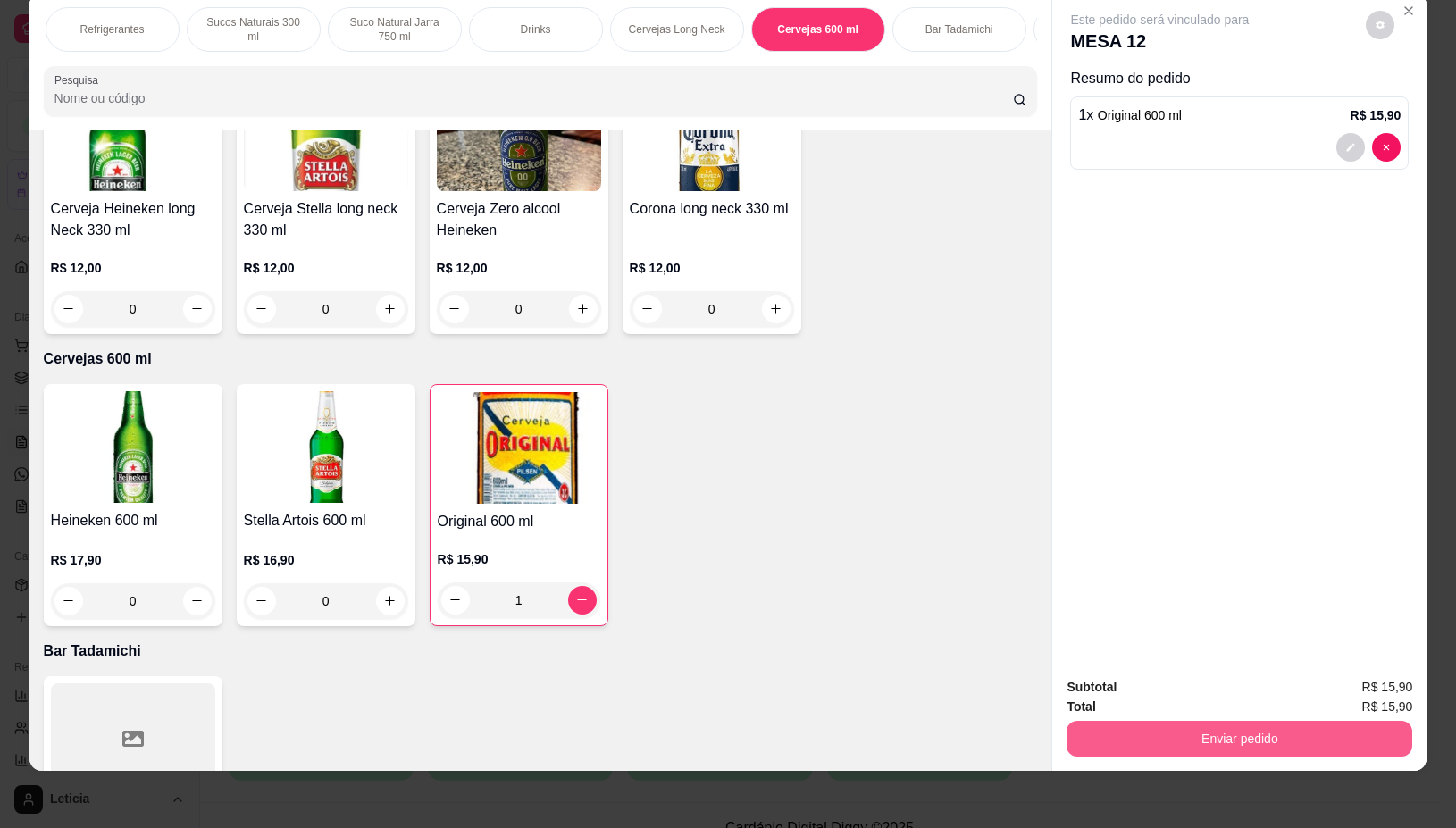
click at [1244, 721] on button "Enviar pedido" at bounding box center [1239, 738] width 345 height 36
click at [1182, 671] on button "Não registrar e enviar pedido" at bounding box center [1179, 679] width 186 height 34
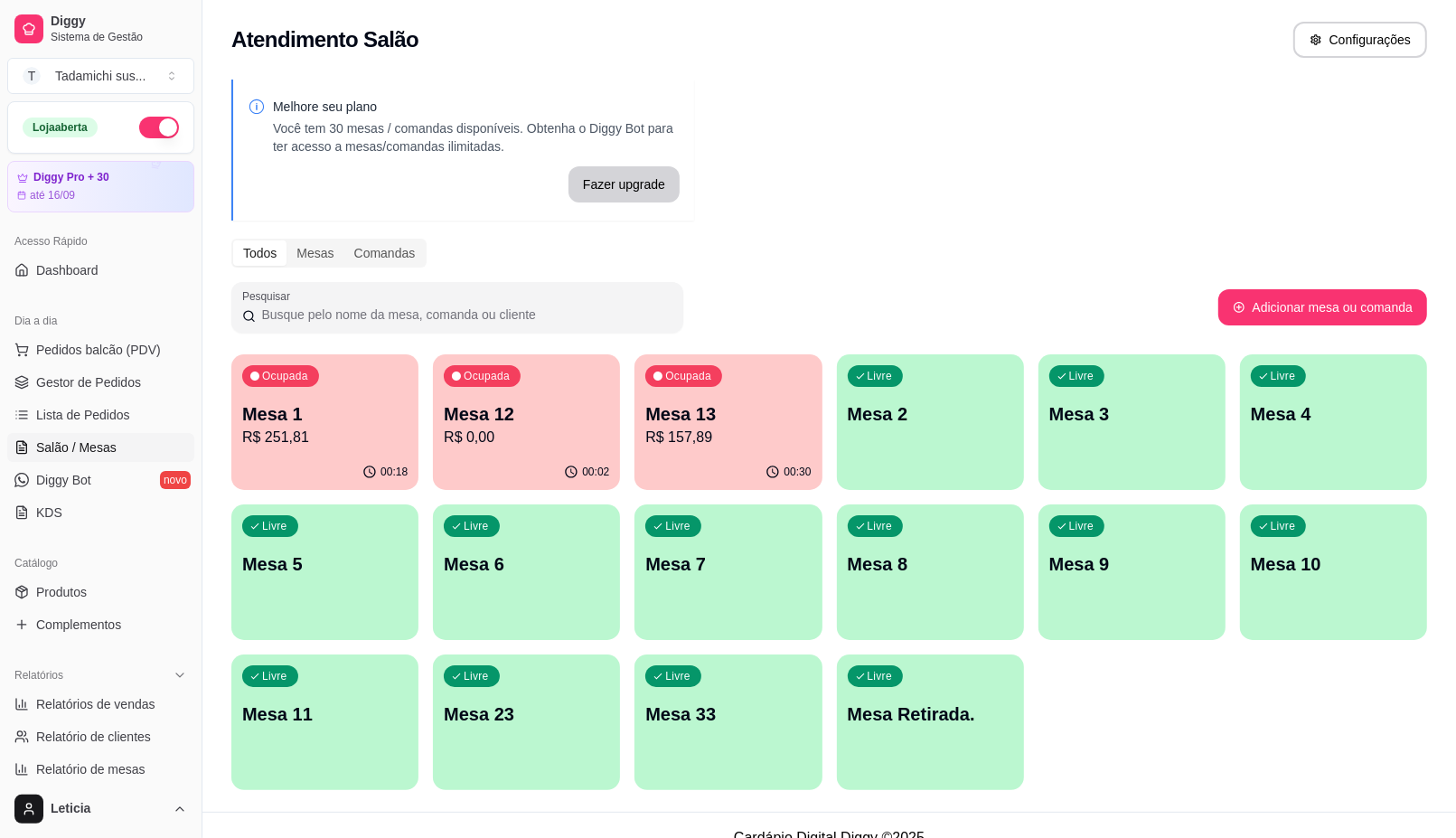
click at [931, 717] on p "Mesa Retirada." at bounding box center [930, 713] width 166 height 25
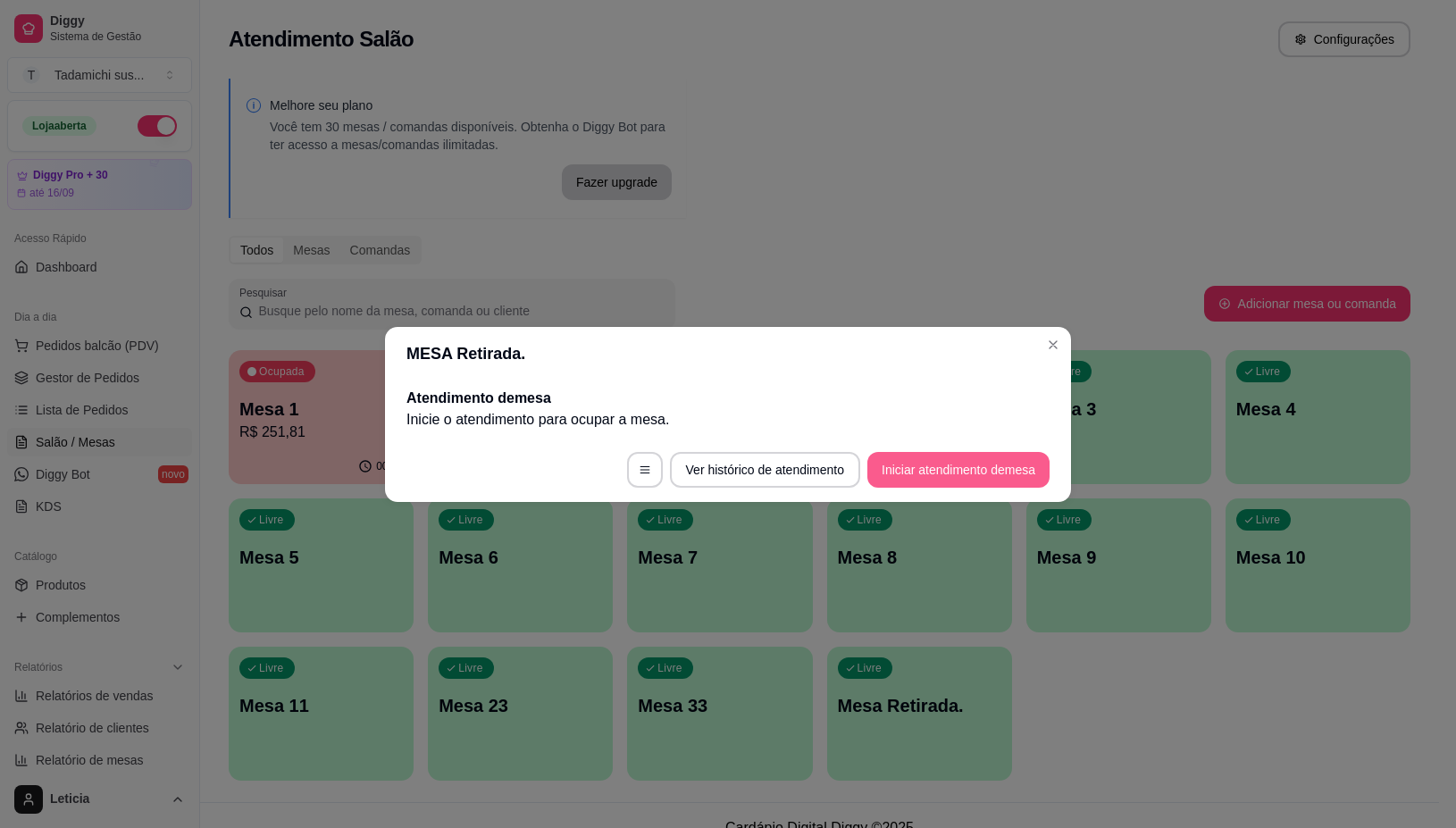
click at [985, 463] on button "Iniciar atendimento de mesa" at bounding box center [959, 470] width 182 height 36
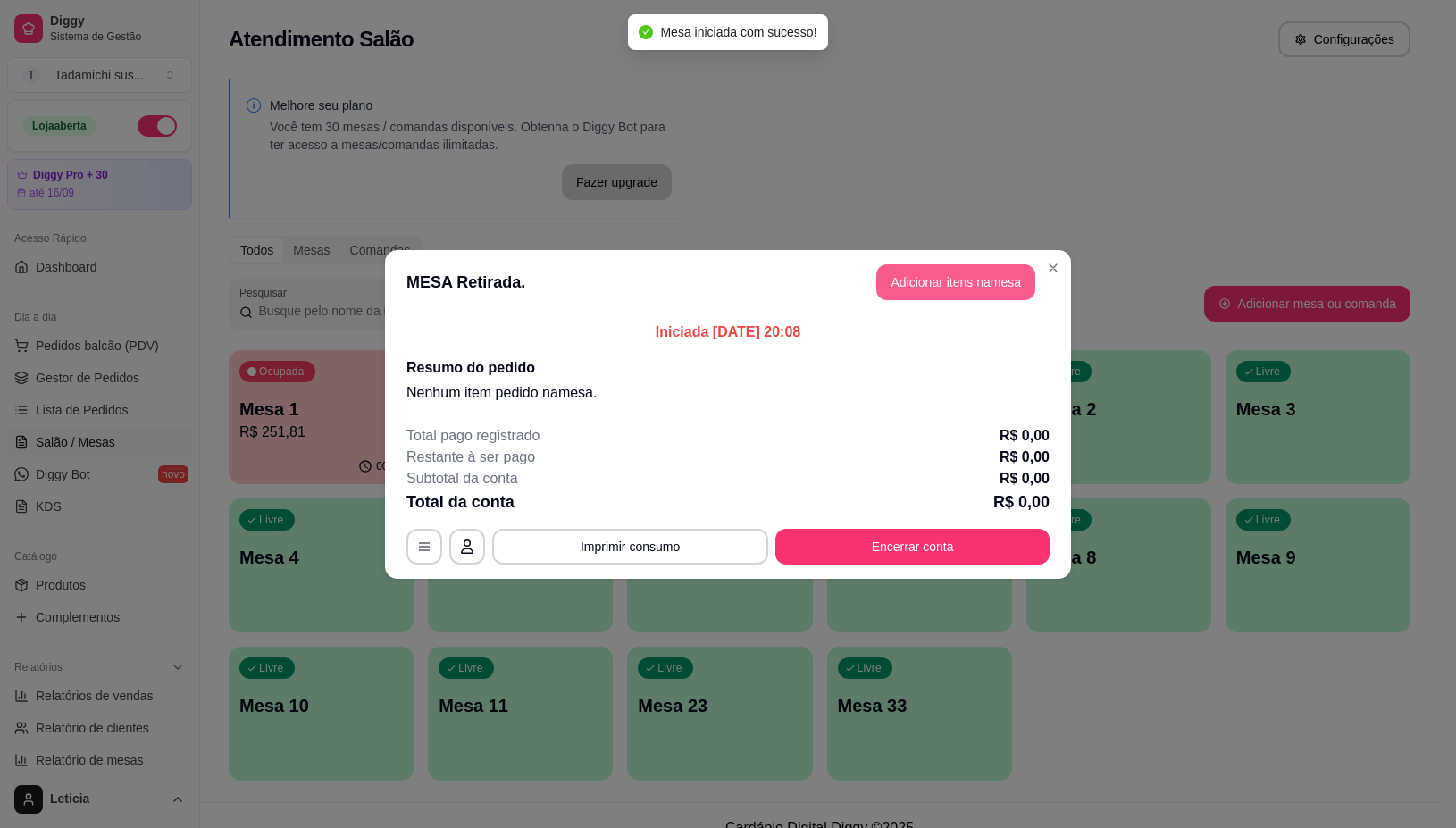
click at [938, 284] on button "Adicionar itens na mesa" at bounding box center [956, 282] width 159 height 36
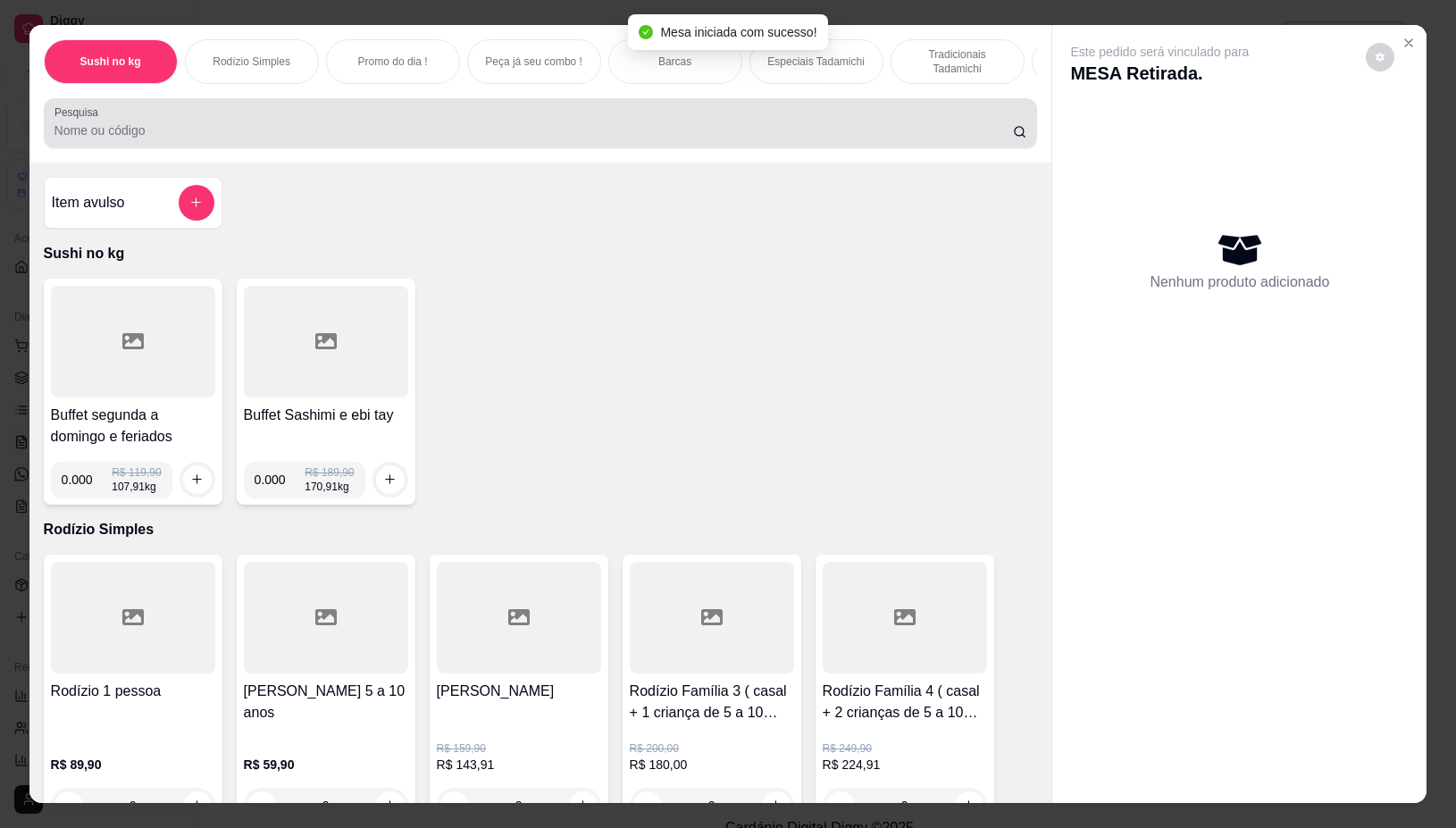
click at [750, 139] on input "Pesquisa" at bounding box center [533, 130] width 959 height 18
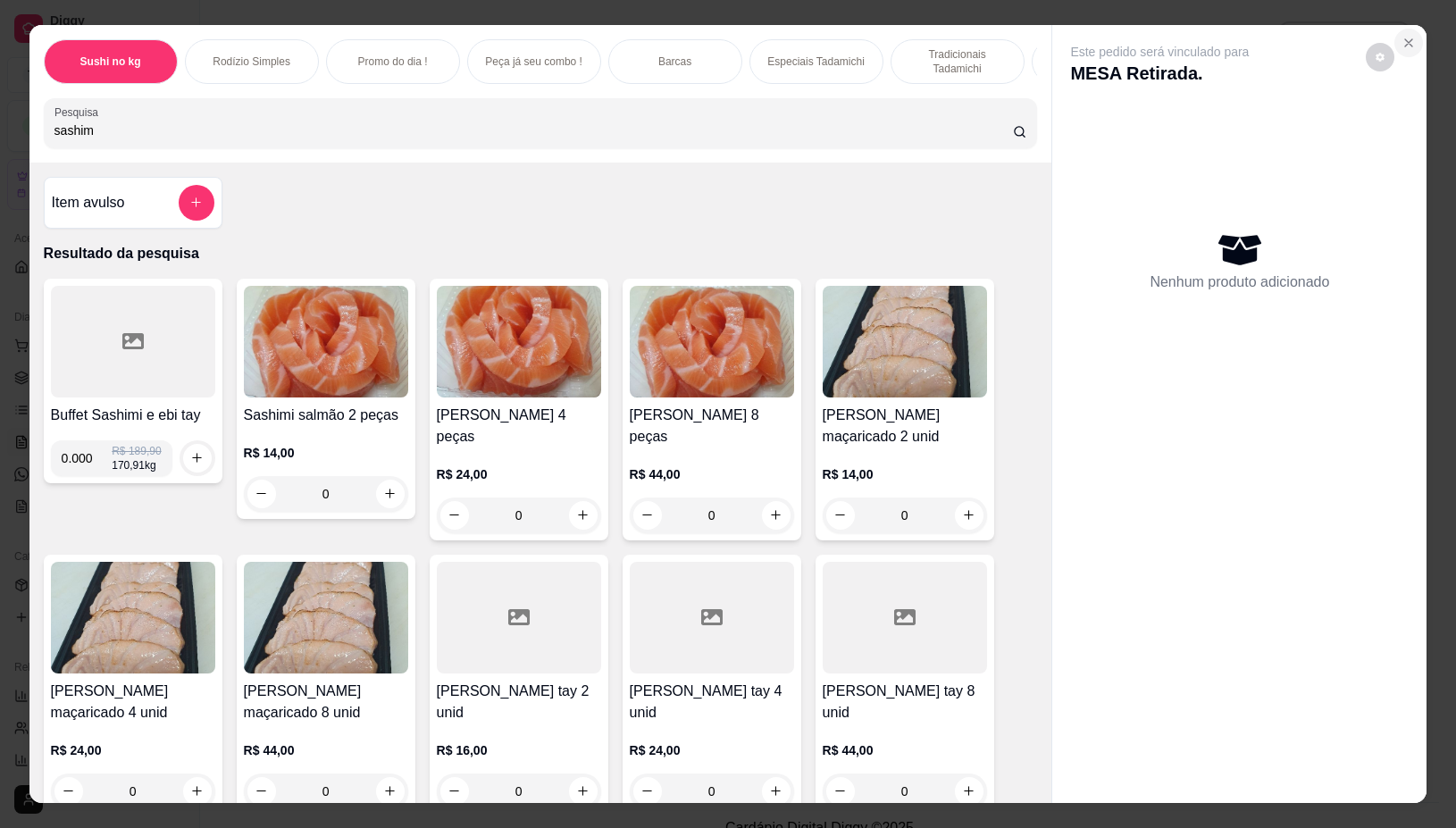
type input "sashim"
click at [1407, 36] on icon "Close" at bounding box center [1408, 43] width 14 height 14
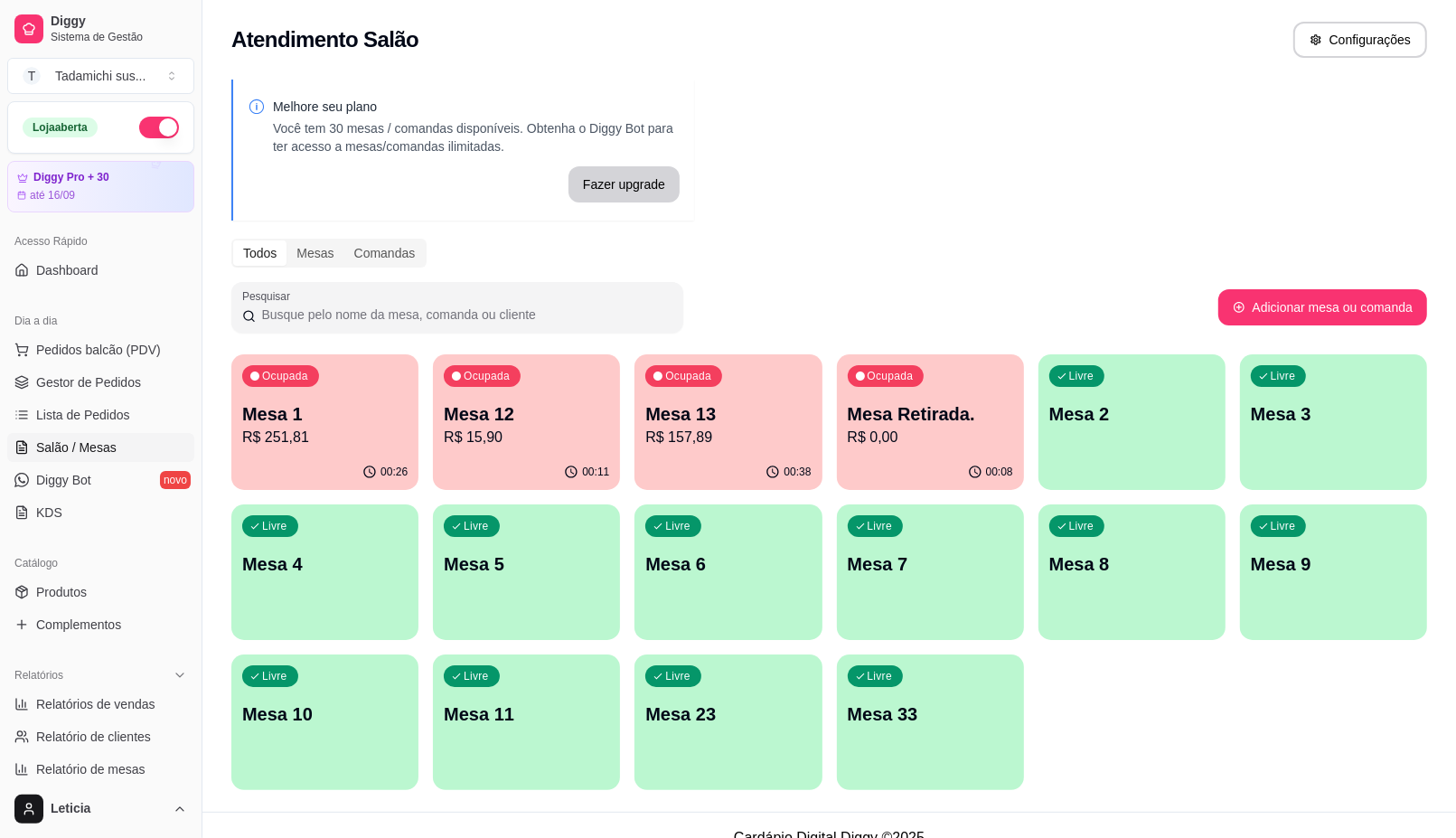
click at [1127, 674] on div "Ocupada Mesa 1 R$ 251,81 00:26 Ocupada Mesa 12 R$ 15,90 00:11 Ocupada Mesa 13 R…" at bounding box center [829, 572] width 1196 height 436
click at [1106, 475] on div "button" at bounding box center [1132, 477] width 182 height 21
click at [1058, 431] on div "Livre Mesa 2" at bounding box center [1132, 412] width 187 height 114
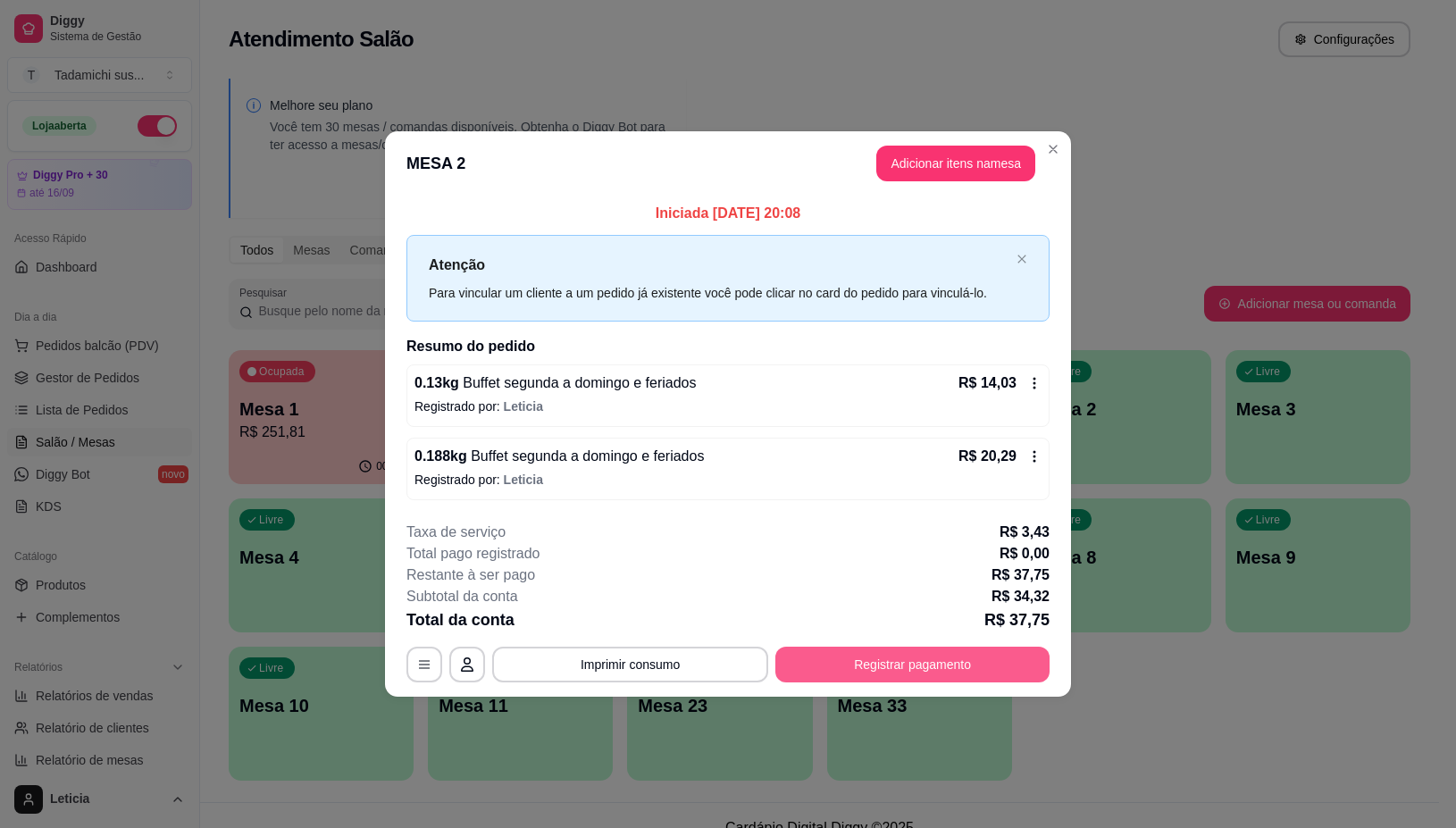
click at [909, 643] on div "**********" at bounding box center [728, 602] width 643 height 161
click at [917, 664] on button "Registrar pagamento" at bounding box center [912, 664] width 274 height 36
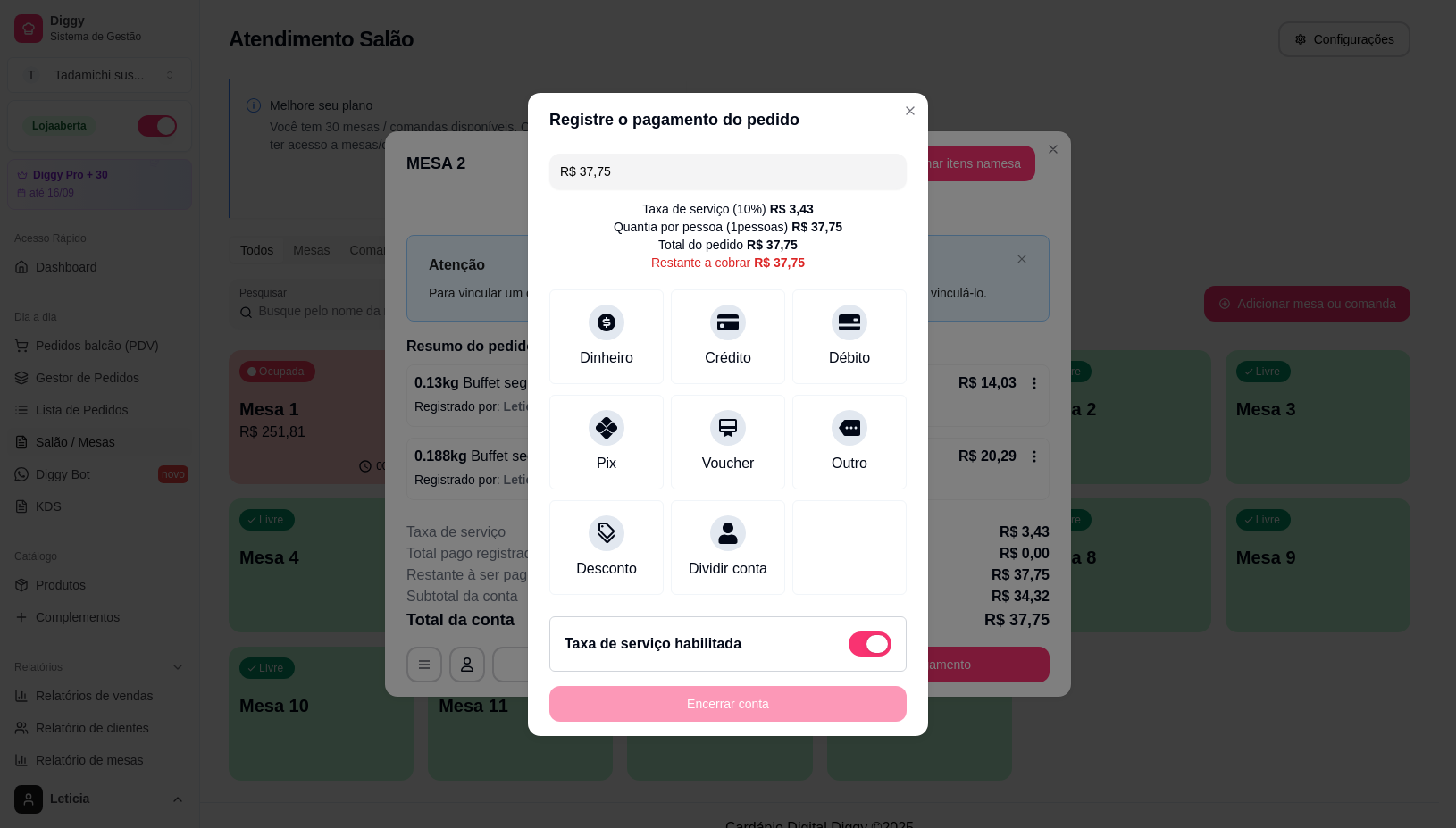
click at [848, 650] on span at bounding box center [870, 644] width 43 height 25
click at [847, 650] on input "checkbox" at bounding box center [853, 652] width 12 height 12
checkbox input "true"
type input "R$ 34,32"
checkbox input "false"
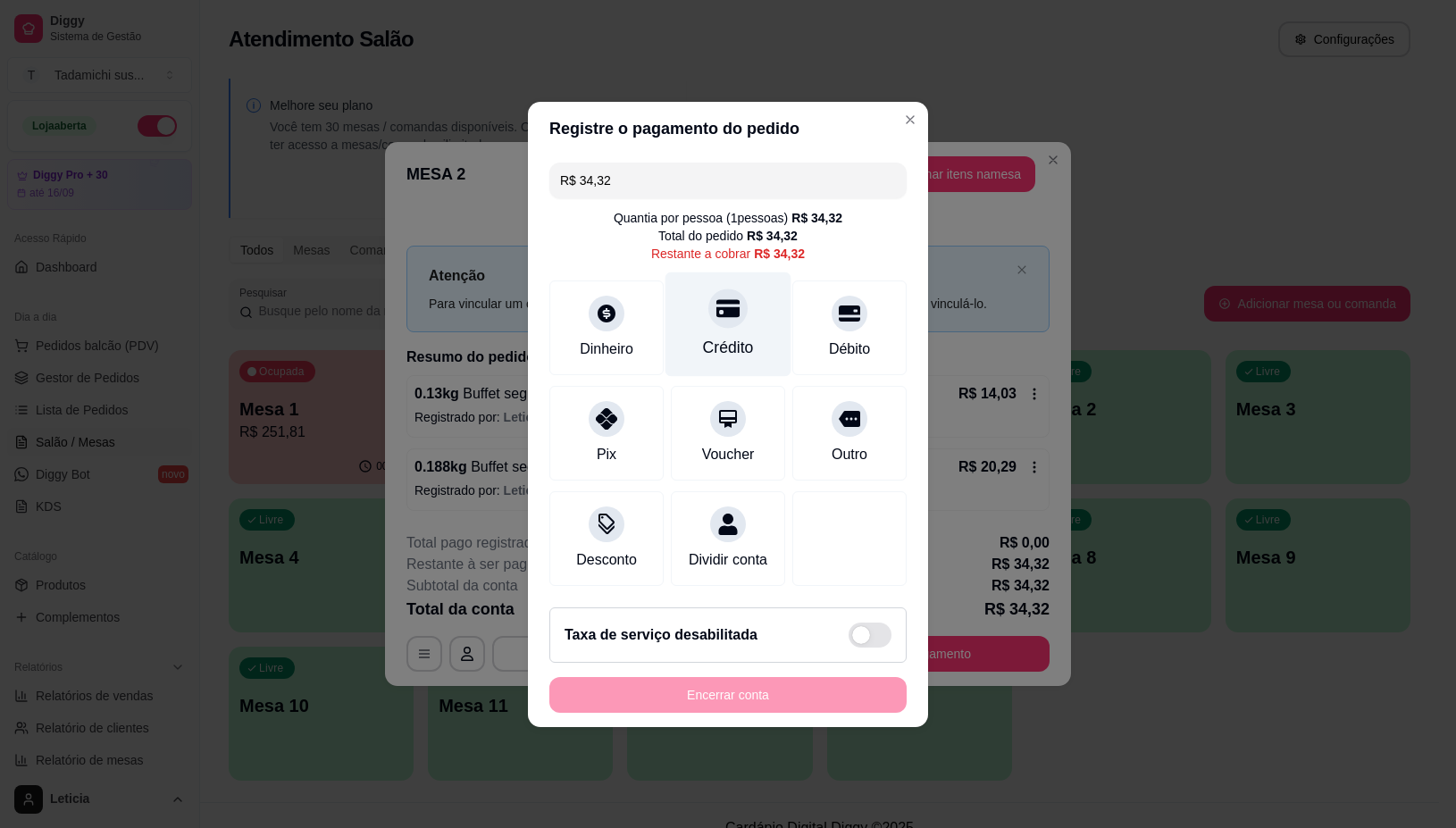
click at [719, 320] on div "Crédito" at bounding box center [729, 323] width 126 height 105
type input "R$ 0,00"
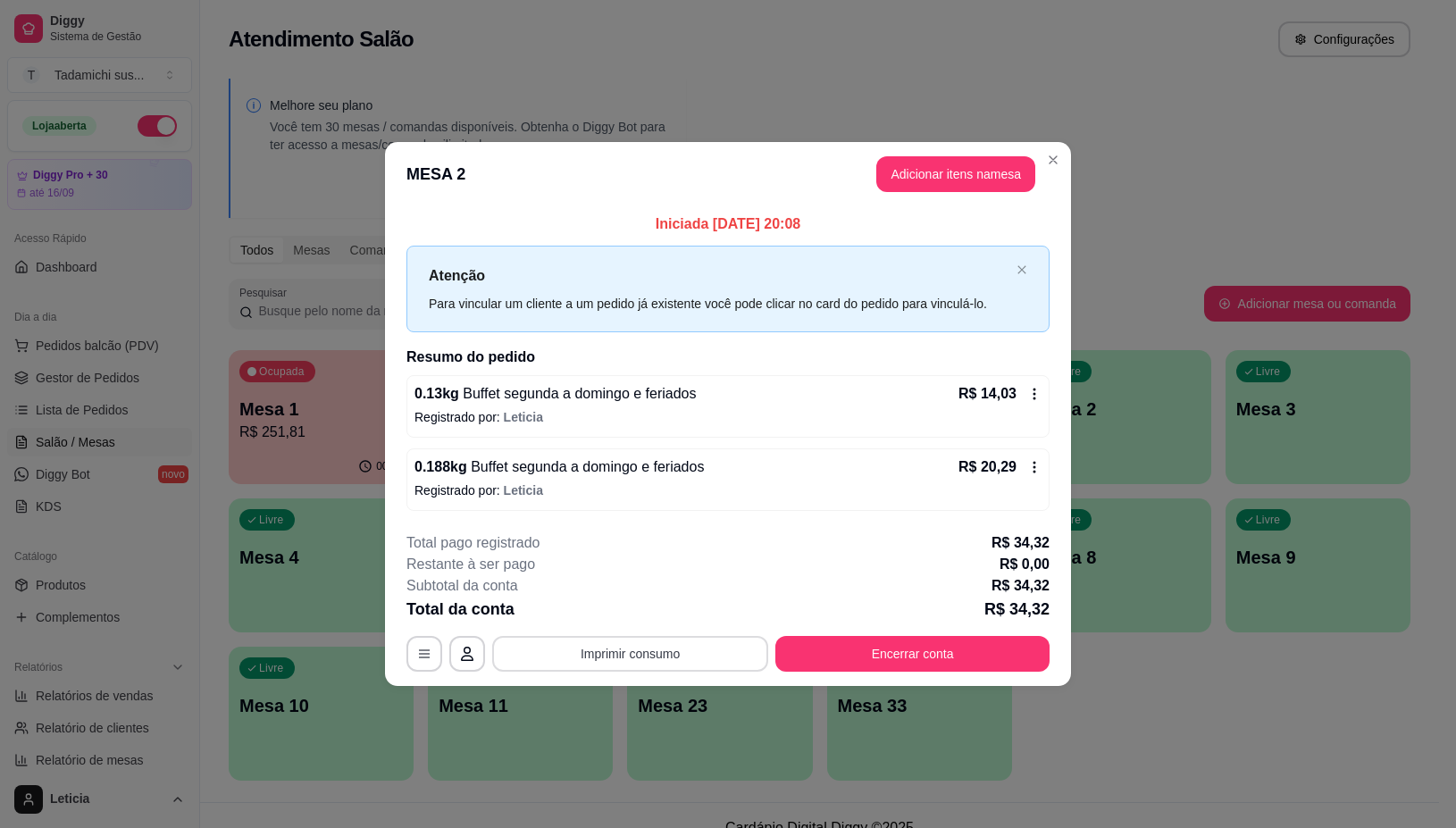
click at [698, 662] on button "Imprimir consumo" at bounding box center [630, 654] width 276 height 36
click at [645, 572] on button "IMPRESSORA" at bounding box center [634, 578] width 138 height 29
click at [856, 659] on button "Encerrar conta" at bounding box center [912, 654] width 274 height 36
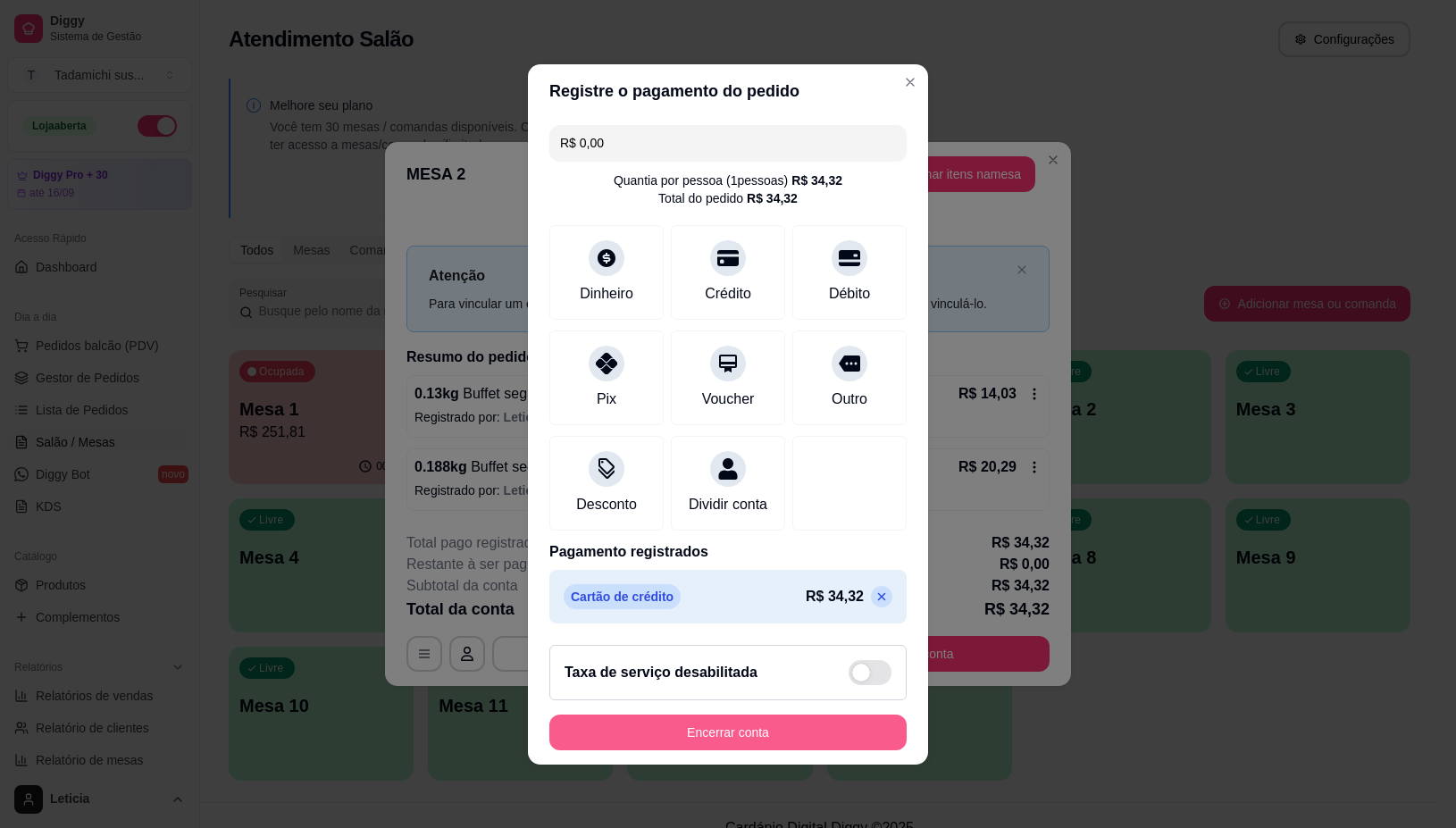
click at [822, 742] on button "Encerrar conta" at bounding box center [728, 733] width 358 height 36
click at [822, 742] on div "Encerrar conta" at bounding box center [728, 733] width 358 height 36
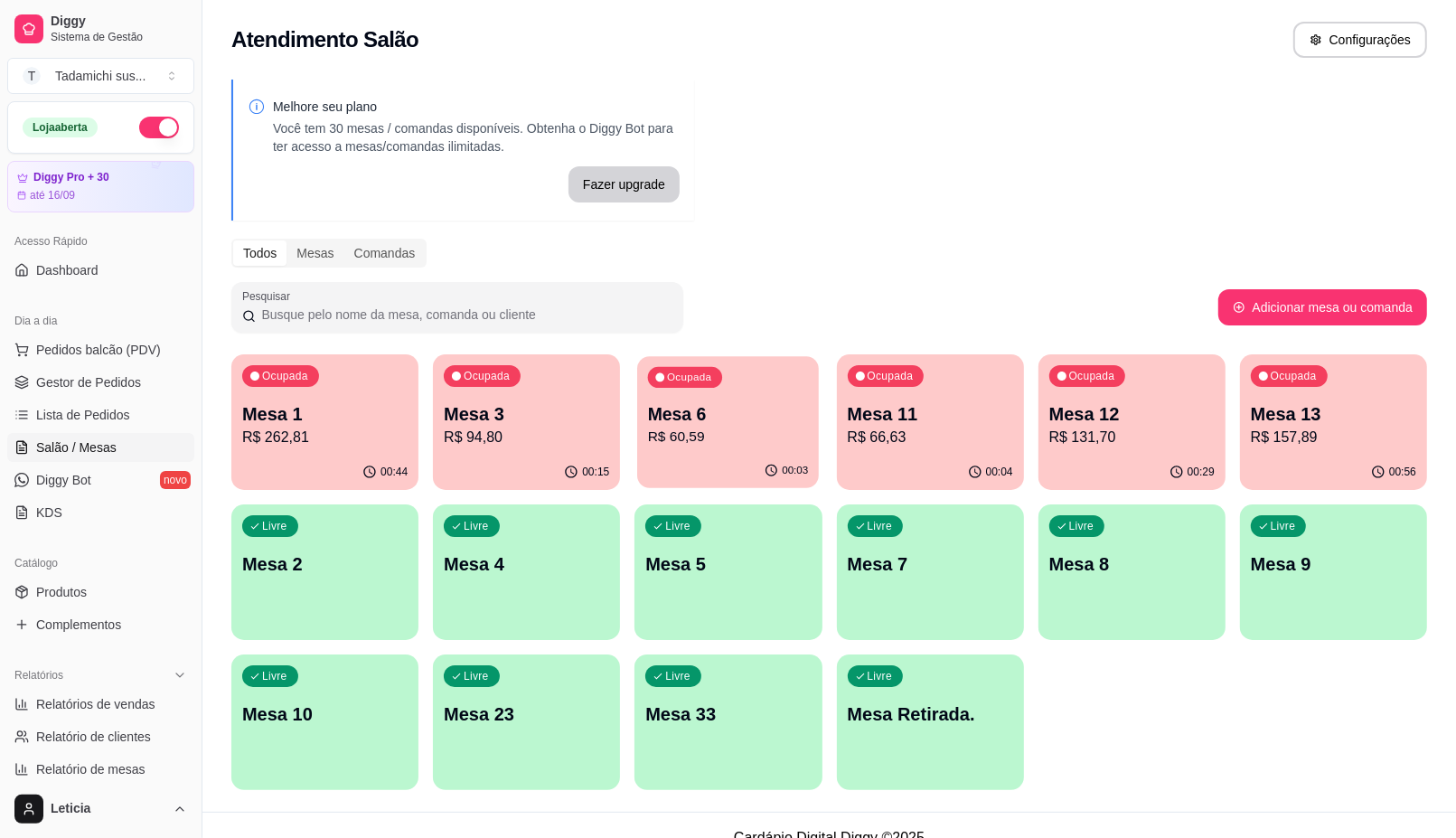
click at [729, 420] on p "Mesa 6" at bounding box center [729, 414] width 161 height 24
click at [594, 439] on p "R$ 94,80" at bounding box center [527, 437] width 166 height 22
click at [917, 469] on div "00:05" at bounding box center [930, 471] width 182 height 35
click at [1128, 702] on div "Ocupada Mesa 1 R$ 262,81 00:44 Ocupada Mesa 3 R$ 94,80 00:15 Ocupada Mesa 6 R$ …" at bounding box center [829, 572] width 1196 height 436
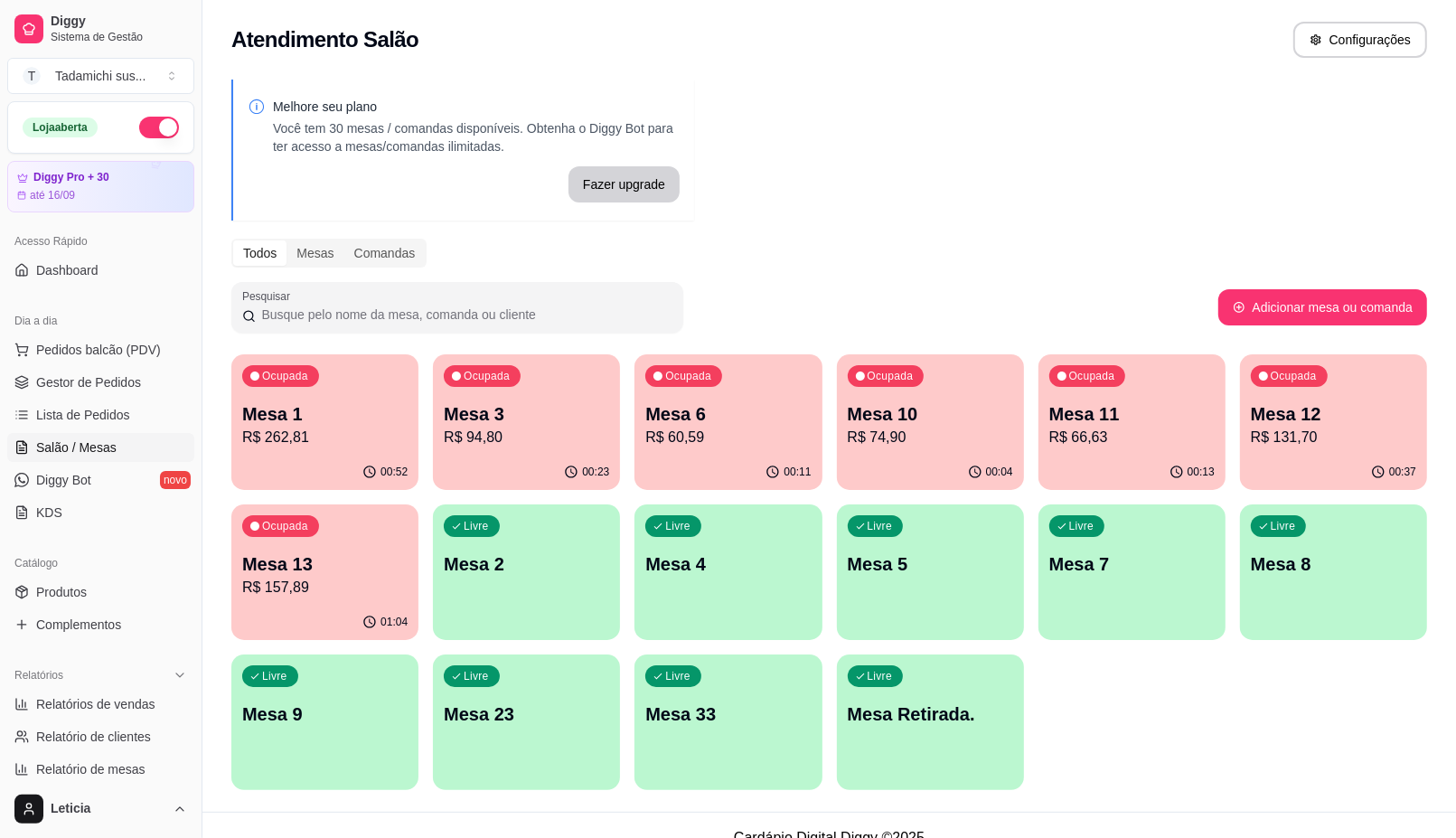
click at [296, 389] on div "Ocupada Mesa 1 R$ 262,81" at bounding box center [325, 404] width 187 height 100
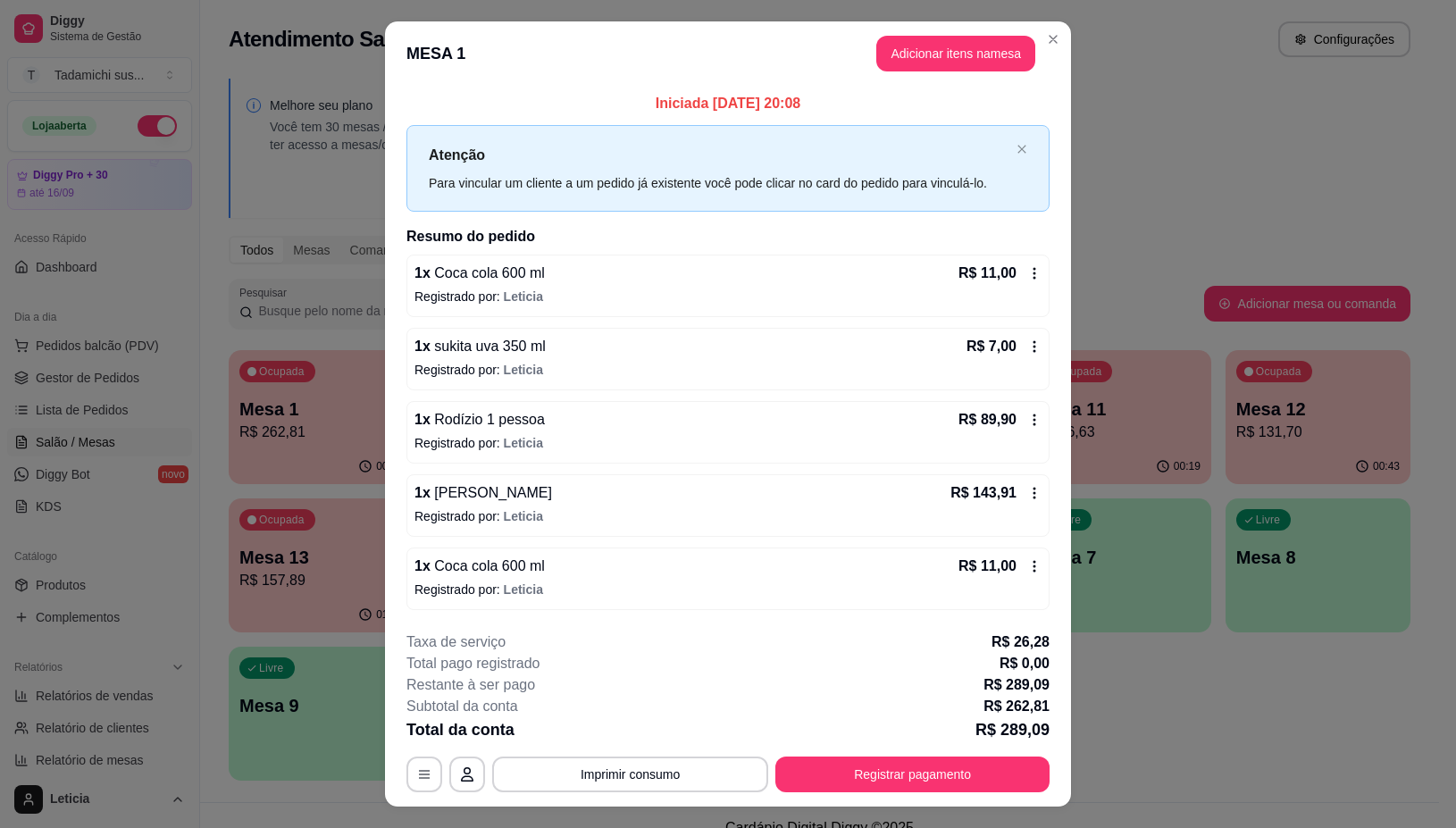
scroll to position [37, 0]
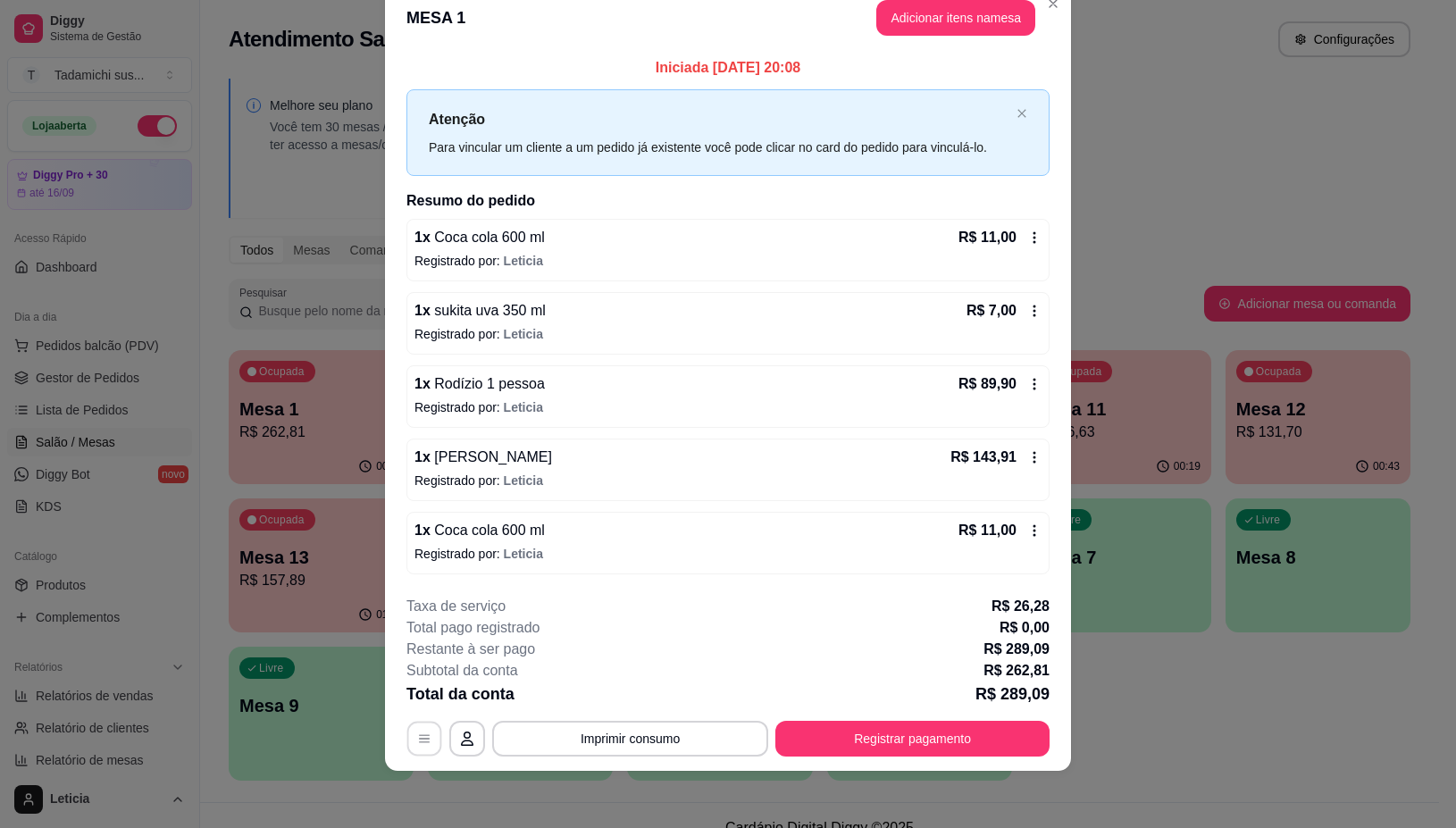
click at [412, 728] on button "button" at bounding box center [425, 739] width 35 height 35
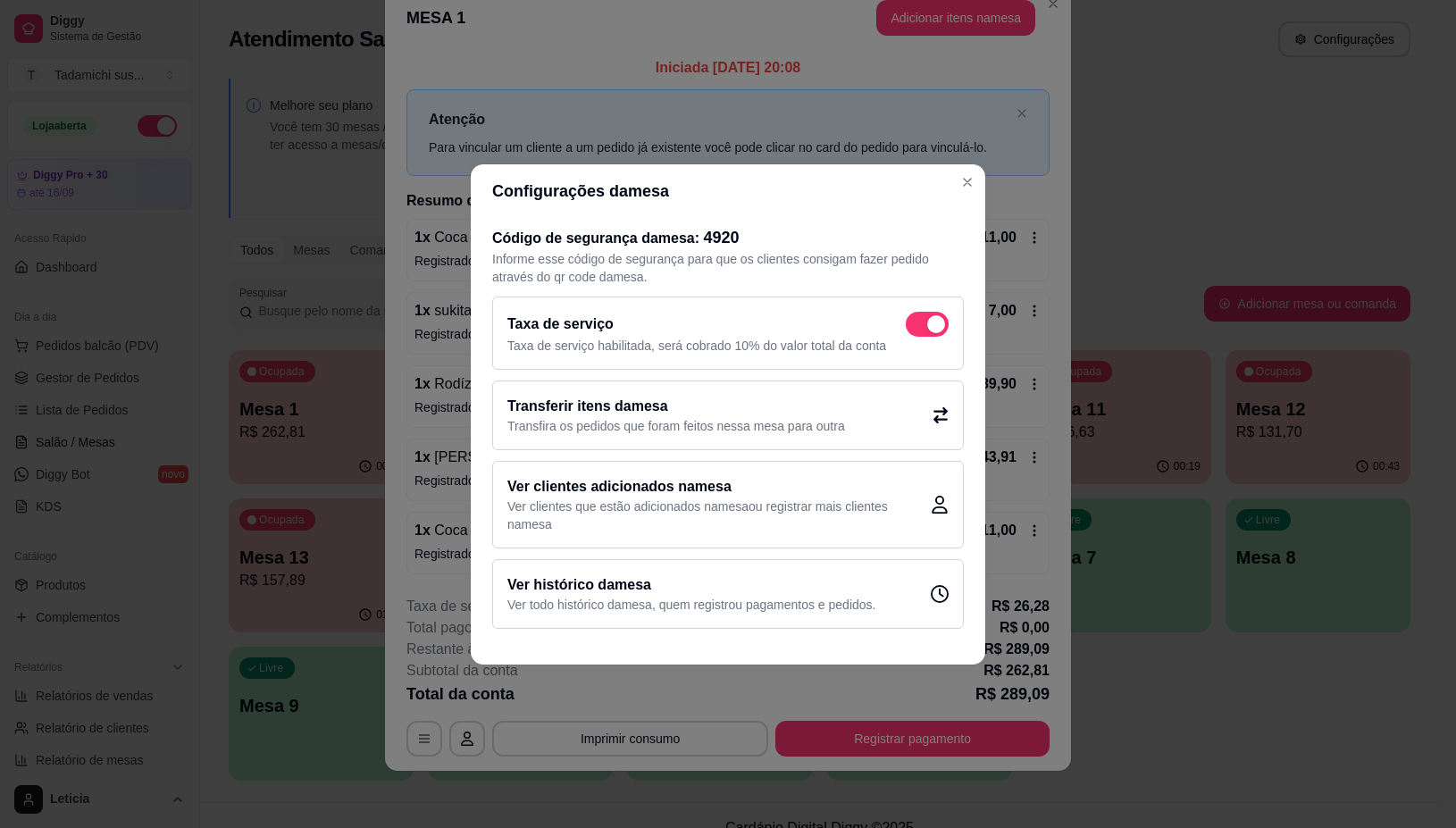
click at [925, 322] on span at bounding box center [927, 324] width 43 height 25
click at [917, 327] on input "checkbox" at bounding box center [910, 332] width 12 height 12
checkbox input "false"
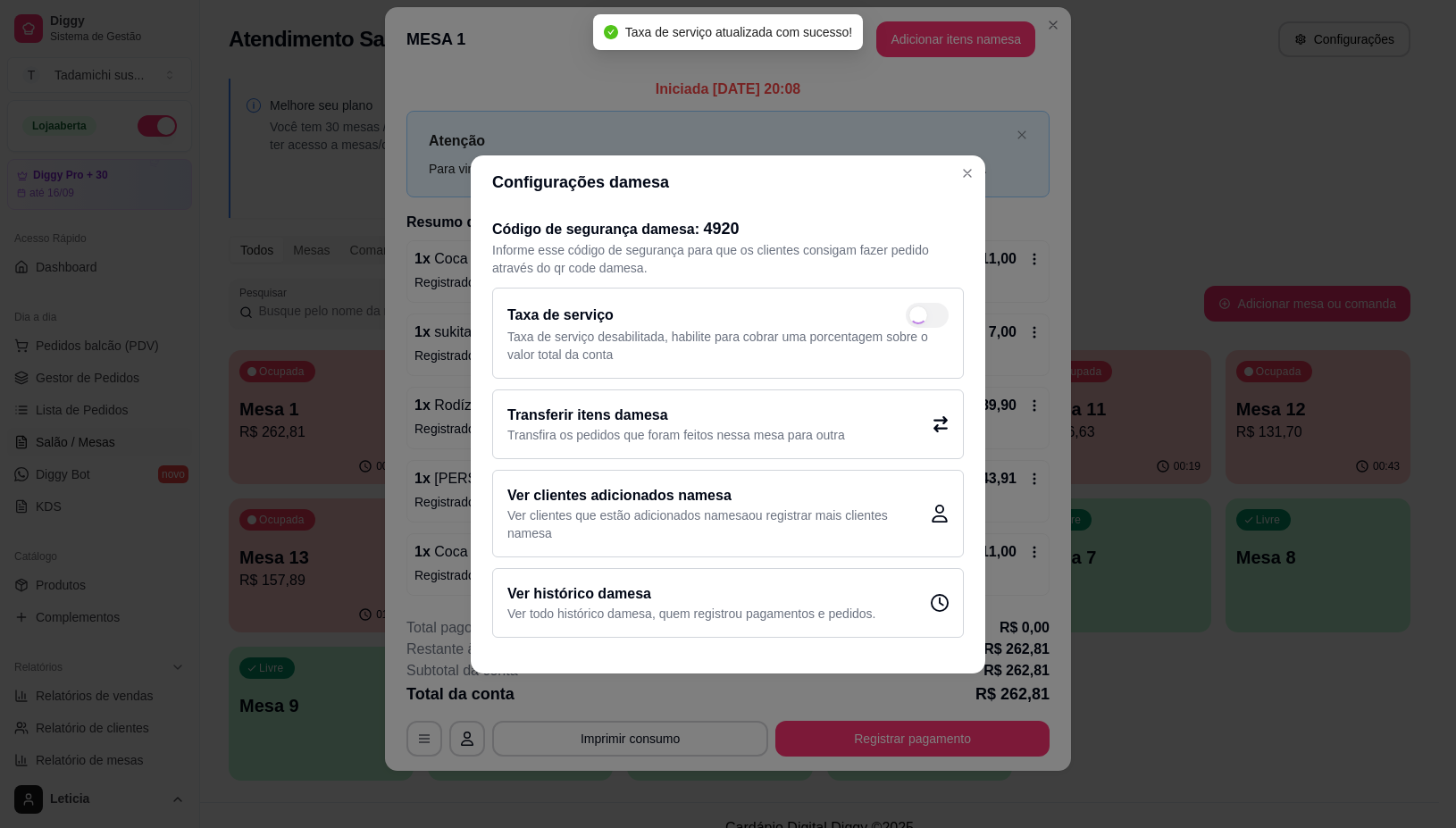
scroll to position [25, 0]
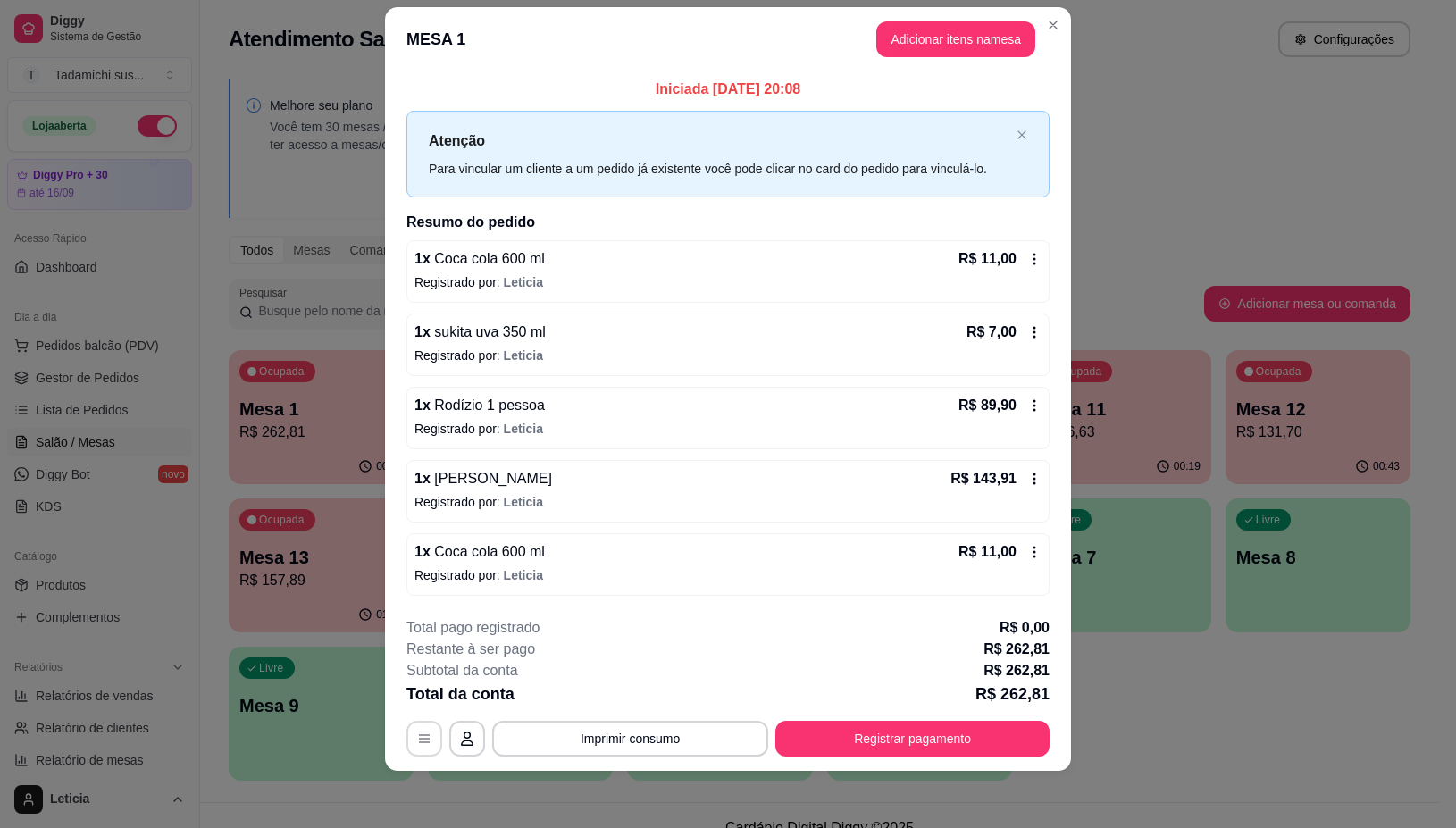
click at [417, 740] on icon "button" at bounding box center [423, 738] width 14 height 14
click at [619, 739] on button "Imprimir consumo" at bounding box center [630, 738] width 276 height 36
click at [641, 663] on button "IMPRESSORA" at bounding box center [627, 662] width 133 height 28
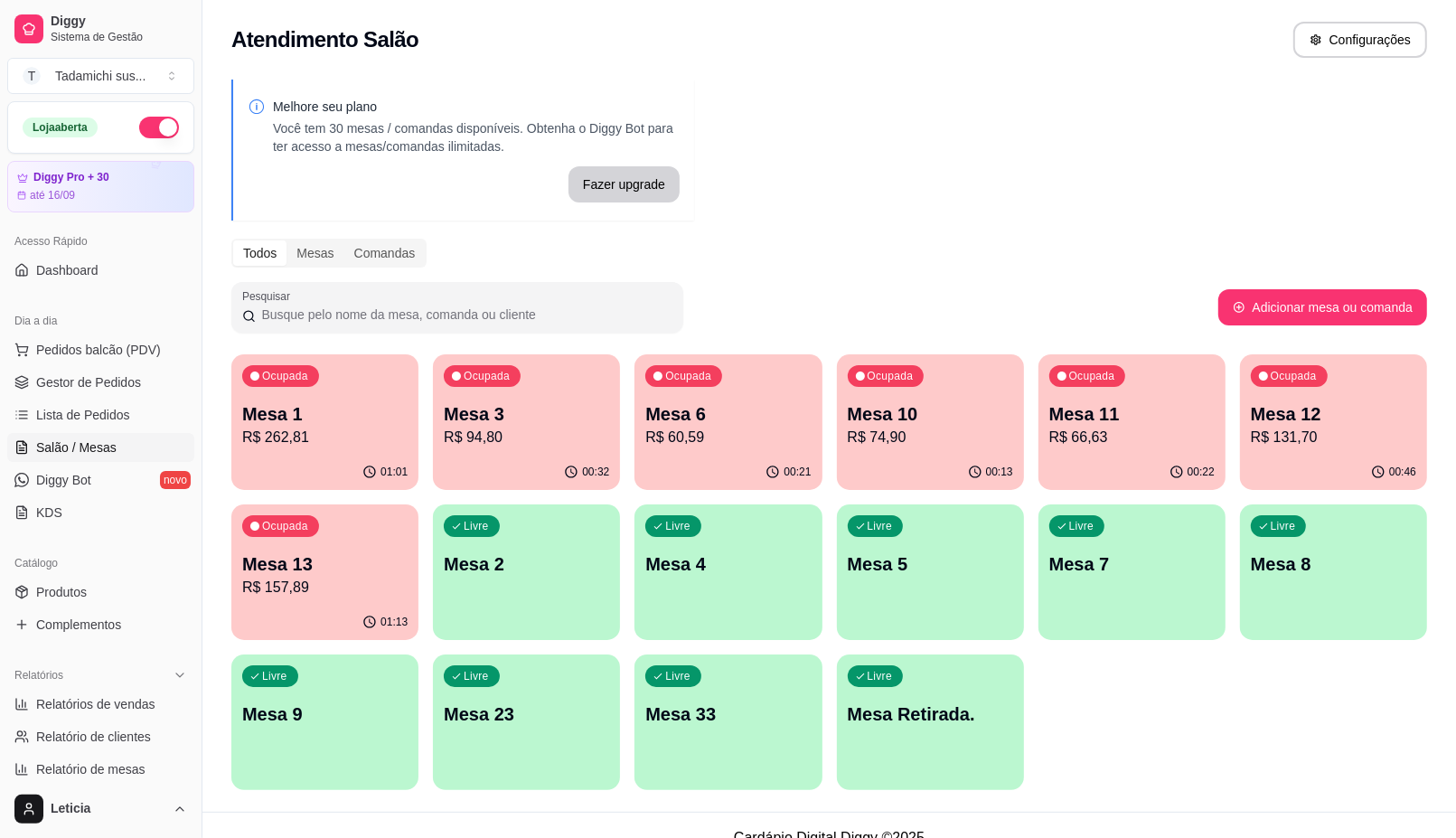
click at [476, 440] on p "R$ 94,80" at bounding box center [527, 437] width 166 height 22
click at [1101, 421] on p "Mesa 11" at bounding box center [1132, 413] width 166 height 25
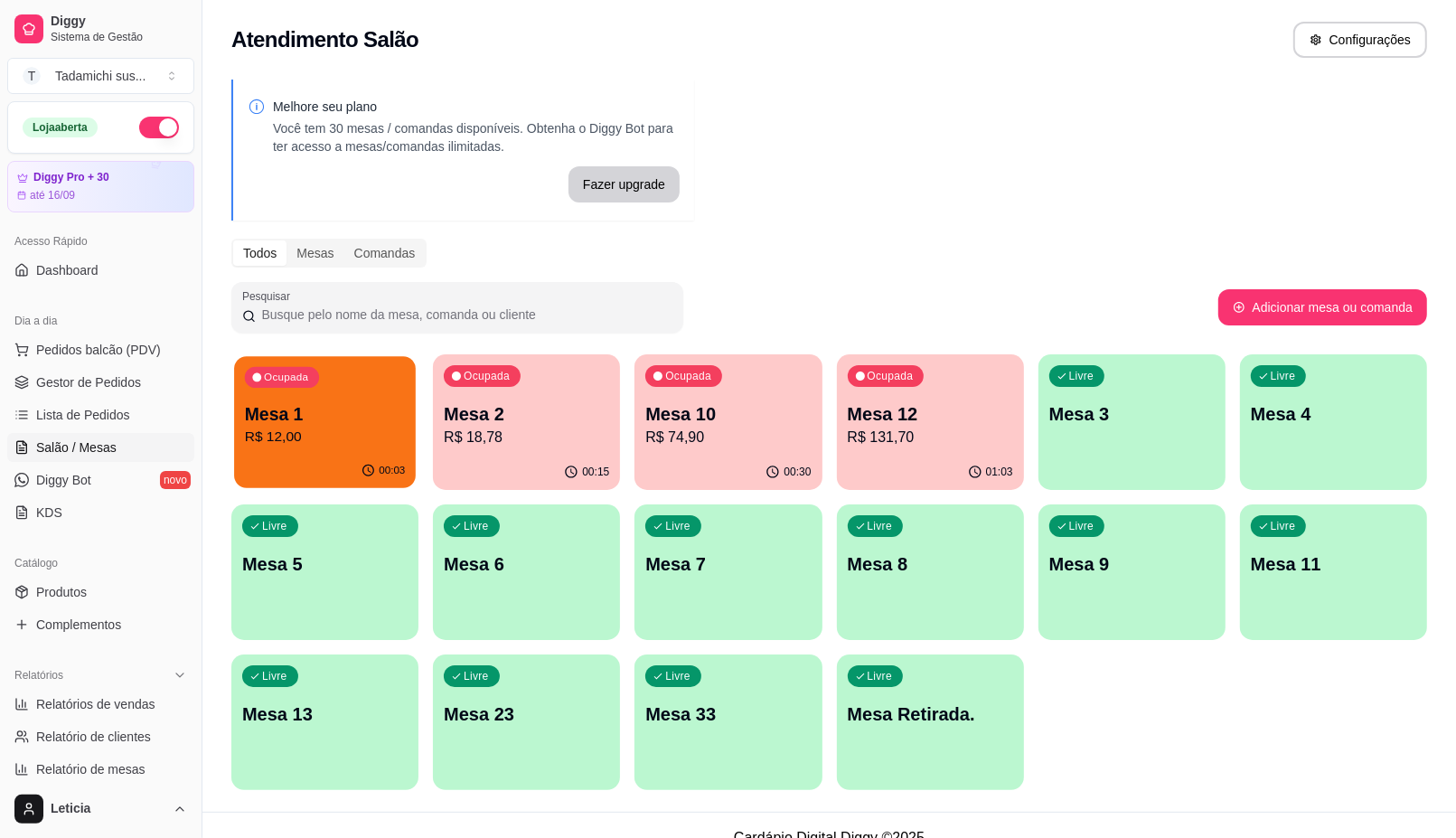
click at [357, 441] on p "R$ 12,00" at bounding box center [325, 437] width 161 height 21
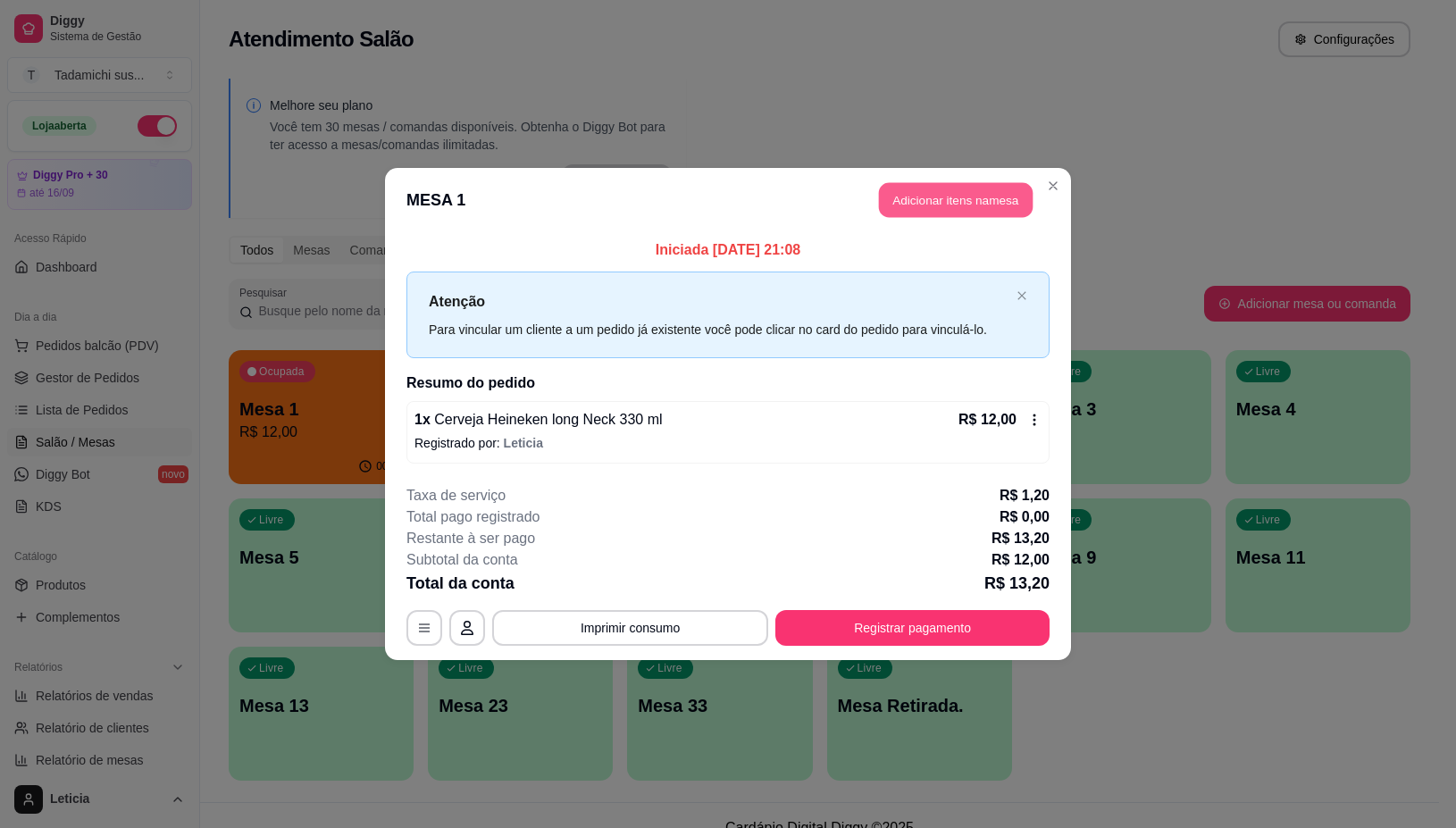
click at [936, 211] on button "Adicionar itens na mesa" at bounding box center [956, 201] width 154 height 35
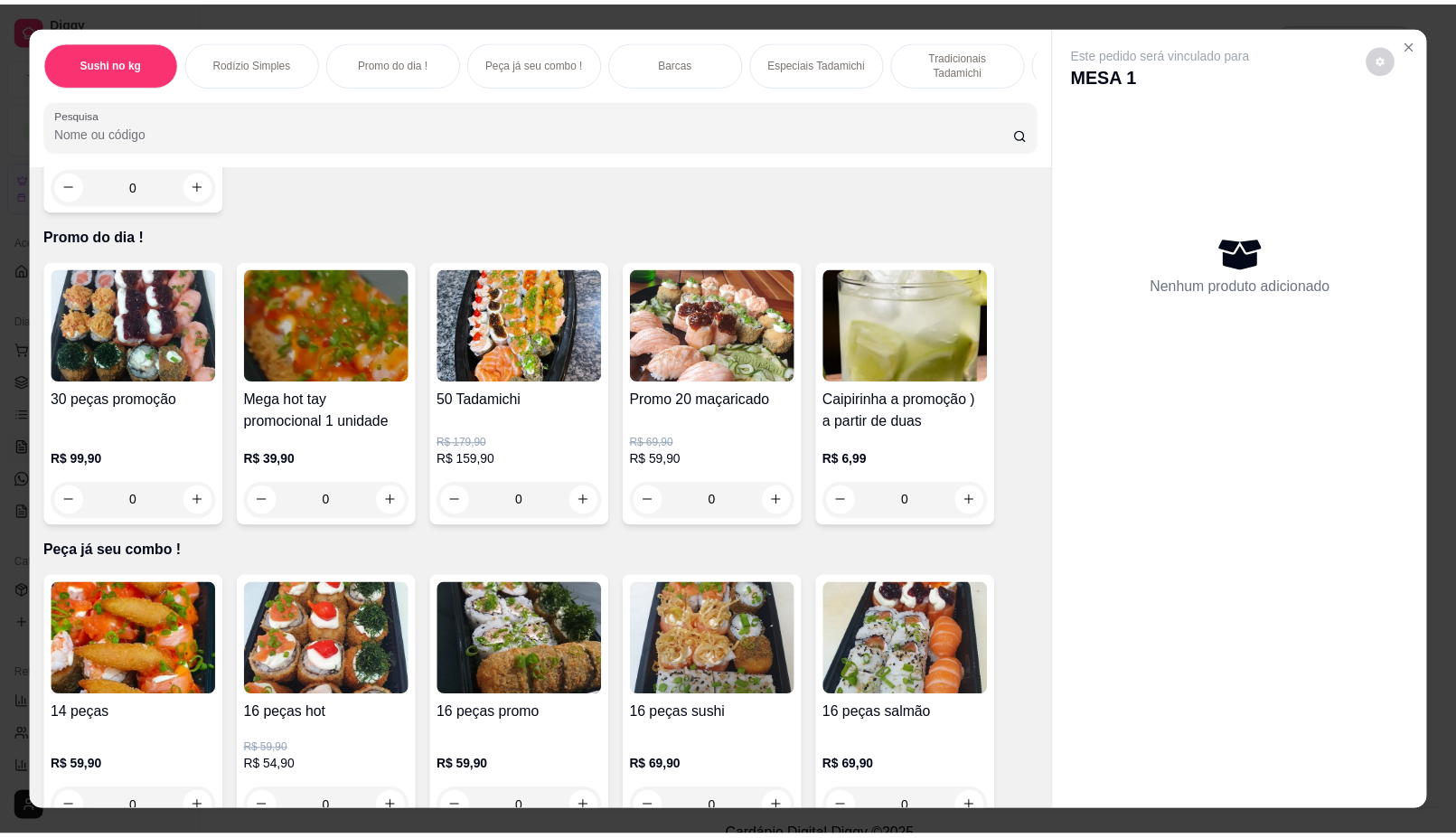
scroll to position [905, 0]
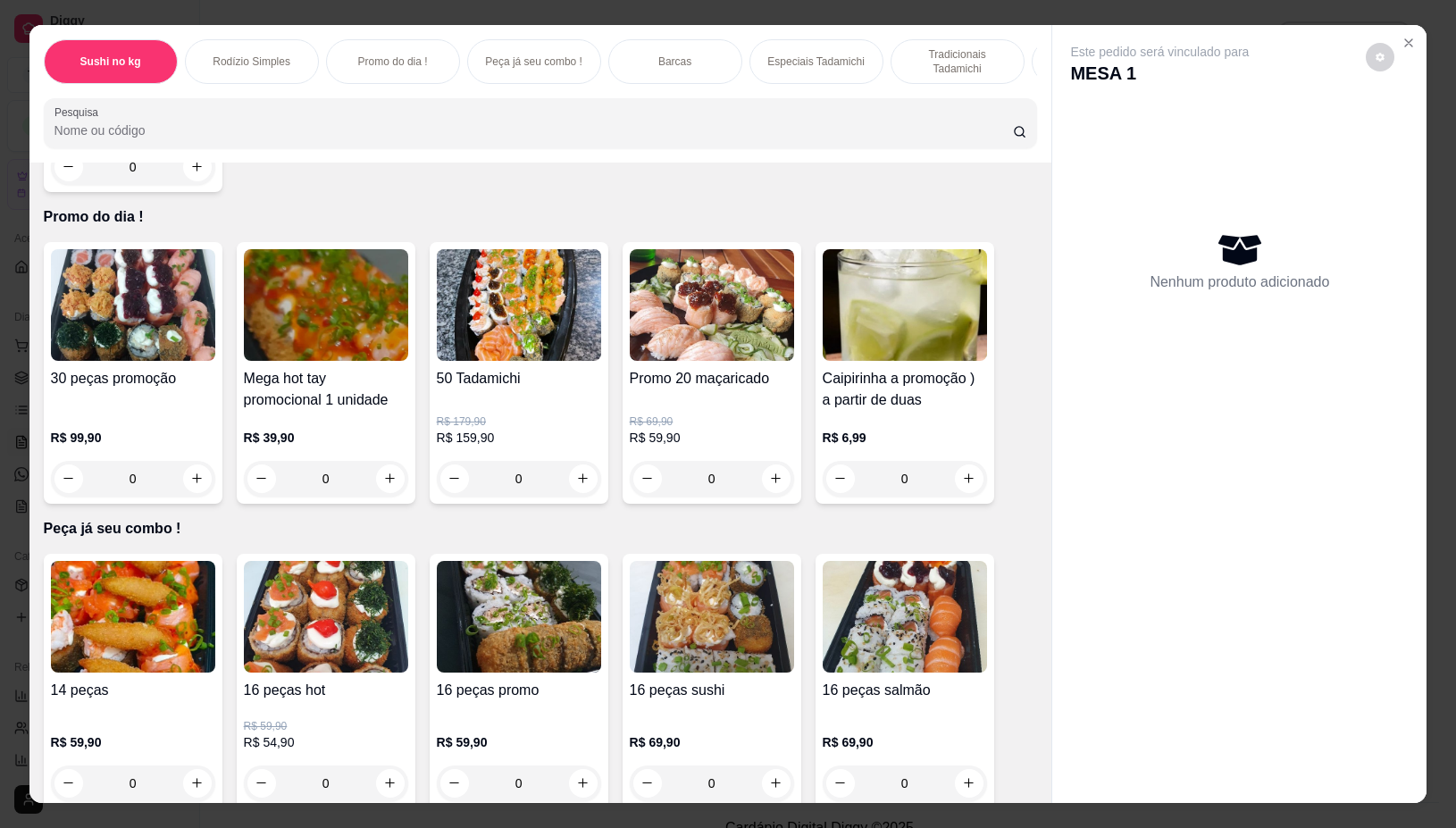
click at [389, 490] on button "increase-product-quantity" at bounding box center [390, 479] width 29 height 29
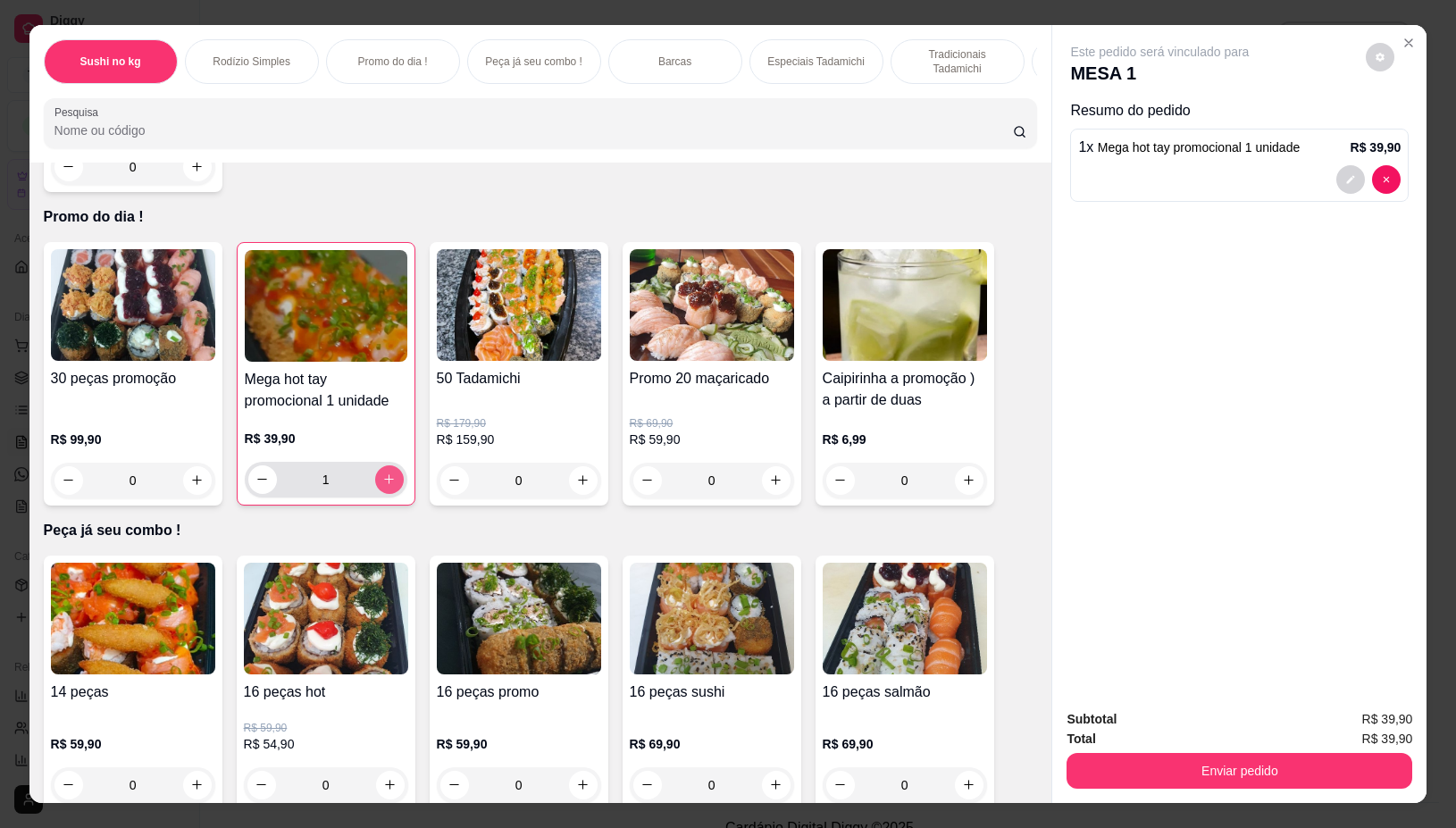
type input "1"
click at [1349, 169] on button "decrease-product-quantity" at bounding box center [1350, 179] width 29 height 29
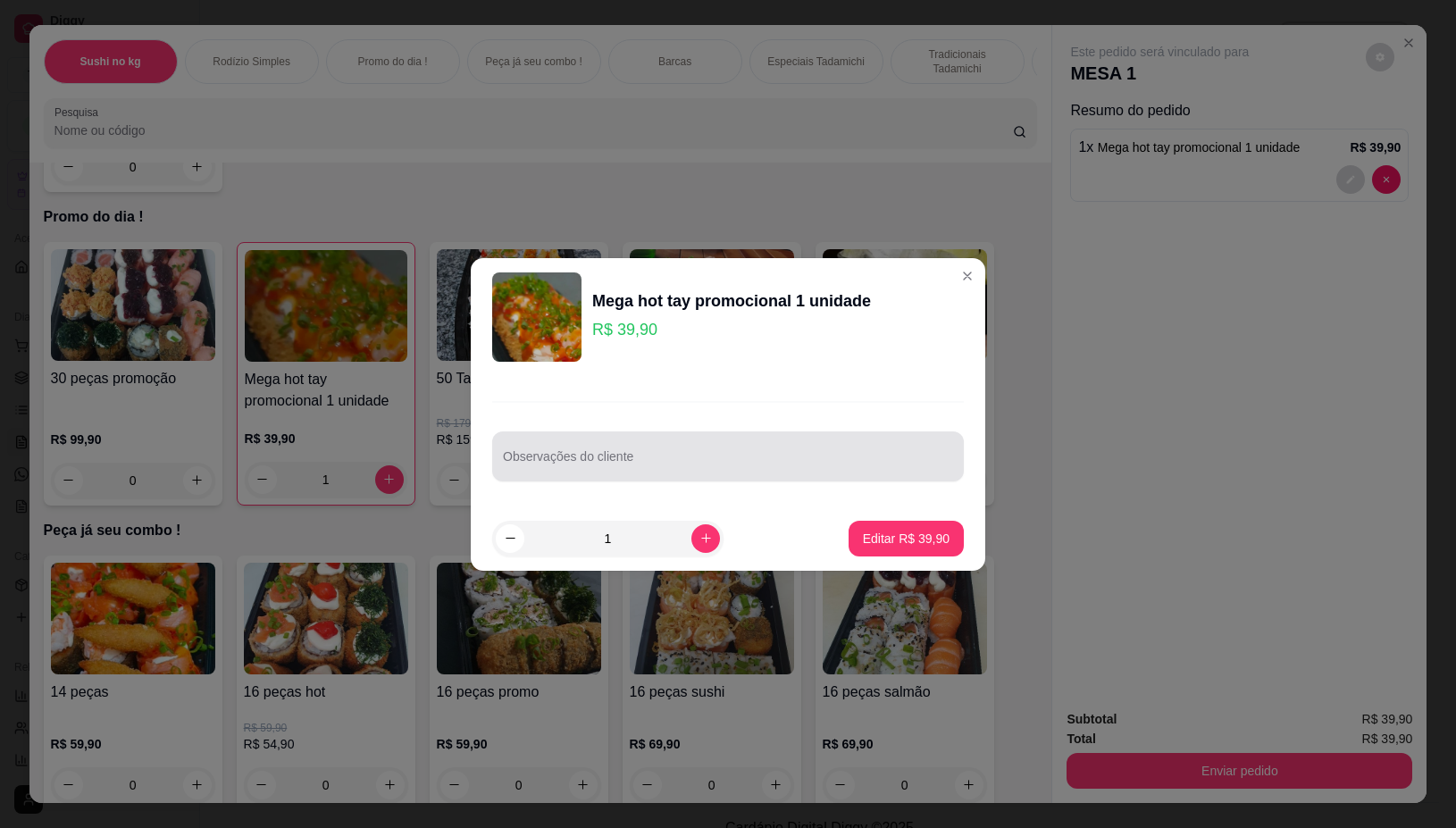
click at [584, 470] on input "Observações do cliente" at bounding box center [728, 463] width 450 height 18
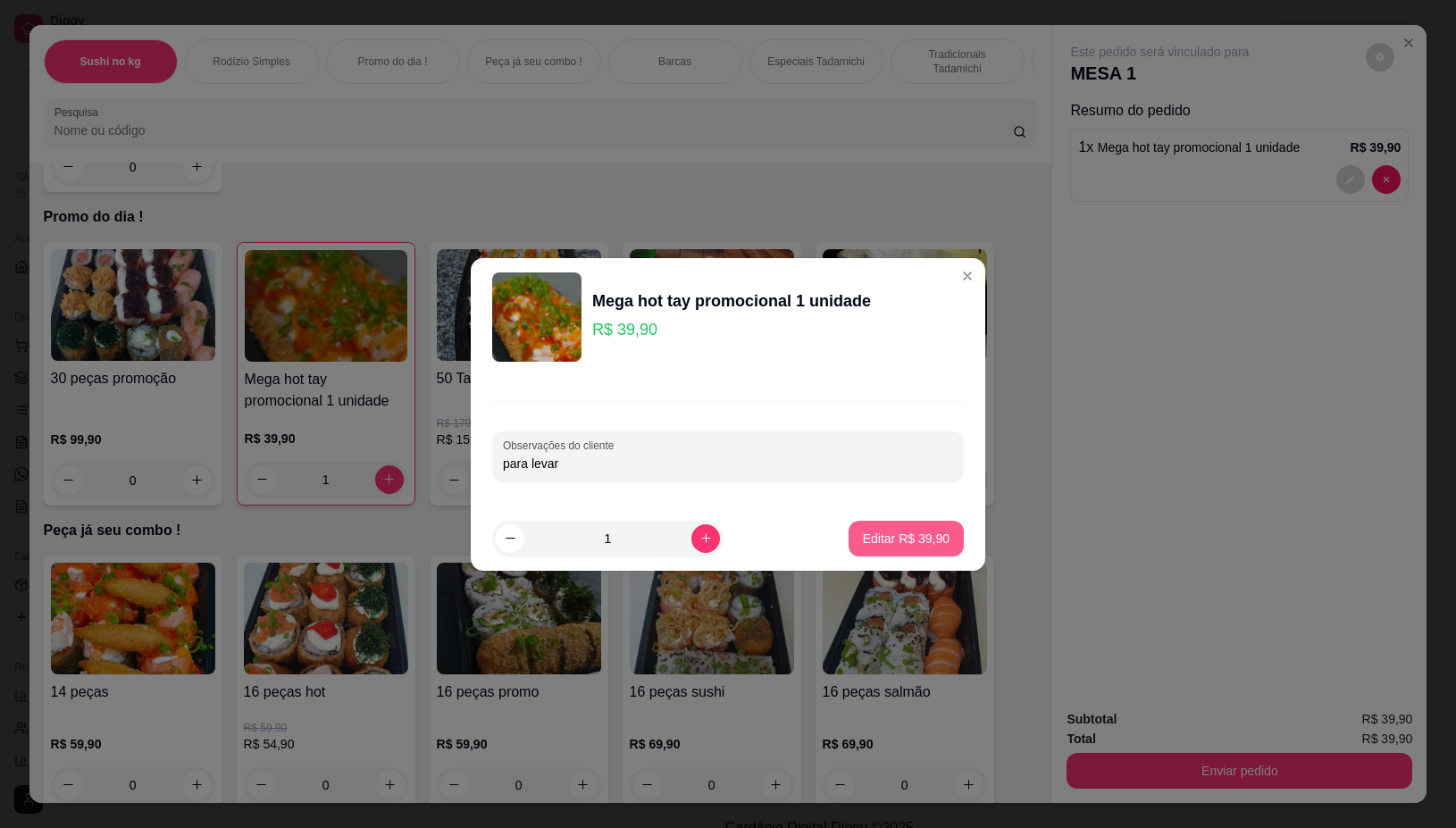
type input "para levar"
click at [898, 524] on button "Editar R$ 39,90" at bounding box center [906, 538] width 115 height 36
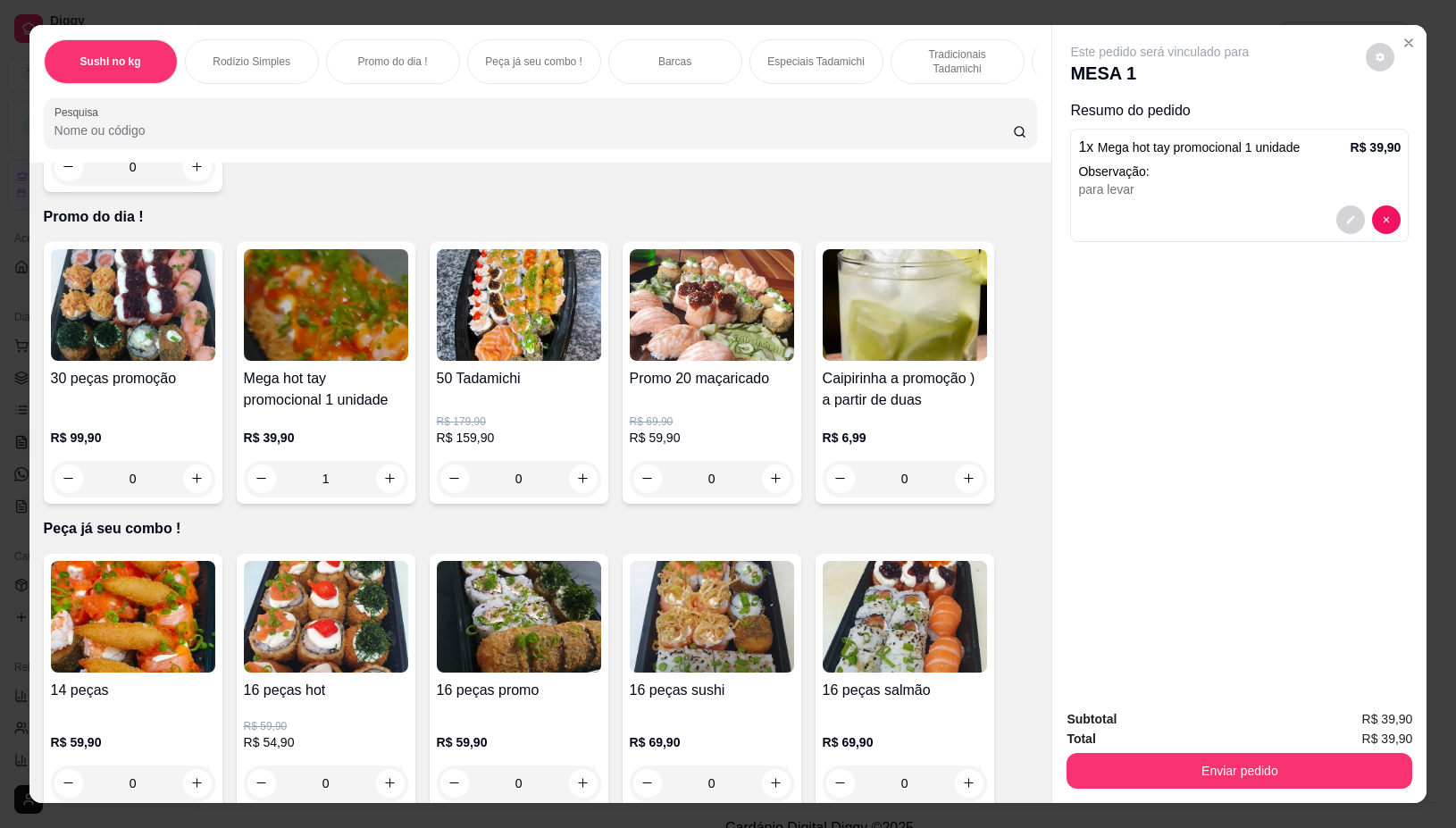
type input "0"
click at [1283, 758] on button "Enviar pedido" at bounding box center [1239, 771] width 345 height 36
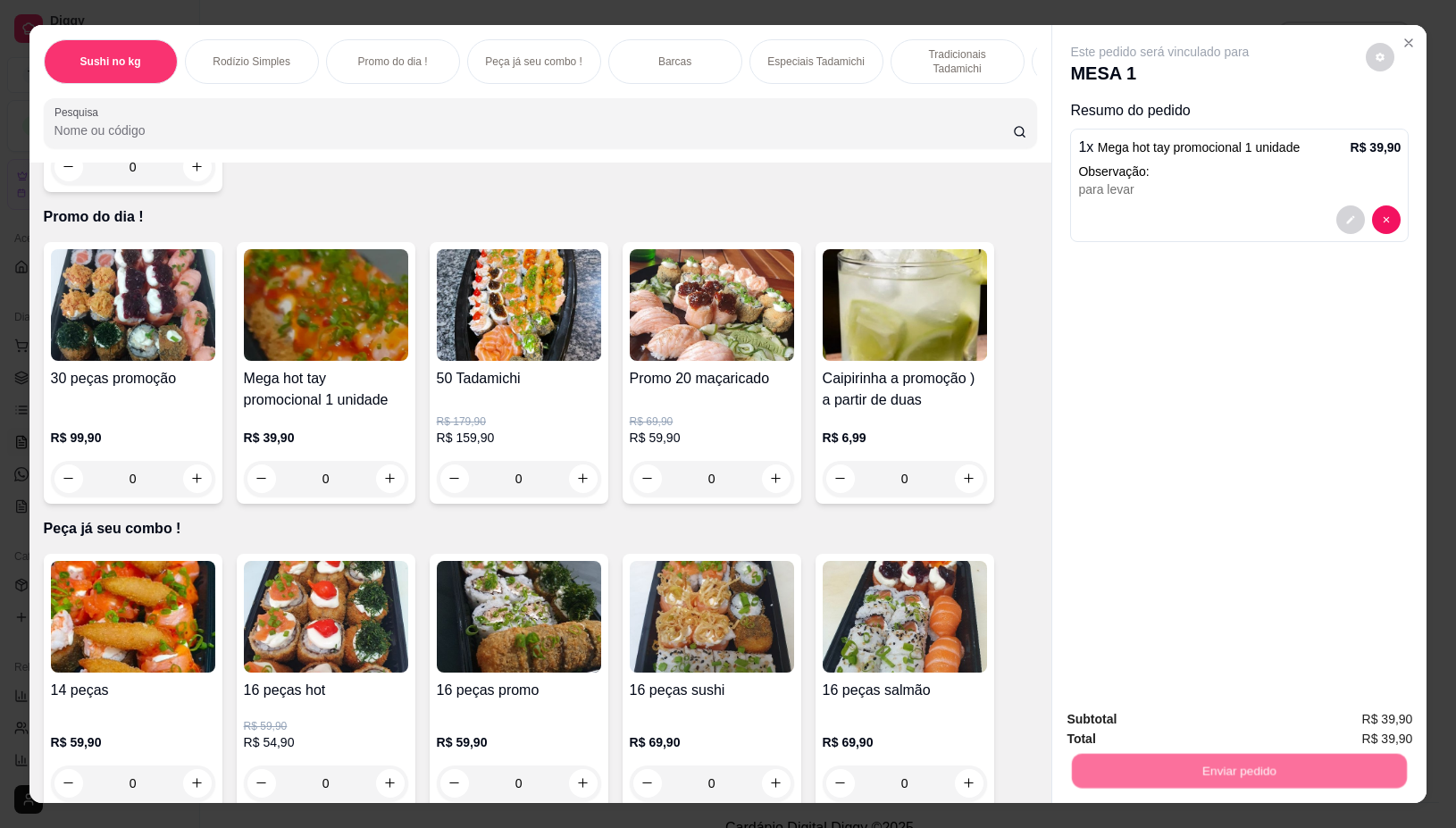
click at [1213, 721] on button "Não registrar e enviar pedido" at bounding box center [1179, 719] width 186 height 34
